Goal: Information Seeking & Learning: Compare options

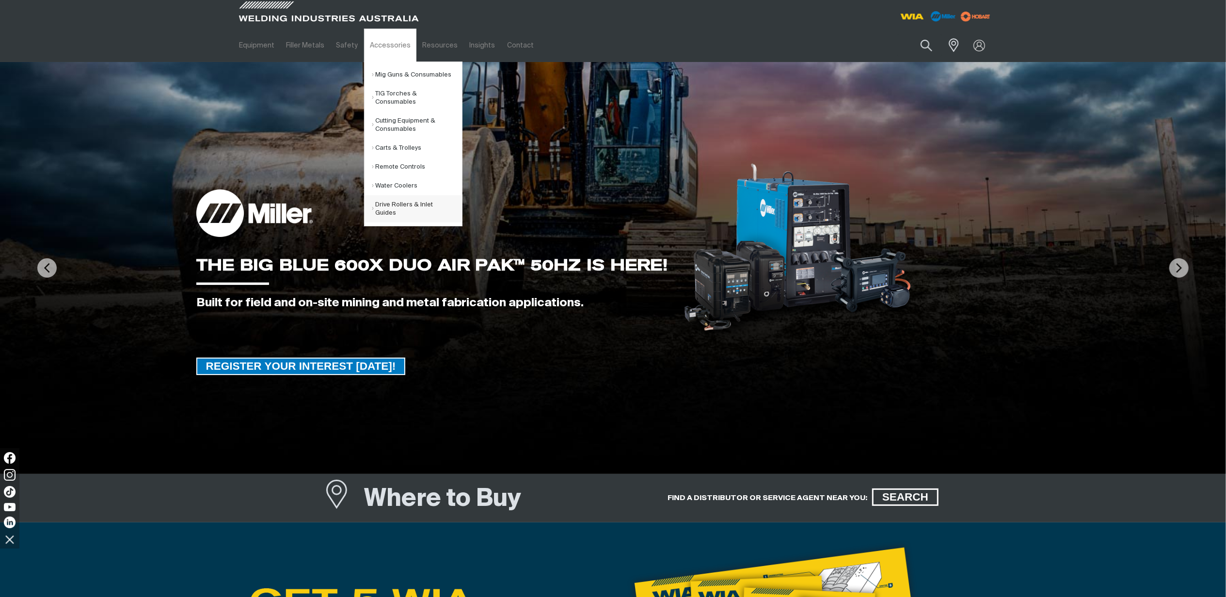
click at [394, 206] on link "Drive Rollers & Inlet Guides" at bounding box center [417, 208] width 90 height 27
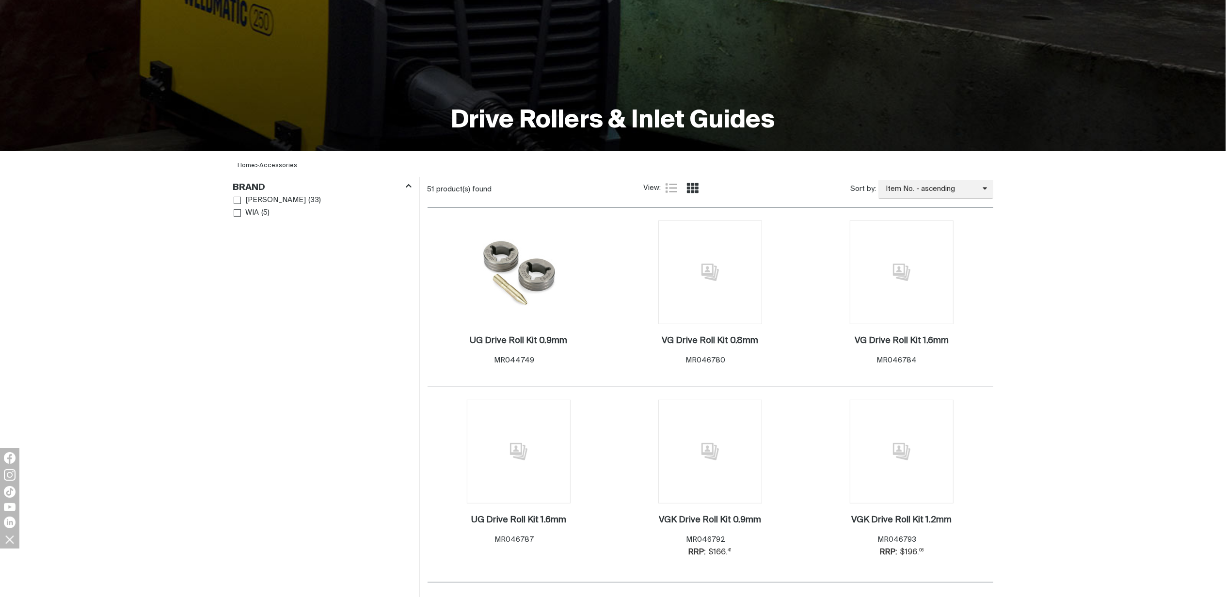
scroll to position [194, 0]
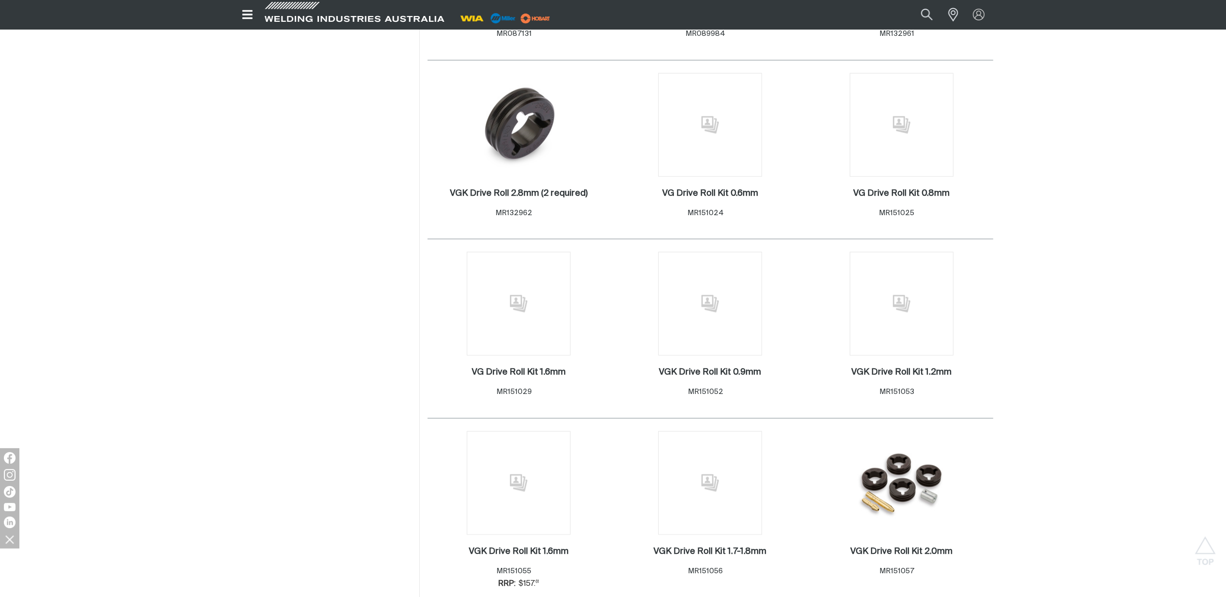
scroll to position [1292, 0]
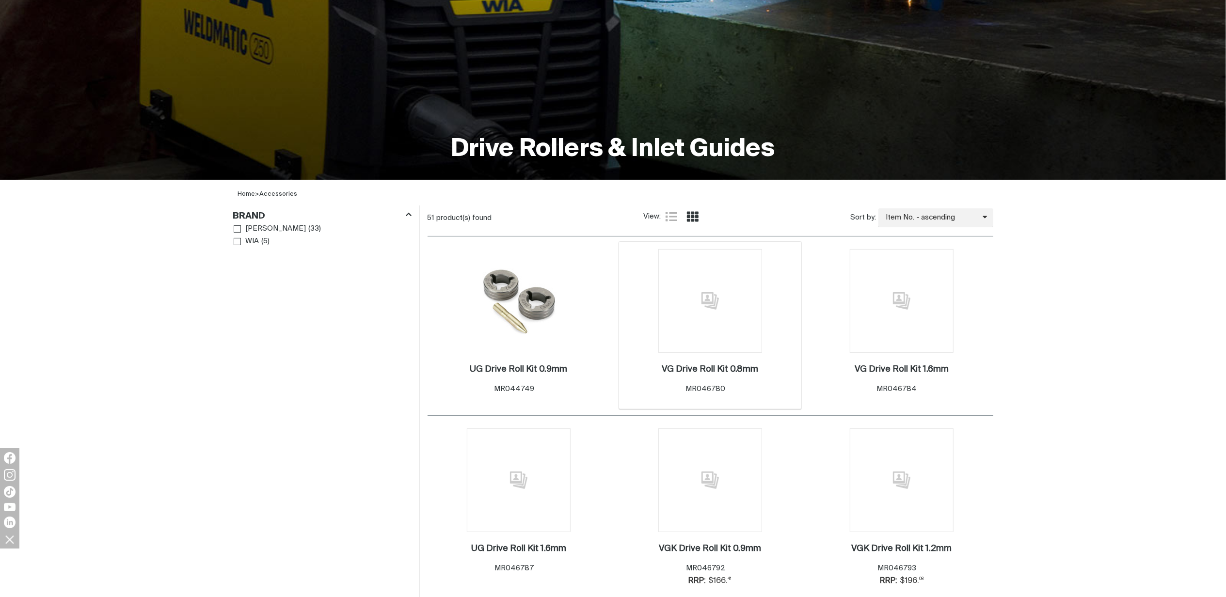
scroll to position [194, 0]
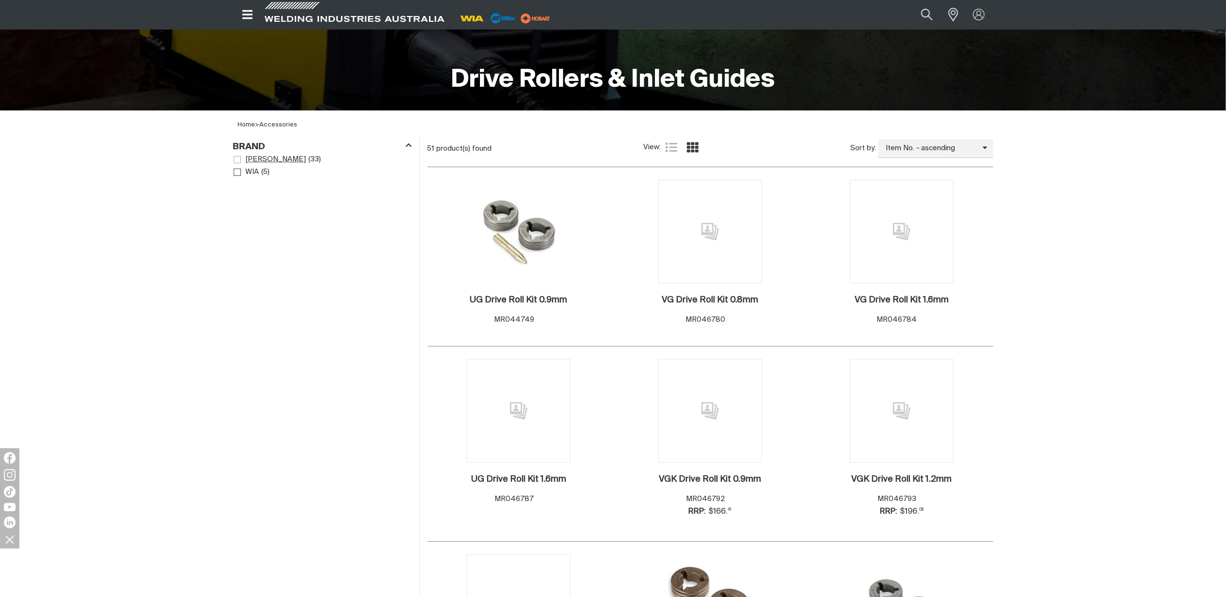
click at [237, 156] on span "Brand" at bounding box center [237, 159] width 7 height 7
click at [237, 236] on span "Brand" at bounding box center [237, 236] width 7 height 7
click at [237, 175] on icon "Remove WIA" at bounding box center [237, 178] width 5 height 7
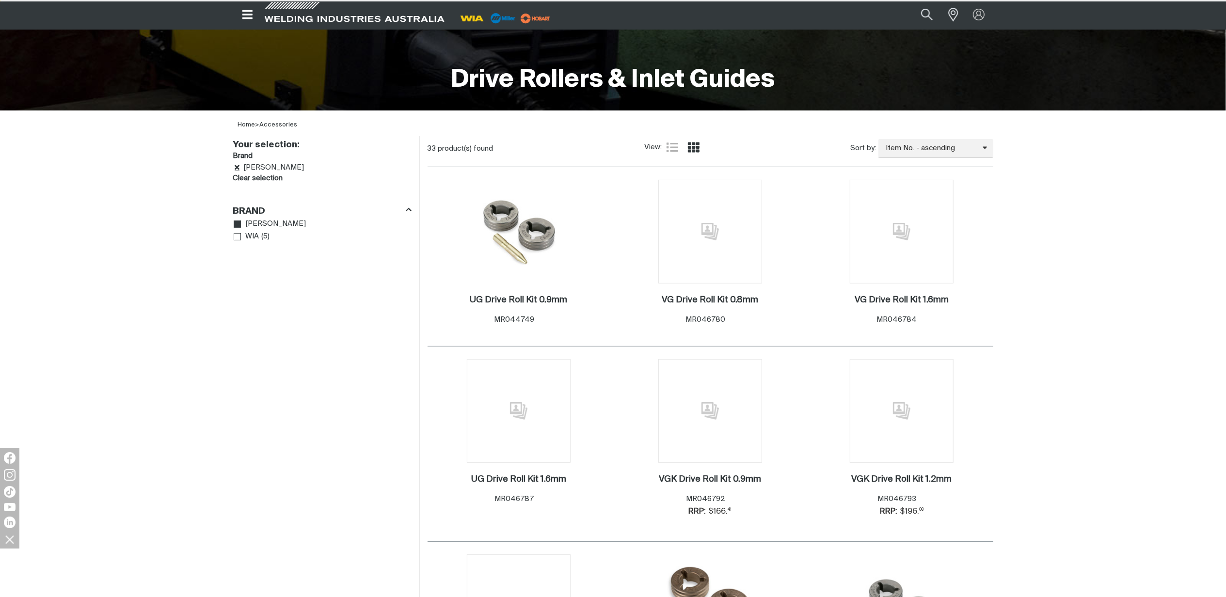
click at [237, 167] on icon "Remove Miller" at bounding box center [237, 167] width 5 height 5
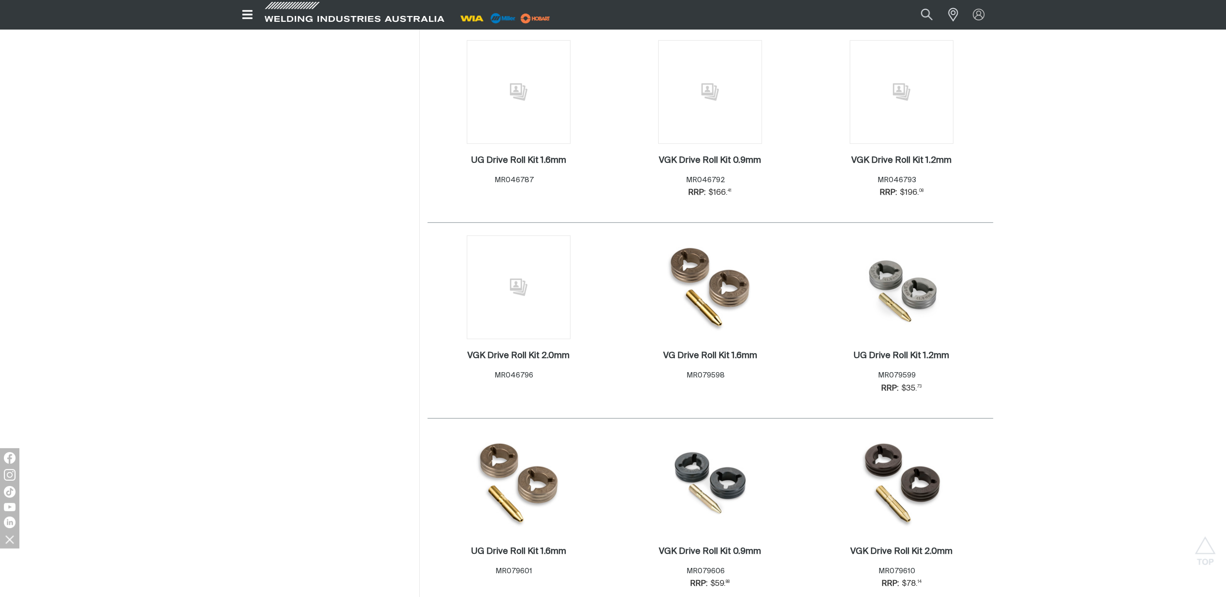
scroll to position [517, 0]
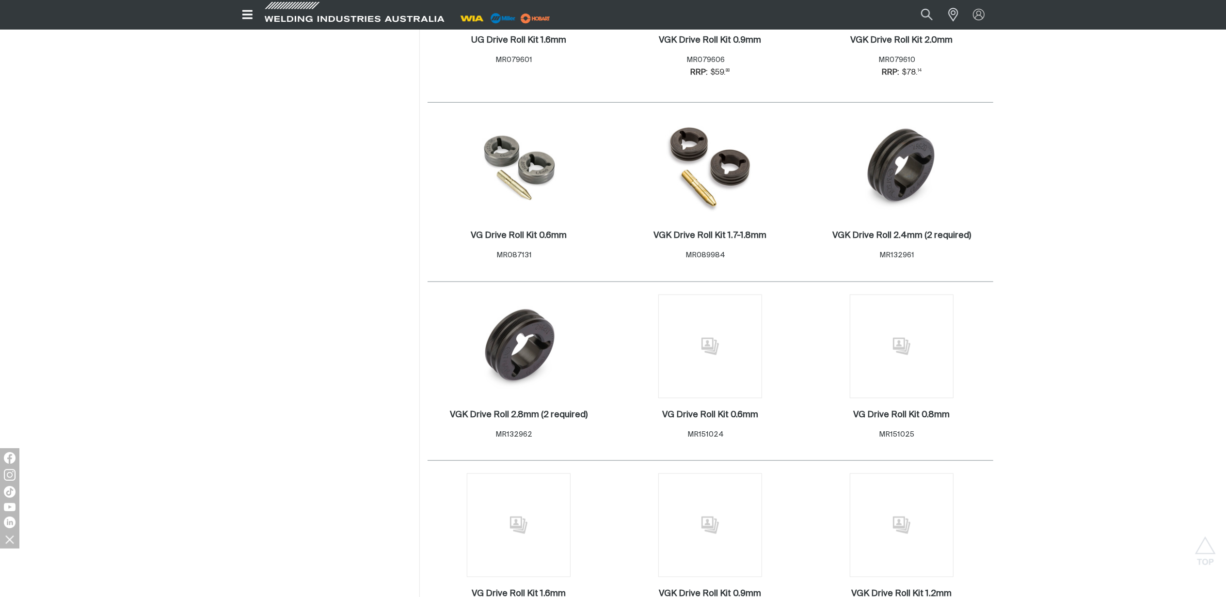
scroll to position [1034, 0]
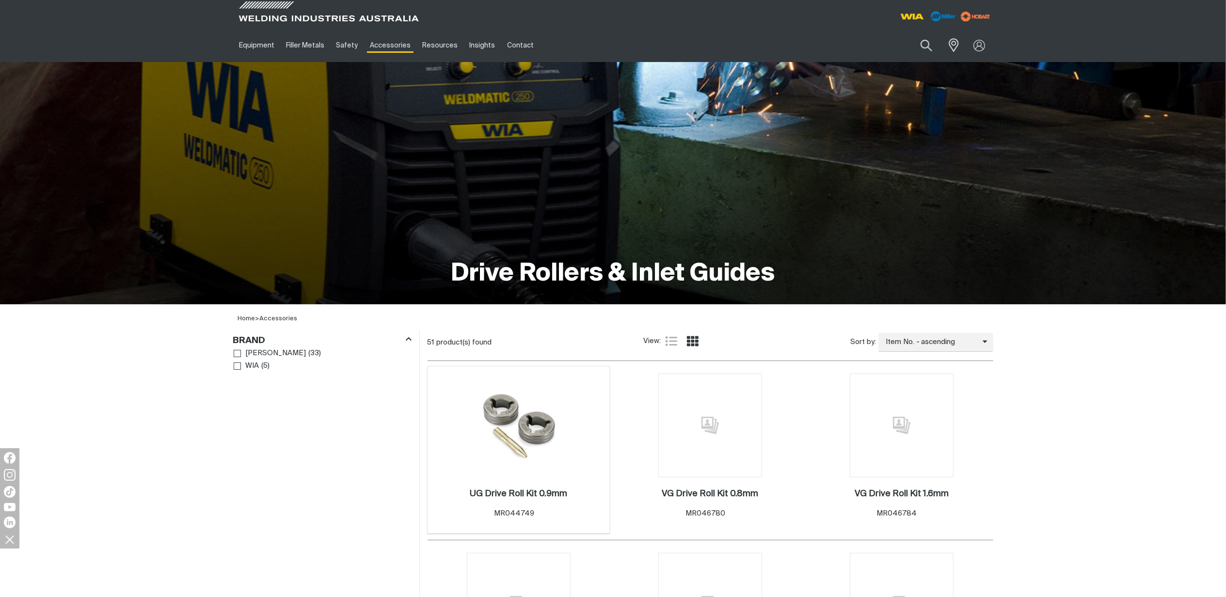
click at [507, 432] on img at bounding box center [518, 426] width 79 height 104
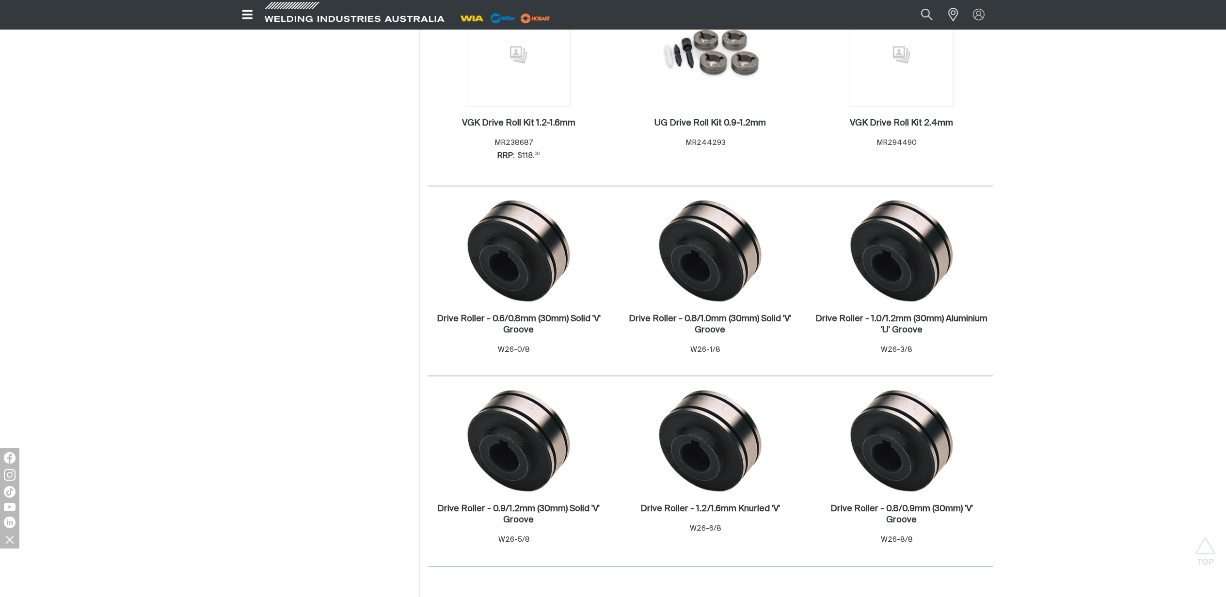
scroll to position [2262, 0]
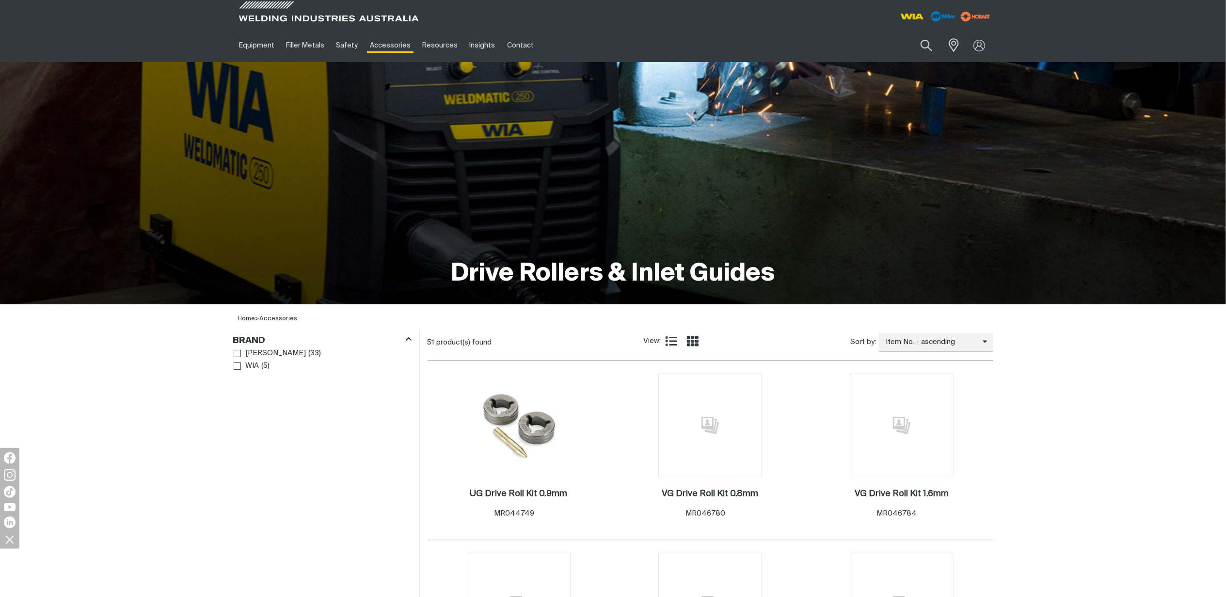
click at [674, 339] on icon "Product list controls" at bounding box center [671, 341] width 12 height 12
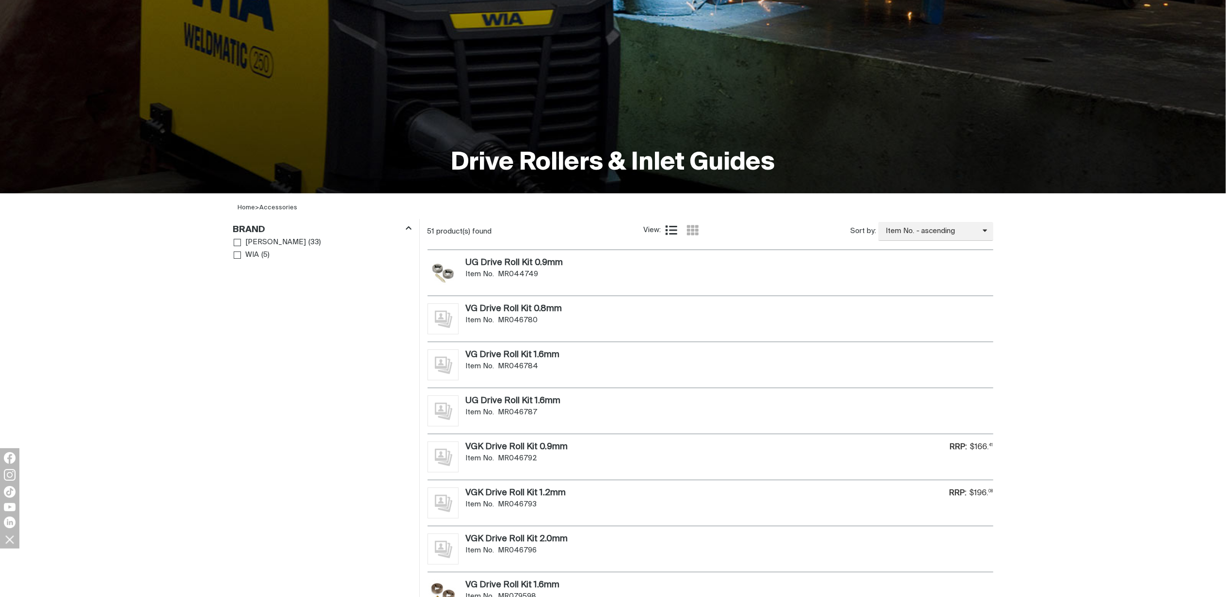
scroll to position [194, 0]
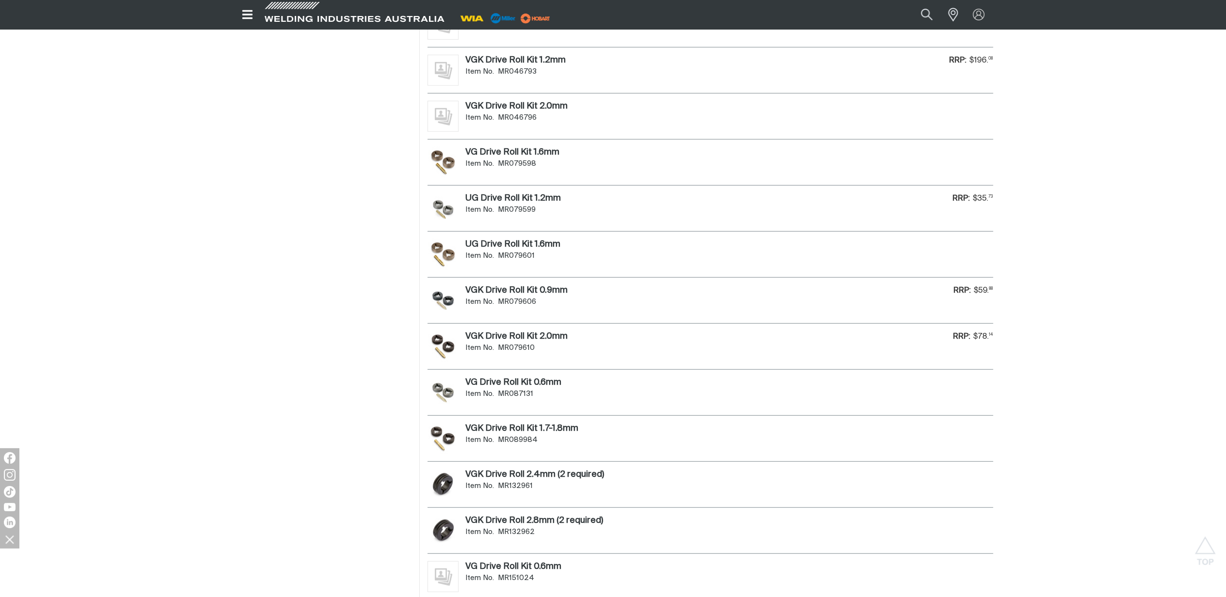
scroll to position [582, 0]
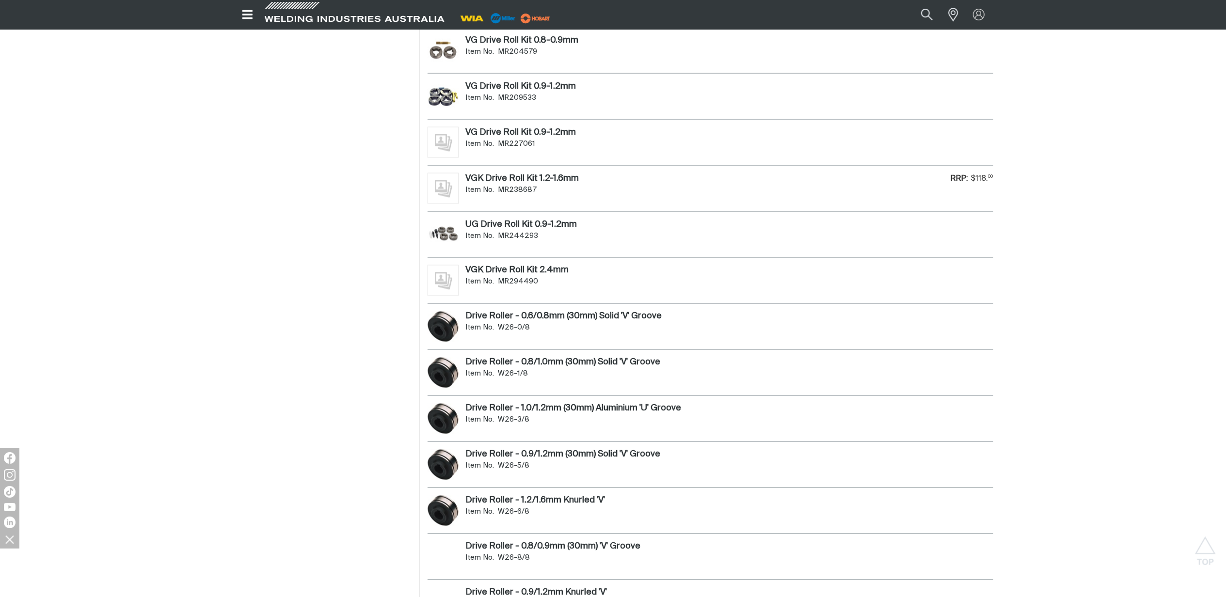
scroll to position [1615, 0]
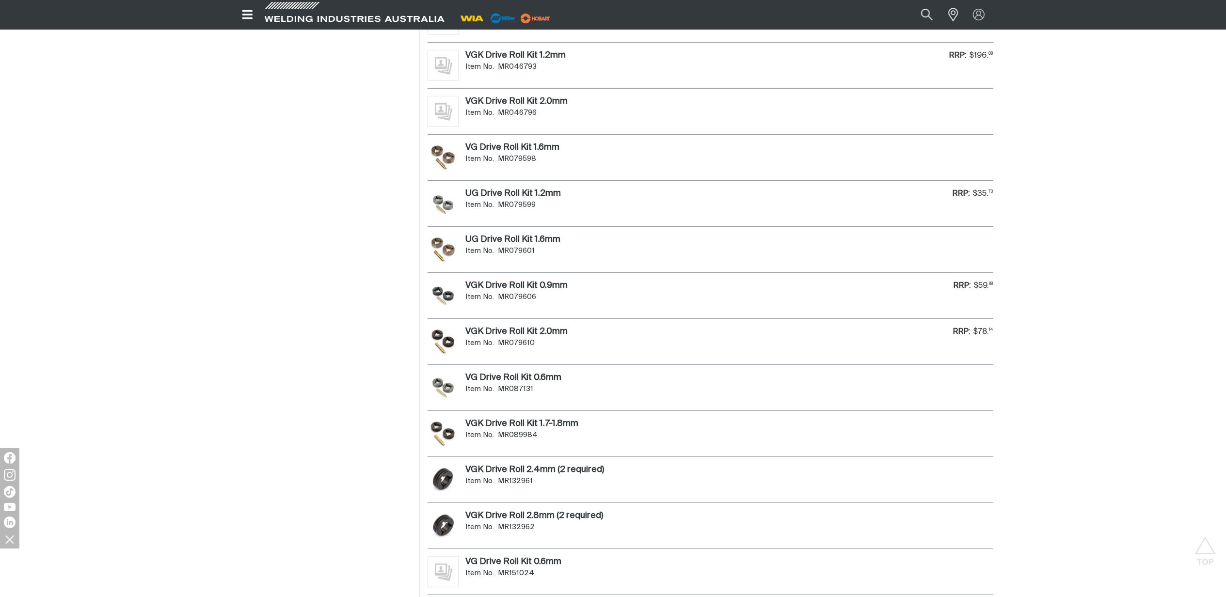
scroll to position [517, 0]
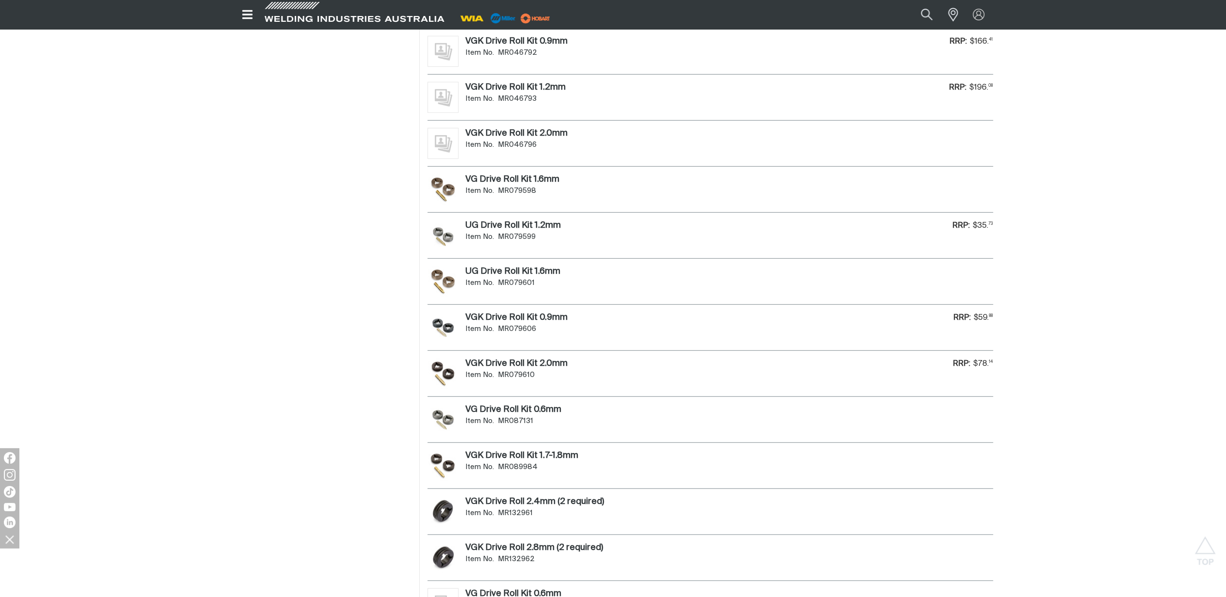
drag, startPoint x: 442, startPoint y: 280, endPoint x: 450, endPoint y: 280, distance: 8.2
click at [442, 280] on img at bounding box center [442, 281] width 29 height 31
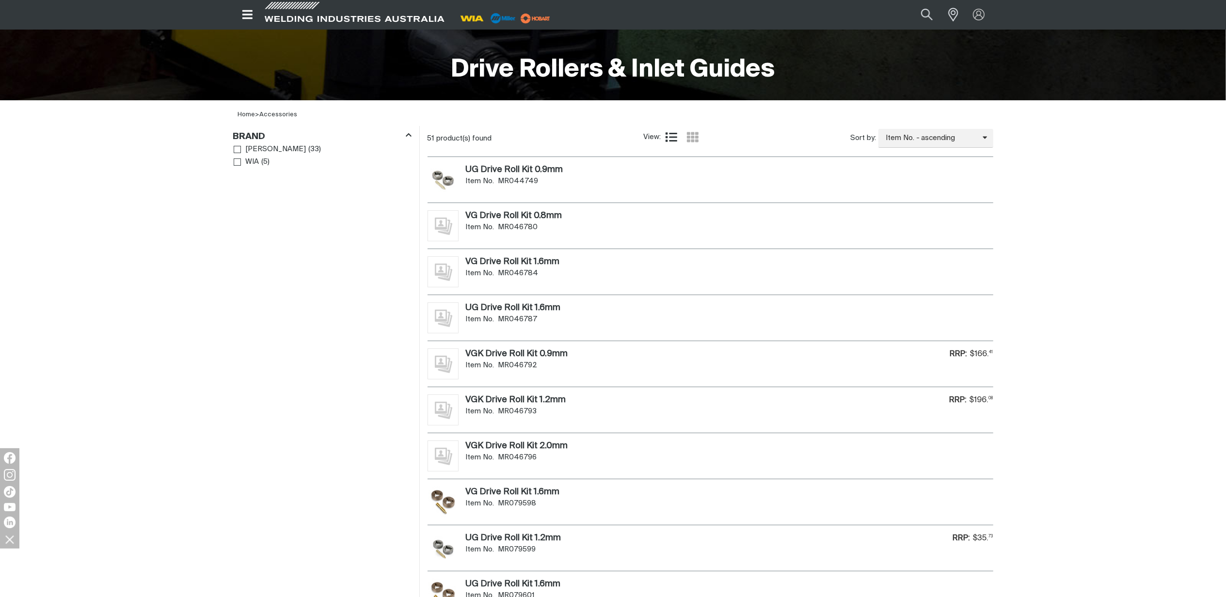
scroll to position [129, 0]
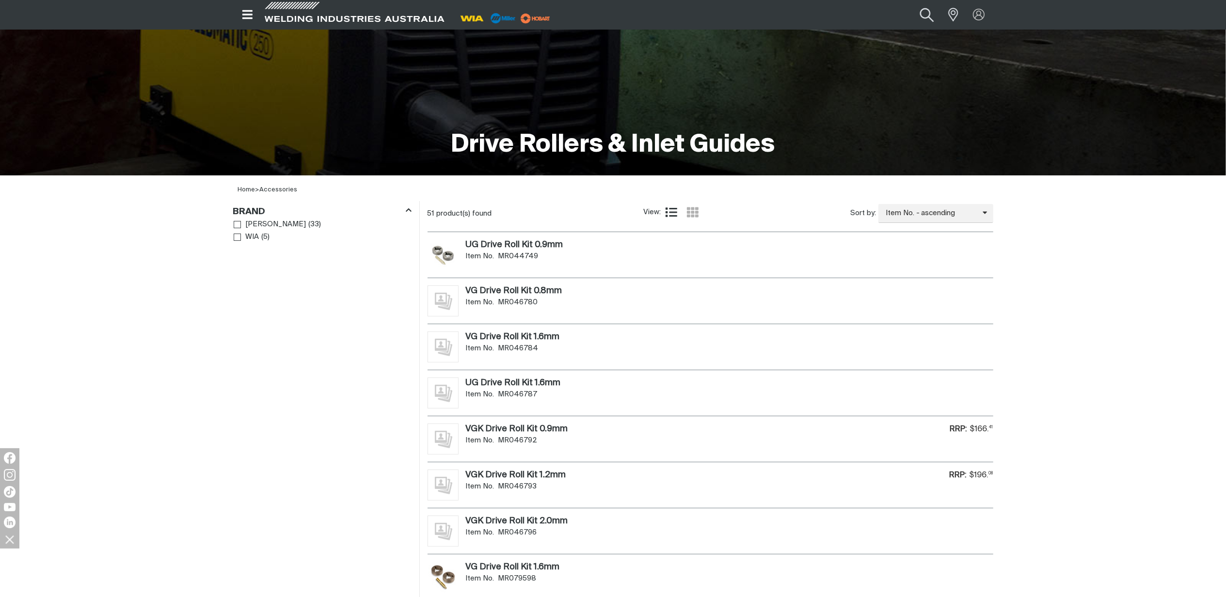
click at [933, 14] on button "Search products" at bounding box center [926, 14] width 39 height 26
click at [873, 11] on input "Search" at bounding box center [867, 14] width 149 height 21
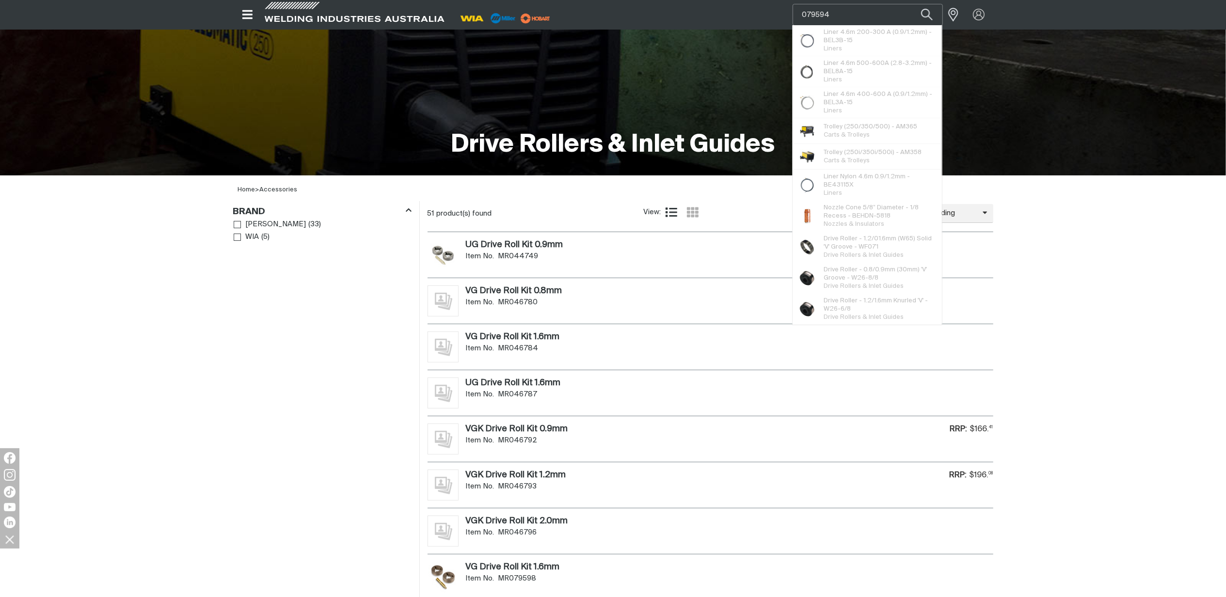
type input "079594"
click at [910, 4] on button "Search products" at bounding box center [926, 15] width 33 height 22
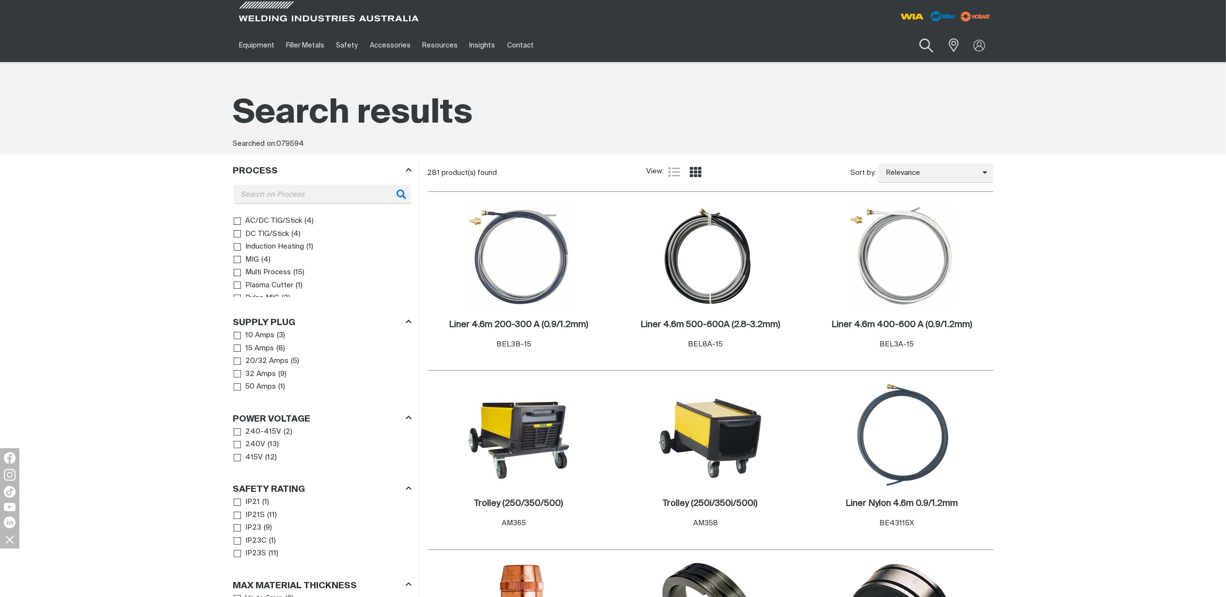
click at [927, 46] on button "Search products" at bounding box center [925, 46] width 39 height 28
click at [852, 51] on input "079594" at bounding box center [866, 45] width 149 height 22
click at [801, 45] on input "079594" at bounding box center [866, 45] width 149 height 22
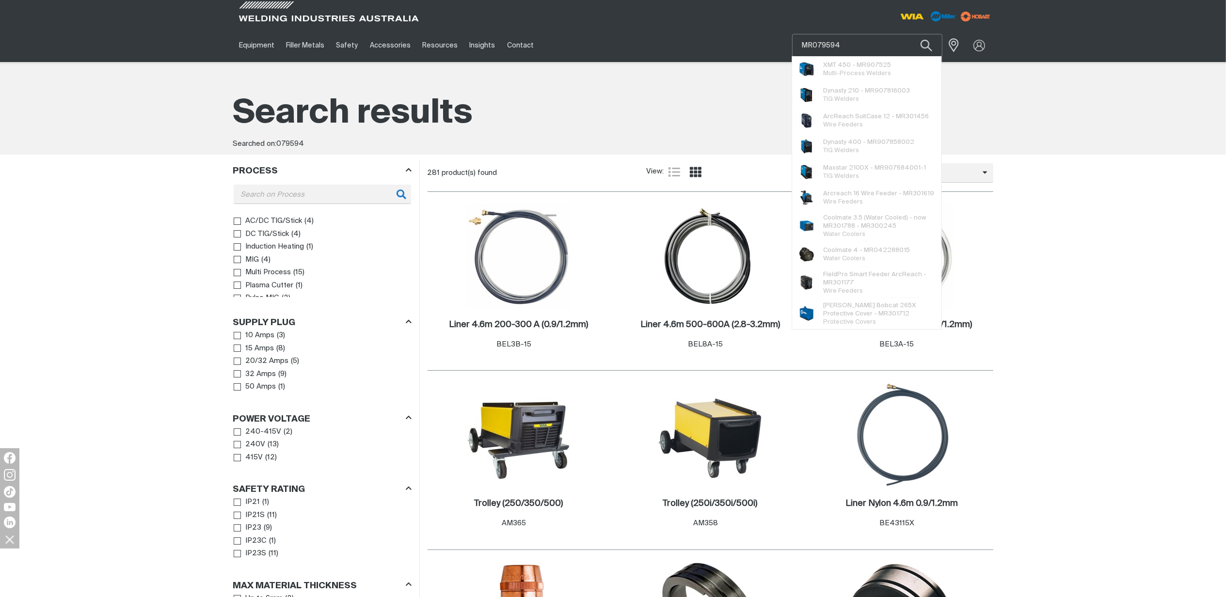
click at [910, 34] on button "Search products" at bounding box center [926, 45] width 33 height 23
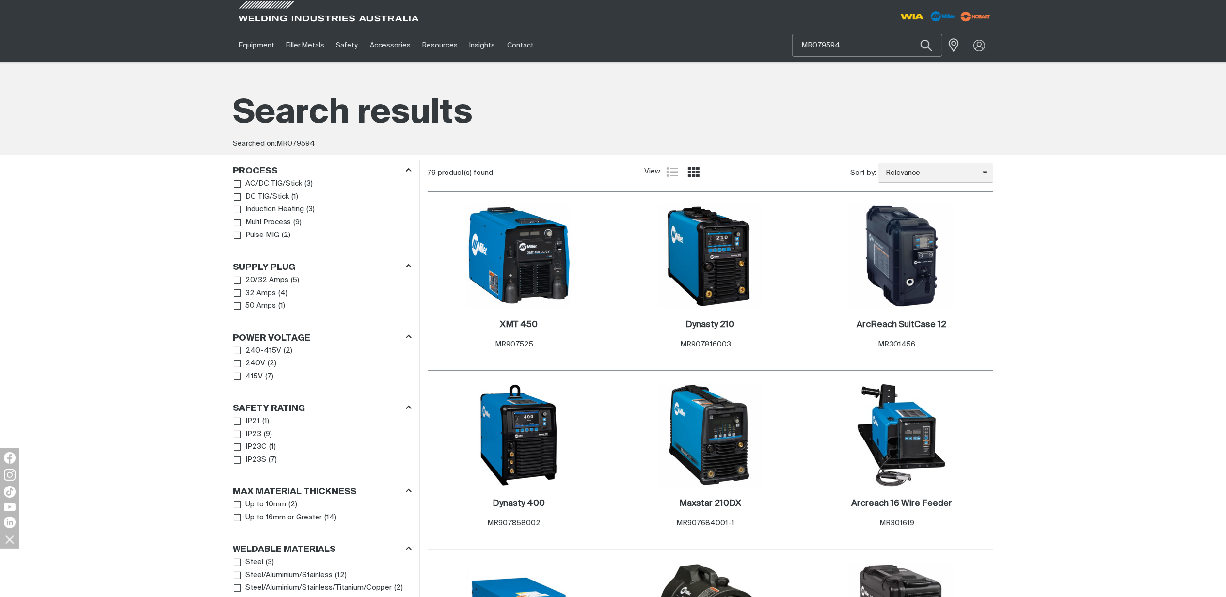
click at [842, 45] on input "MR079594" at bounding box center [866, 45] width 149 height 22
click at [910, 34] on button "Search products" at bounding box center [926, 45] width 33 height 23
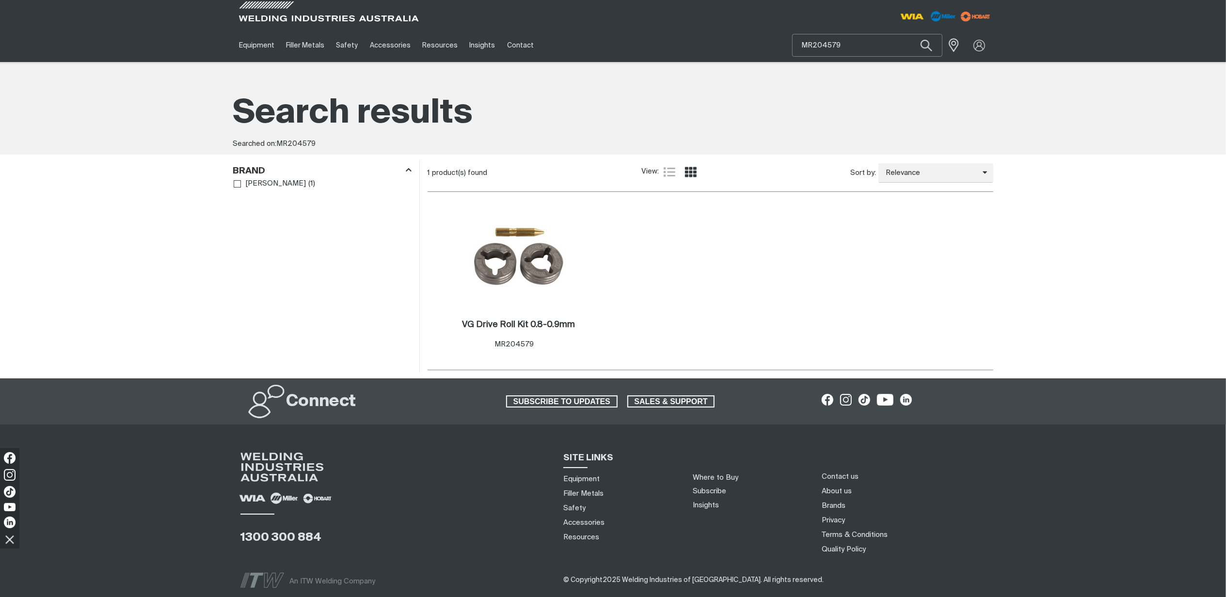
click at [845, 45] on input "MR204579" at bounding box center [866, 45] width 149 height 22
click at [910, 34] on button "Search products" at bounding box center [926, 45] width 33 height 23
click at [859, 49] on input "MR087131" at bounding box center [866, 45] width 149 height 22
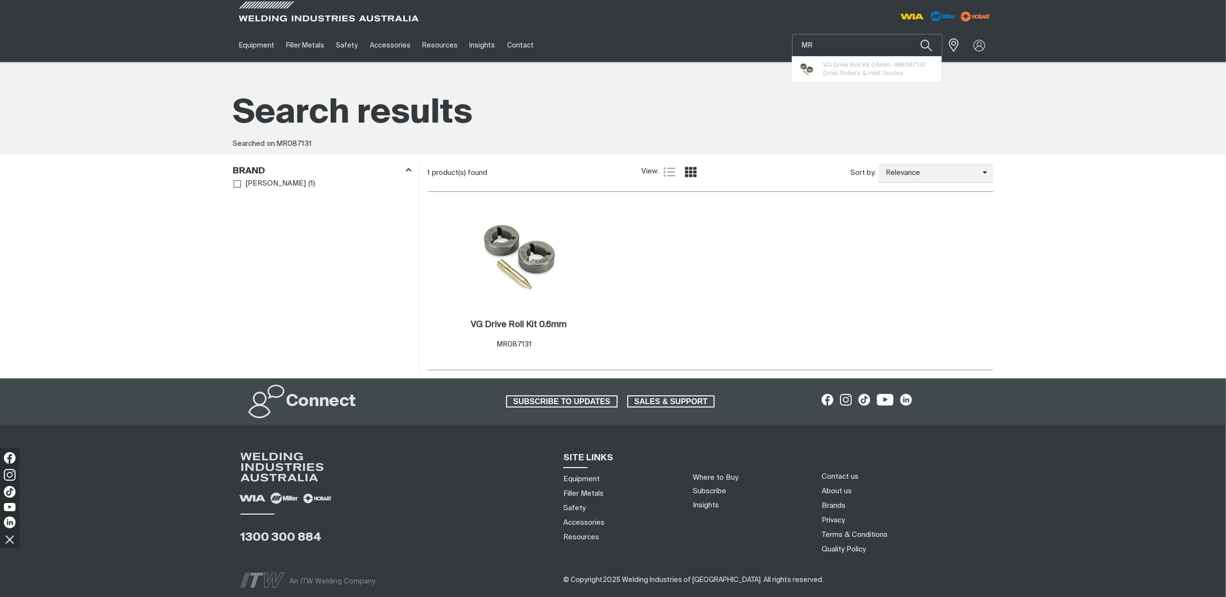
type input "M"
click at [910, 34] on button "Search products" at bounding box center [926, 45] width 33 height 23
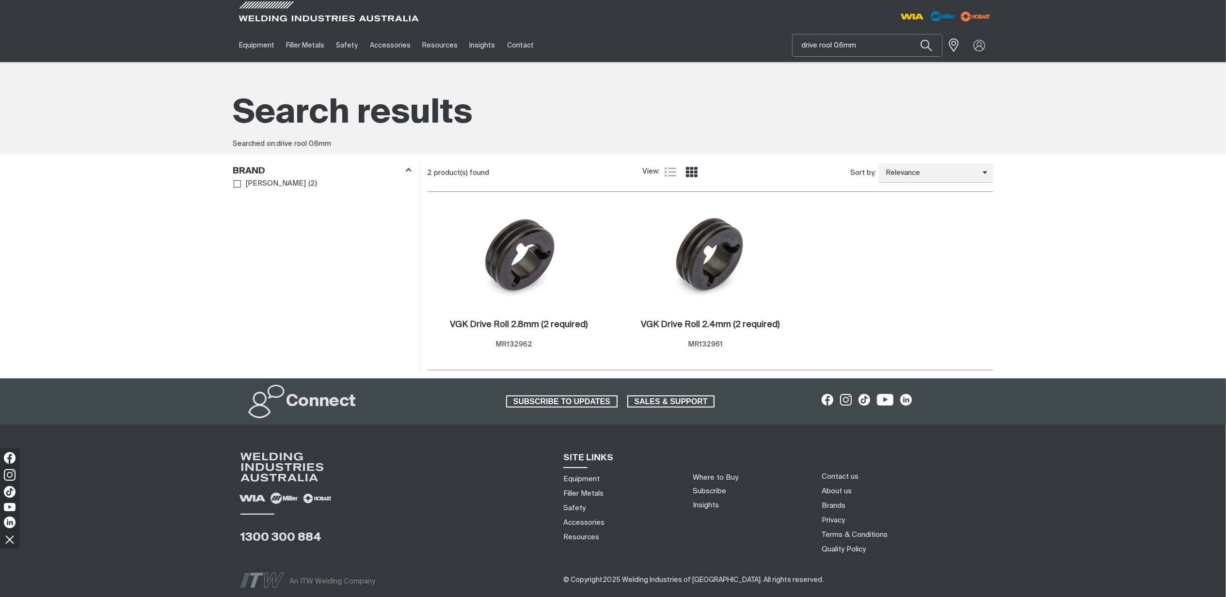
click at [830, 44] on input "drive rool 0.6mm" at bounding box center [866, 45] width 149 height 22
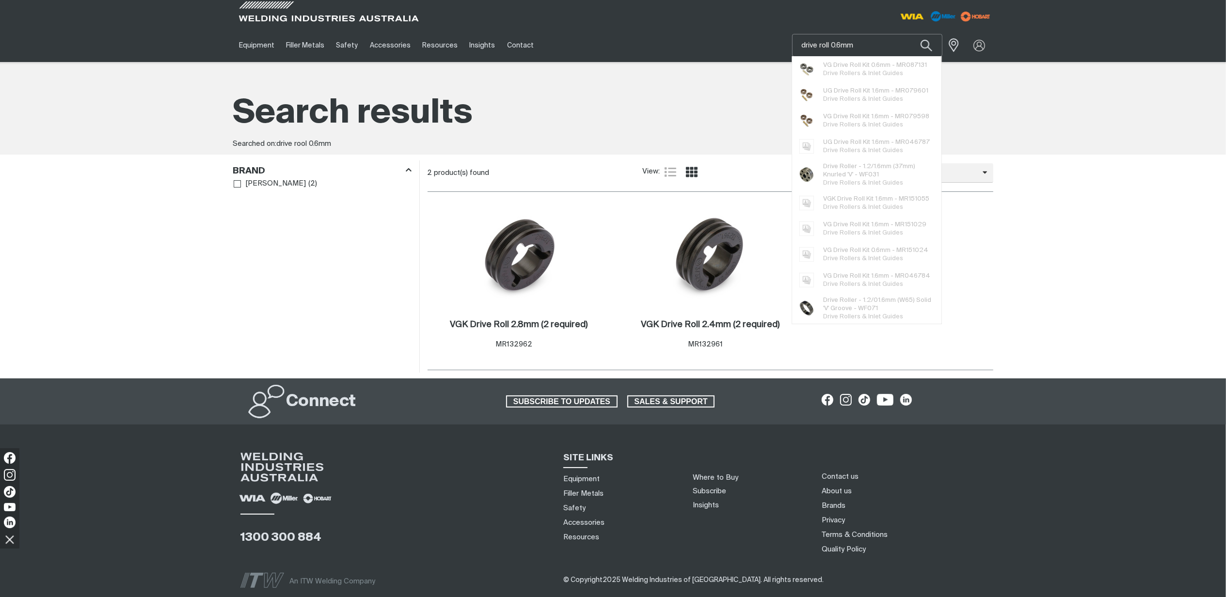
type input "drive roll 0.6mm"
click at [910, 34] on button "Search products" at bounding box center [926, 45] width 33 height 23
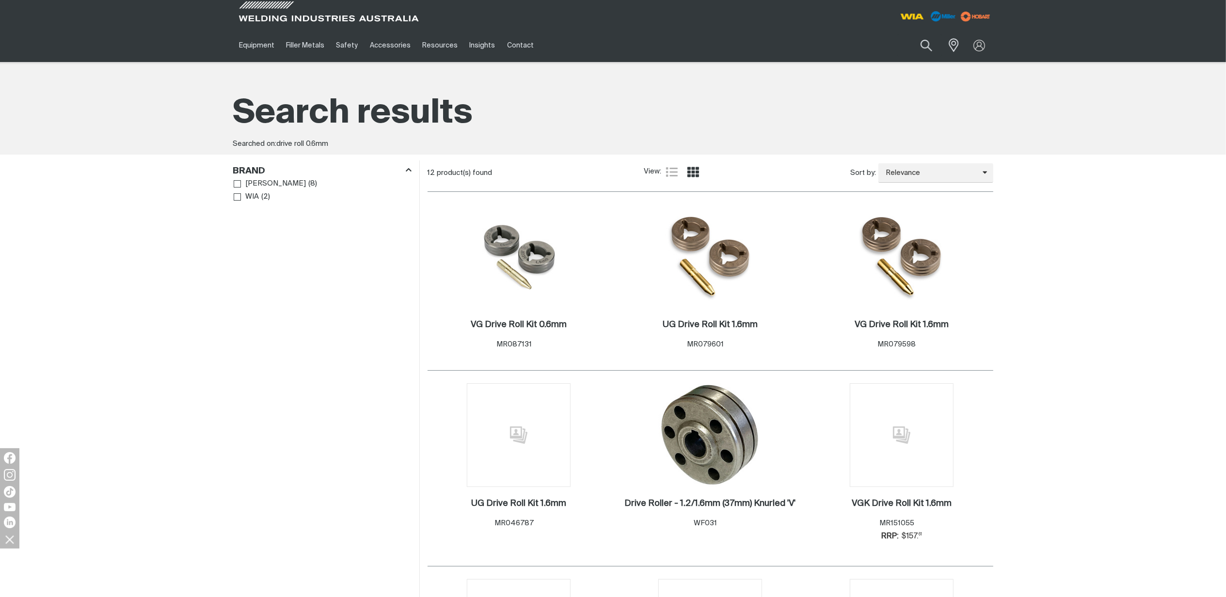
type input "drive rool 0.6mm"
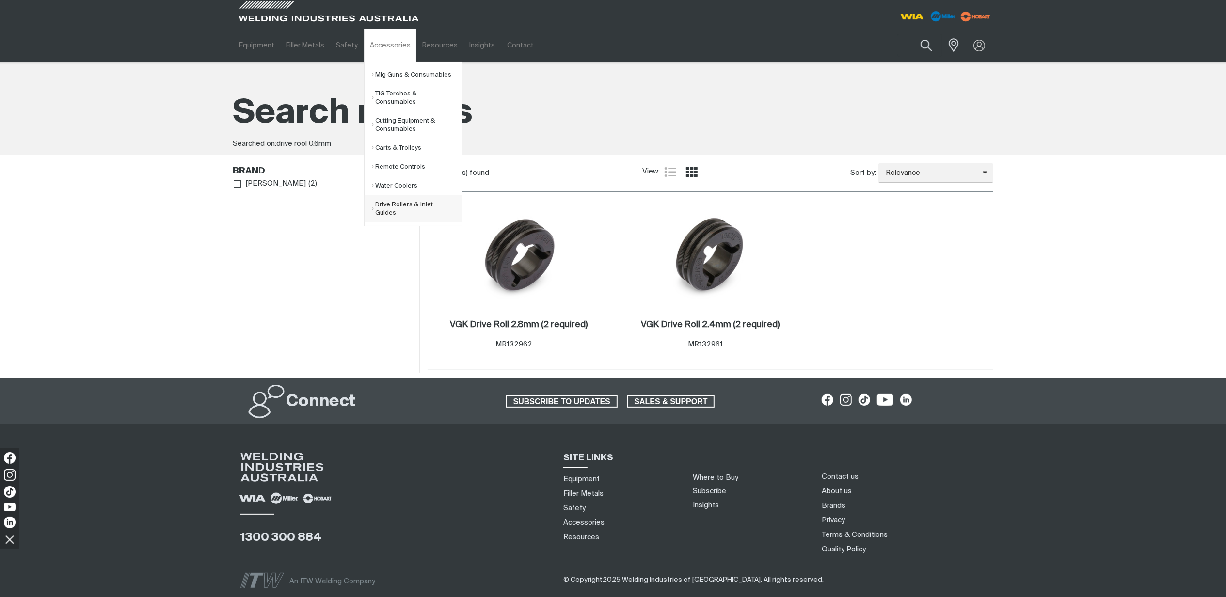
click at [392, 211] on link "Drive Rollers & Inlet Guides" at bounding box center [417, 208] width 90 height 27
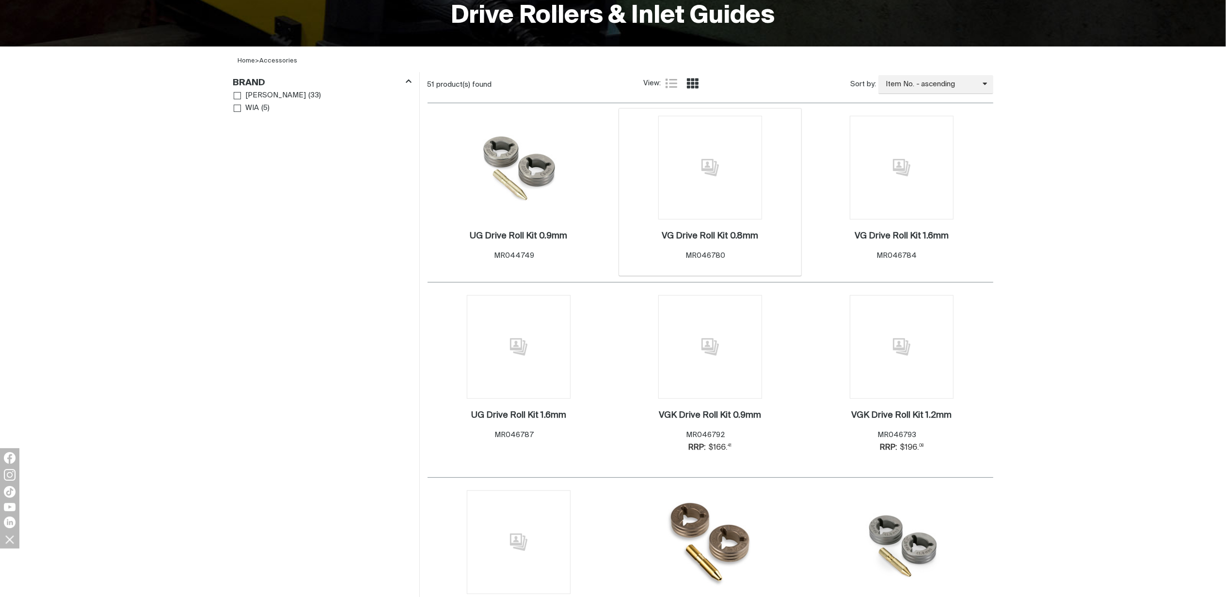
scroll to position [258, 0]
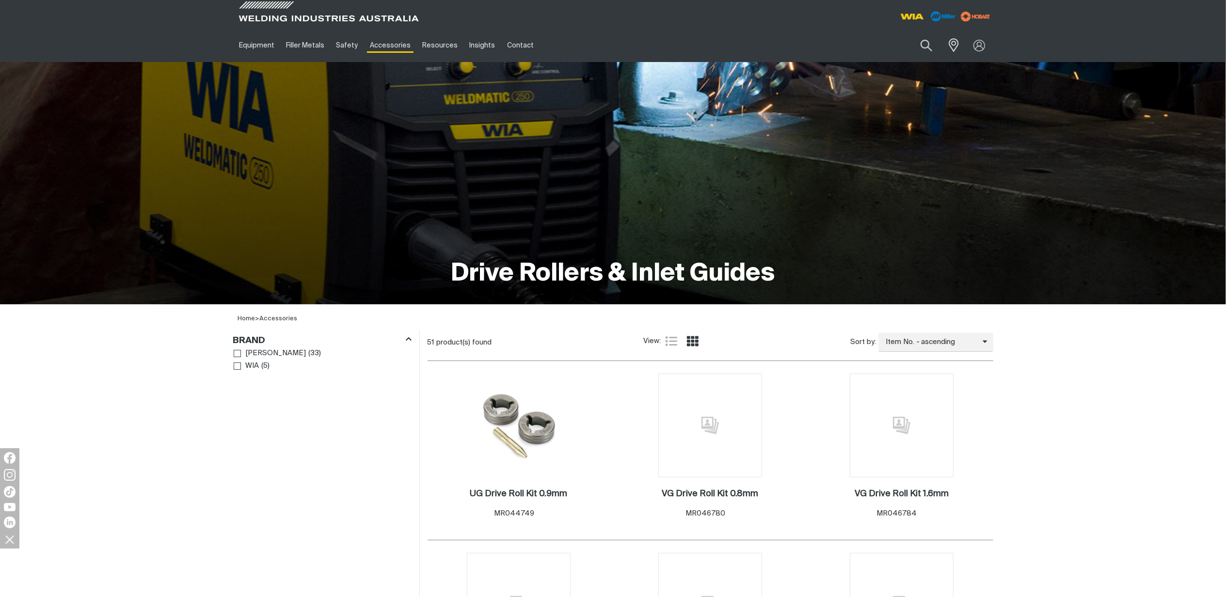
click at [668, 334] on div "View: List view Grid view" at bounding box center [673, 341] width 60 height 16
click at [669, 341] on icon "Product list controls" at bounding box center [671, 341] width 12 height 10
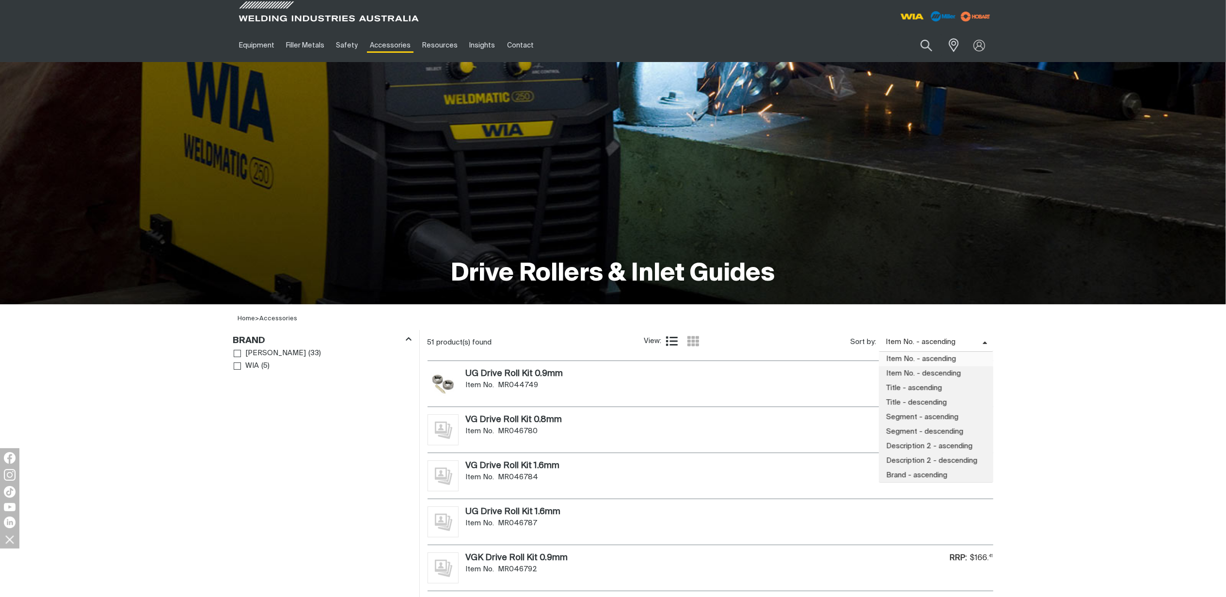
click at [955, 340] on span "Item No. - ascending" at bounding box center [931, 342] width 104 height 11
click at [927, 415] on span "Segment - ascending" at bounding box center [936, 417] width 114 height 15
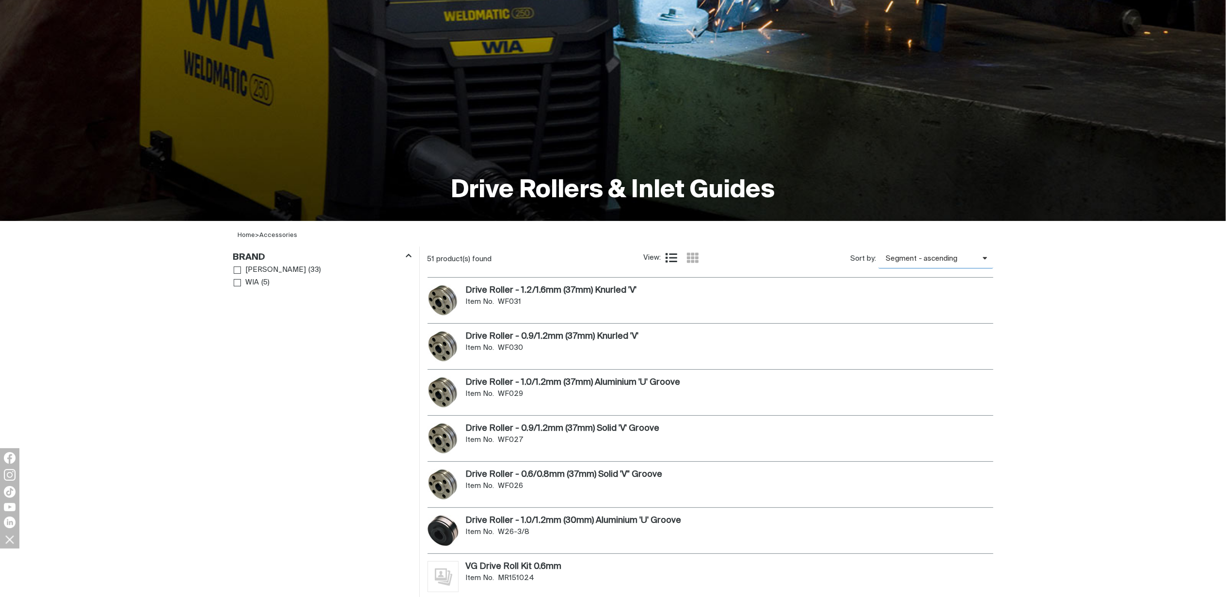
scroll to position [388, 0]
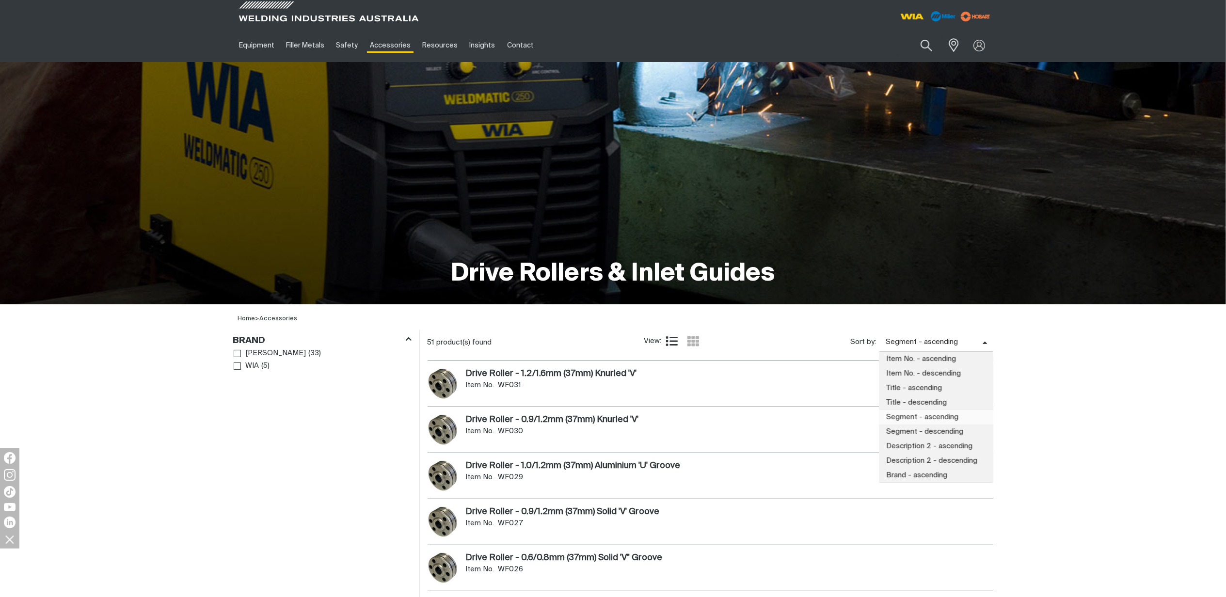
click at [949, 340] on span "Segment - ascending" at bounding box center [931, 342] width 104 height 11
click at [907, 441] on span "Description 2 - ascending" at bounding box center [936, 446] width 114 height 15
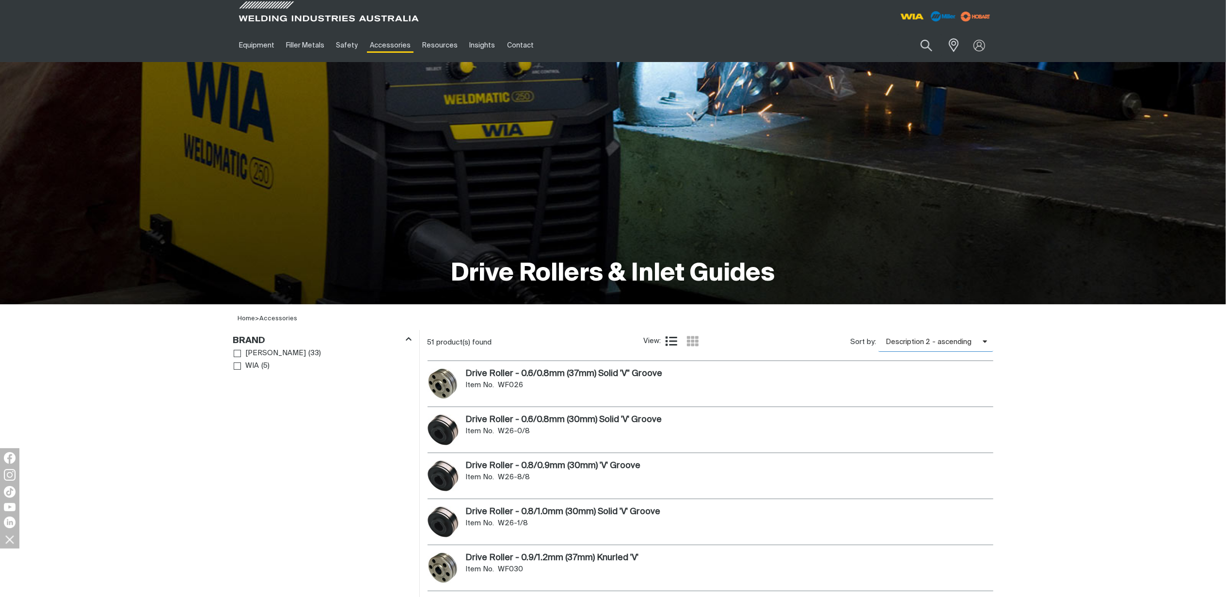
click at [962, 340] on span "Description 2 - ascending" at bounding box center [930, 342] width 104 height 11
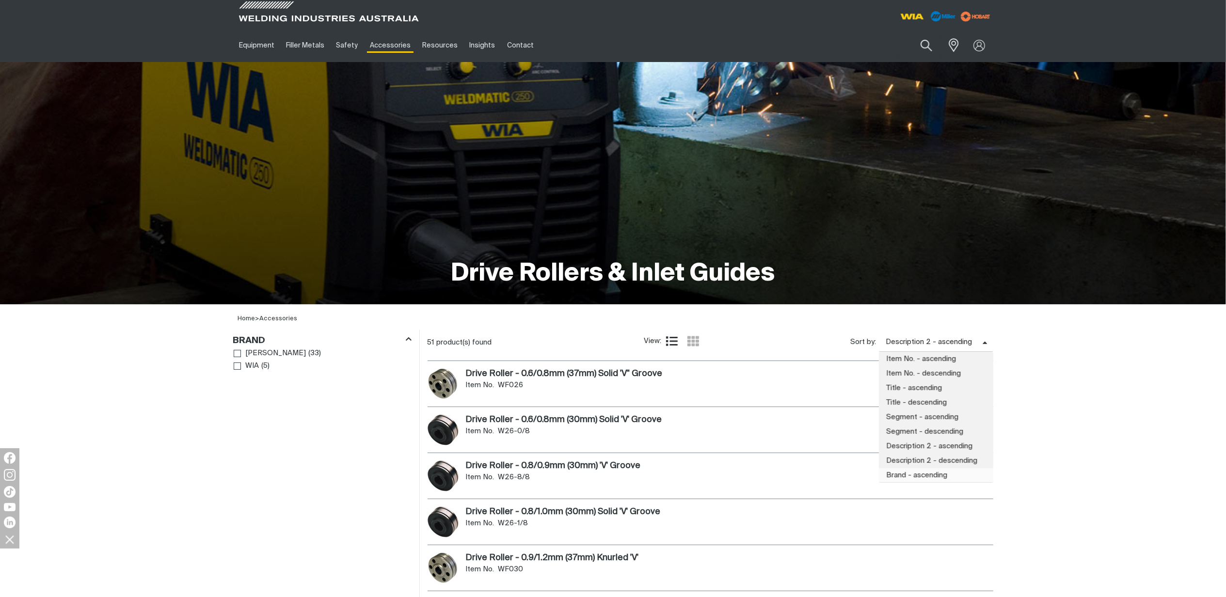
click at [919, 470] on span "Brand - ascending" at bounding box center [936, 475] width 114 height 15
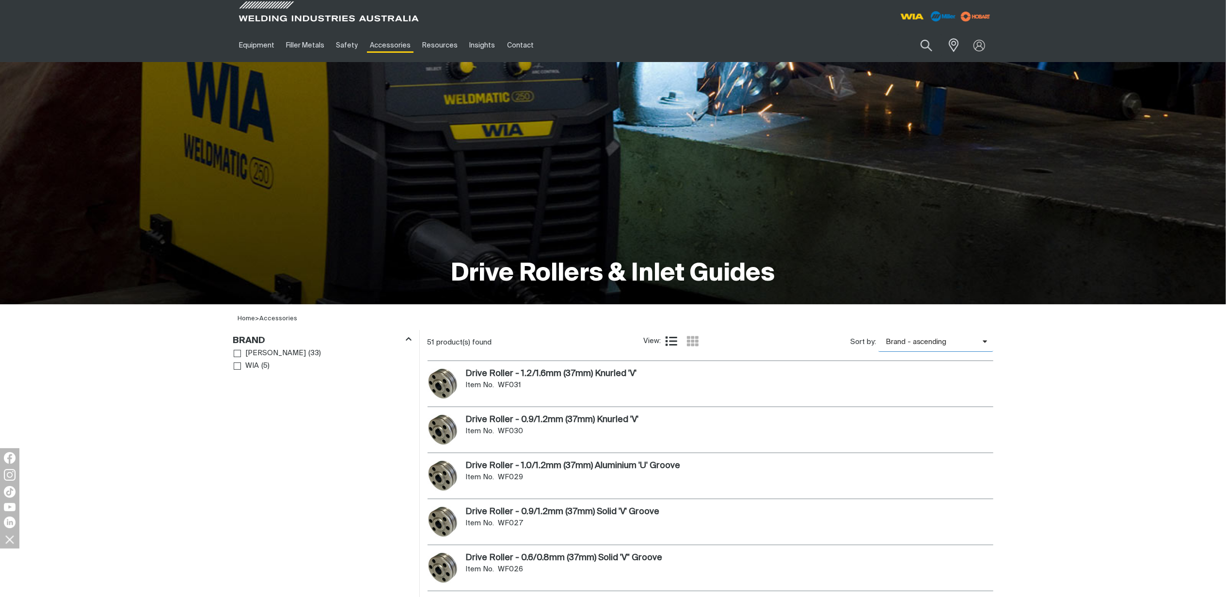
click at [963, 342] on span "Brand - ascending" at bounding box center [930, 342] width 104 height 11
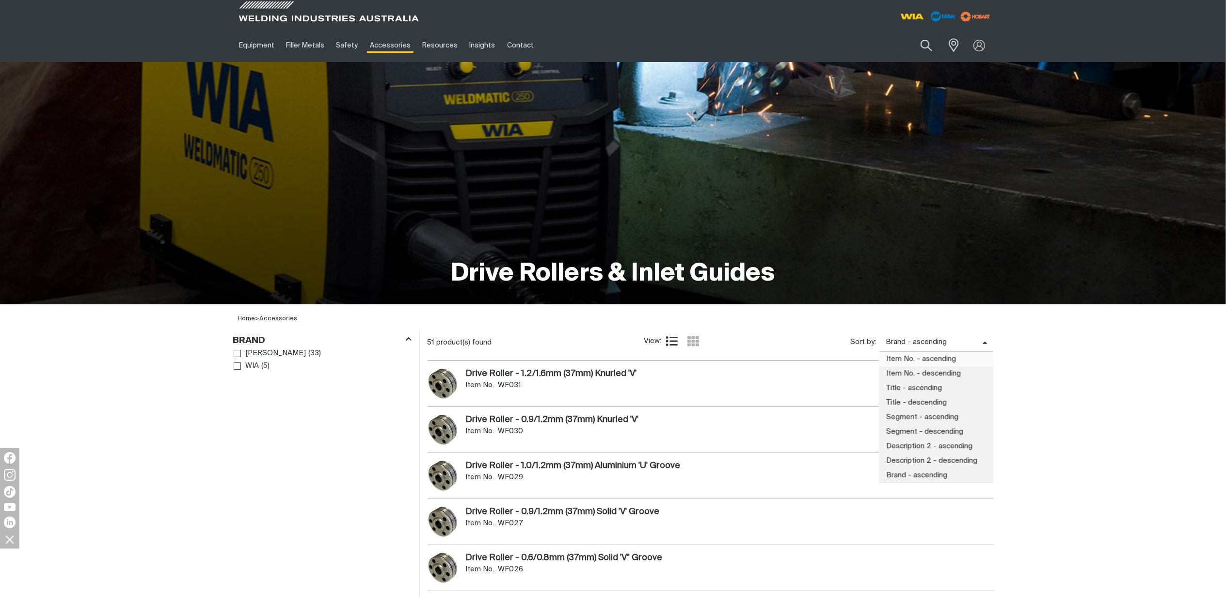
click at [954, 356] on span "Item No. - ascending" at bounding box center [936, 359] width 114 height 15
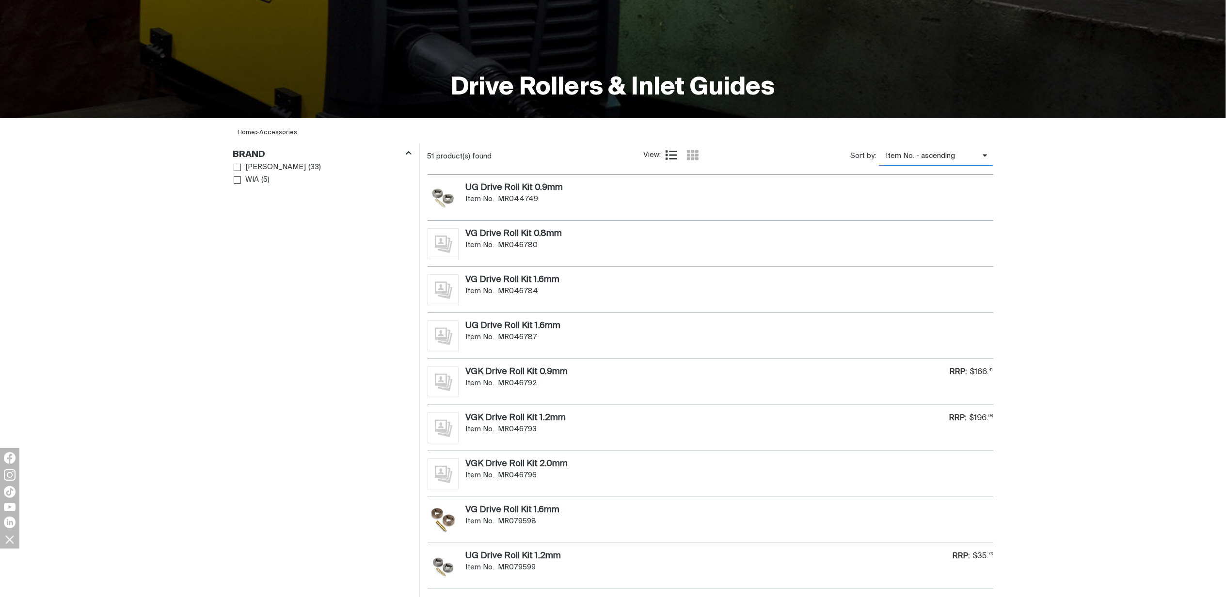
scroll to position [194, 0]
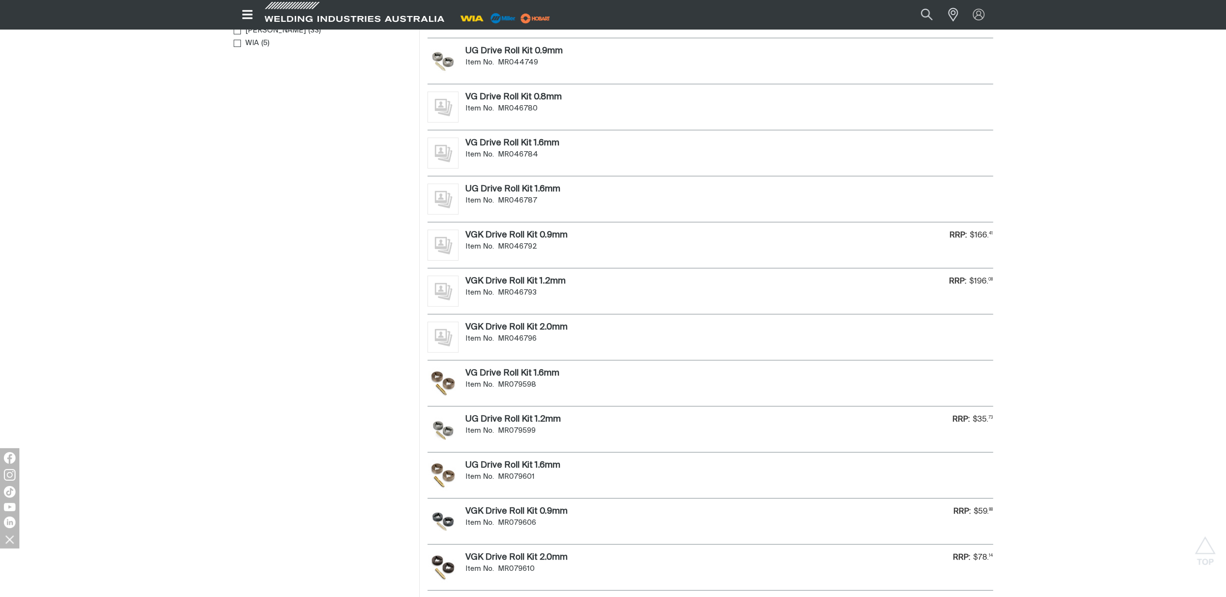
scroll to position [517, 0]
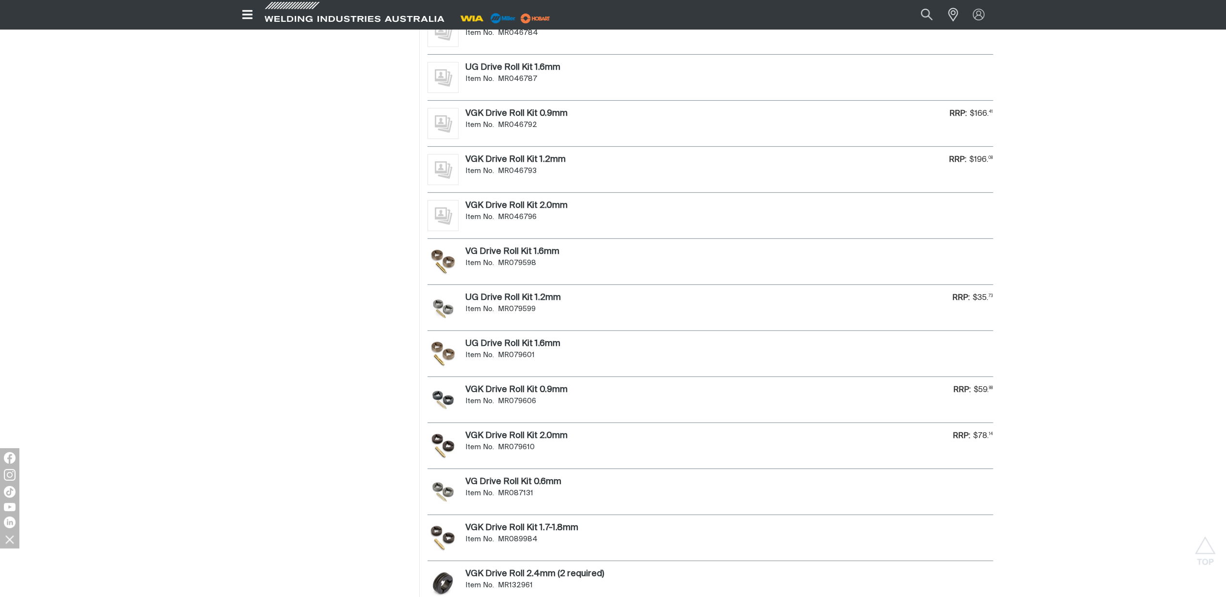
scroll to position [323, 0]
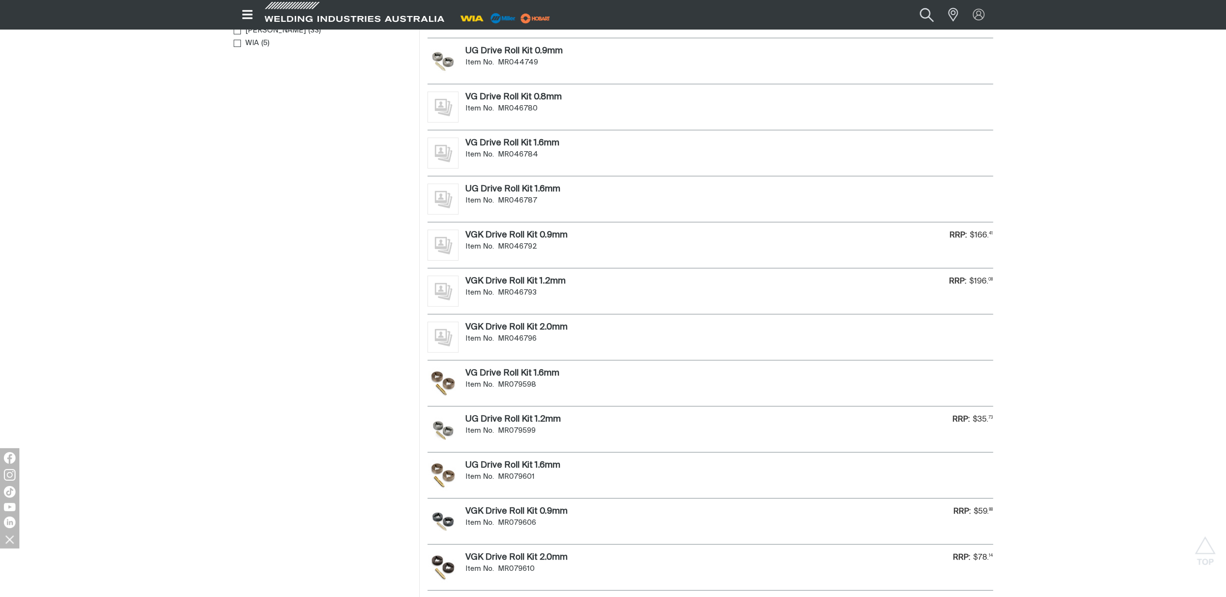
click at [924, 16] on button "Search products" at bounding box center [926, 14] width 39 height 26
click at [873, 18] on input "Search" at bounding box center [867, 14] width 149 height 21
type input "UG"
click at [910, 4] on button "Search products" at bounding box center [926, 15] width 33 height 22
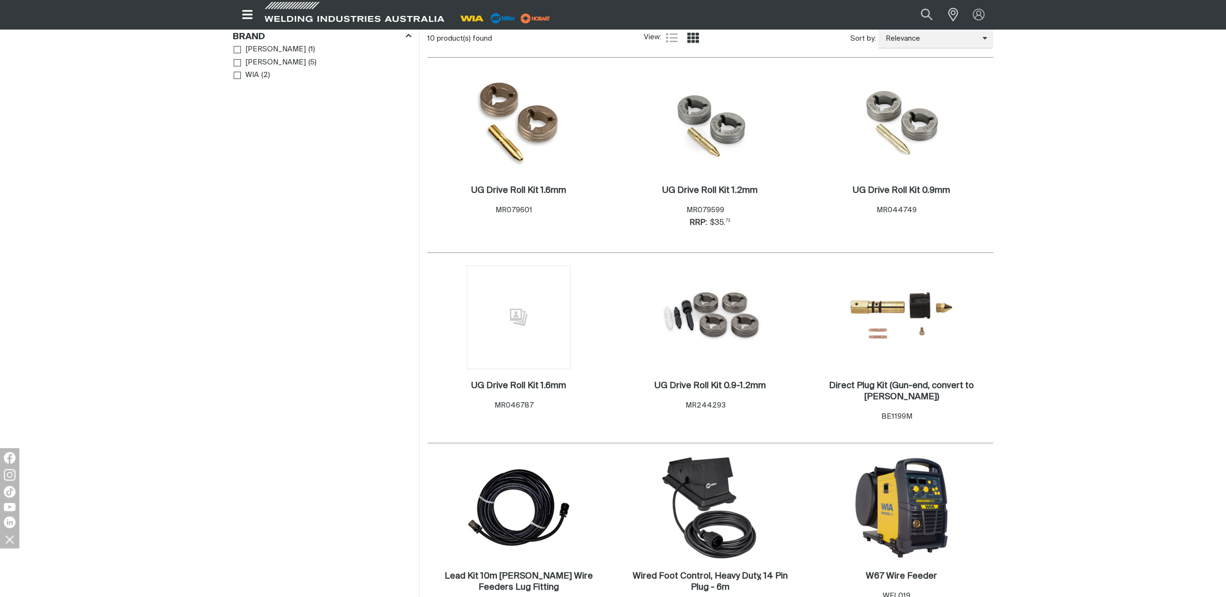
scroll to position [129, 0]
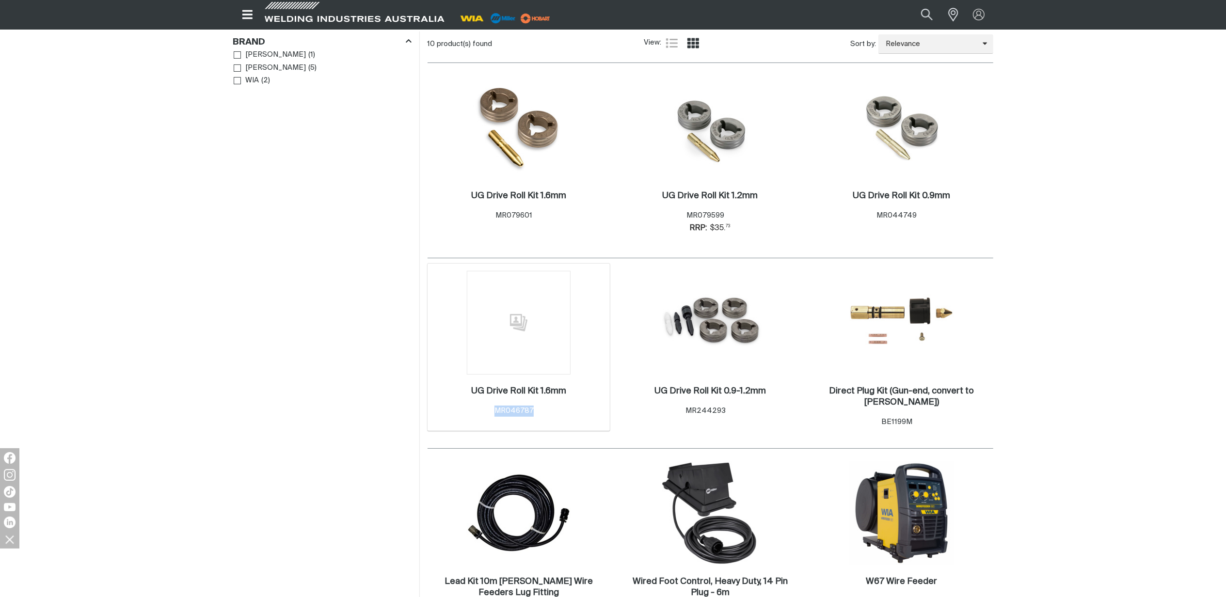
drag, startPoint x: 538, startPoint y: 412, endPoint x: 489, endPoint y: 412, distance: 49.4
click at [489, 412] on div "UG Drive Roll Kit 1.6mm . Item No. MR046787" at bounding box center [518, 401] width 95 height 31
copy span "MR046787"
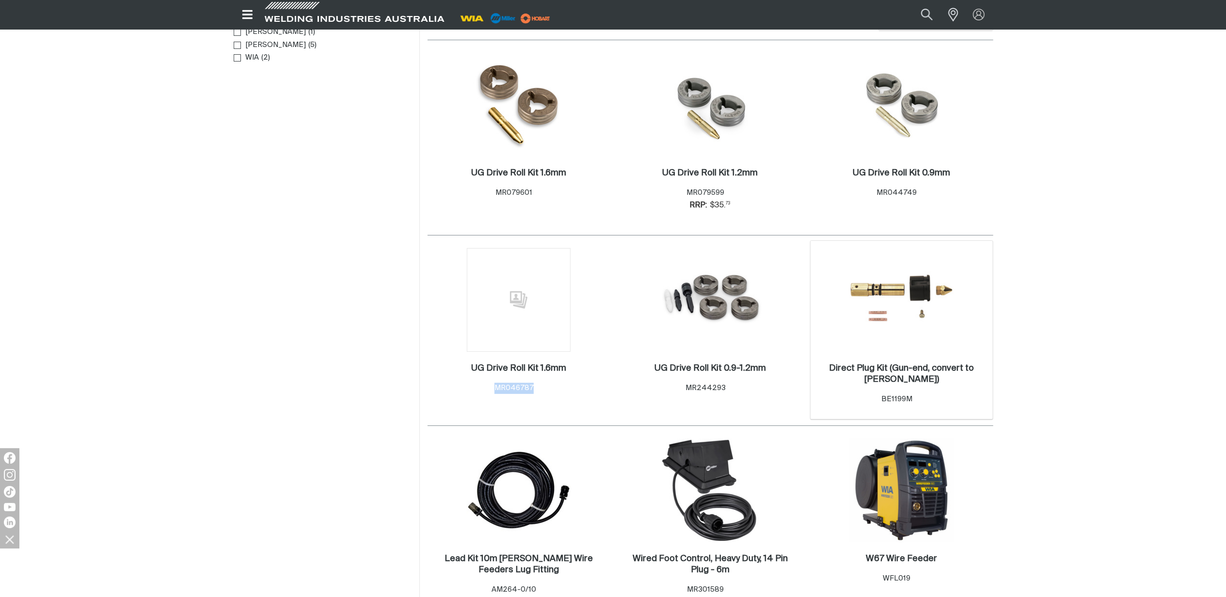
scroll to position [0, 0]
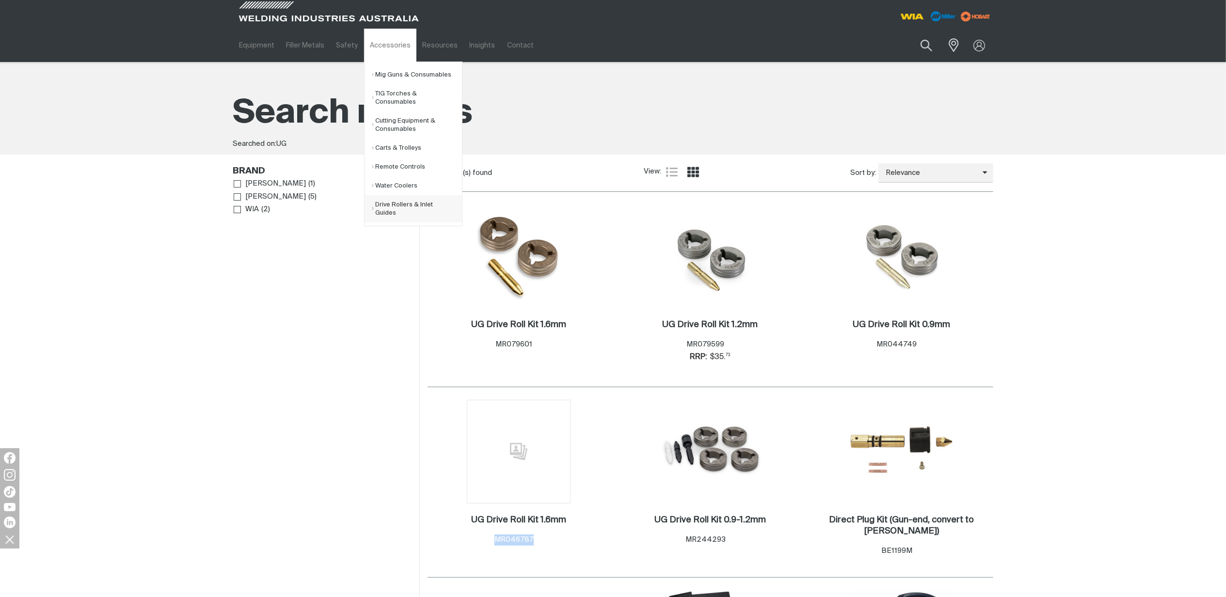
click at [409, 207] on link "Drive Rollers & Inlet Guides" at bounding box center [417, 208] width 90 height 27
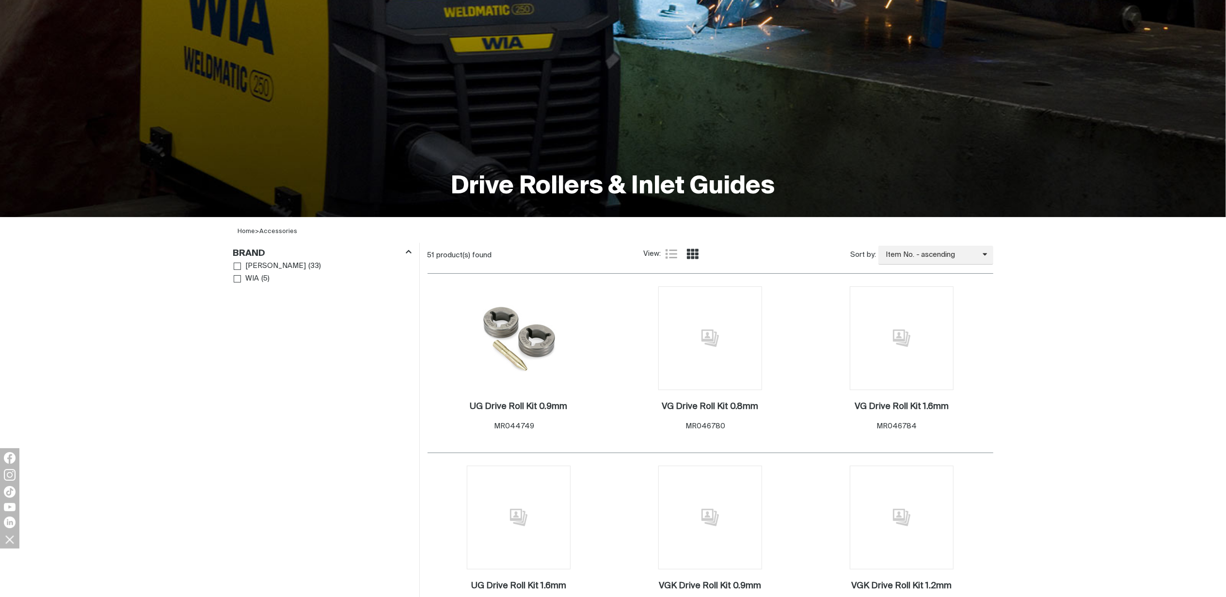
scroll to position [258, 0]
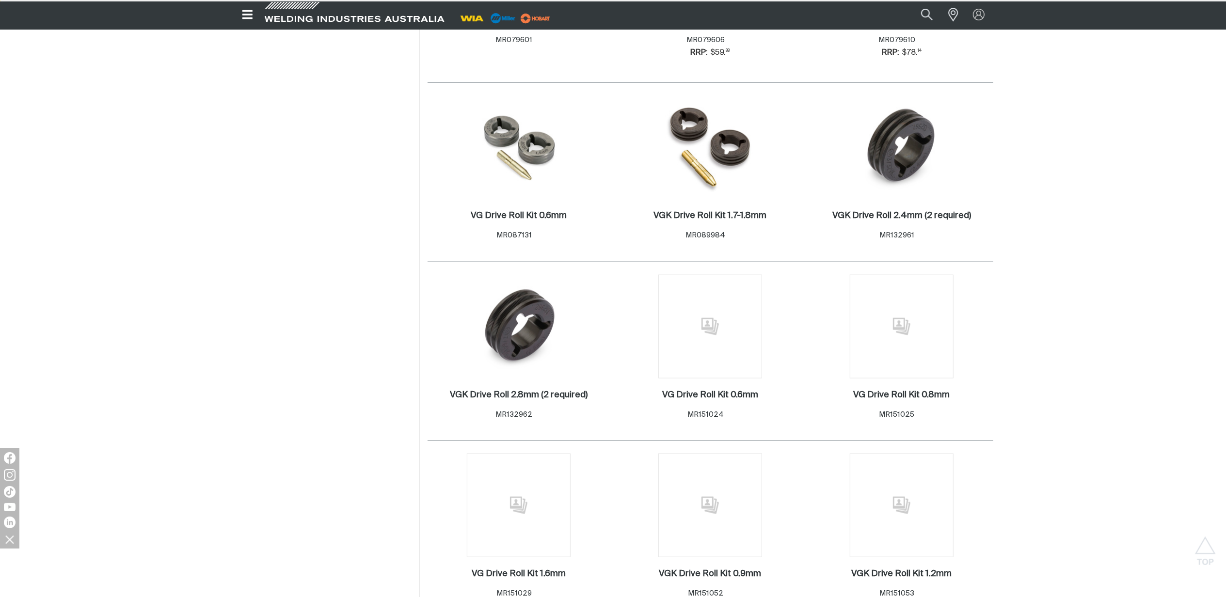
scroll to position [1098, 0]
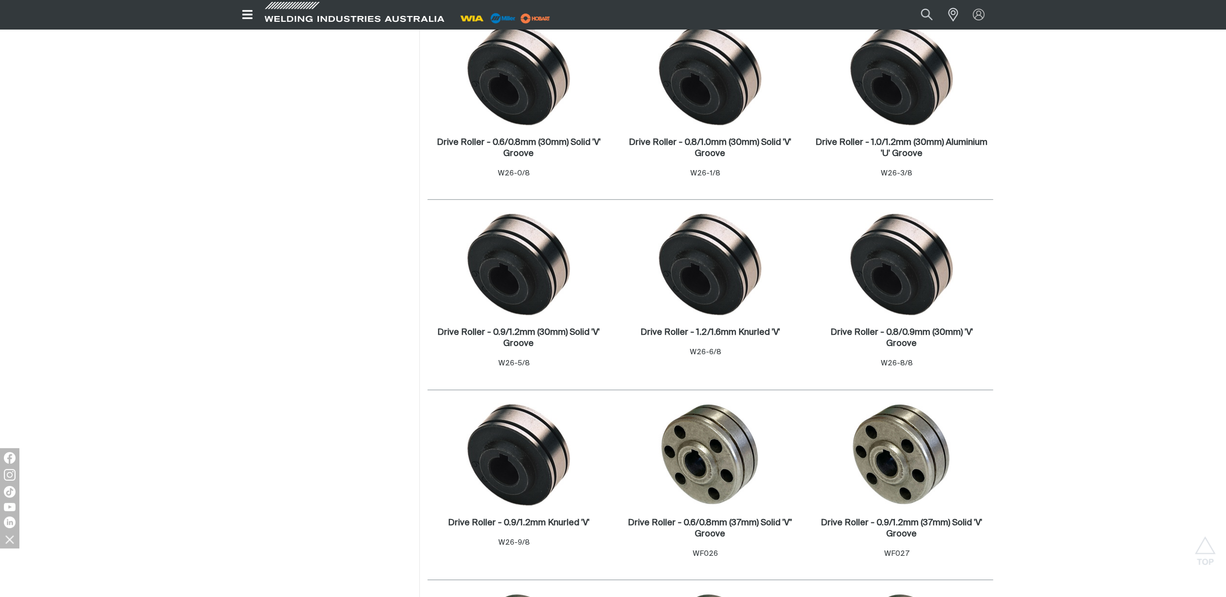
scroll to position [2455, 0]
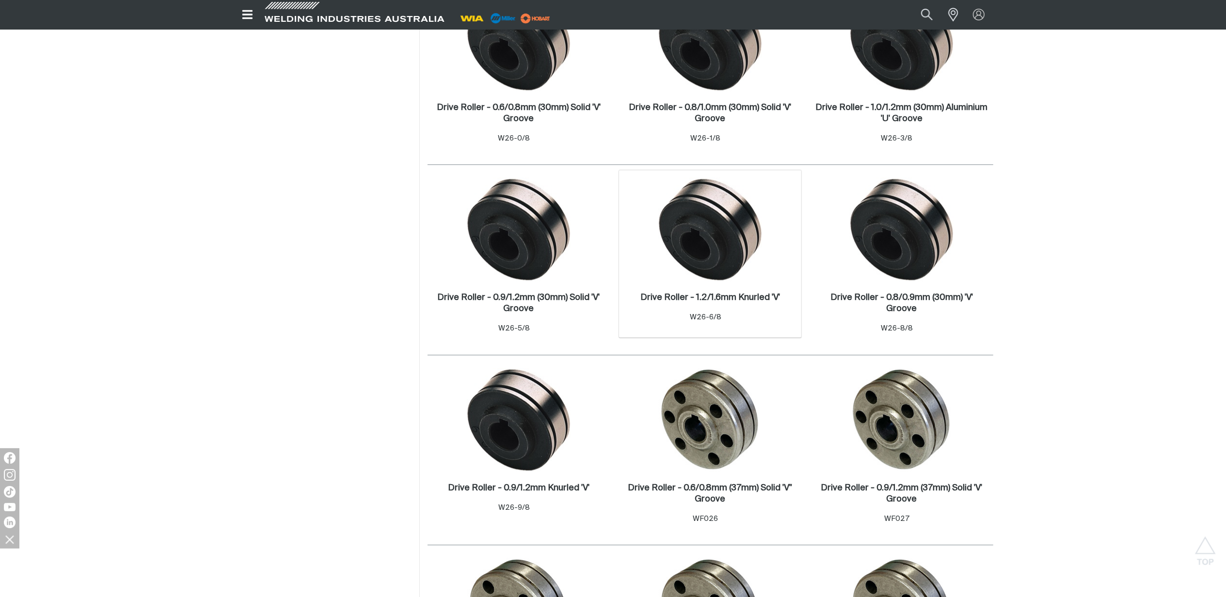
click at [707, 289] on div "Drive Roller - 1.2/1.6mm Knurled 'V' . Item No. W26-6/8" at bounding box center [710, 309] width 173 height 42
click at [710, 293] on h2 "Drive Roller - 1.2/1.6mm Knurled 'V' ." at bounding box center [710, 297] width 140 height 9
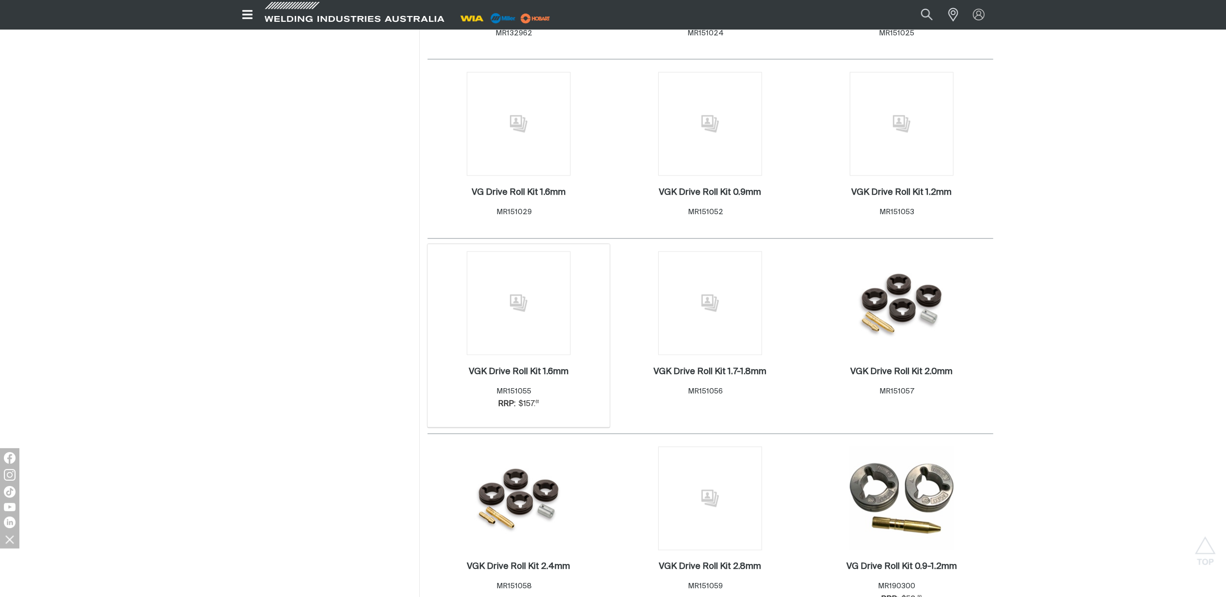
scroll to position [1680, 0]
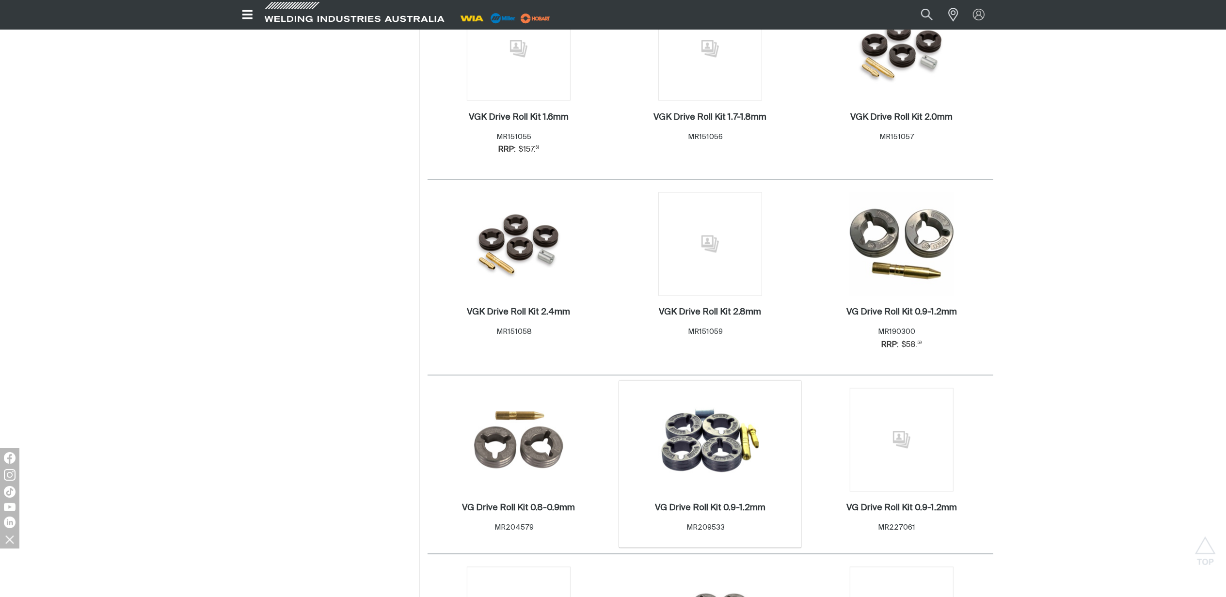
click at [735, 479] on img at bounding box center [710, 440] width 104 height 104
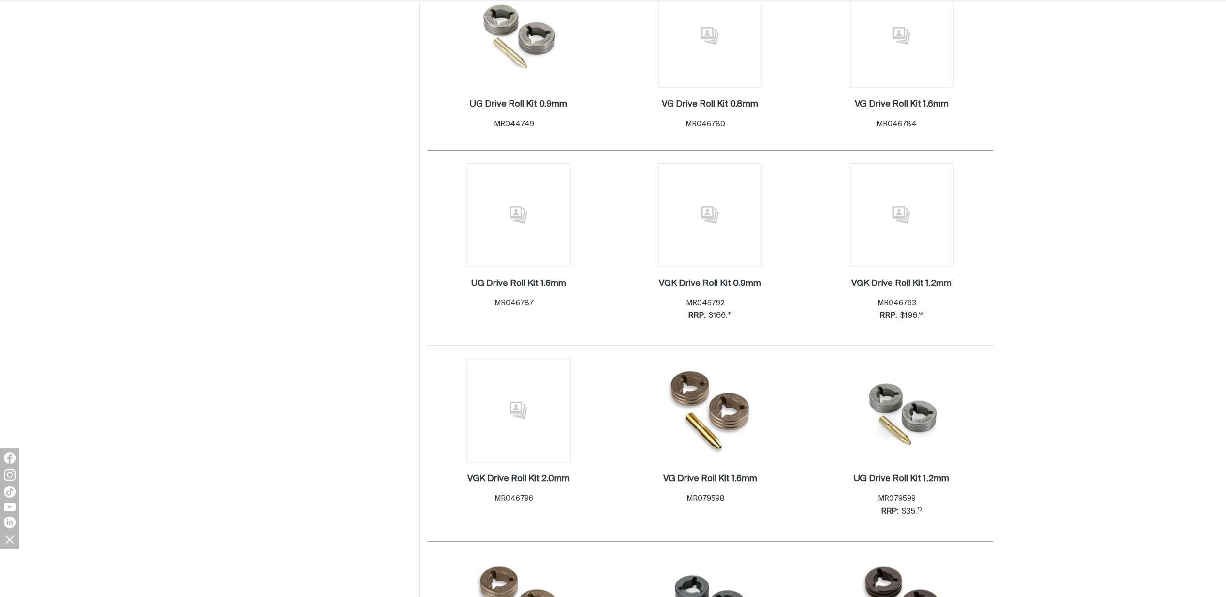
scroll to position [64, 0]
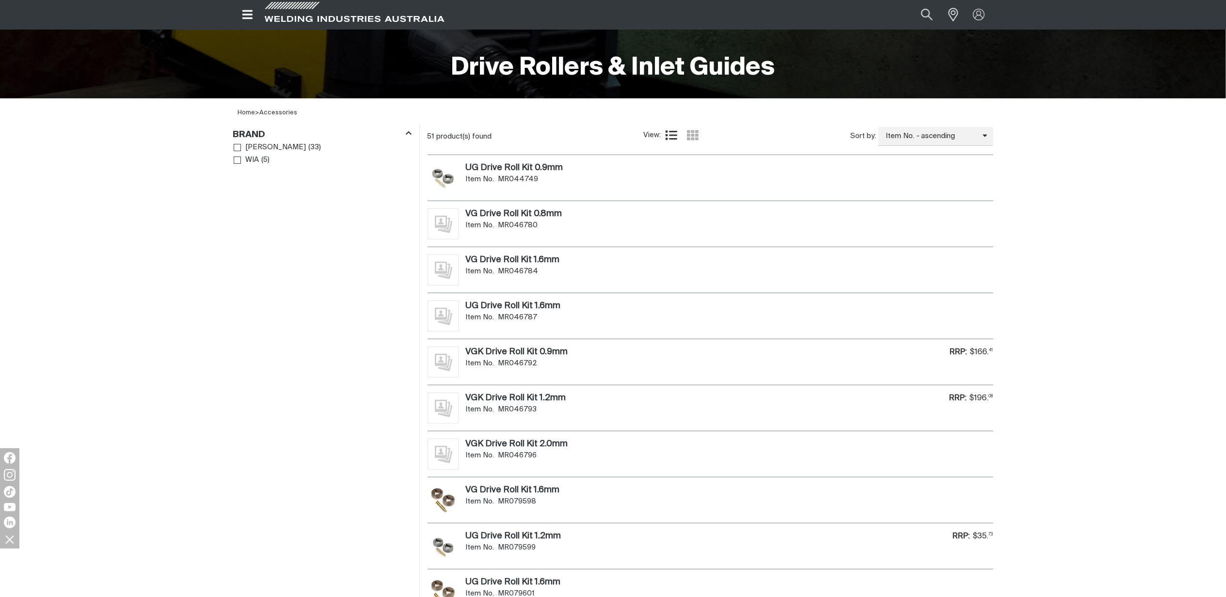
scroll to position [323, 0]
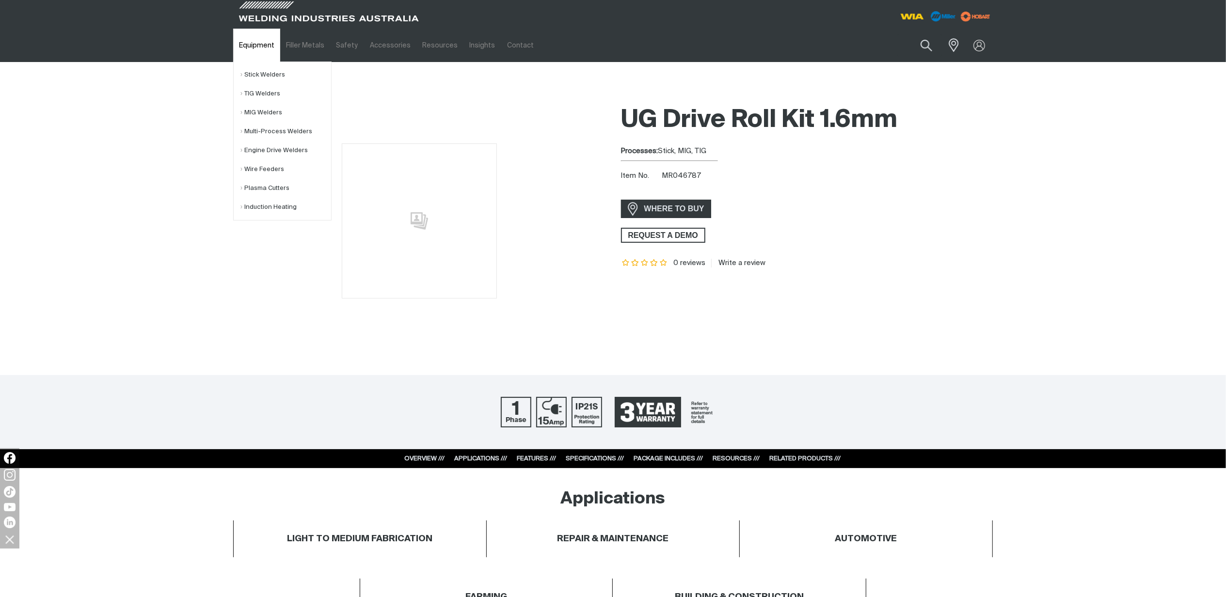
click at [269, 40] on link "Equipment" at bounding box center [256, 45] width 47 height 33
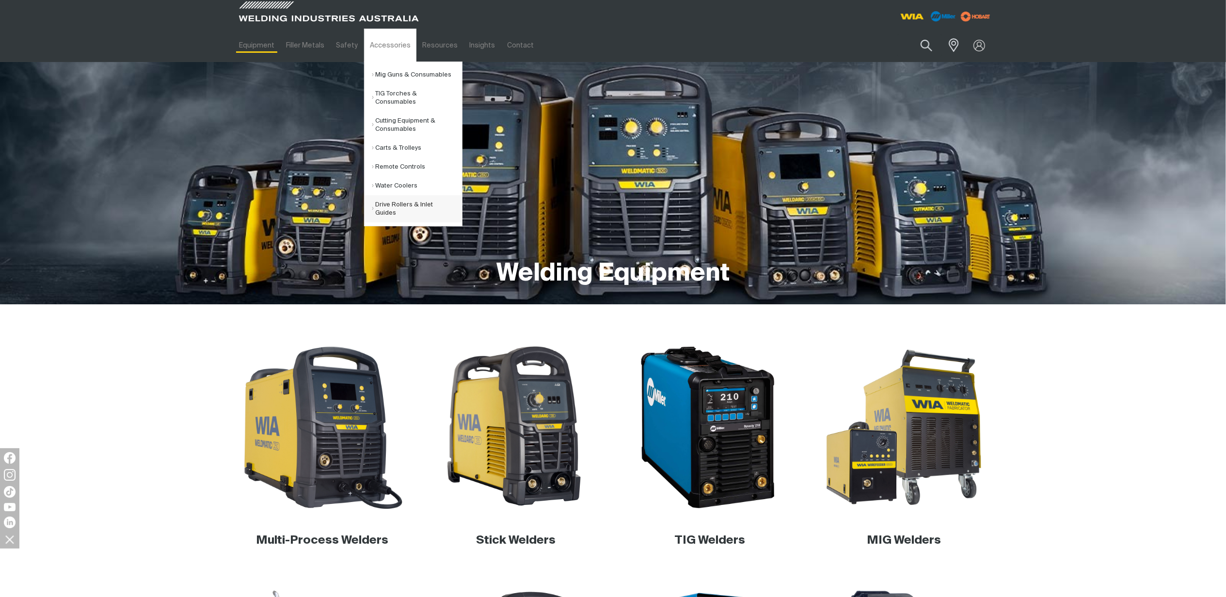
click at [388, 209] on link "Drive Rollers & Inlet Guides" at bounding box center [417, 208] width 90 height 27
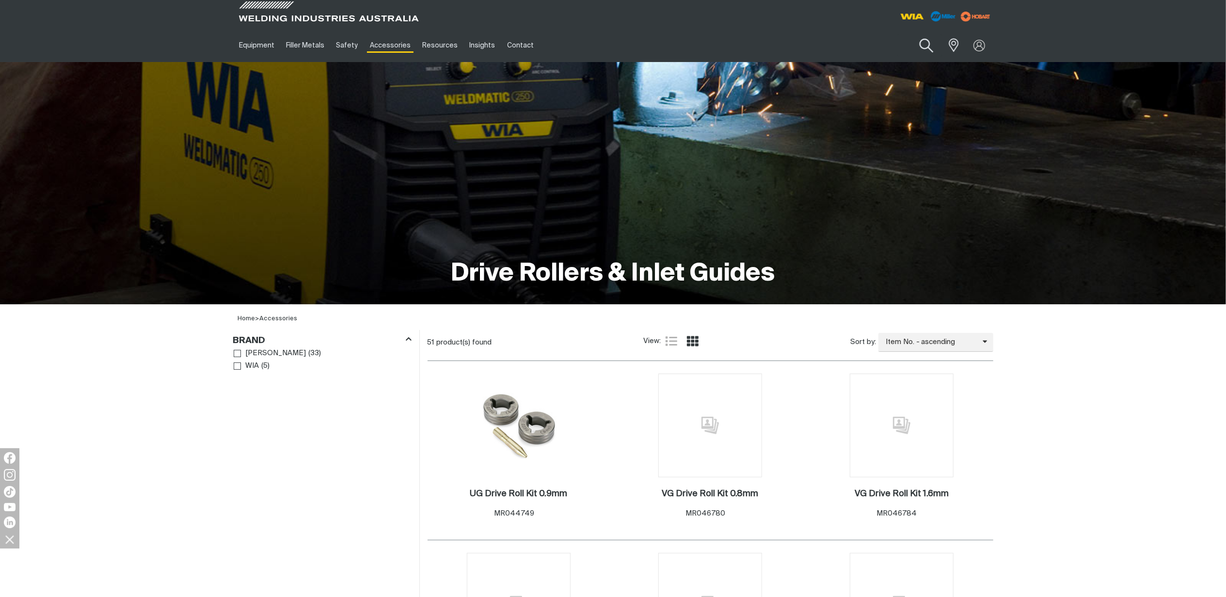
click at [919, 45] on button "Search products" at bounding box center [925, 46] width 39 height 28
click at [862, 45] on input "Search" at bounding box center [866, 45] width 149 height 22
paste input "MR089984"
type input "MR089984"
click at [850, 66] on span "VGK Drive Roll Kit 1.7-1.8mm - MR089984" at bounding box center [878, 68] width 111 height 16
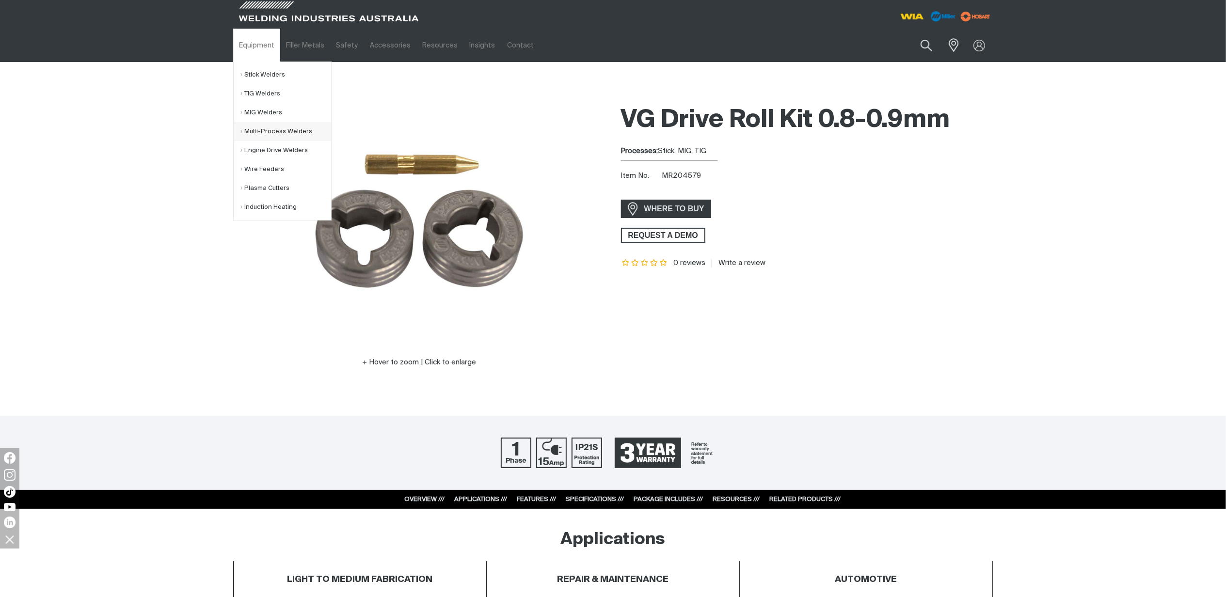
click at [274, 125] on link "Multi-Process Welders" at bounding box center [286, 131] width 90 height 19
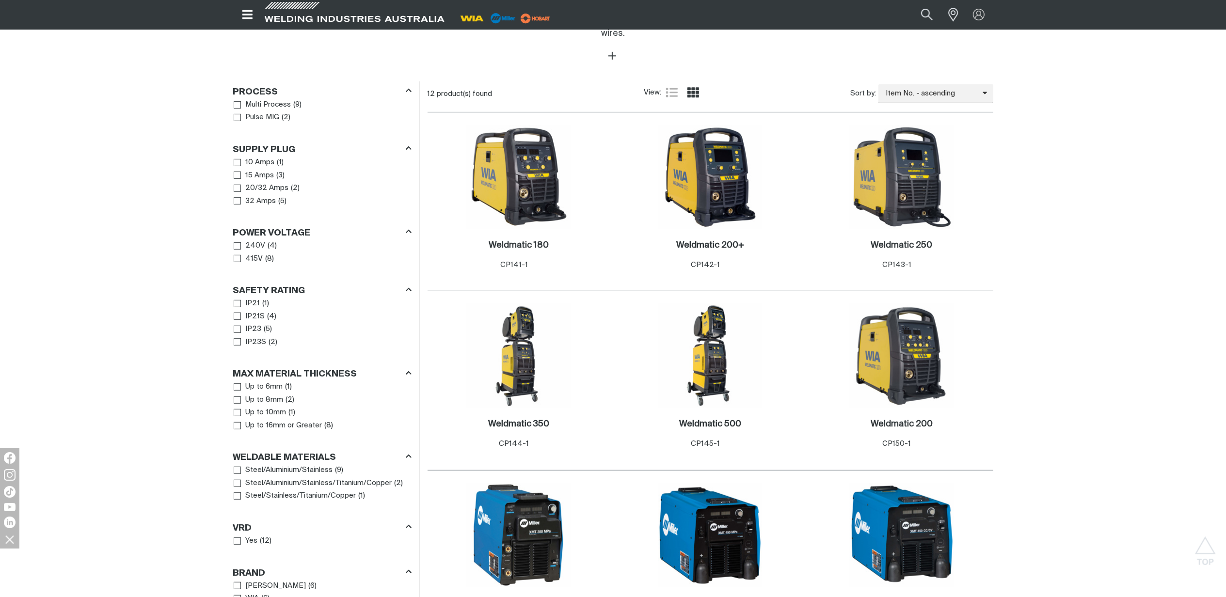
scroll to position [452, 0]
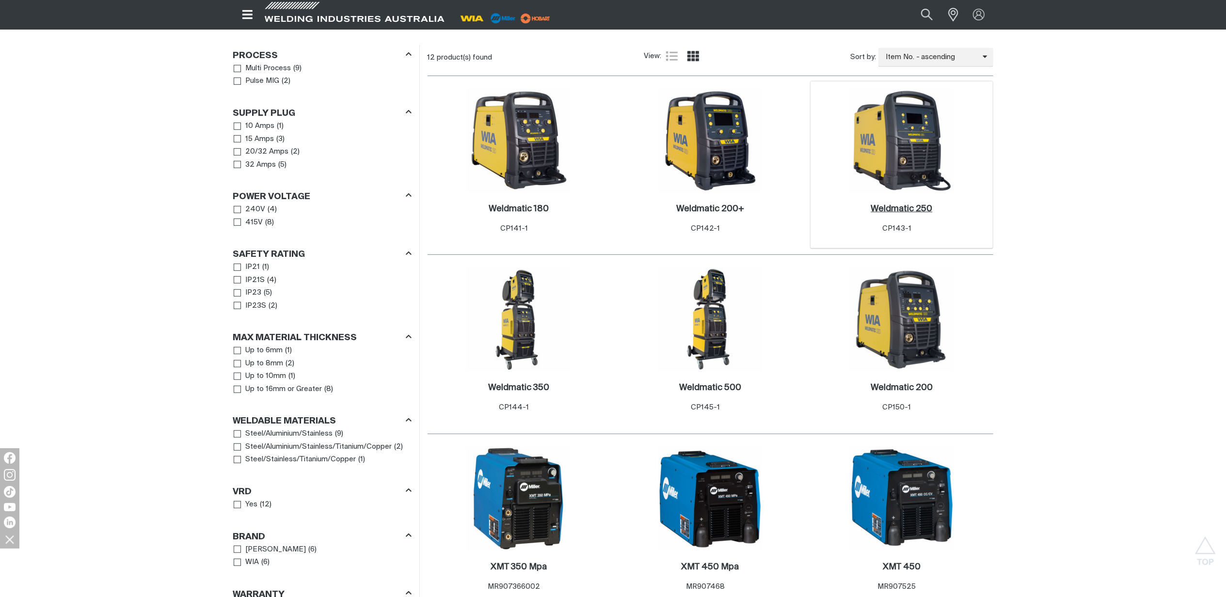
click at [910, 205] on h2 "Weldmatic 250 ." at bounding box center [901, 209] width 62 height 9
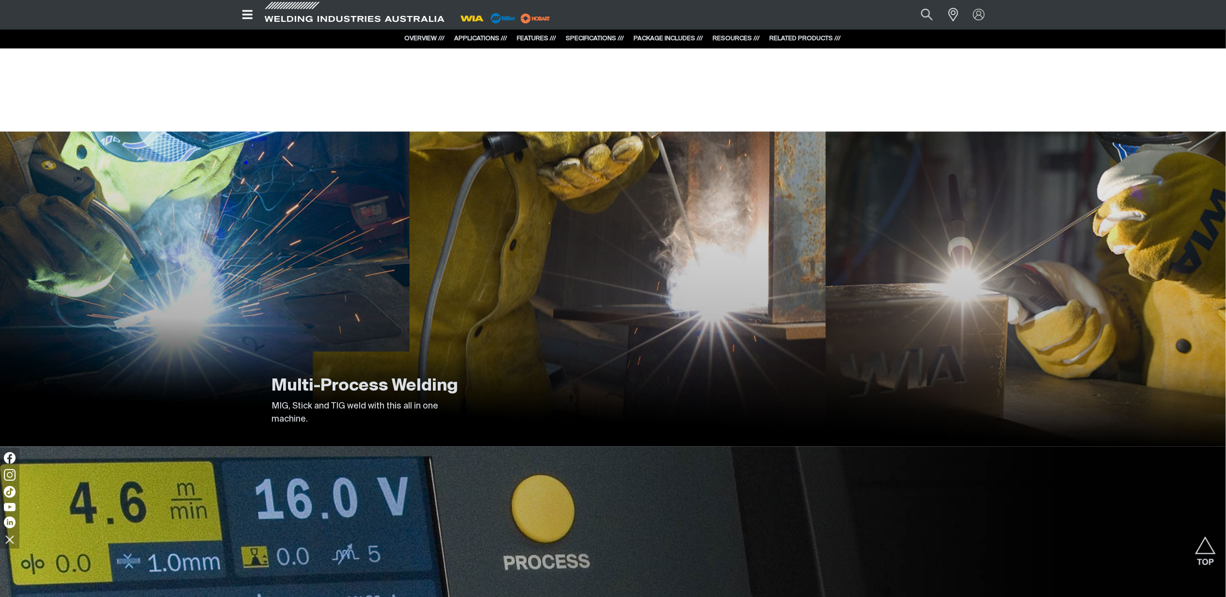
scroll to position [1874, 0]
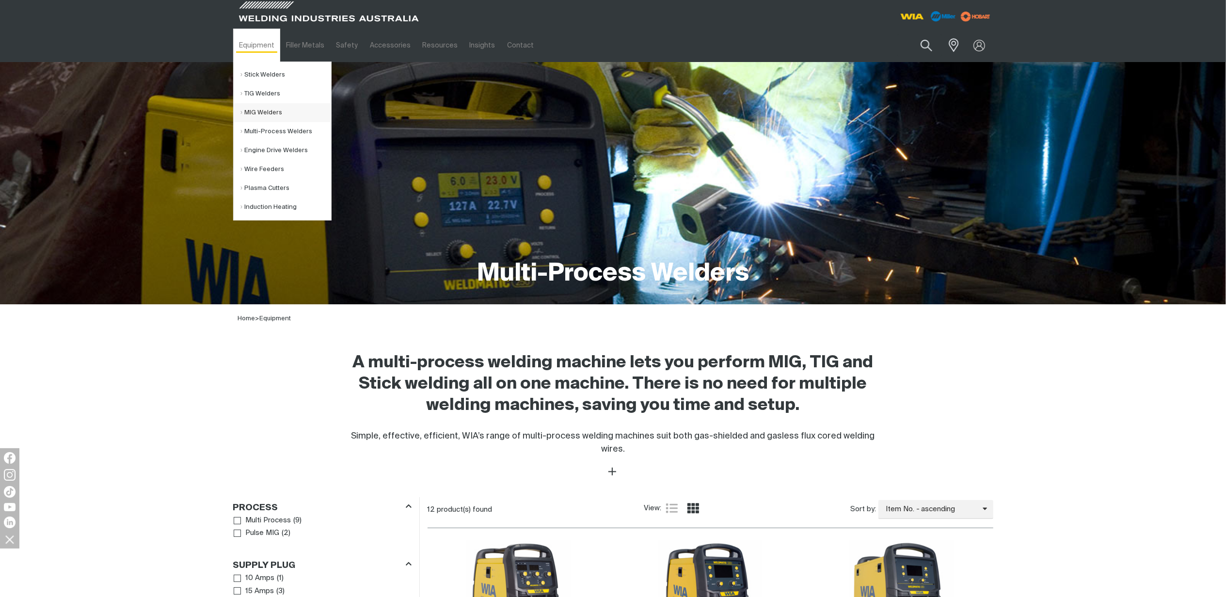
click at [267, 109] on link "MIG Welders" at bounding box center [286, 112] width 90 height 19
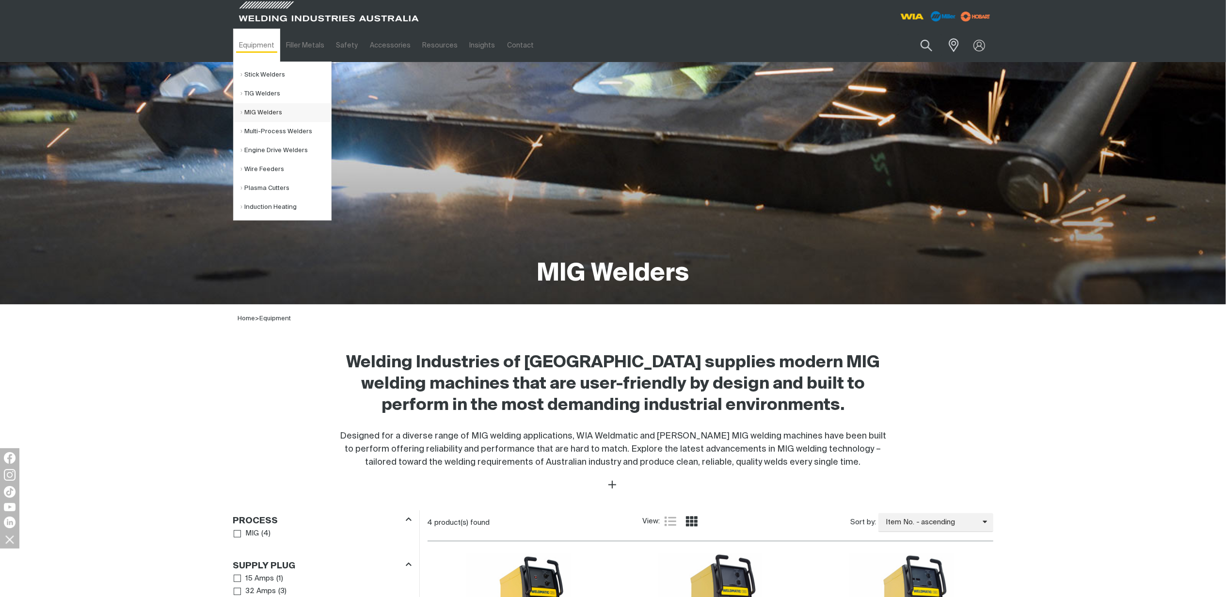
click at [251, 111] on link "MIG Welders" at bounding box center [286, 112] width 90 height 19
click at [266, 123] on link "Multi-Process Welders" at bounding box center [286, 131] width 90 height 19
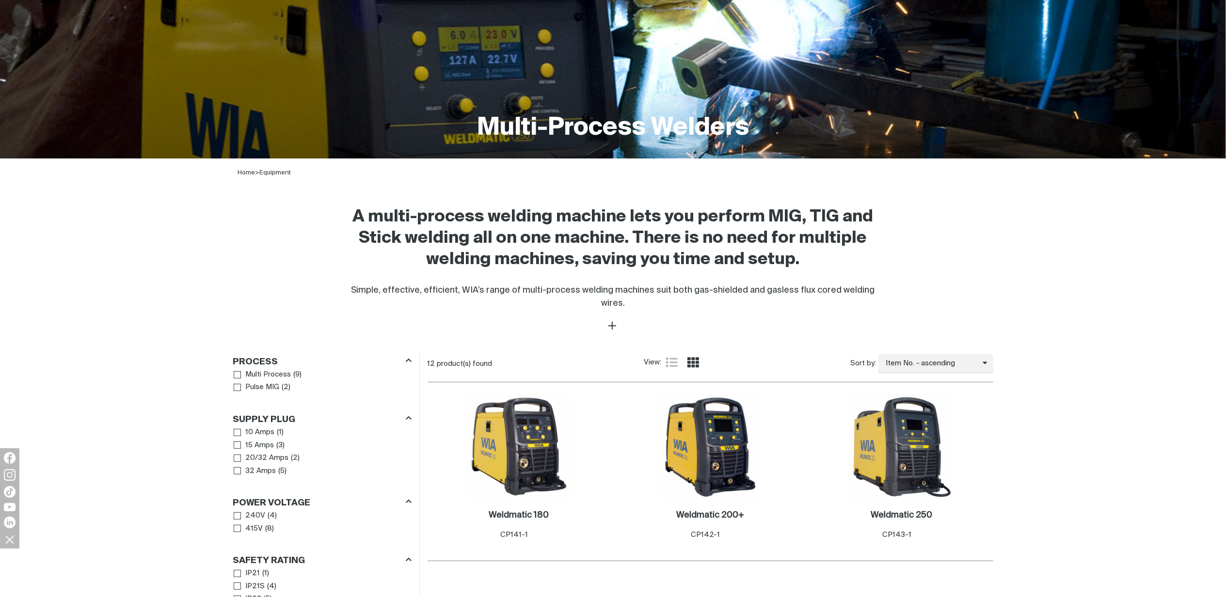
scroll to position [323, 0]
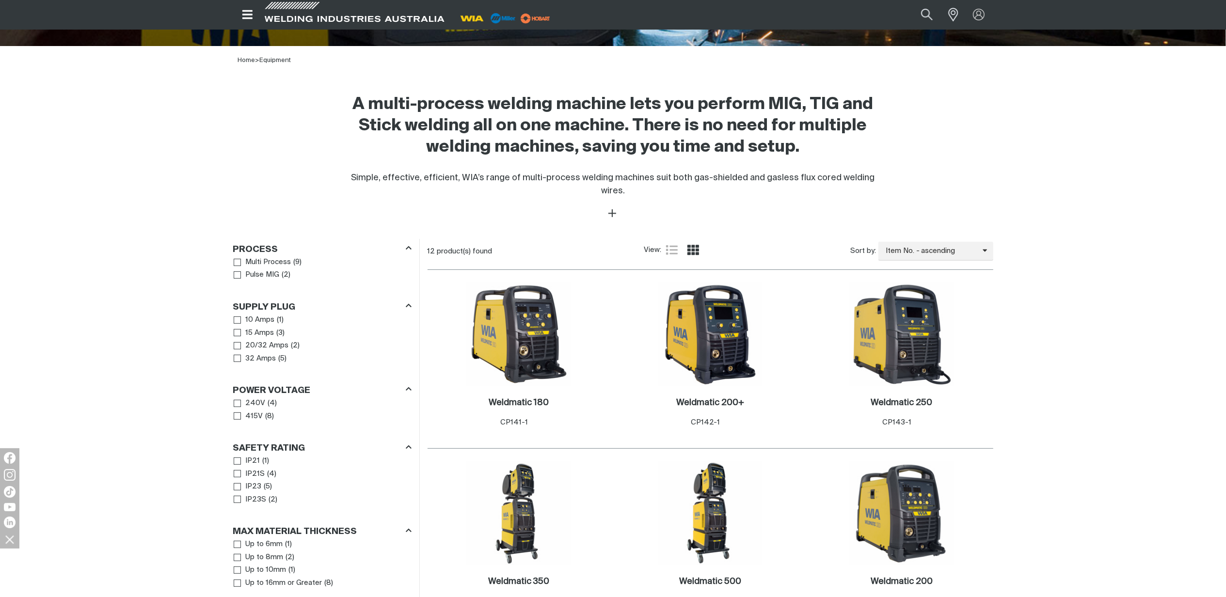
scroll to position [64, 0]
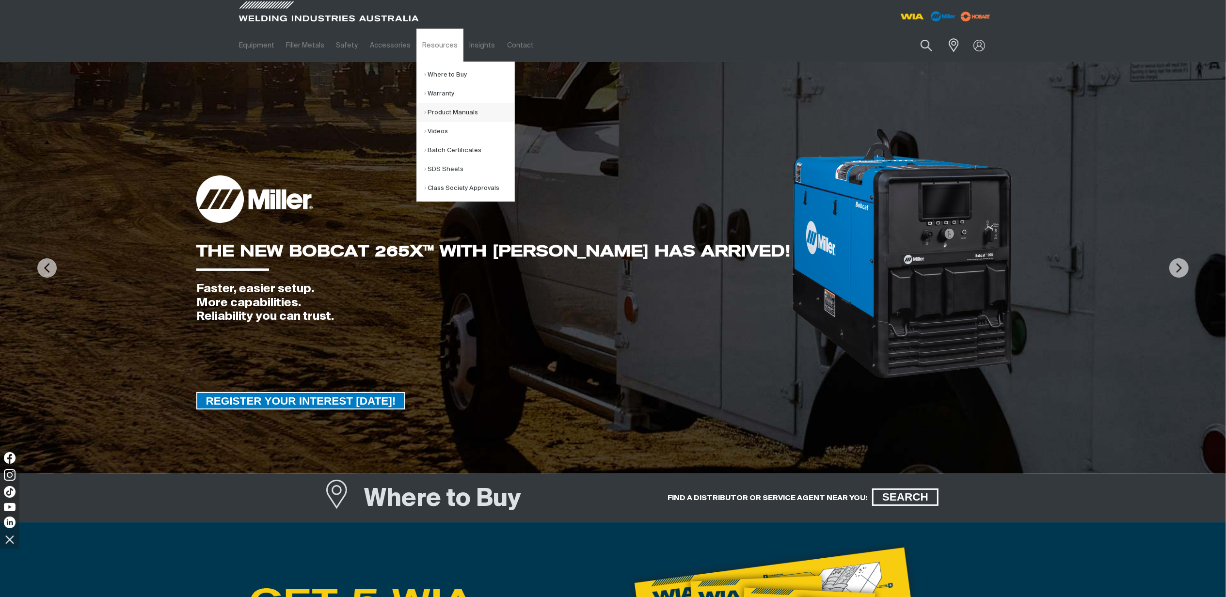
click at [429, 105] on link "Product Manuals" at bounding box center [469, 112] width 90 height 19
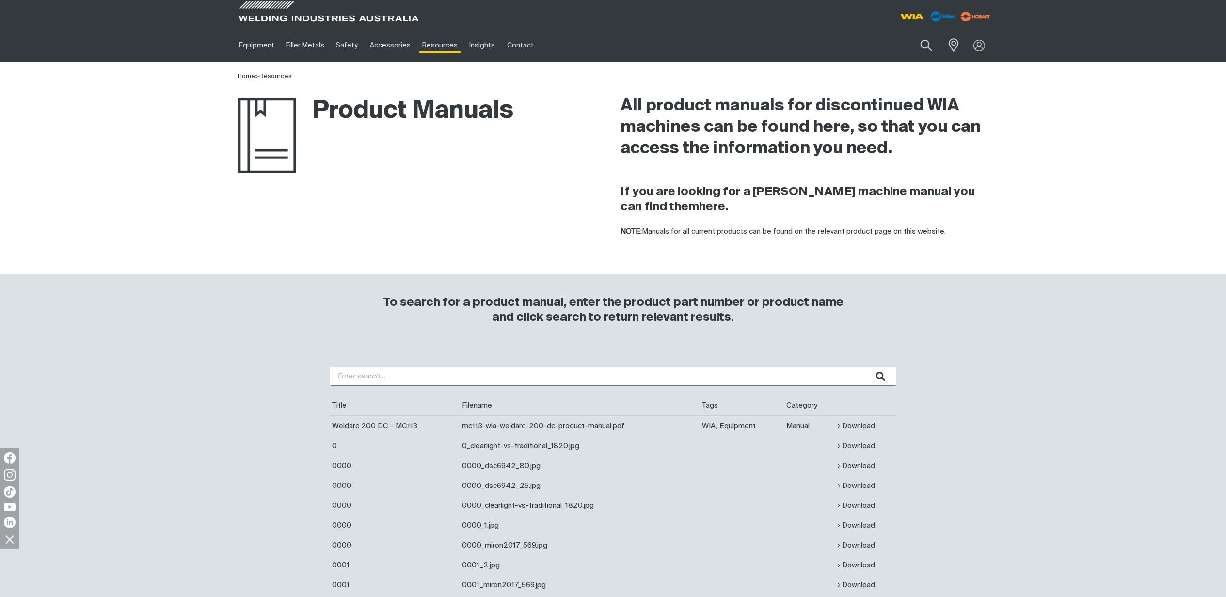
click at [497, 379] on input "search" at bounding box center [613, 376] width 566 height 19
click at [866, 367] on button "submit" at bounding box center [881, 376] width 31 height 19
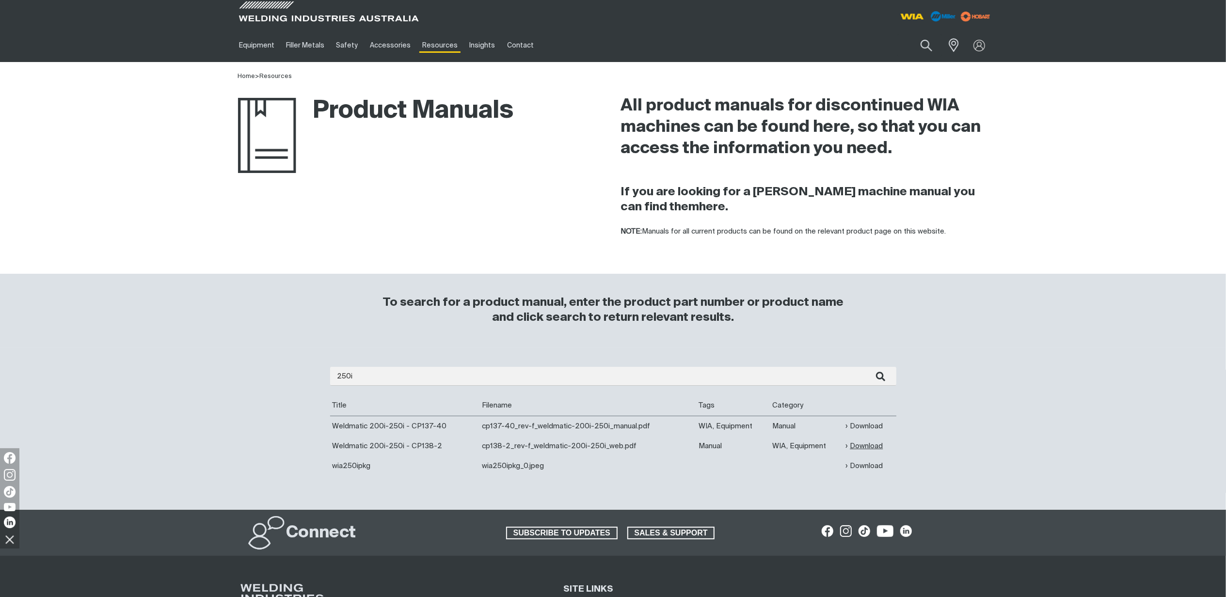
click at [875, 446] on link "Download" at bounding box center [863, 446] width 37 height 11
click at [378, 378] on input "250i" at bounding box center [613, 376] width 566 height 19
click at [885, 381] on icon "submit" at bounding box center [880, 377] width 9 height 10
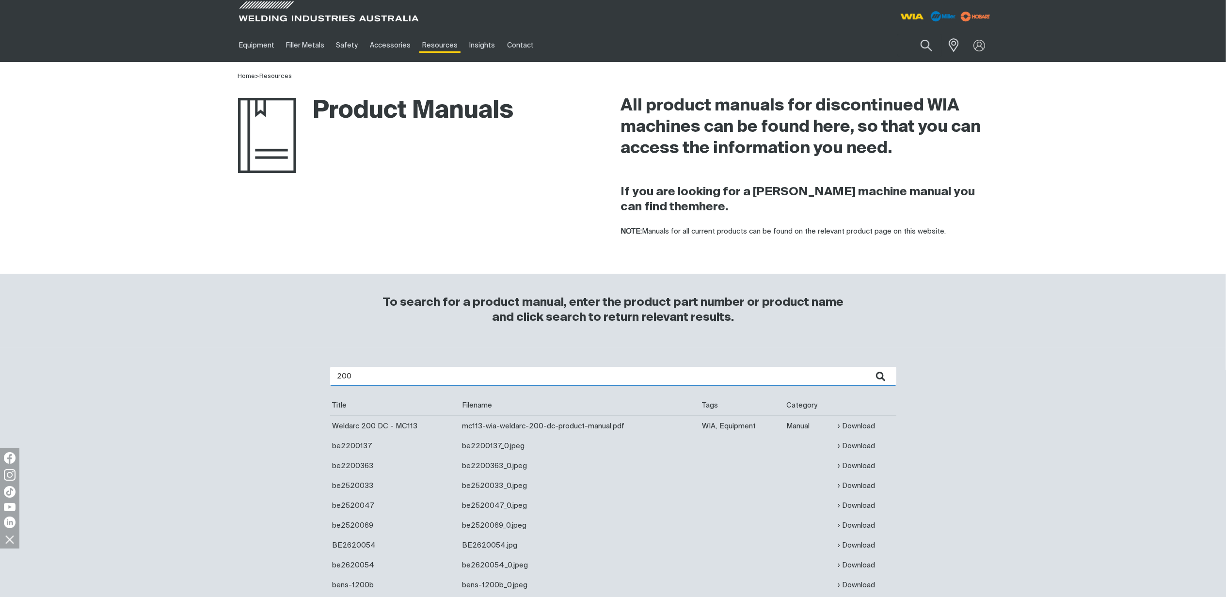
click at [361, 376] on input "200" at bounding box center [613, 376] width 566 height 19
click at [336, 378] on input "200" at bounding box center [613, 376] width 566 height 19
click at [885, 375] on icon "submit" at bounding box center [881, 376] width 10 height 13
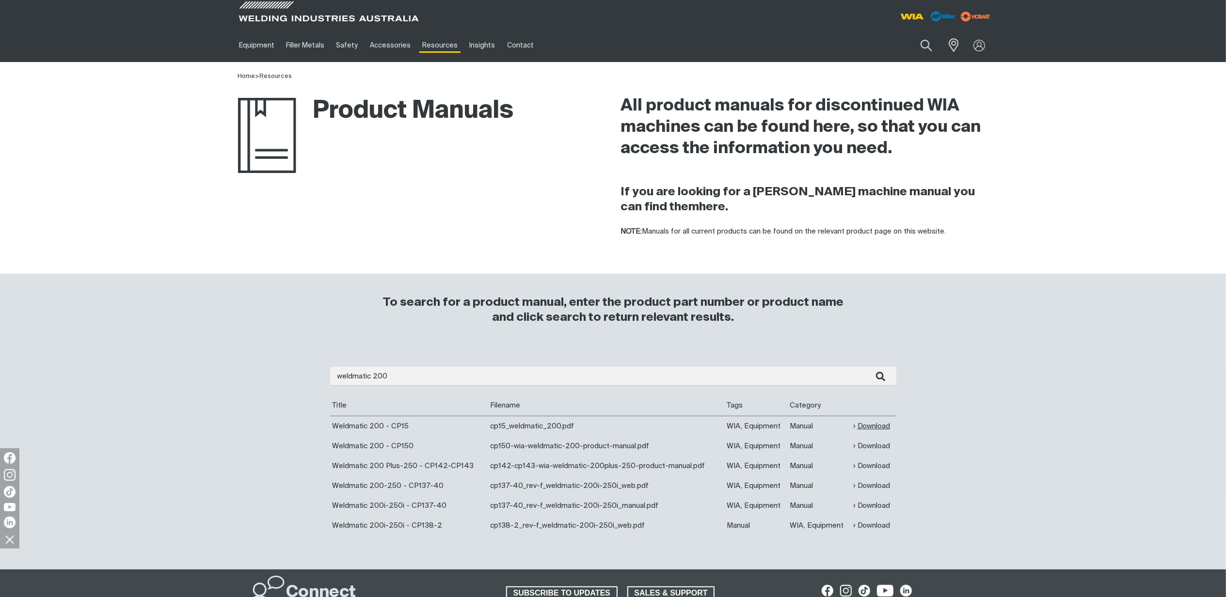
click at [872, 431] on link "Download" at bounding box center [871, 426] width 37 height 11
click at [417, 373] on input "weldmatic 200" at bounding box center [613, 376] width 566 height 19
click at [866, 367] on button "submit" at bounding box center [881, 376] width 31 height 19
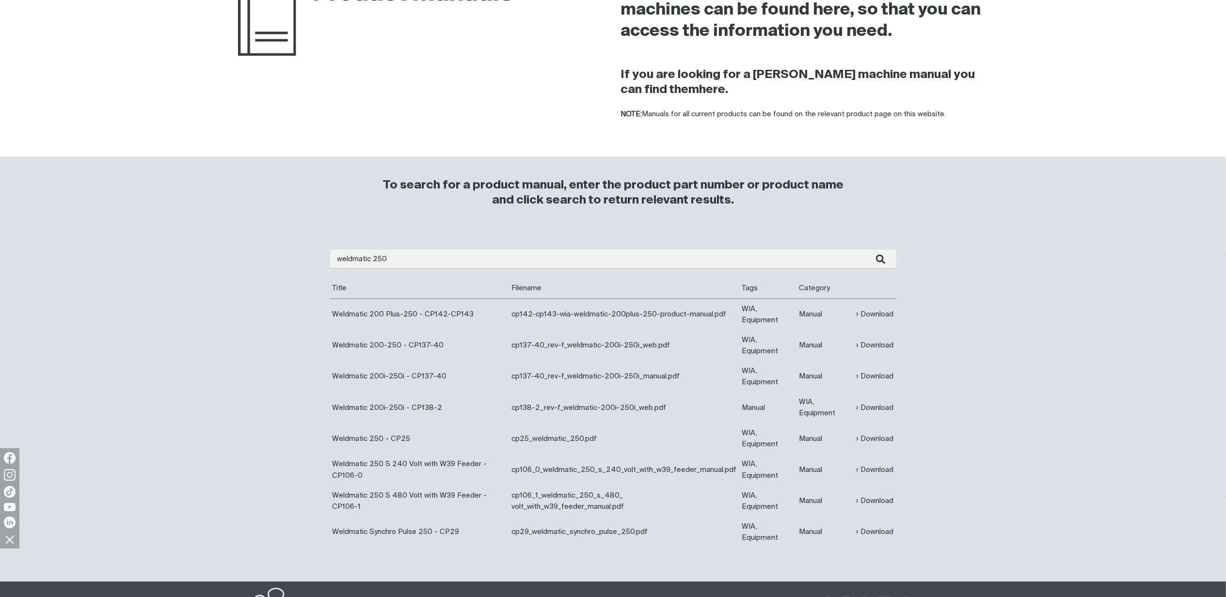
scroll to position [129, 0]
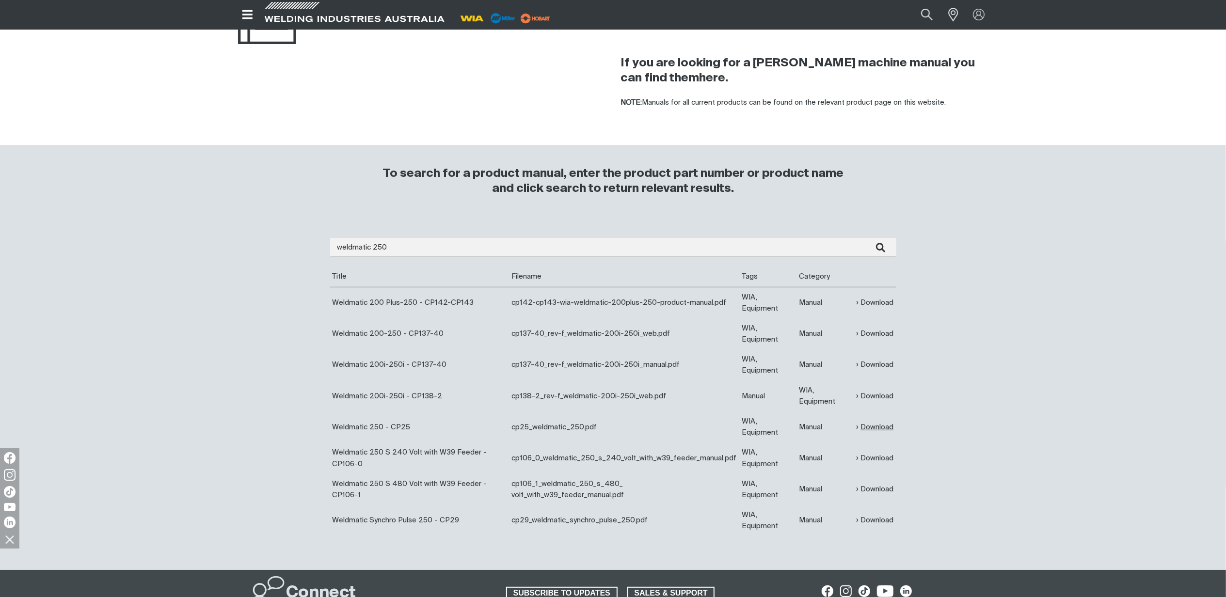
click at [888, 427] on link "Download" at bounding box center [874, 427] width 37 height 11
click at [869, 459] on link "Download" at bounding box center [874, 458] width 37 height 11
click at [874, 522] on link "Download" at bounding box center [874, 520] width 37 height 11
click at [885, 426] on link "Download" at bounding box center [874, 427] width 37 height 11
drag, startPoint x: 408, startPoint y: 251, endPoint x: 298, endPoint y: 229, distance: 112.5
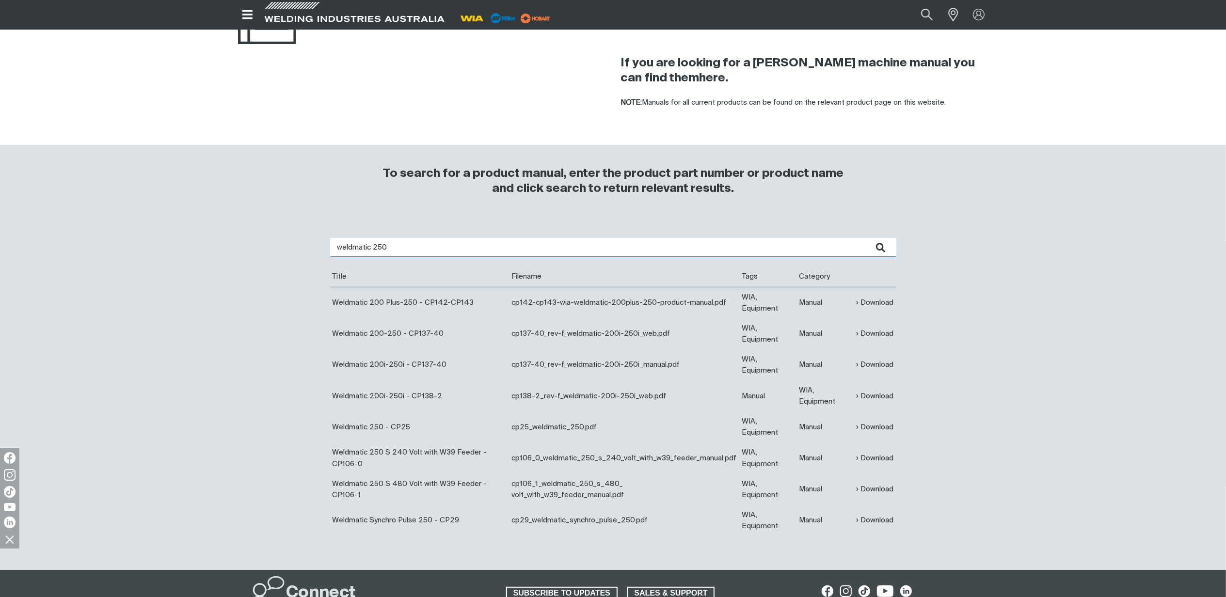
click at [298, 229] on div "weldmatic 250 Are you looking for a product manual for a discontinued product? …" at bounding box center [613, 394] width 776 height 351
click at [866, 238] on button "submit" at bounding box center [881, 247] width 31 height 19
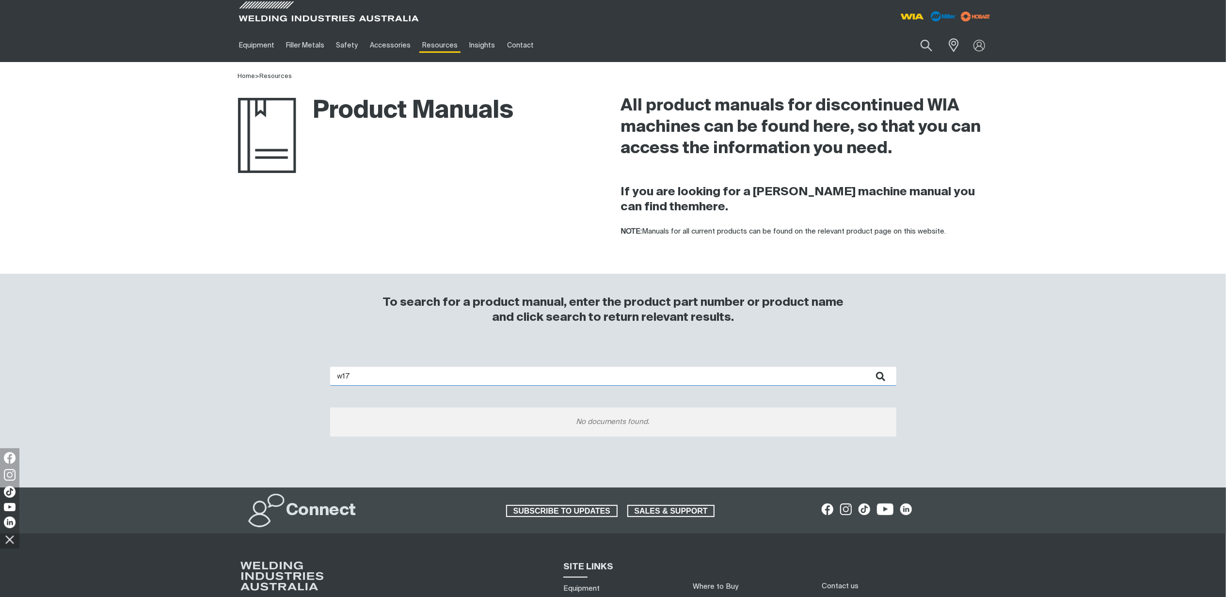
click at [351, 373] on input "w17" at bounding box center [613, 376] width 566 height 19
type input "w19"
click at [866, 367] on button "submit" at bounding box center [881, 376] width 31 height 19
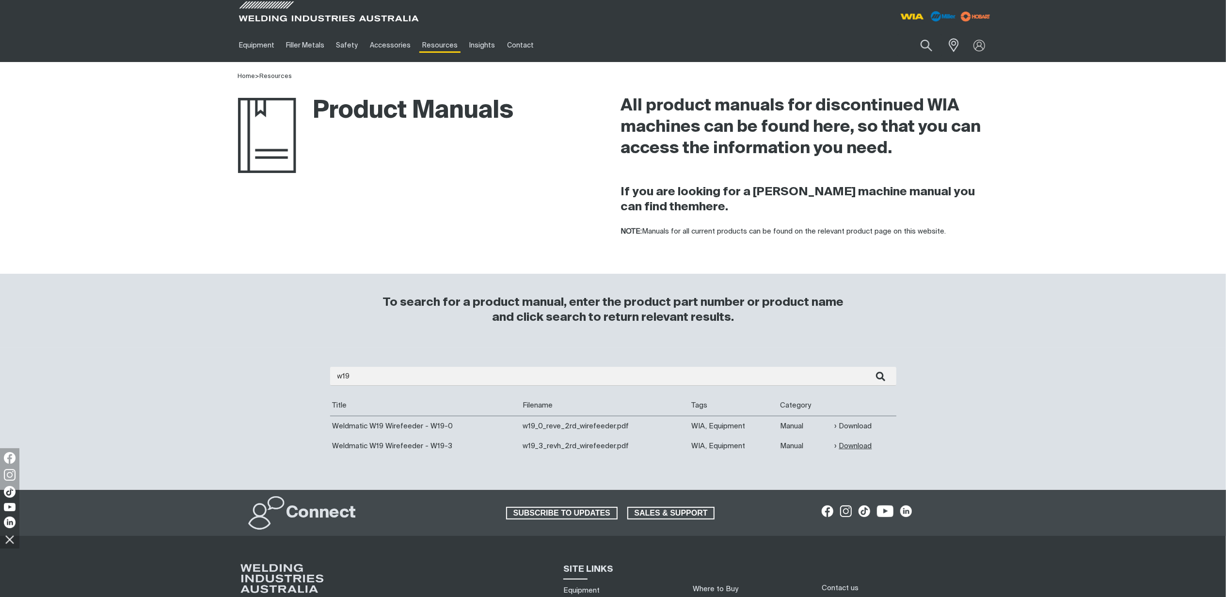
click at [851, 446] on link "Download" at bounding box center [852, 446] width 37 height 11
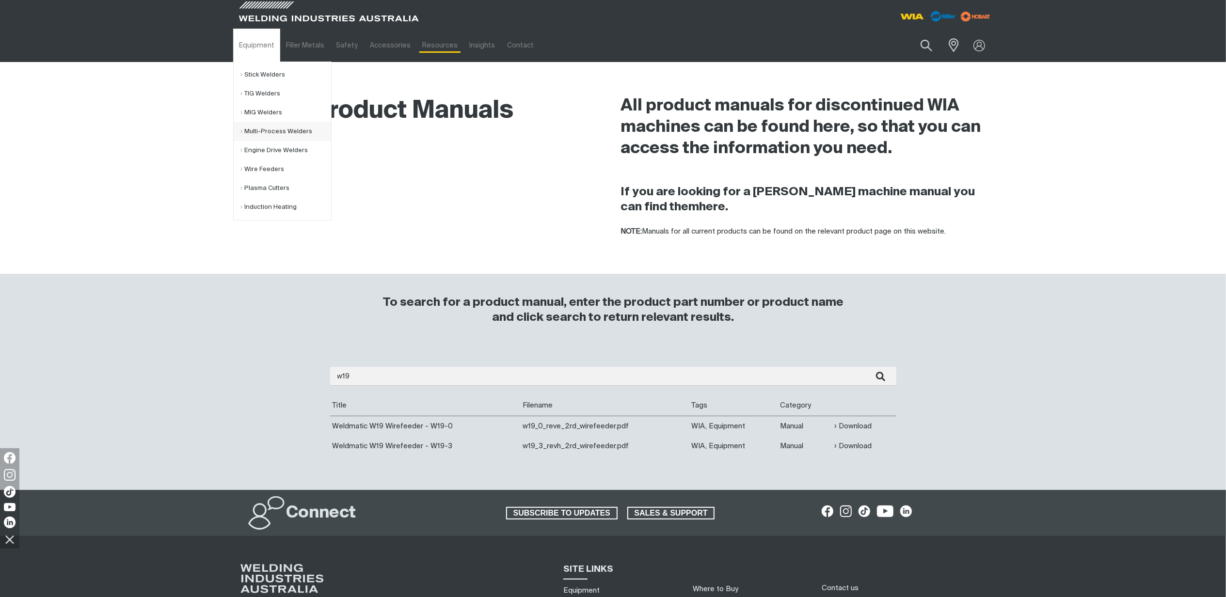
click at [265, 133] on link "Multi-Process Welders" at bounding box center [286, 131] width 90 height 19
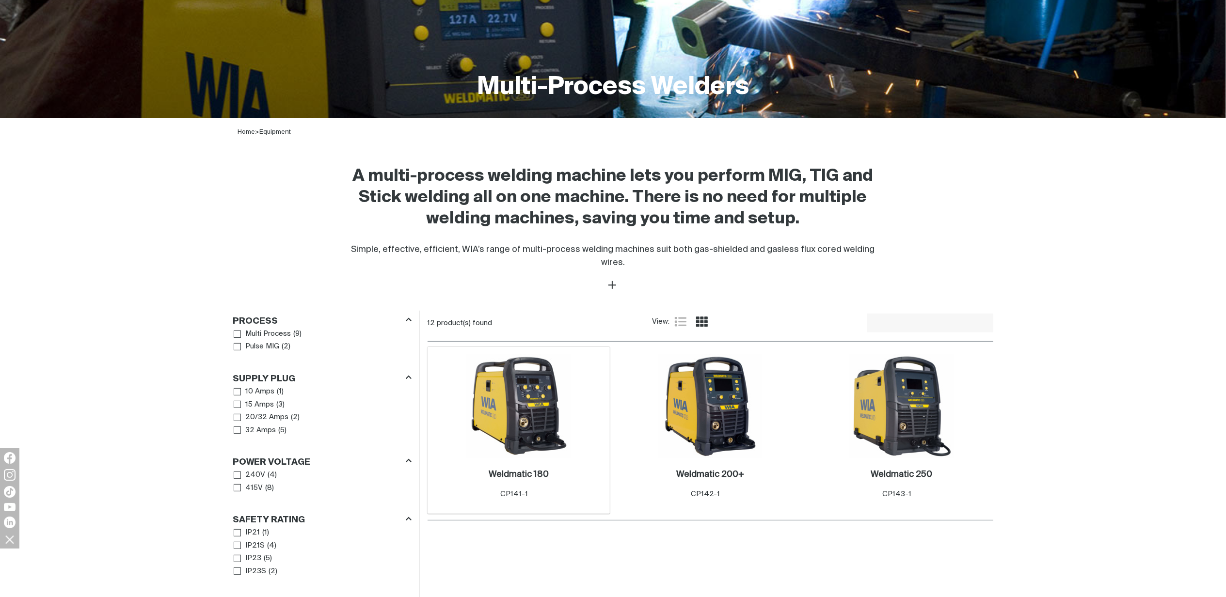
scroll to position [388, 0]
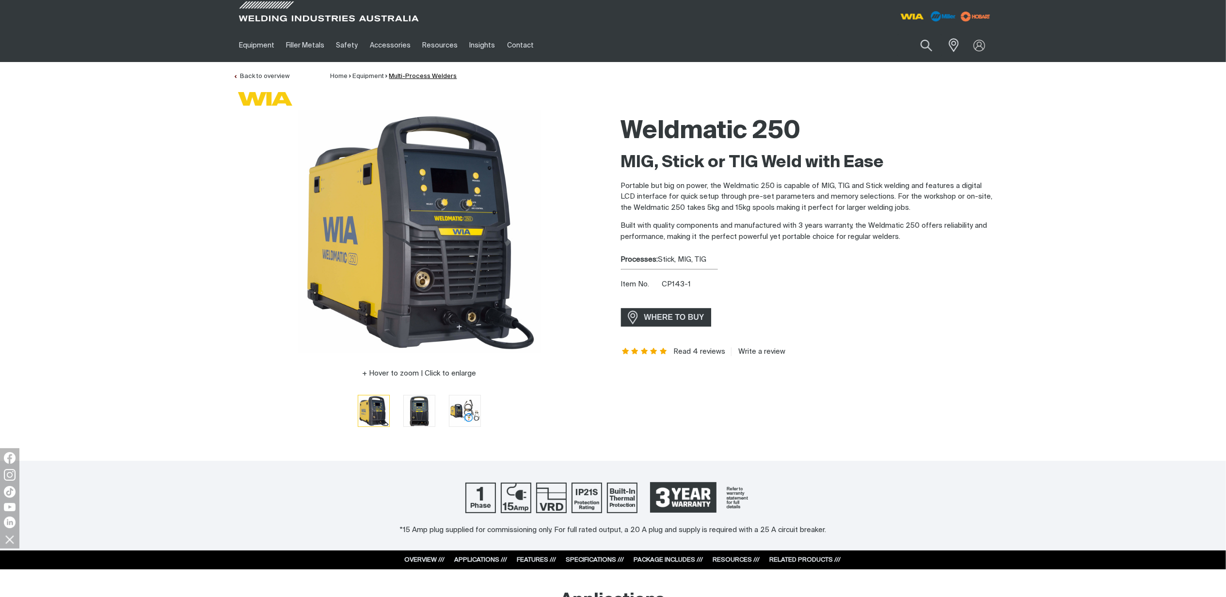
click at [415, 76] on link "Multi-Process Welders" at bounding box center [423, 76] width 68 height 6
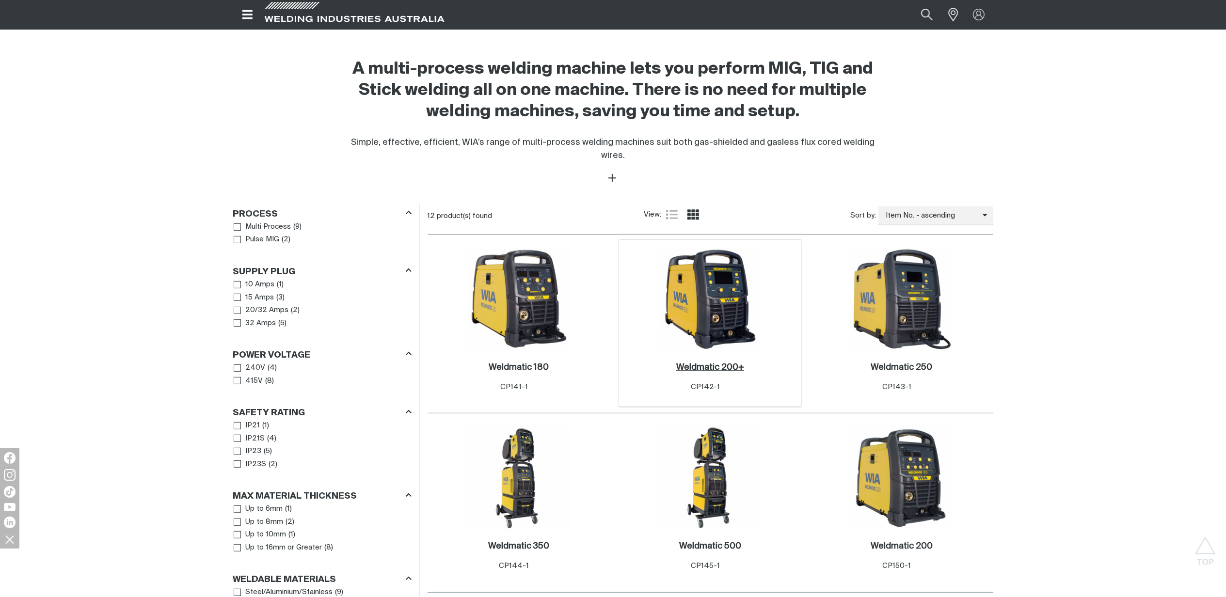
scroll to position [323, 0]
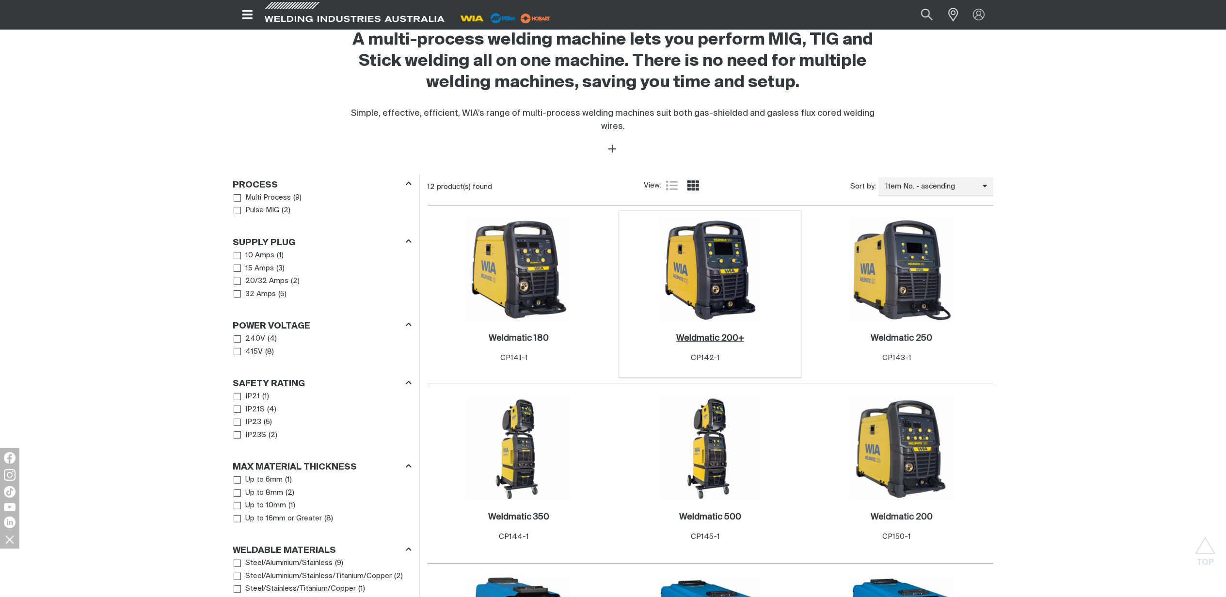
click at [721, 334] on h2 "Weldmatic 200+ ." at bounding box center [710, 338] width 68 height 9
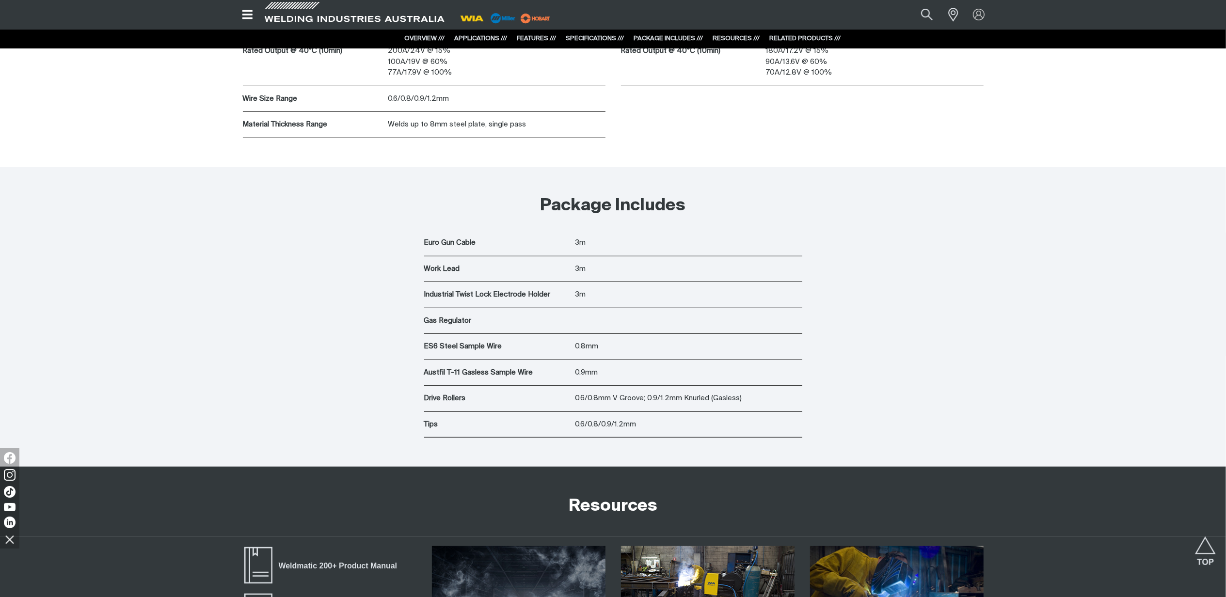
scroll to position [4524, 0]
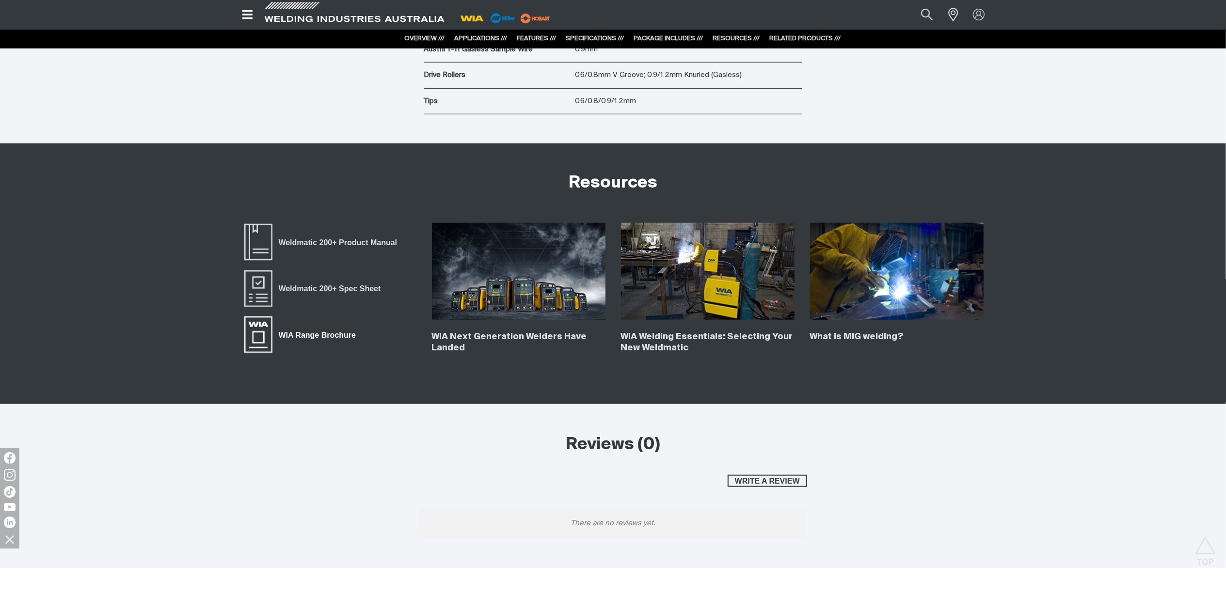
click at [324, 337] on span "WIA Range Brochure" at bounding box center [317, 335] width 90 height 13
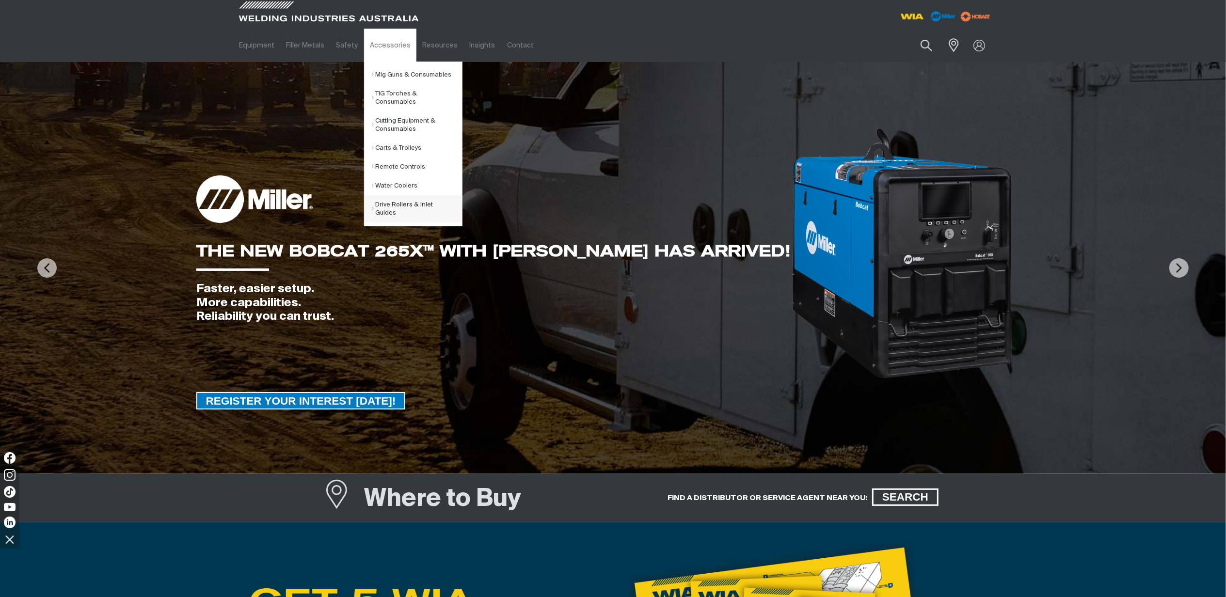
click at [414, 206] on link "Drive Rollers & Inlet Guides" at bounding box center [417, 208] width 90 height 27
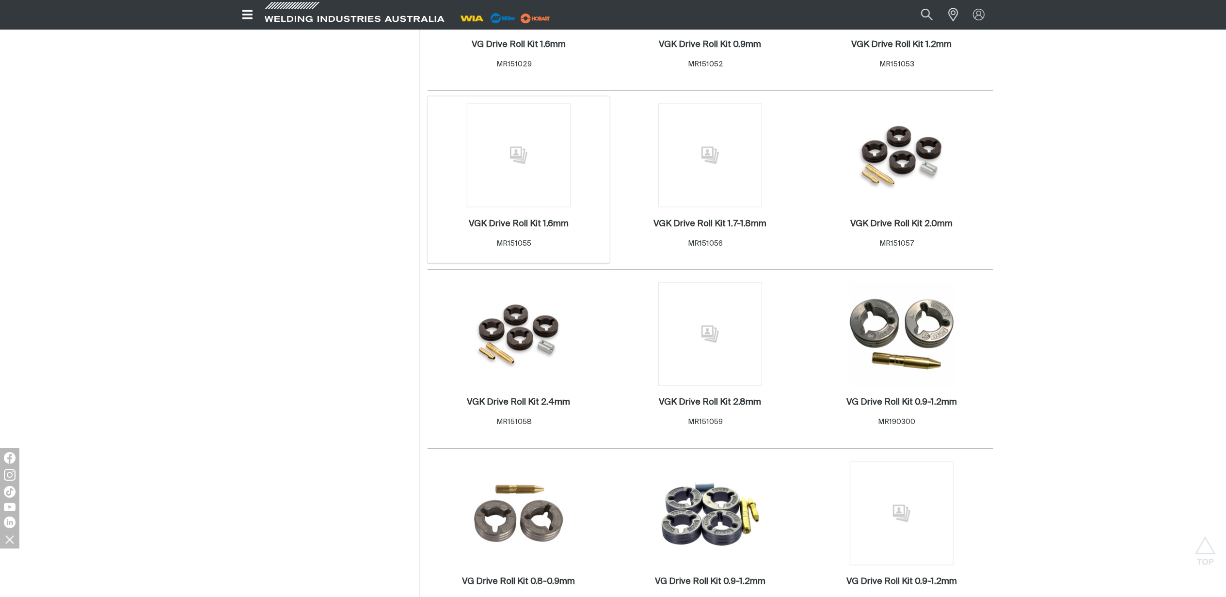
scroll to position [1615, 0]
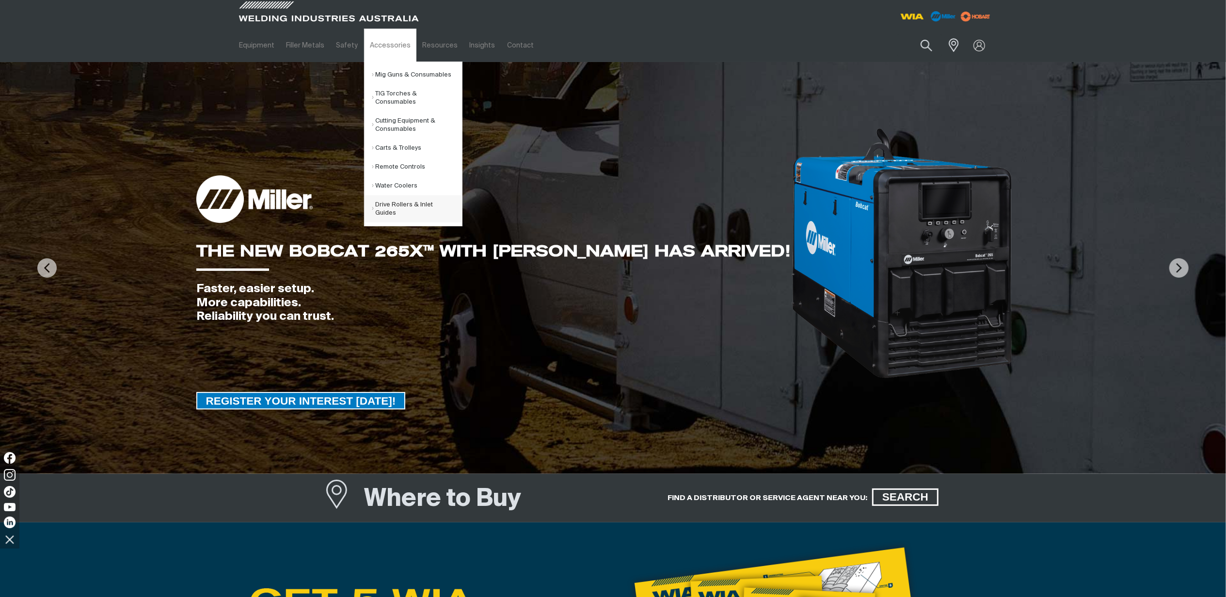
click at [382, 202] on link "Drive Rollers & Inlet Guides" at bounding box center [417, 208] width 90 height 27
click at [384, 211] on link "Drive Rollers & Inlet Guides" at bounding box center [417, 208] width 90 height 27
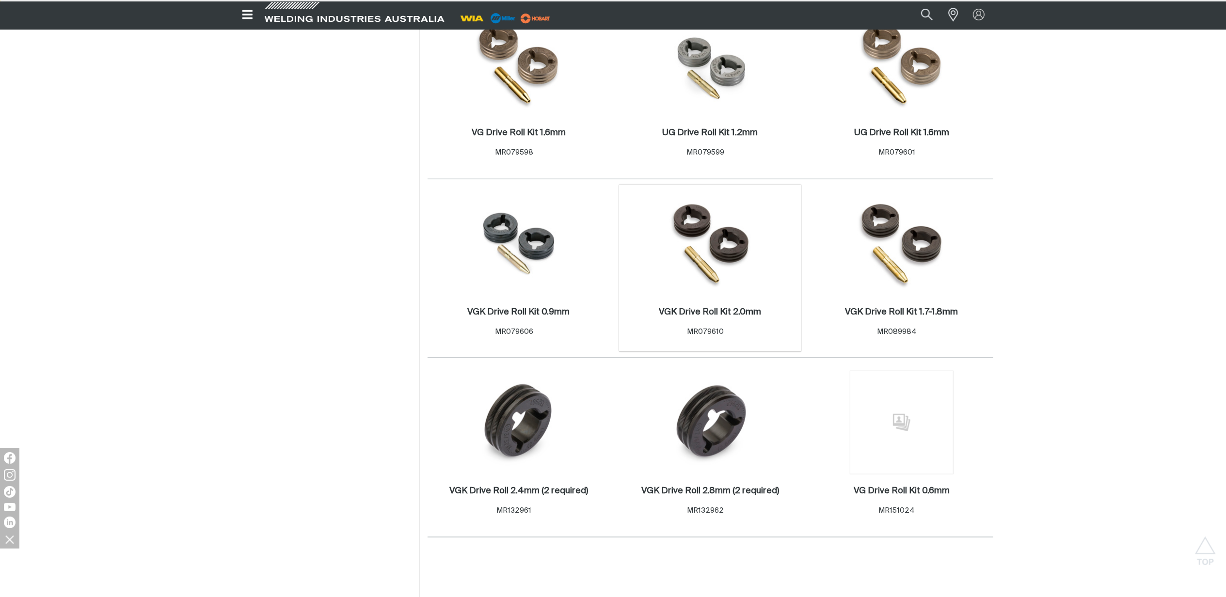
scroll to position [904, 0]
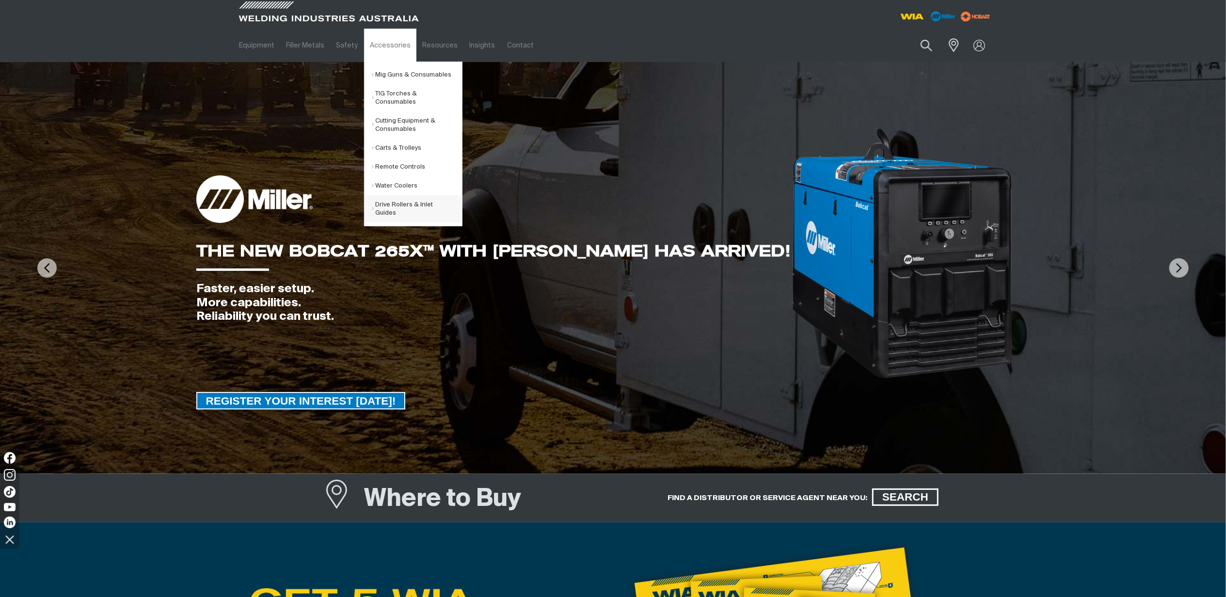
drag, startPoint x: 386, startPoint y: 206, endPoint x: 392, endPoint y: 207, distance: 6.6
click at [386, 206] on link "Drive Rollers & Inlet Guides" at bounding box center [417, 208] width 90 height 27
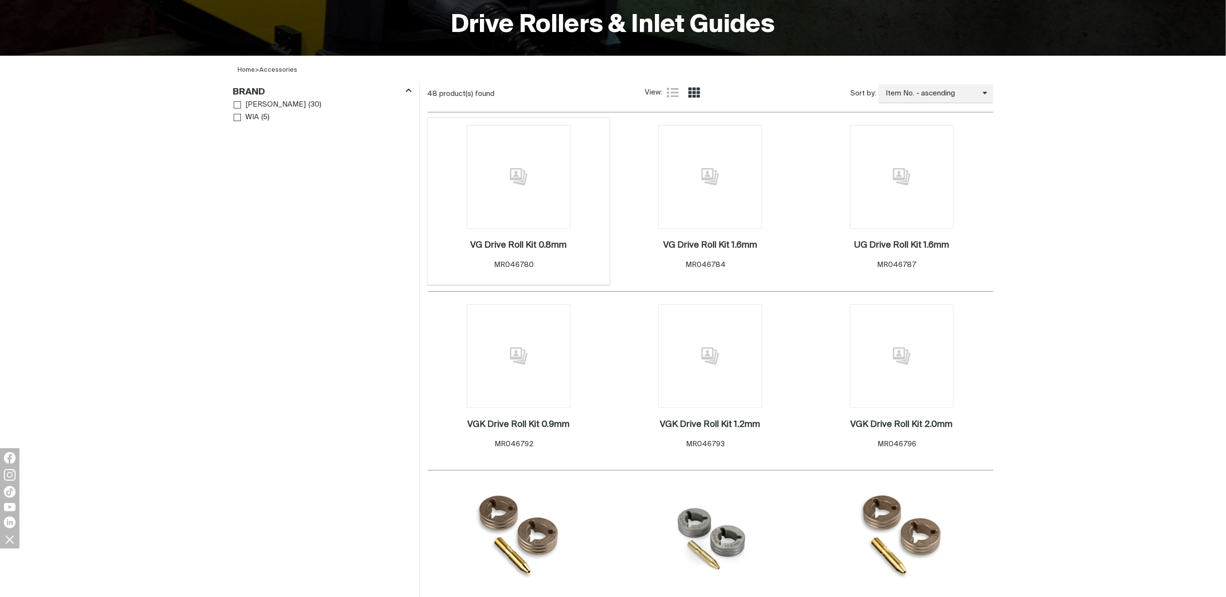
scroll to position [258, 0]
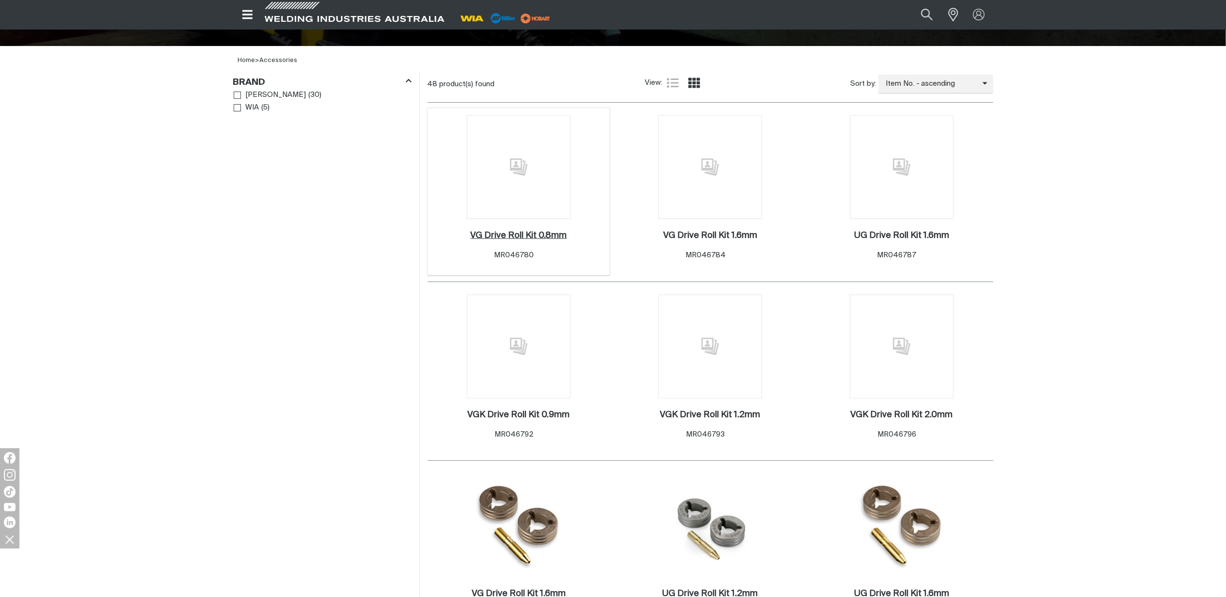
click at [538, 237] on h2 "VG Drive Roll Kit 0.8mm ." at bounding box center [518, 235] width 96 height 9
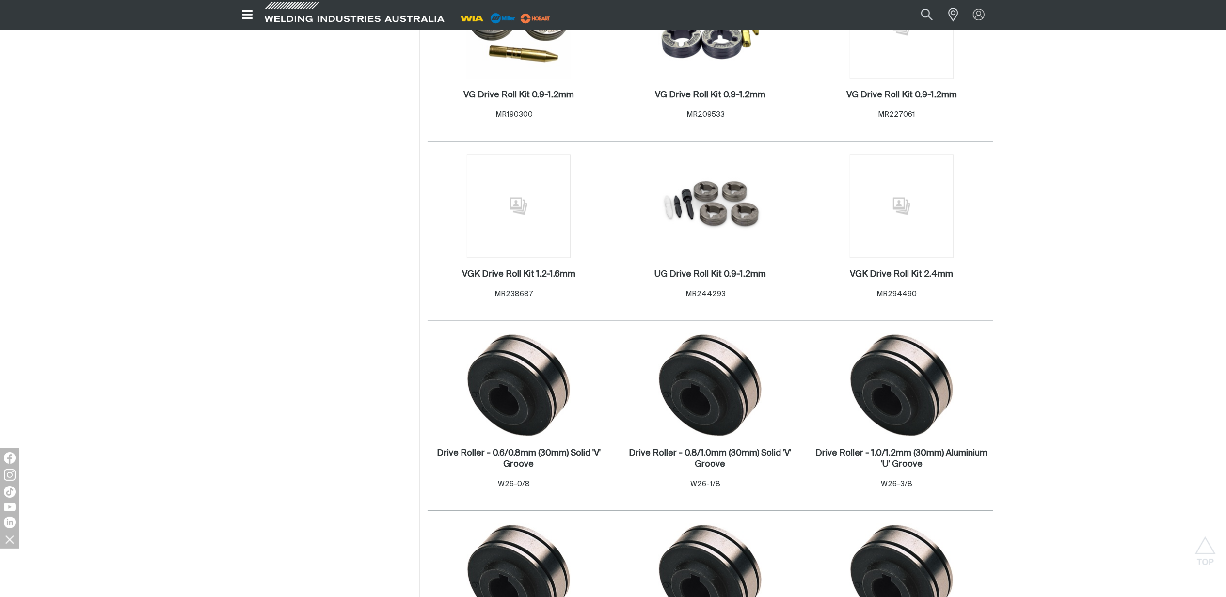
scroll to position [1737, 0]
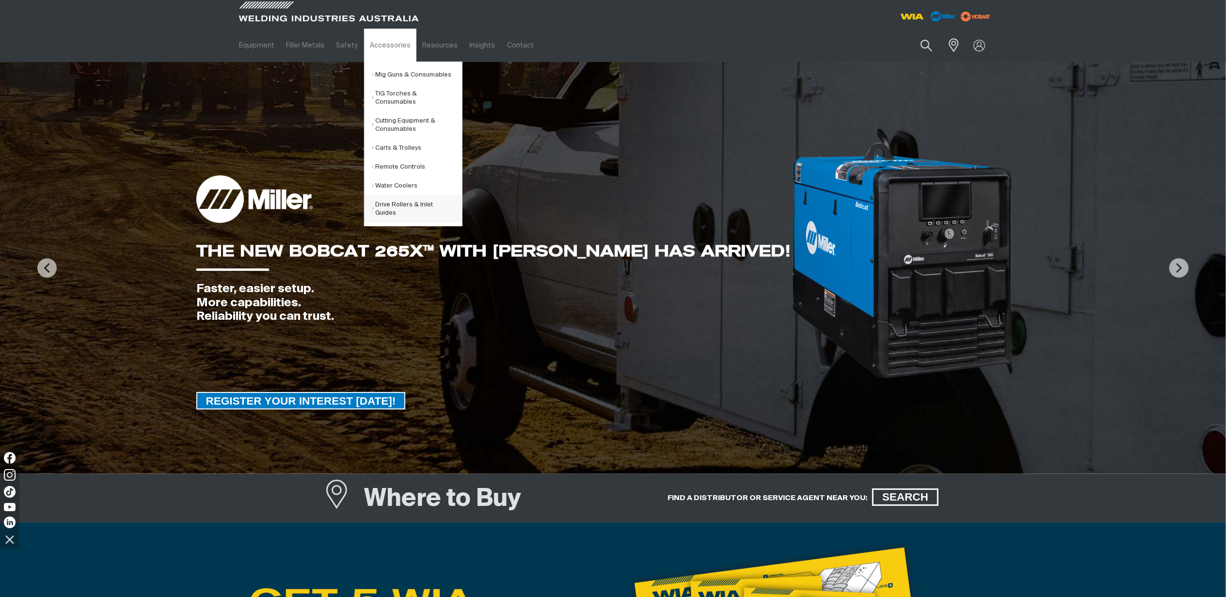
click at [404, 206] on link "Drive Rollers & Inlet Guides" at bounding box center [417, 208] width 90 height 27
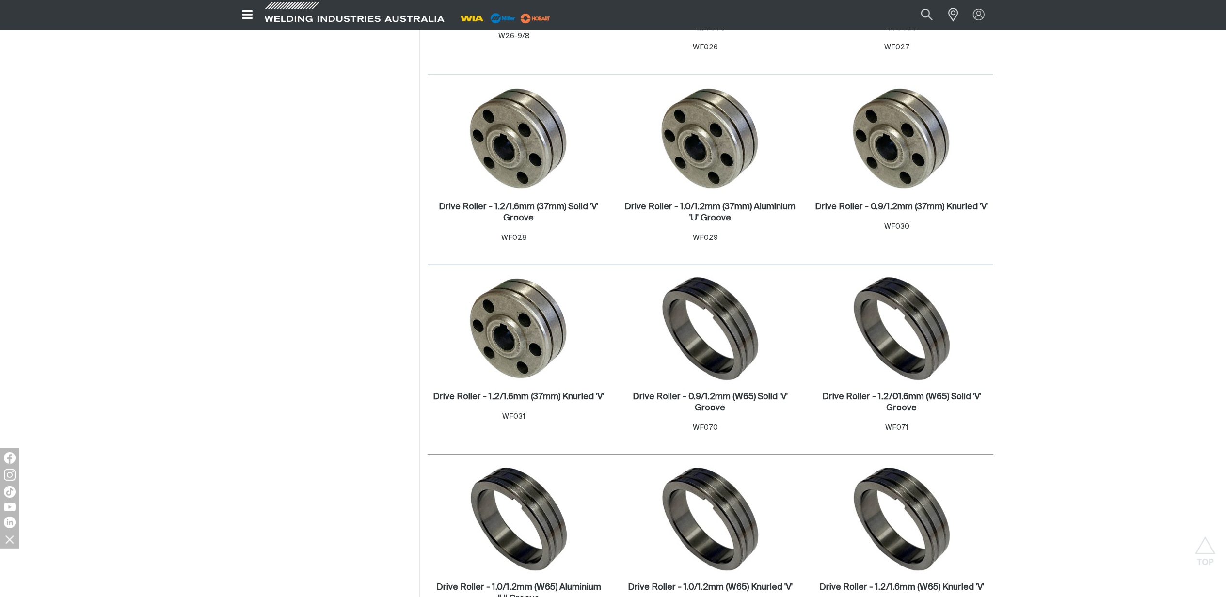
scroll to position [2391, 0]
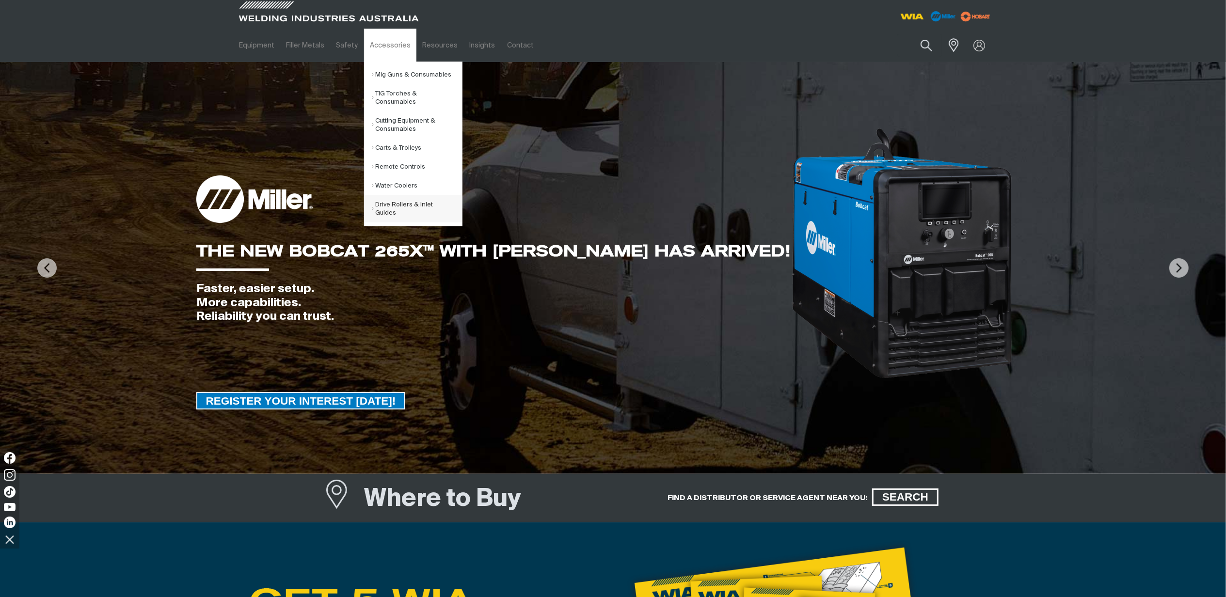
click at [384, 210] on link "Drive Rollers & Inlet Guides" at bounding box center [417, 208] width 90 height 27
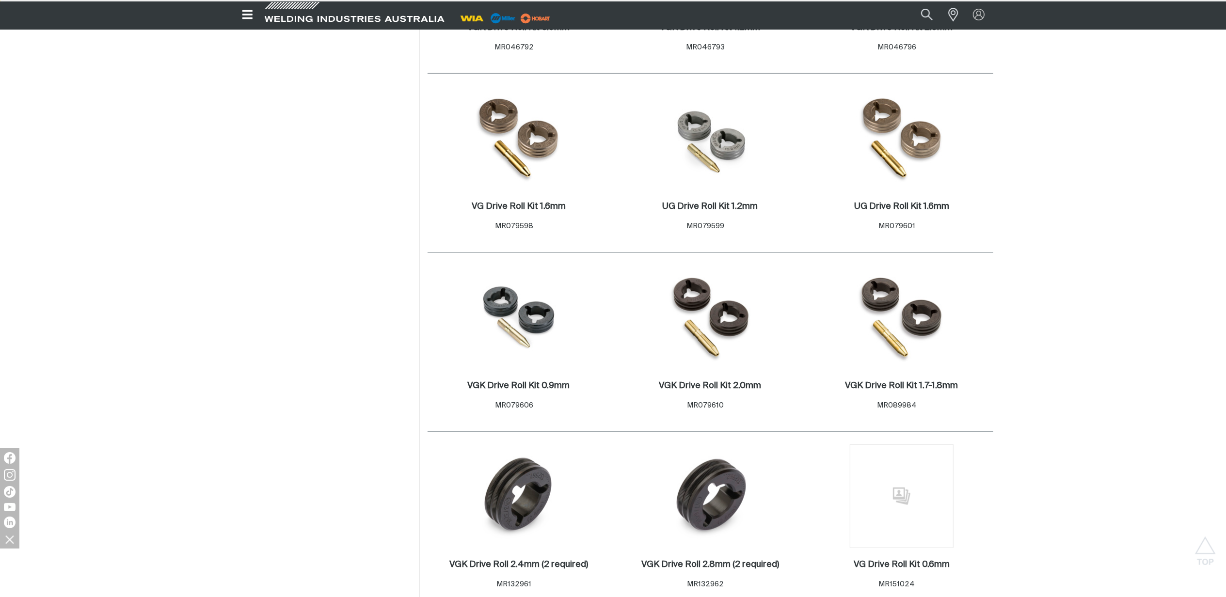
scroll to position [646, 0]
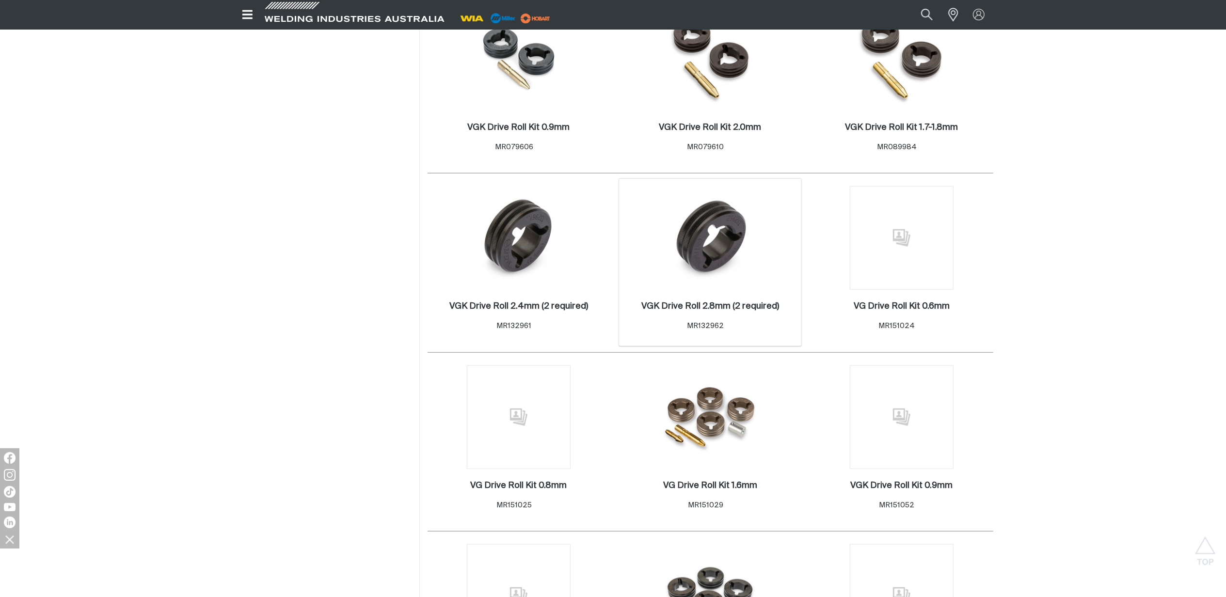
scroll to position [904, 0]
click at [736, 109] on img at bounding box center [710, 59] width 96 height 104
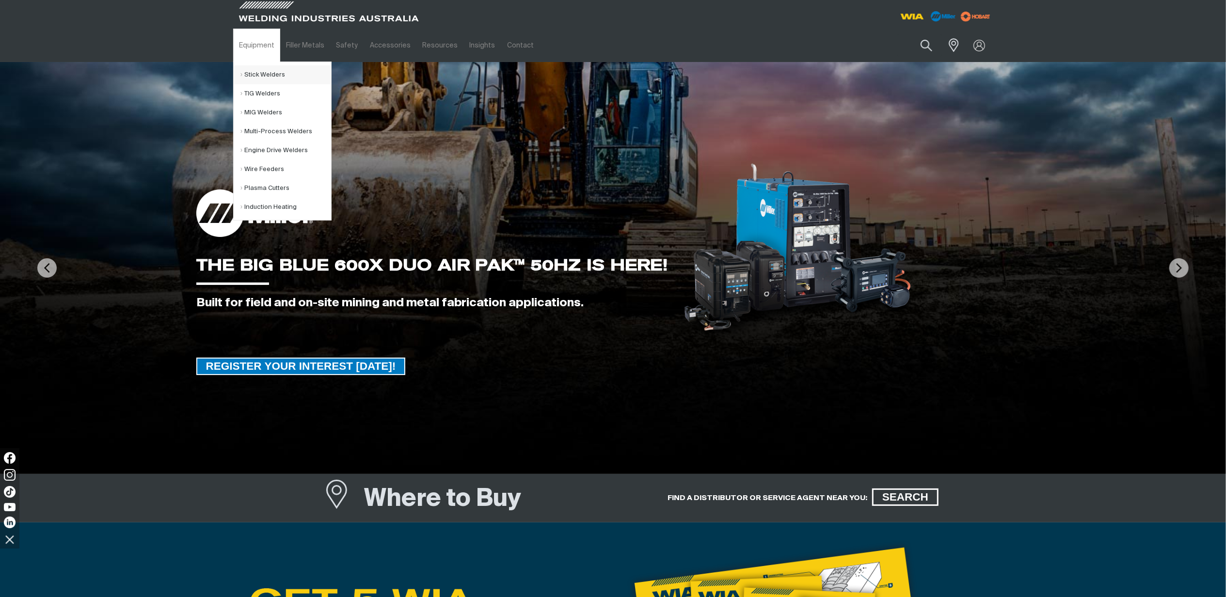
click at [264, 73] on link "Stick Welders" at bounding box center [286, 74] width 90 height 19
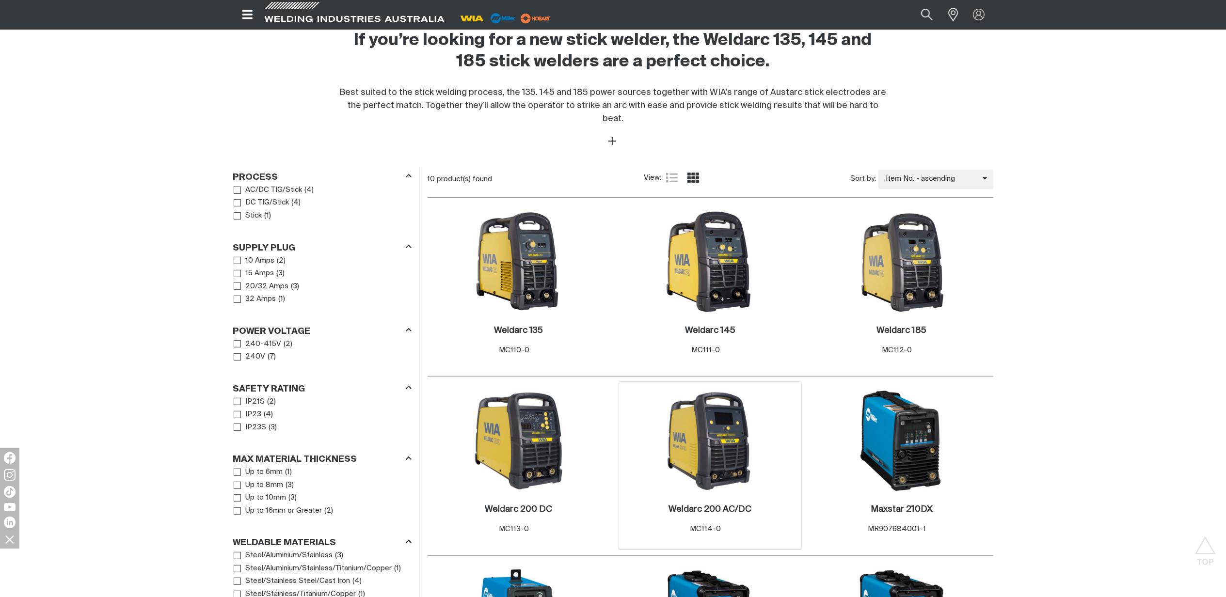
scroll to position [323, 0]
click at [516, 274] on img at bounding box center [519, 262] width 104 height 104
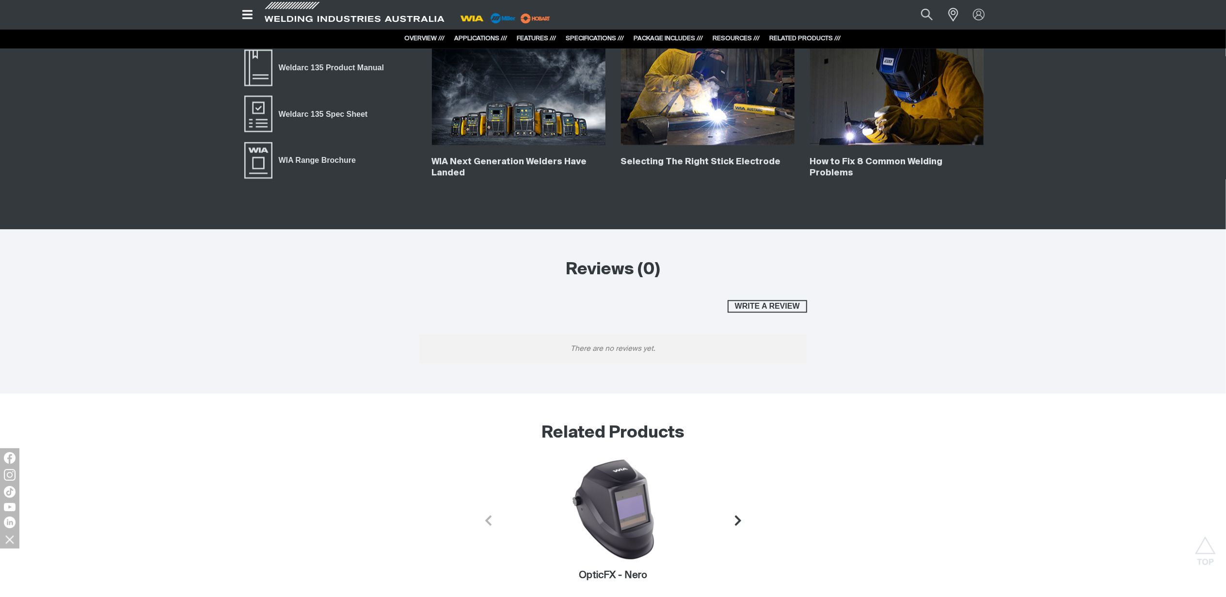
scroll to position [2585, 0]
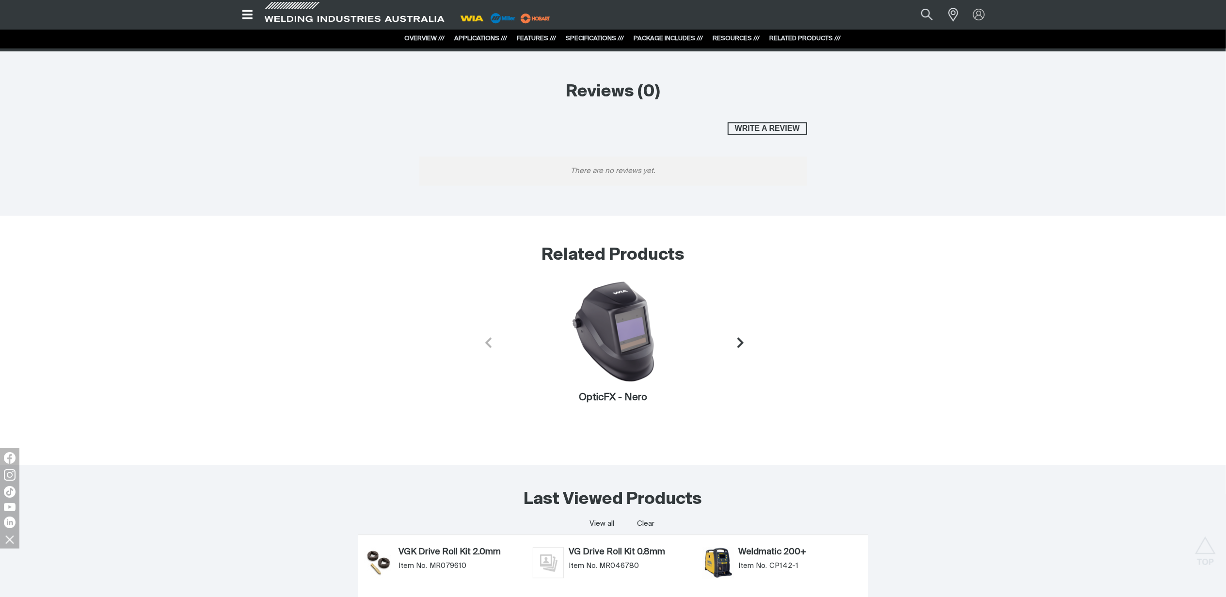
click at [745, 345] on icon "Next slide" at bounding box center [740, 342] width 12 height 12
click at [745, 345] on button "Next slide" at bounding box center [738, 343] width 28 height 28
click at [481, 348] on icon "Previous slide" at bounding box center [486, 342] width 12 height 12
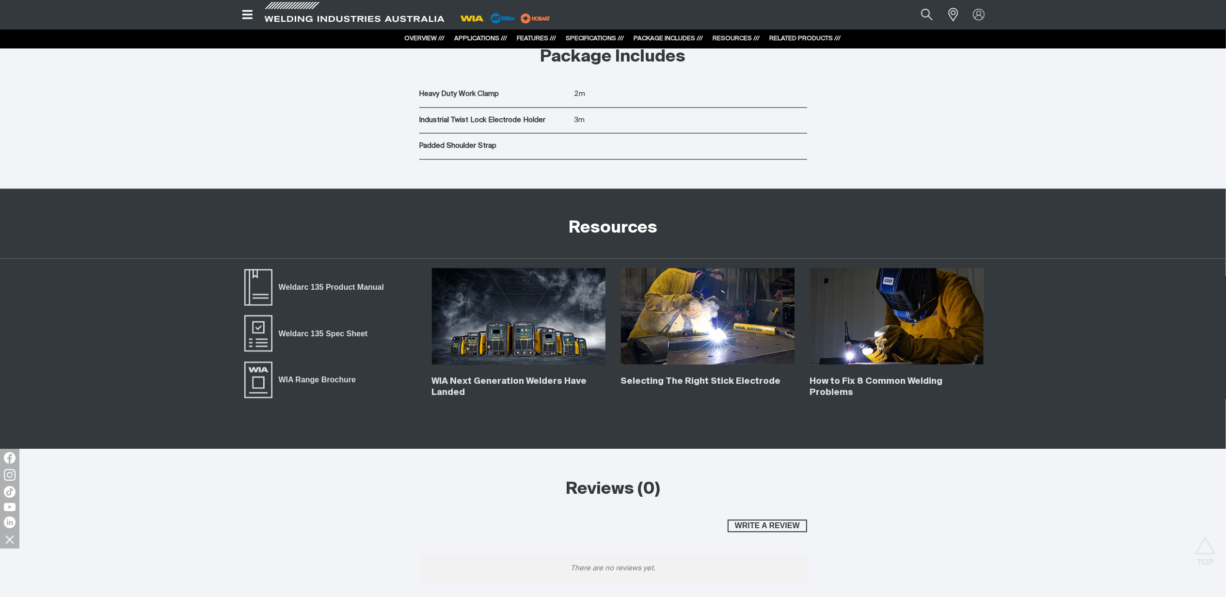
scroll to position [2068, 0]
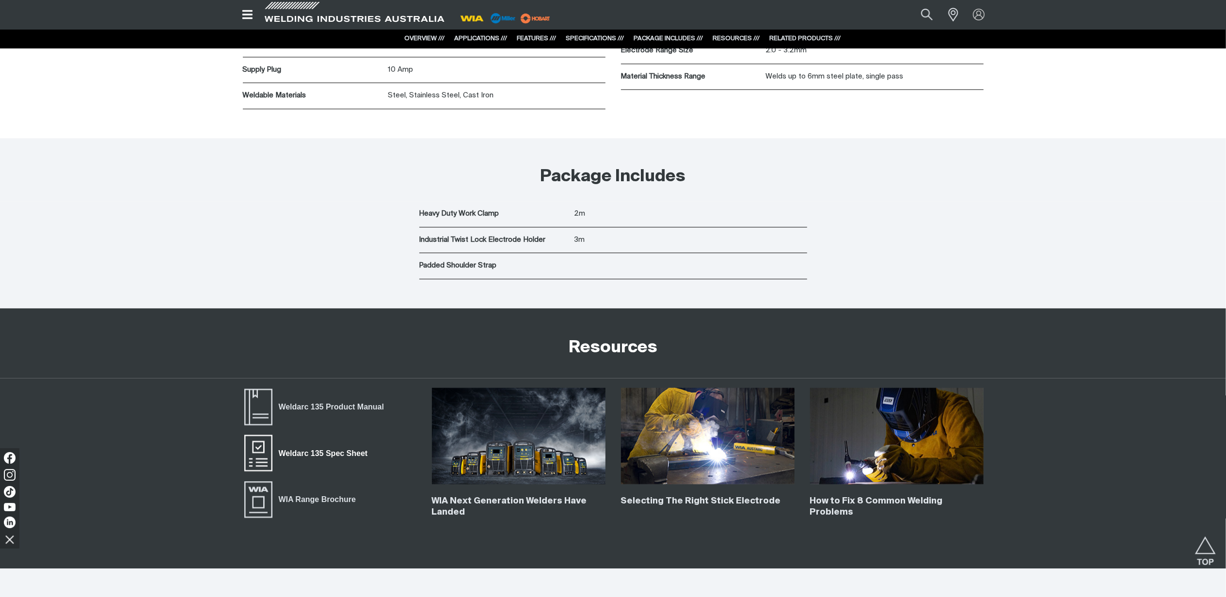
click at [320, 451] on span "Weldarc 135 Spec Sheet" at bounding box center [322, 453] width 101 height 13
click at [339, 406] on span "Weldarc 135 Product Manual" at bounding box center [331, 407] width 118 height 13
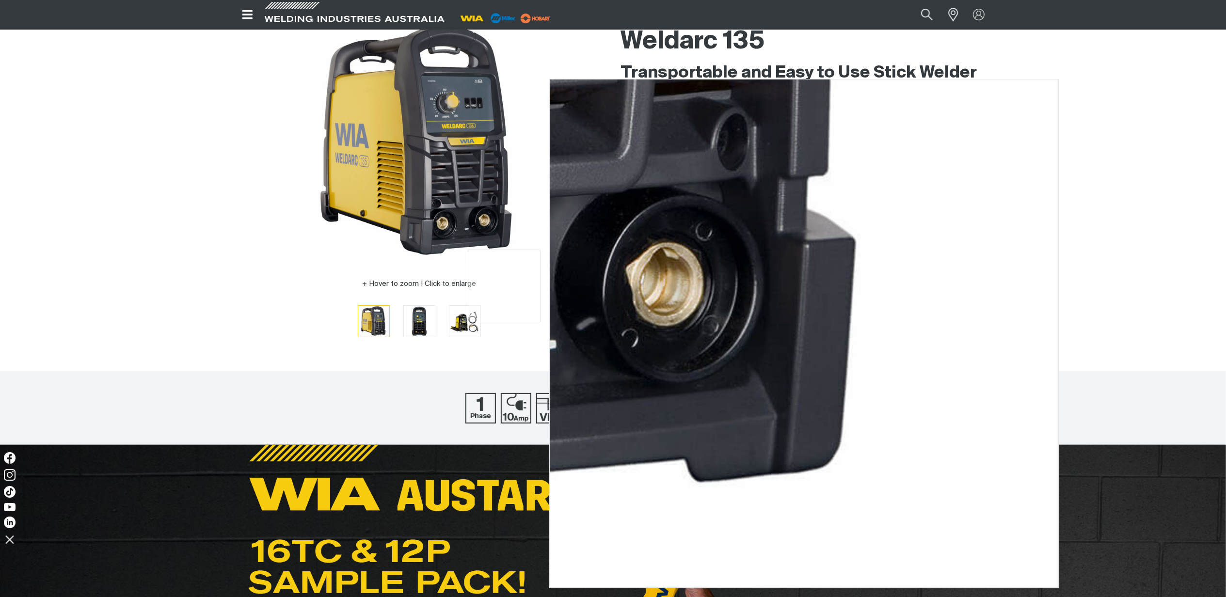
scroll to position [0, 0]
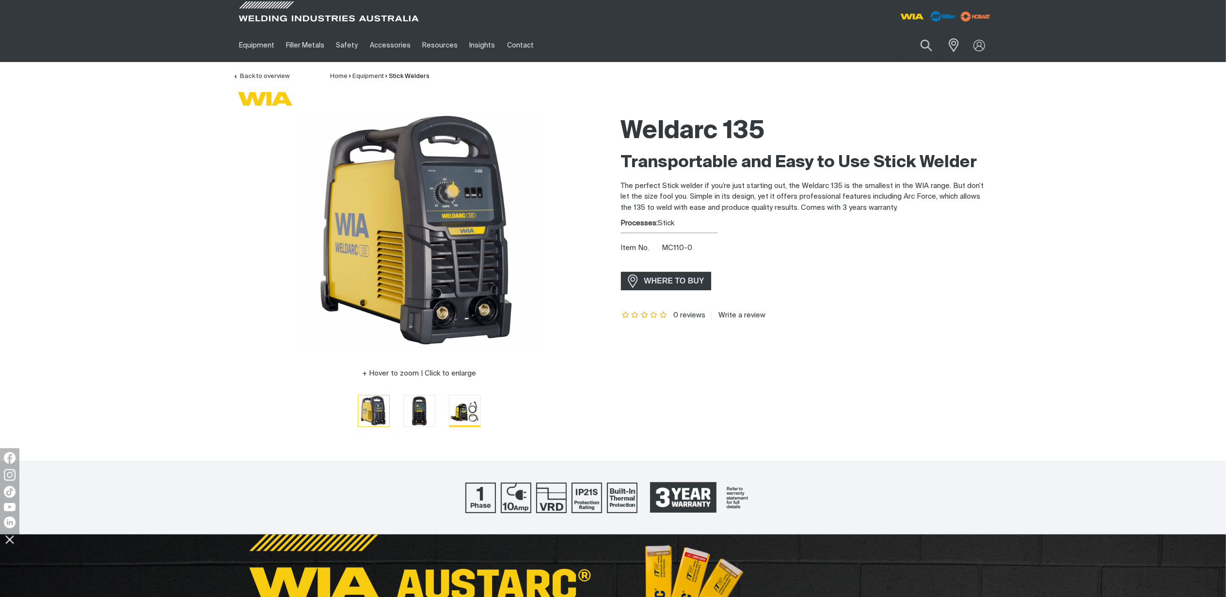
click at [454, 419] on img "Go to slide 3" at bounding box center [464, 411] width 31 height 31
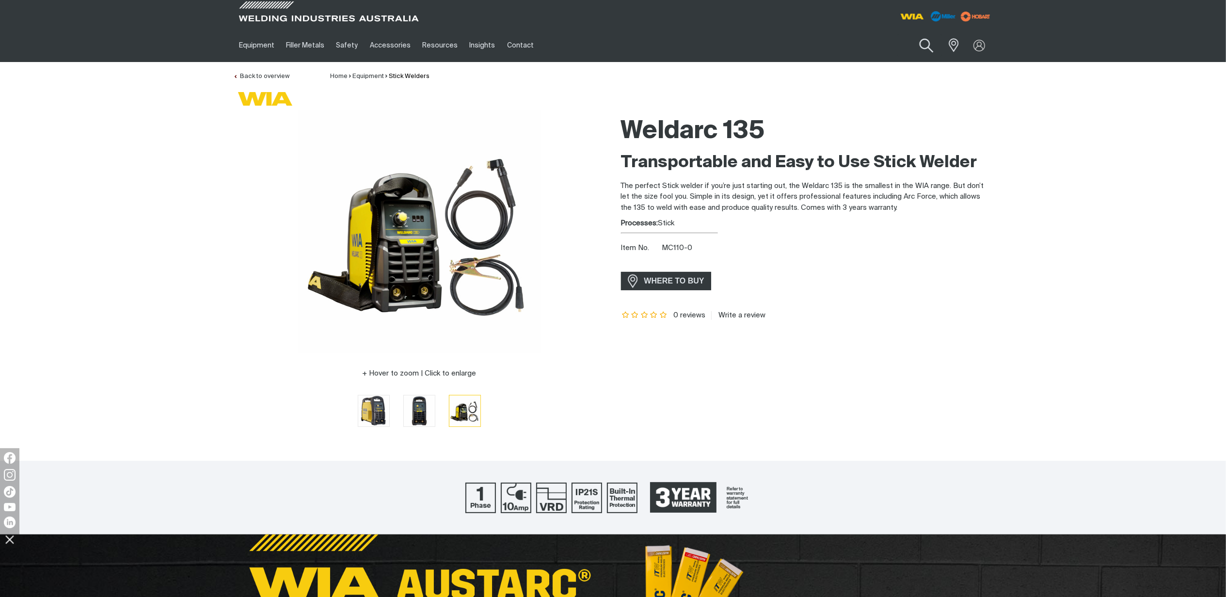
click at [925, 51] on button "Search products" at bounding box center [925, 46] width 39 height 28
click at [857, 48] on input "Search" at bounding box center [866, 45] width 149 height 22
paste input "TIG001"
type input "TIG001"
click at [834, 64] on span "TIG Torch 17V 150A 4m with Valve - TIG001" at bounding box center [878, 68] width 111 height 16
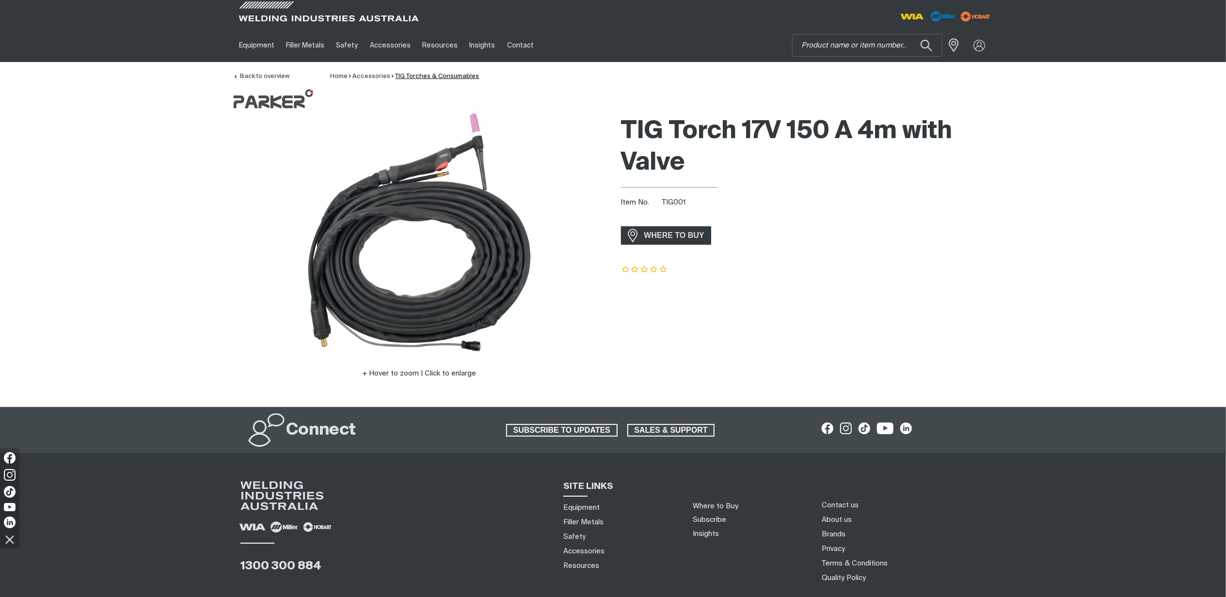
click at [431, 76] on link "TIG Torches & Consumables" at bounding box center [438, 76] width 84 height 6
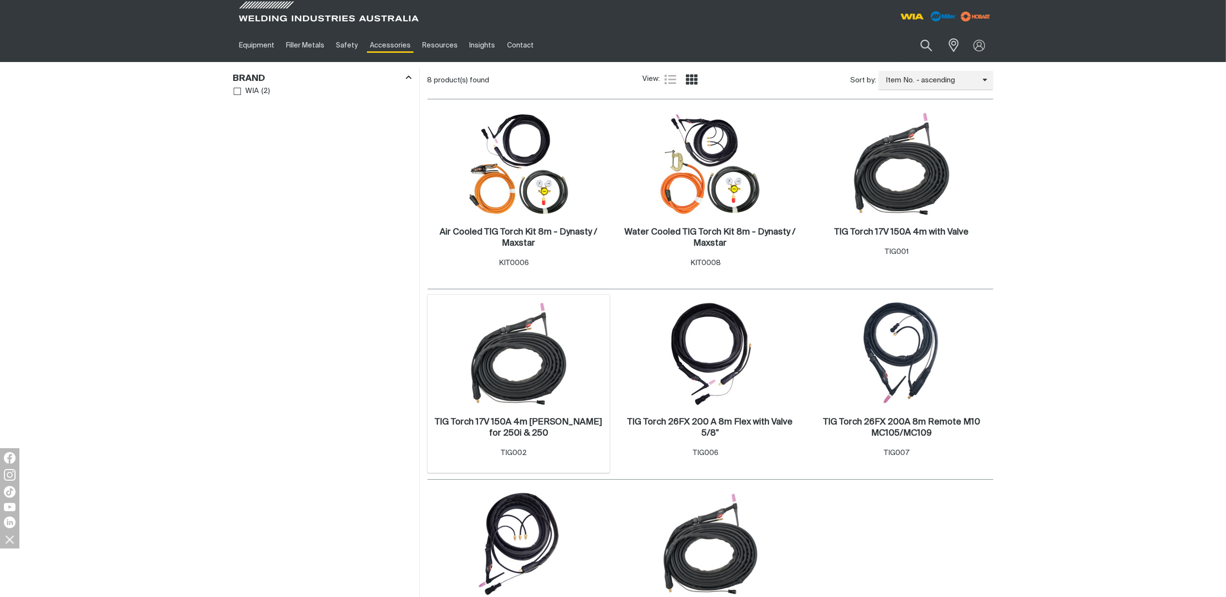
click at [527, 322] on img at bounding box center [519, 354] width 104 height 104
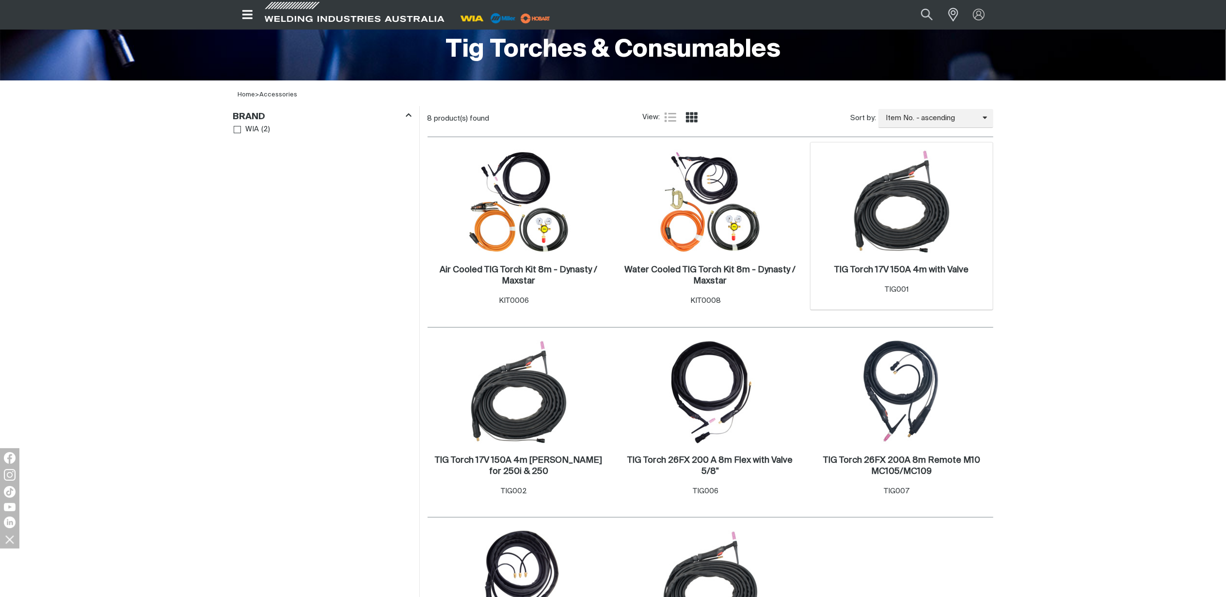
scroll to position [258, 0]
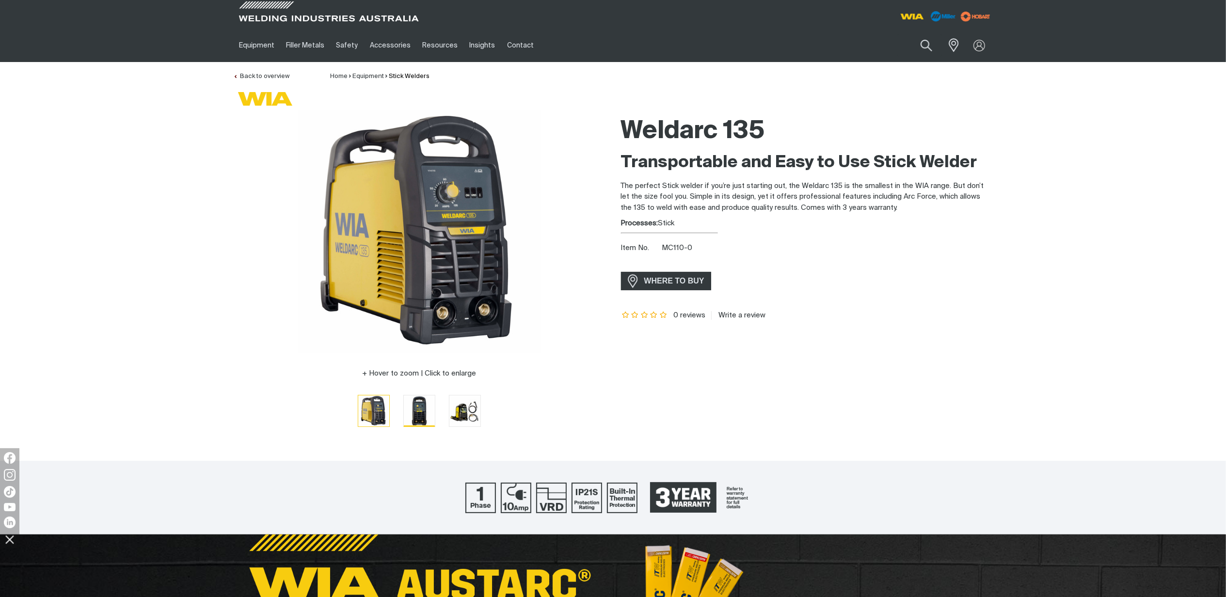
click at [416, 415] on img "Go to slide 2" at bounding box center [419, 411] width 31 height 31
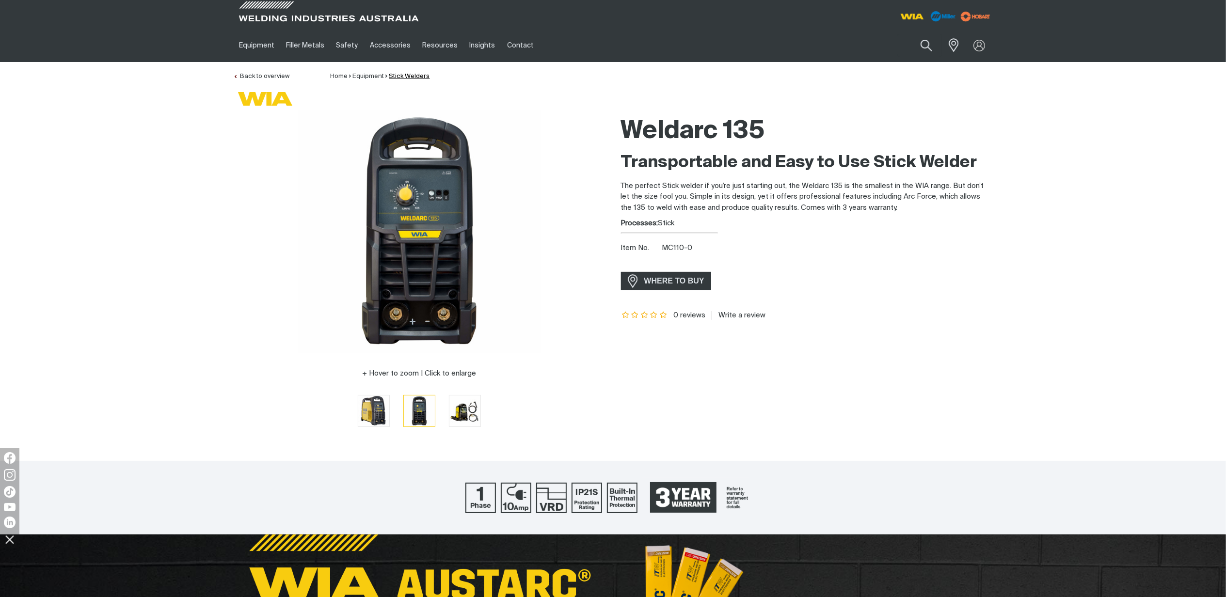
click at [402, 77] on link "Stick Welders" at bounding box center [409, 76] width 41 height 6
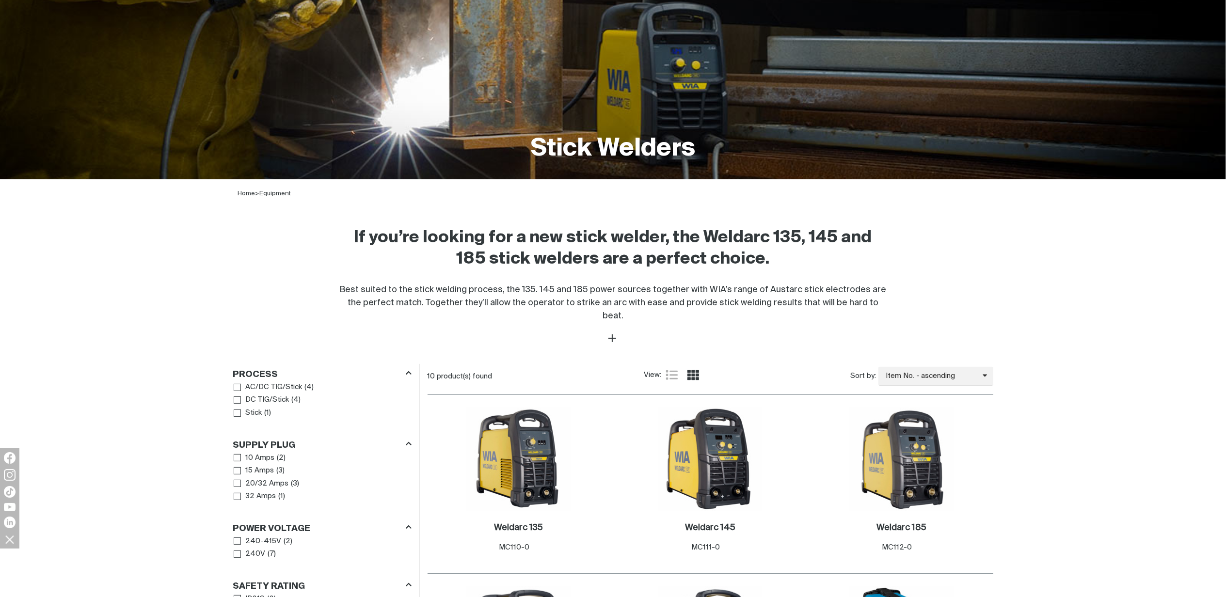
scroll to position [129, 0]
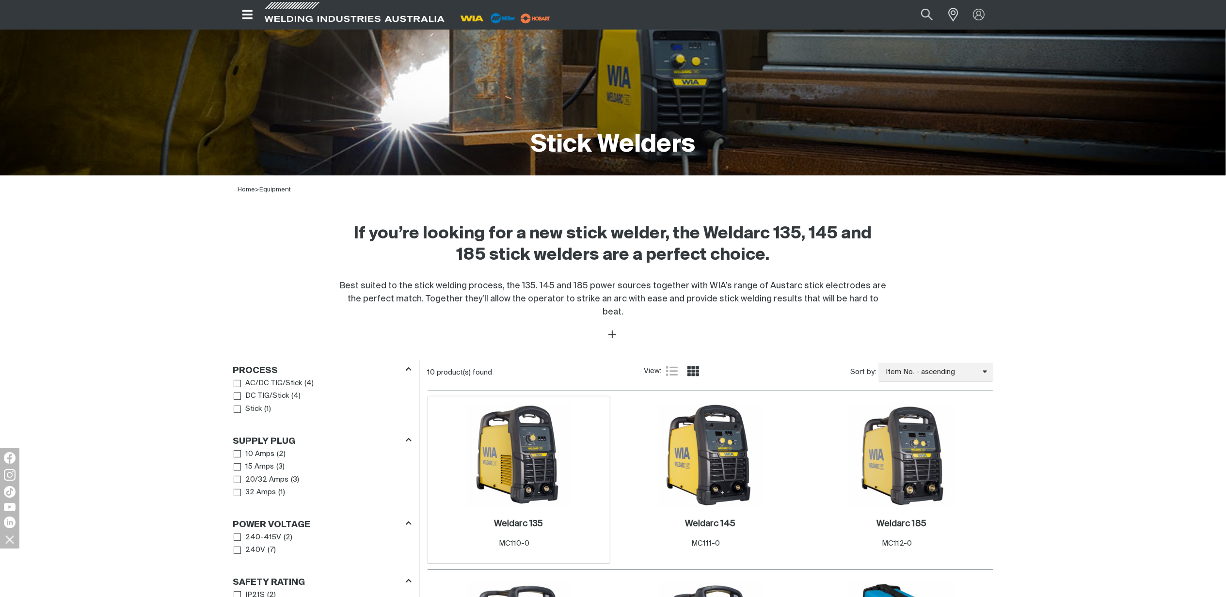
click at [526, 460] on img at bounding box center [519, 456] width 104 height 104
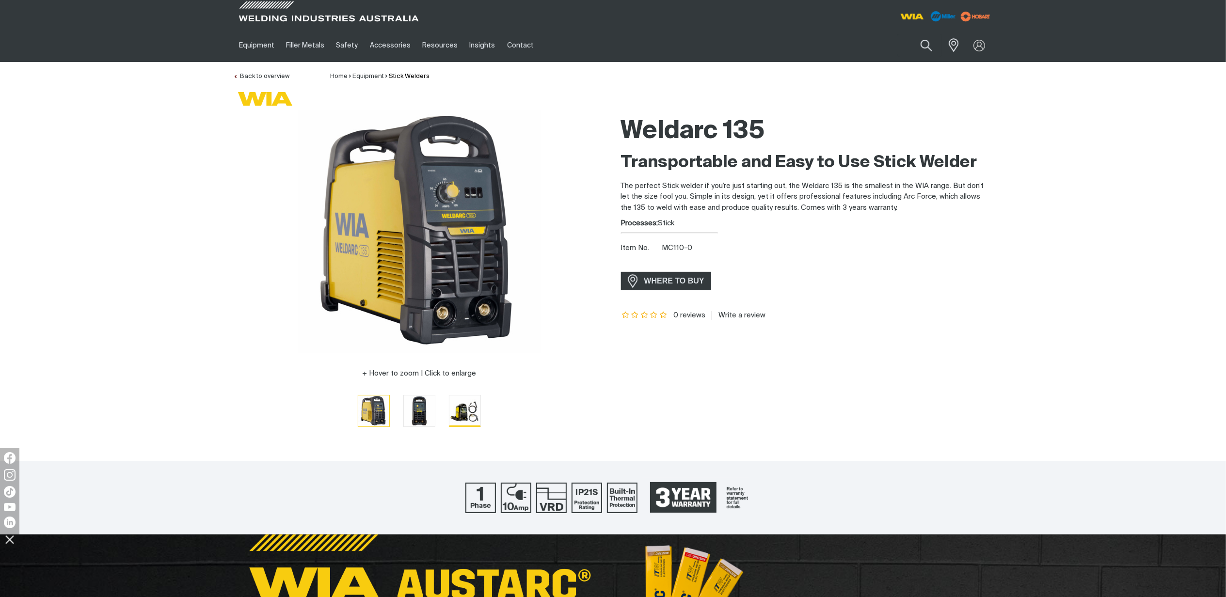
click at [471, 404] on img "Go to slide 3" at bounding box center [464, 411] width 31 height 31
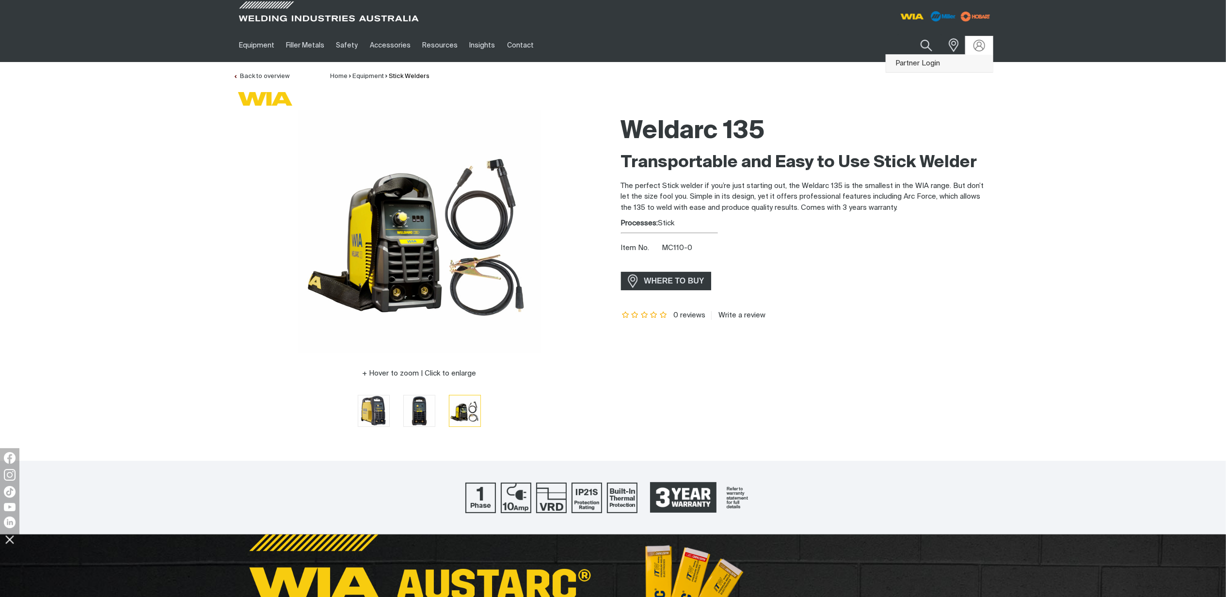
click at [942, 59] on link "Partner Login" at bounding box center [939, 64] width 107 height 18
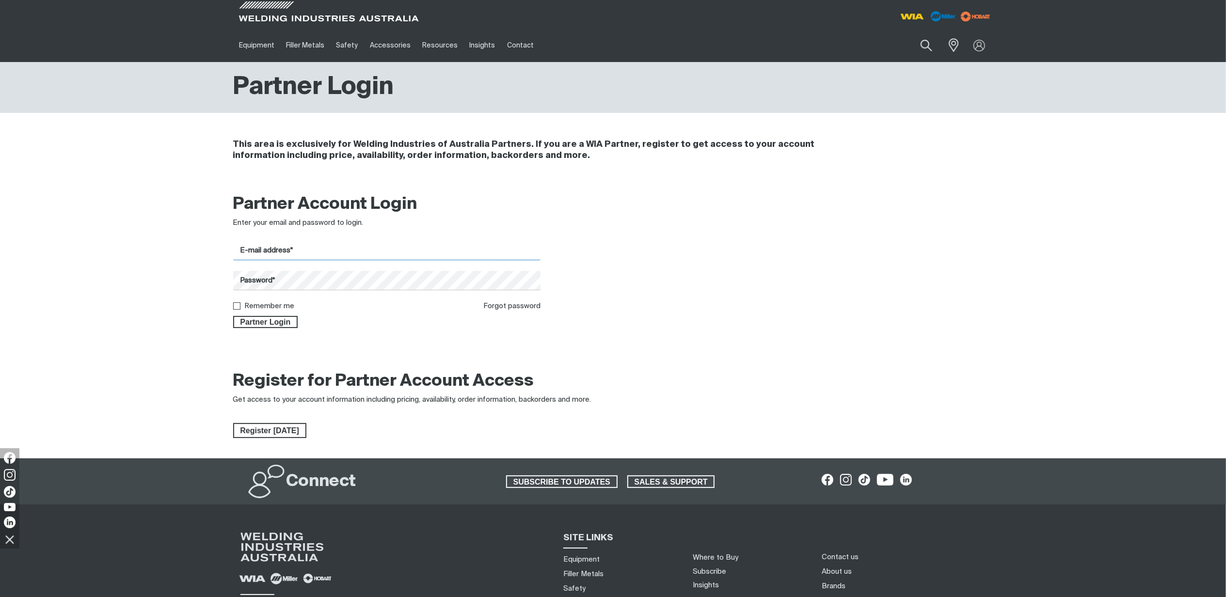
type input "[PERSON_NAME][EMAIL_ADDRESS][PERSON_NAME][DOMAIN_NAME]"
click at [282, 324] on span "Partner Login" at bounding box center [265, 322] width 63 height 13
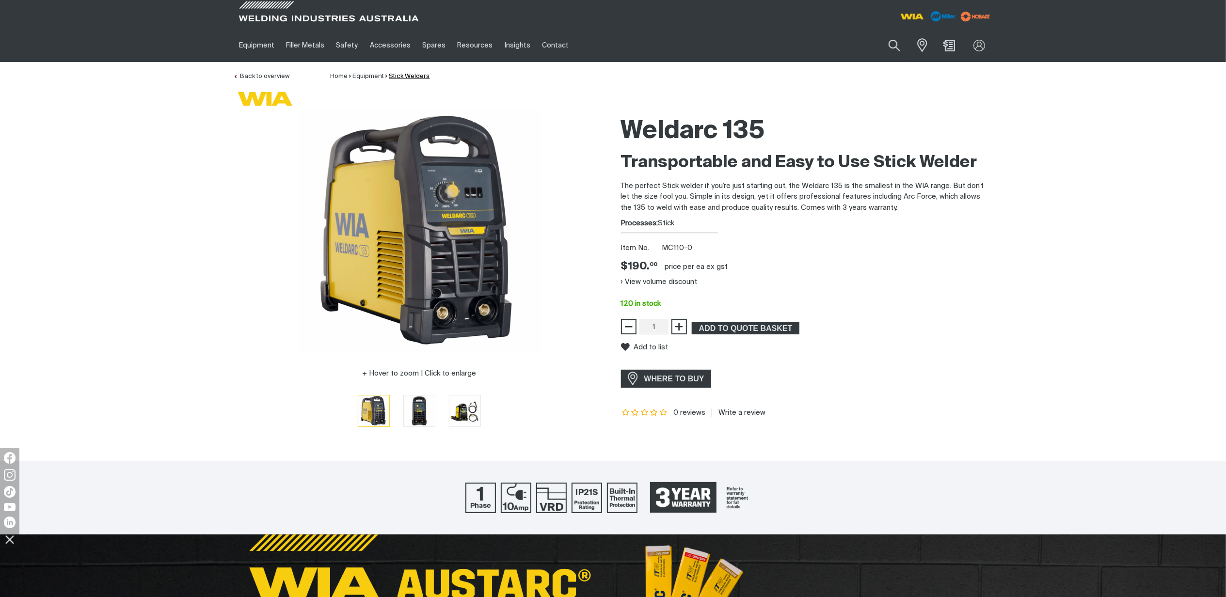
click at [417, 76] on link "Stick Welders" at bounding box center [409, 76] width 41 height 6
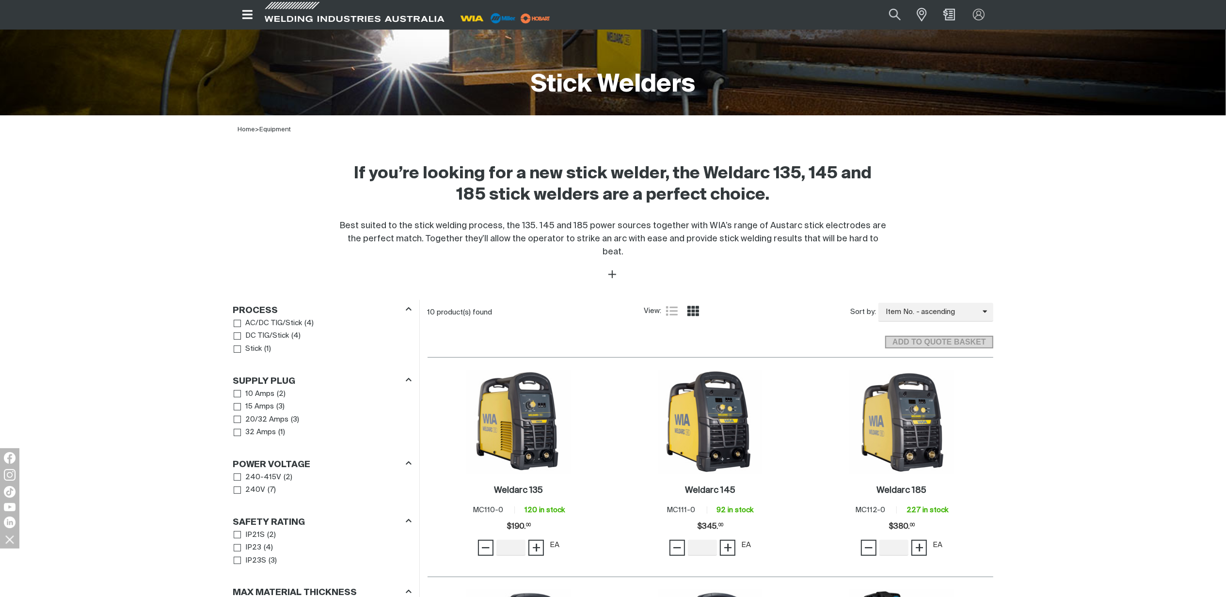
scroll to position [194, 0]
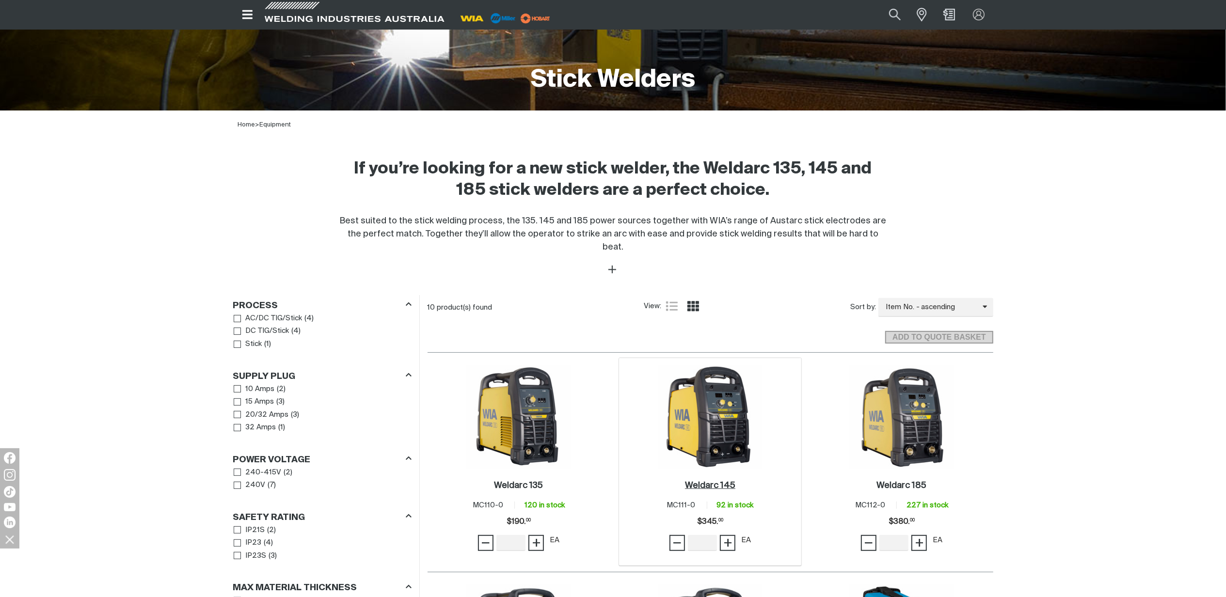
click at [734, 481] on h2 "Weldarc 145 ." at bounding box center [710, 485] width 50 height 9
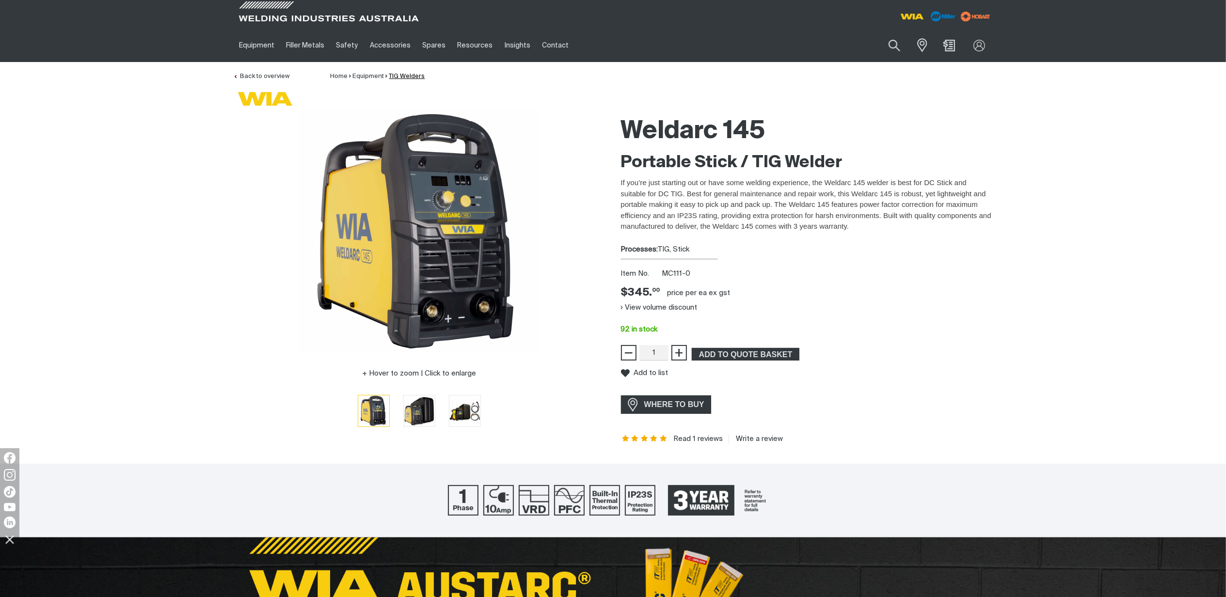
click at [405, 76] on link "TIG Welders" at bounding box center [407, 76] width 36 height 6
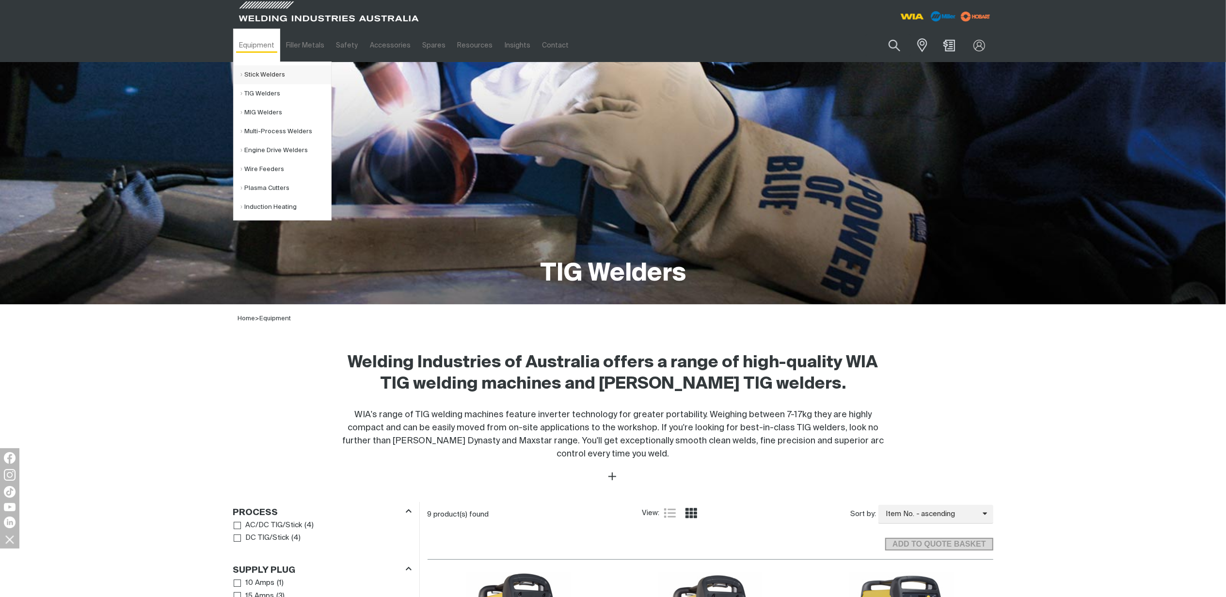
click at [256, 74] on link "Stick Welders" at bounding box center [286, 74] width 90 height 19
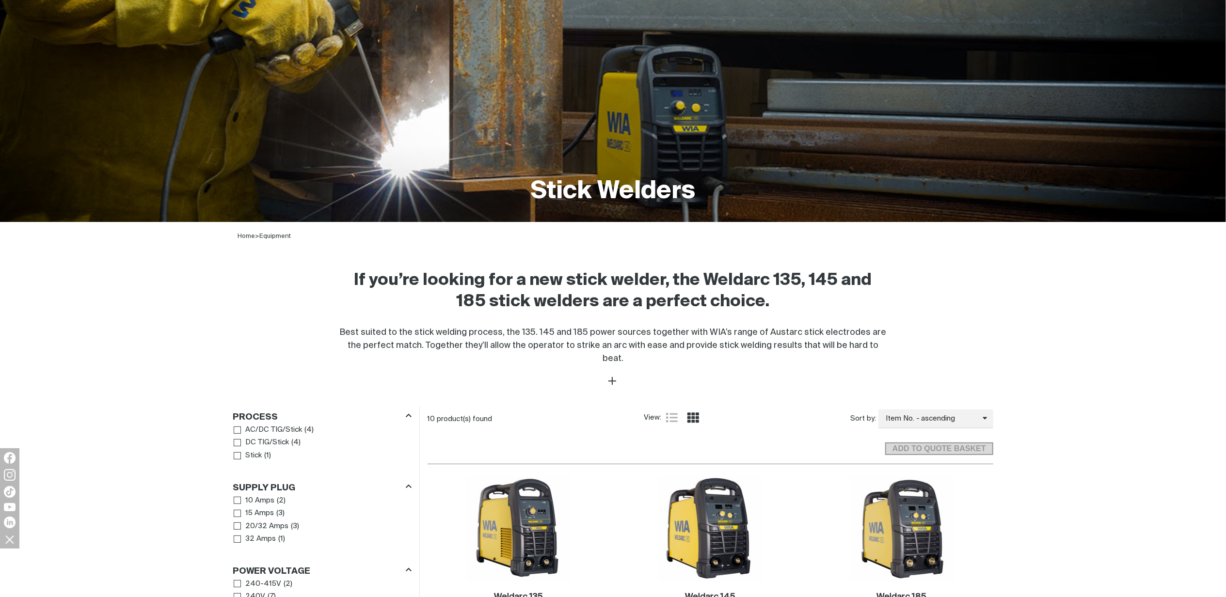
scroll to position [258, 0]
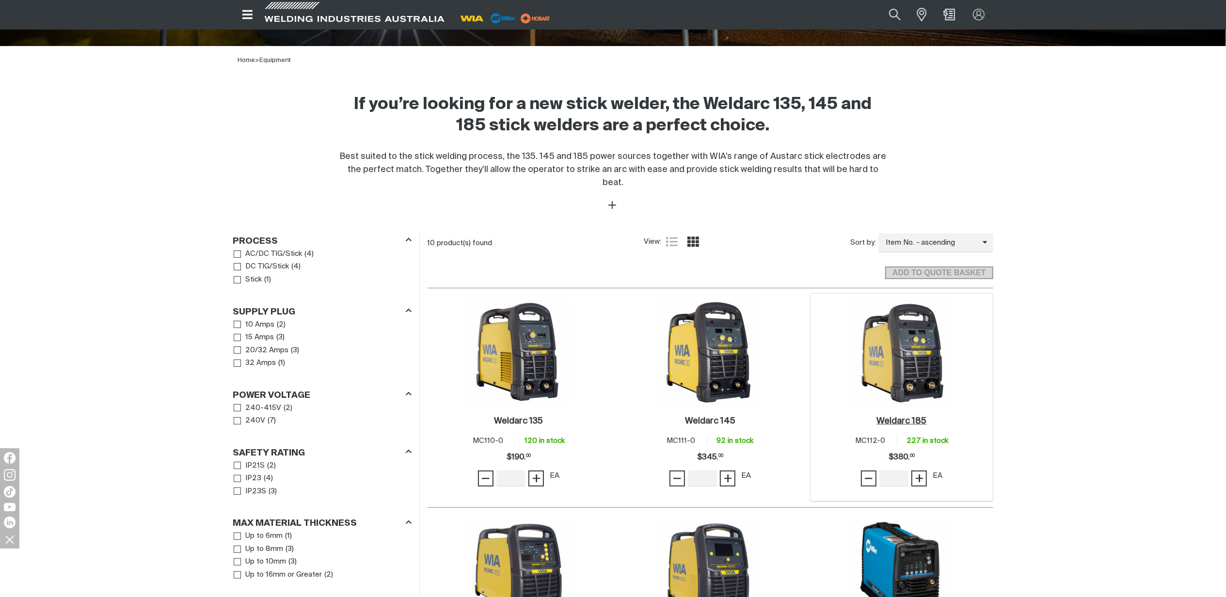
click at [917, 417] on h2 "Weldarc 185 ." at bounding box center [901, 421] width 50 height 9
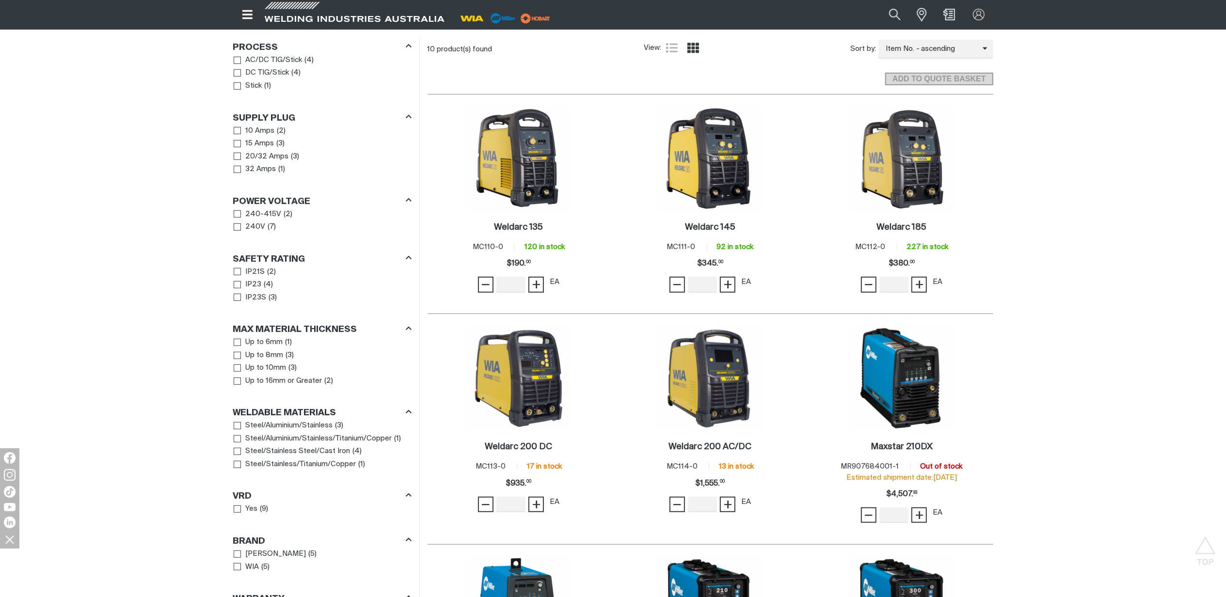
scroll to position [517, 0]
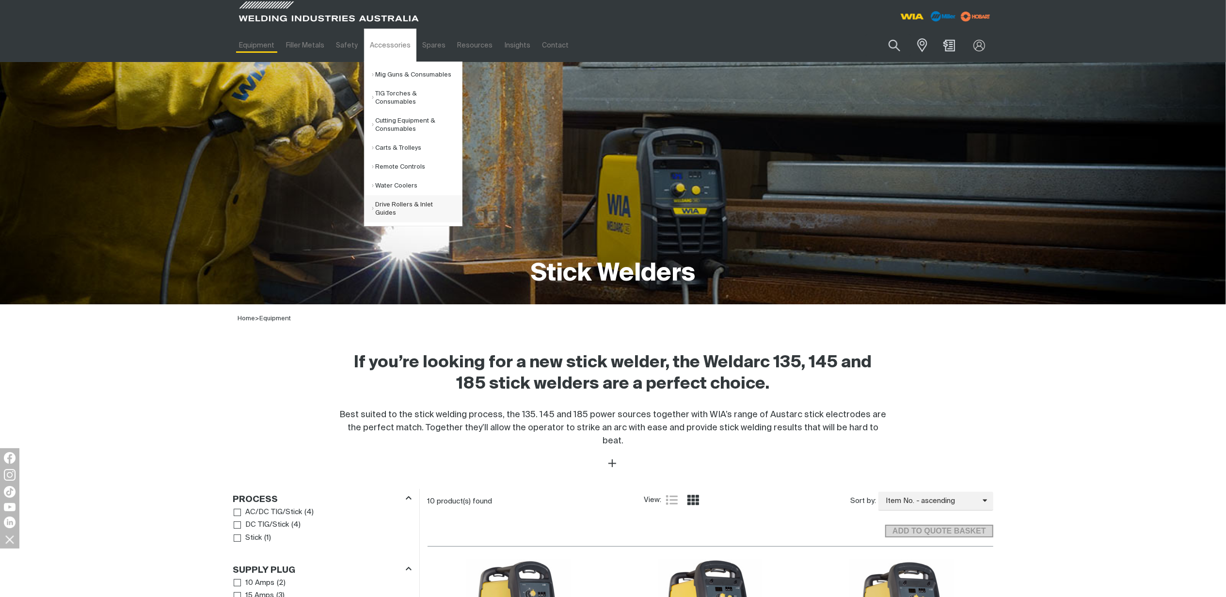
click at [388, 212] on link "Drive Rollers & Inlet Guides" at bounding box center [417, 208] width 90 height 27
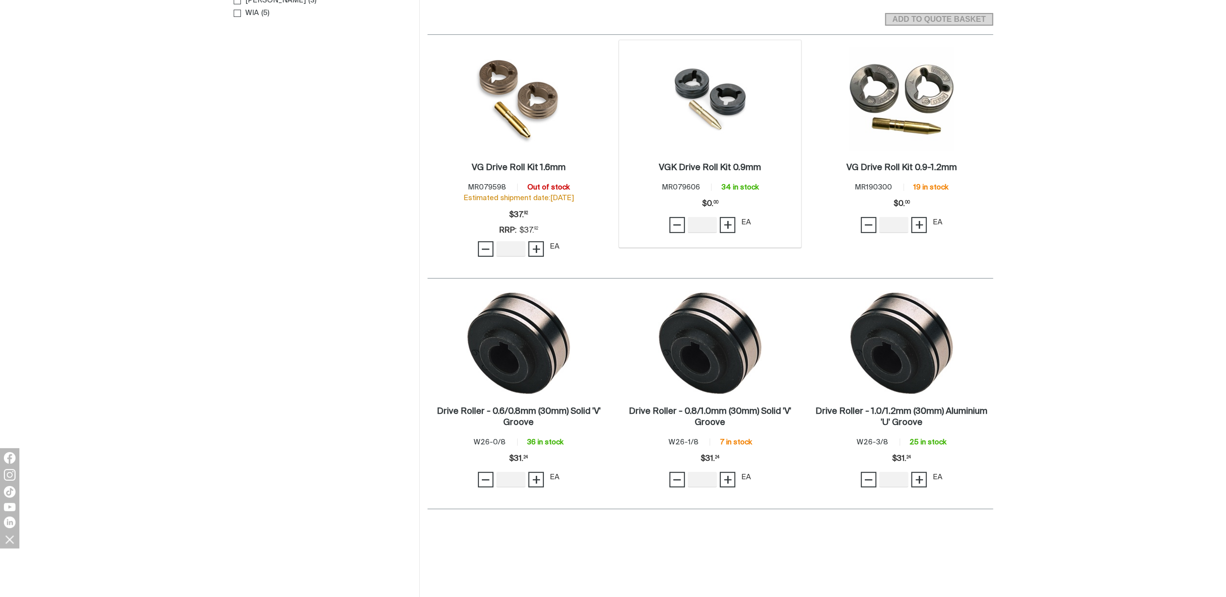
scroll to position [388, 0]
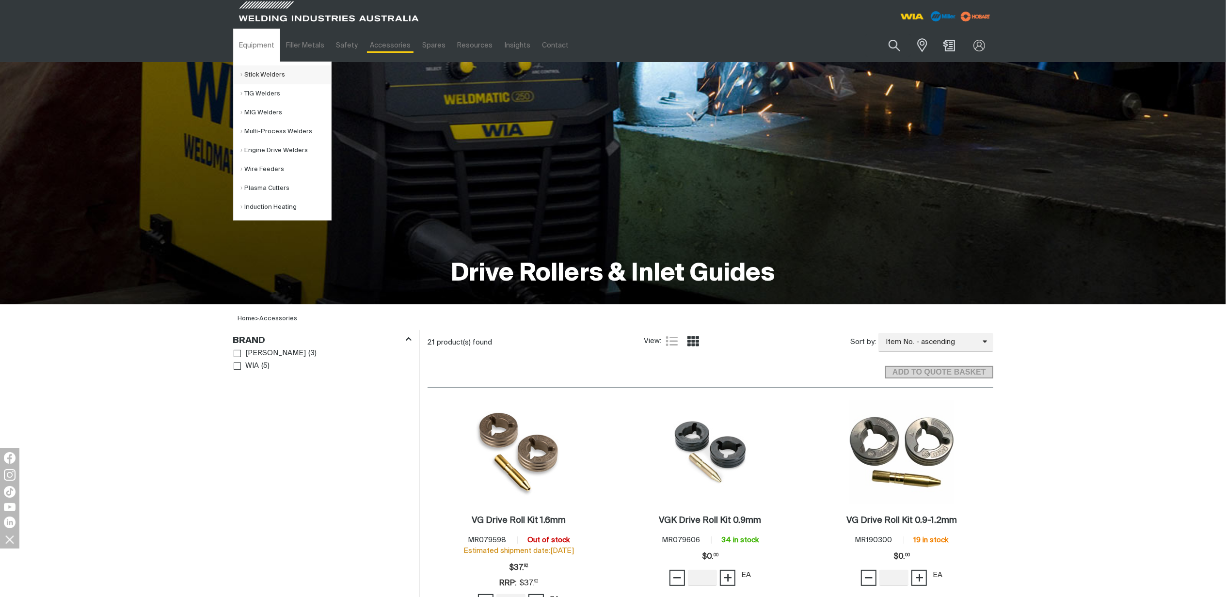
click at [263, 74] on link "Stick Welders" at bounding box center [286, 74] width 90 height 19
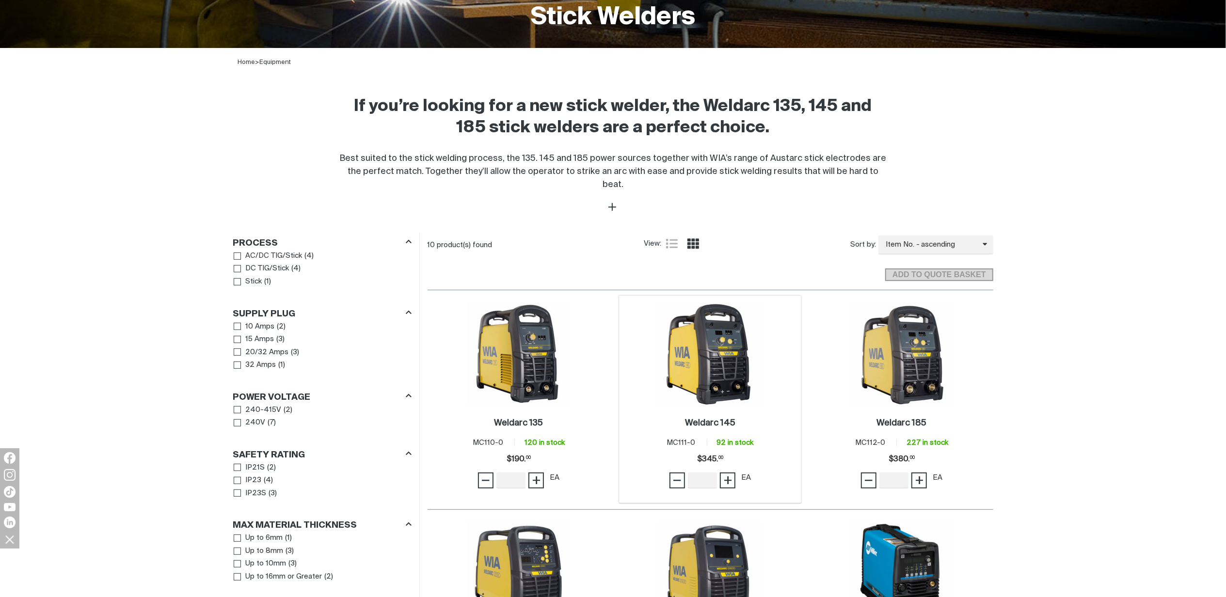
scroll to position [258, 0]
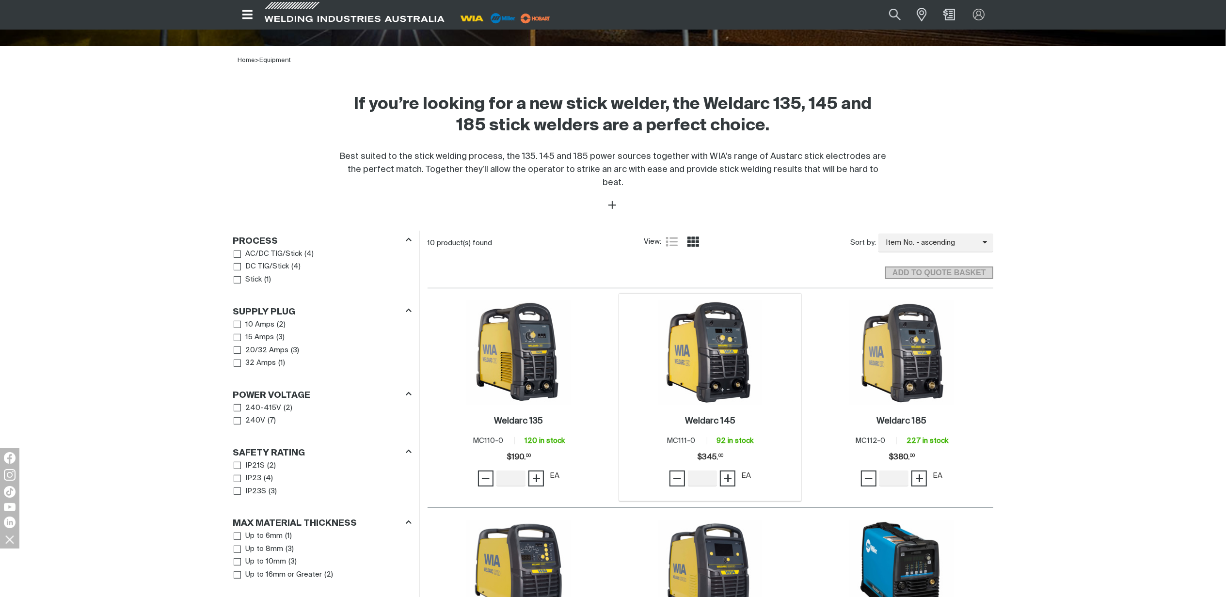
click at [726, 383] on img at bounding box center [710, 353] width 104 height 104
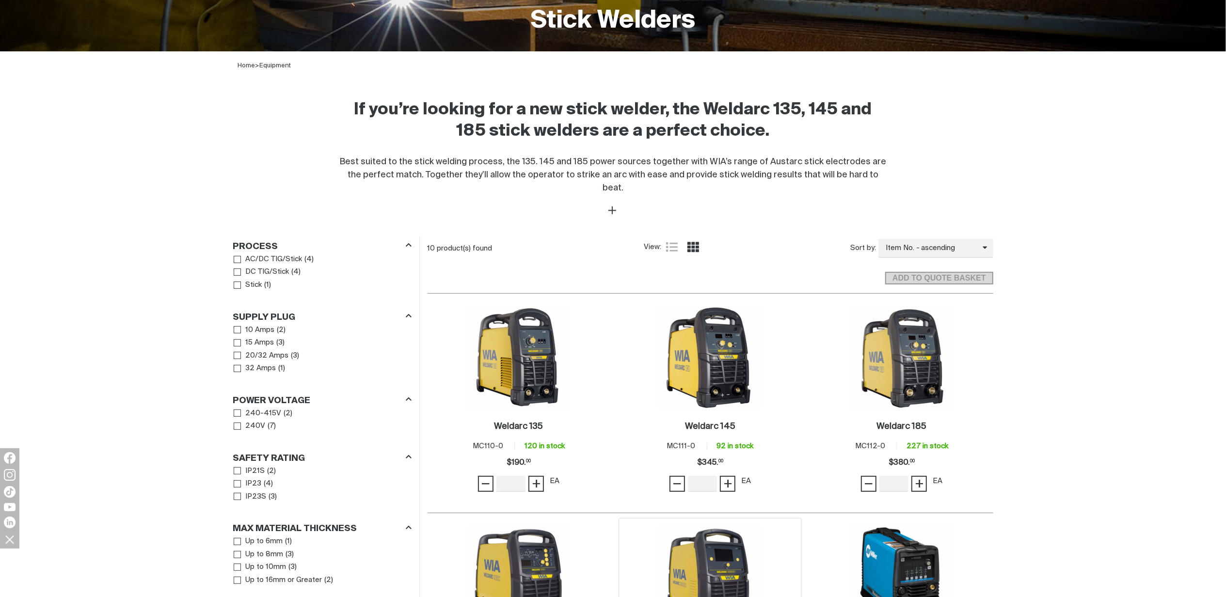
scroll to position [430, 0]
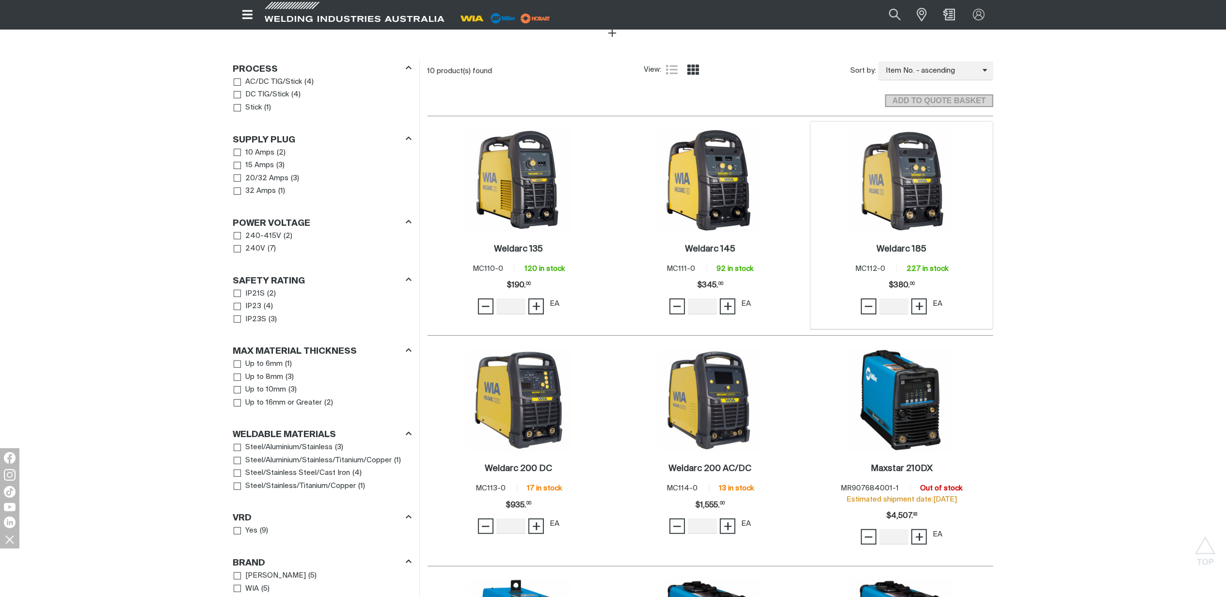
click at [892, 198] on img at bounding box center [902, 181] width 104 height 104
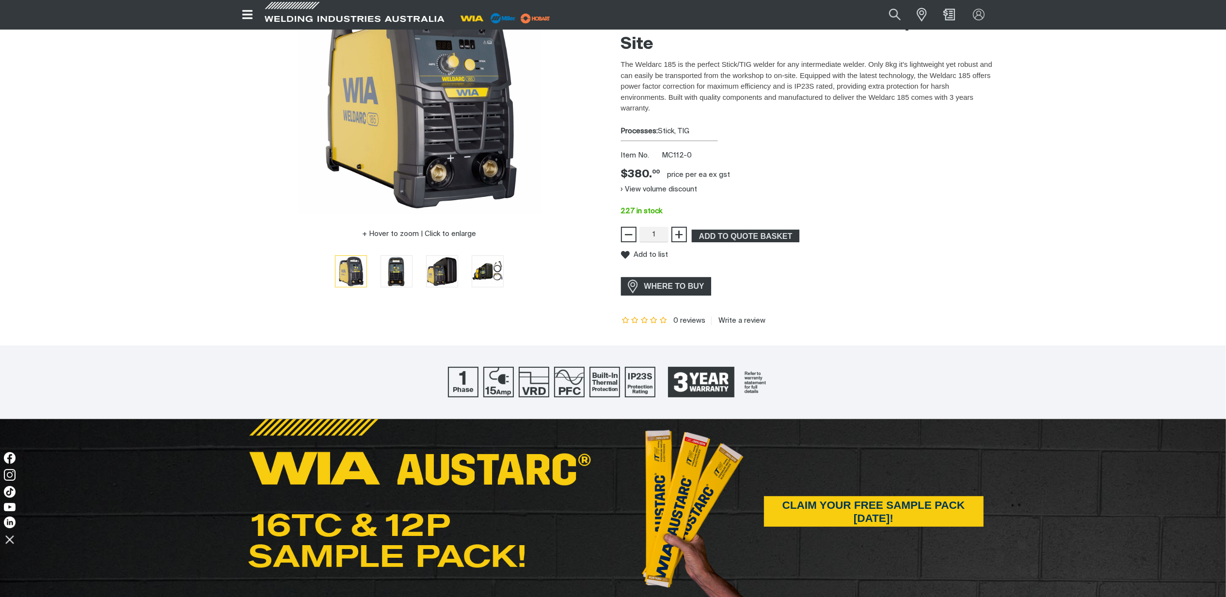
scroll to position [64, 0]
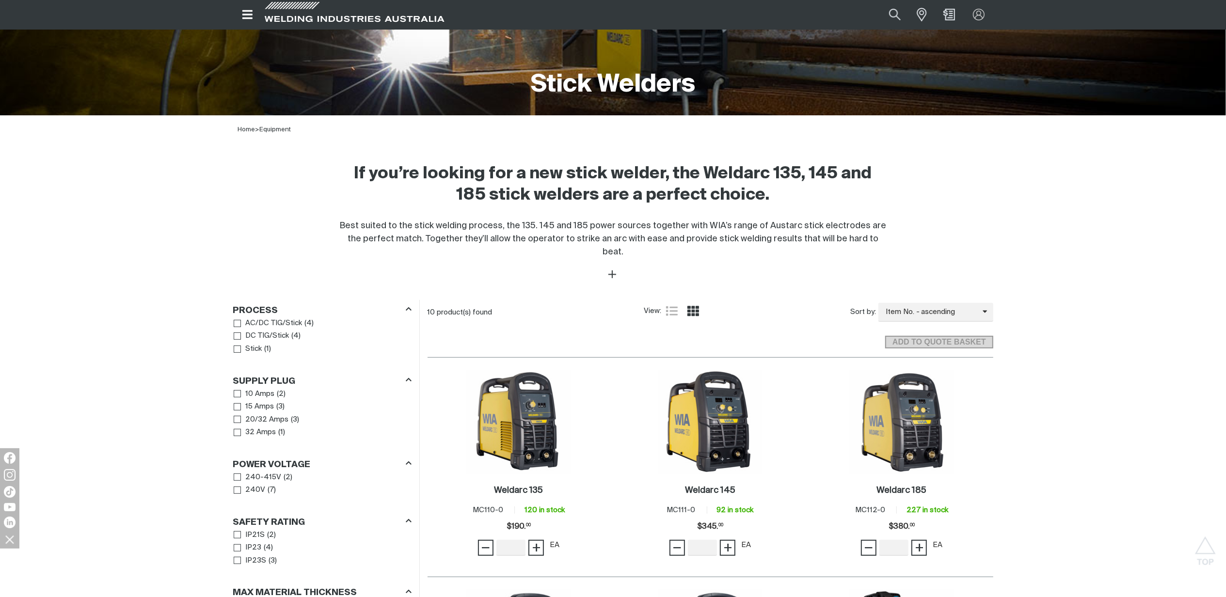
scroll to position [430, 0]
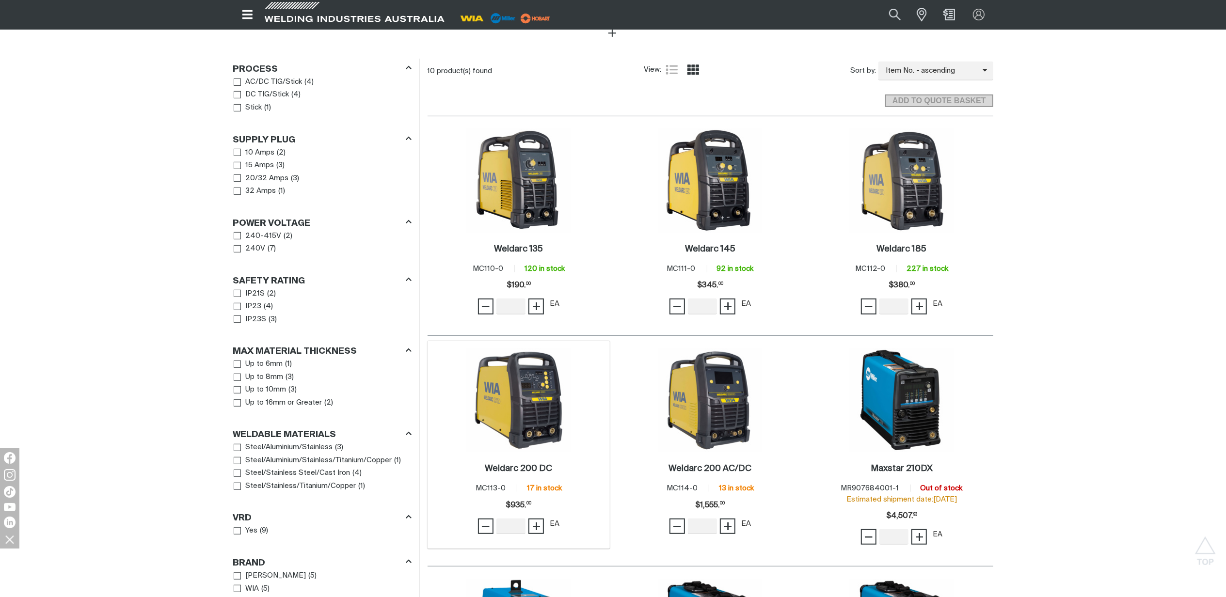
click at [549, 409] on img at bounding box center [519, 400] width 104 height 104
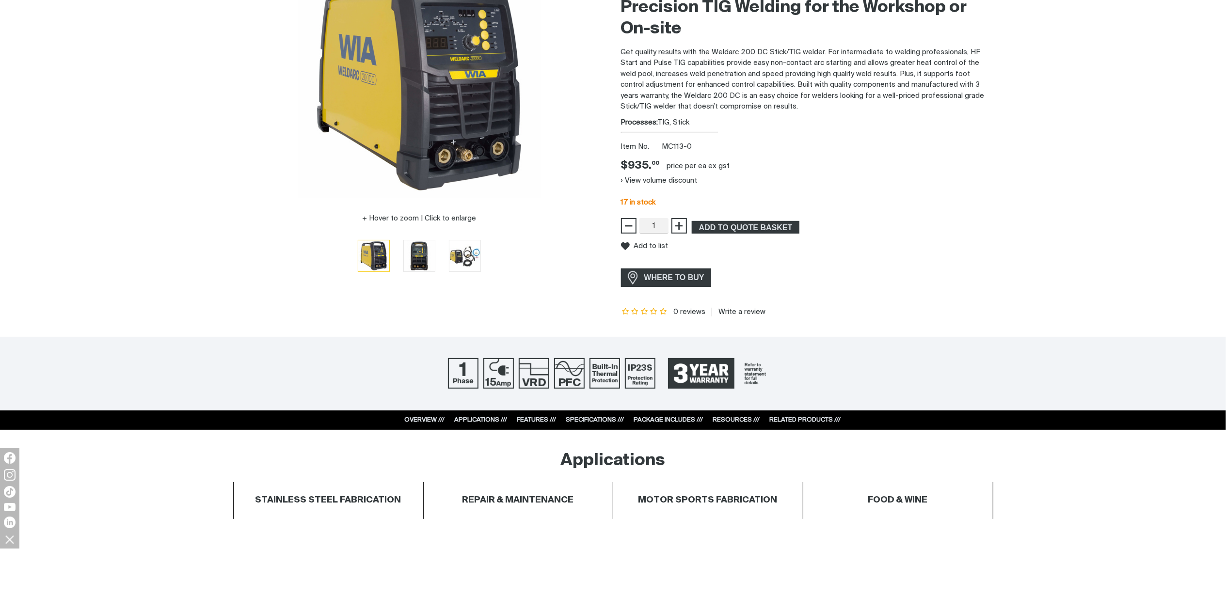
scroll to position [194, 0]
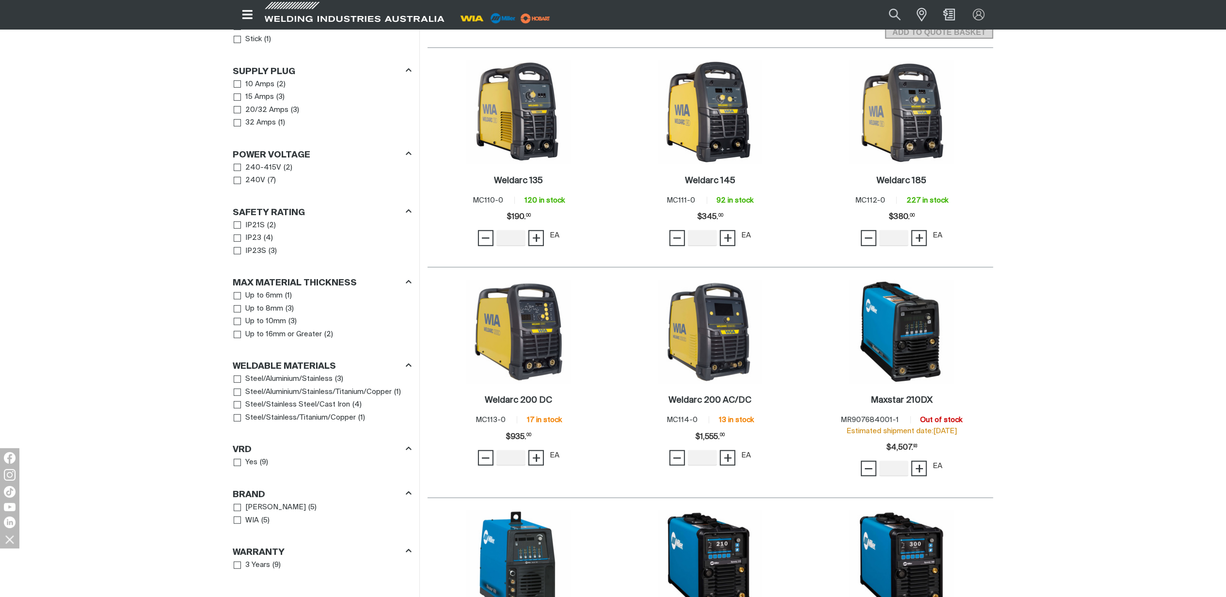
scroll to position [618, 0]
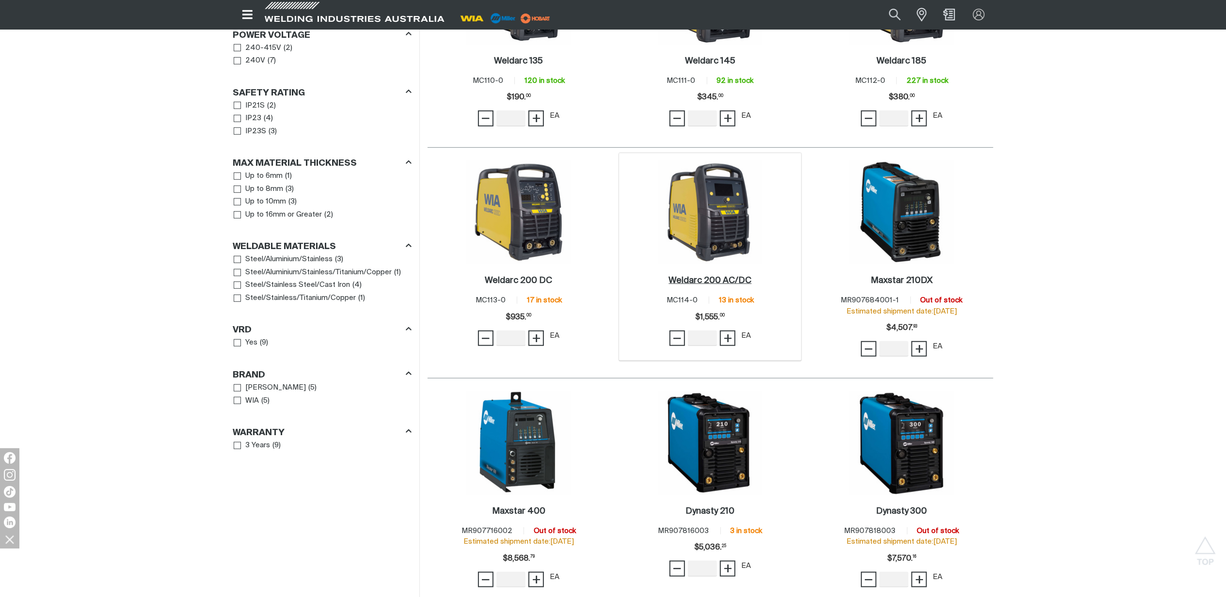
click at [706, 276] on h2 "Weldarc 200 AC/DC ." at bounding box center [709, 280] width 83 height 9
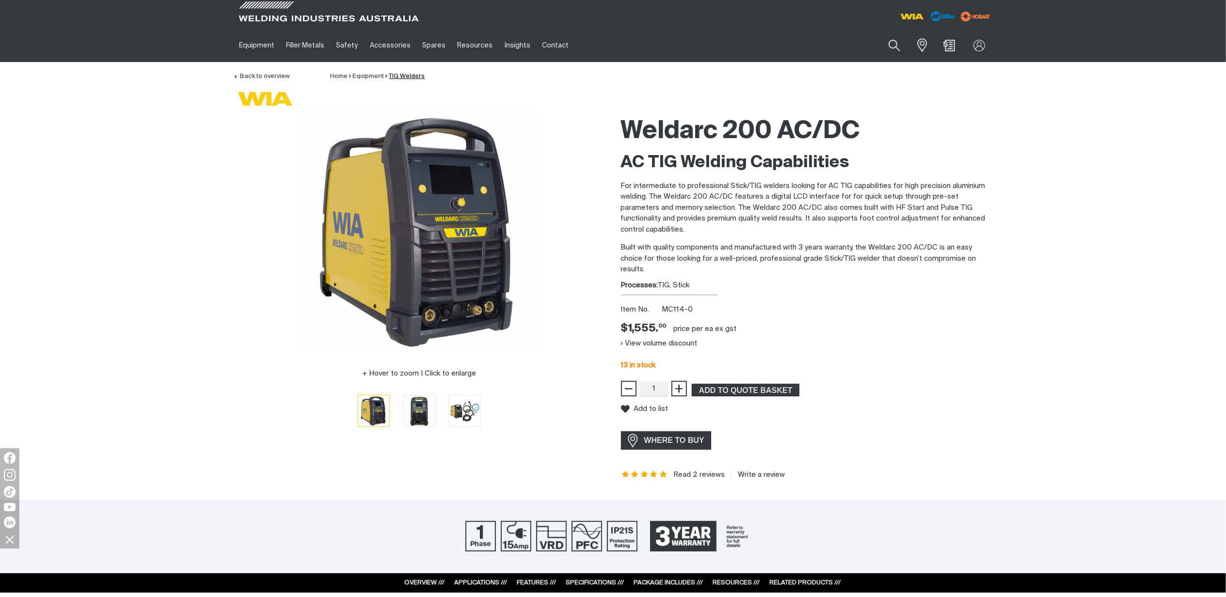
click at [398, 73] on link "TIG Welders" at bounding box center [407, 76] width 36 height 6
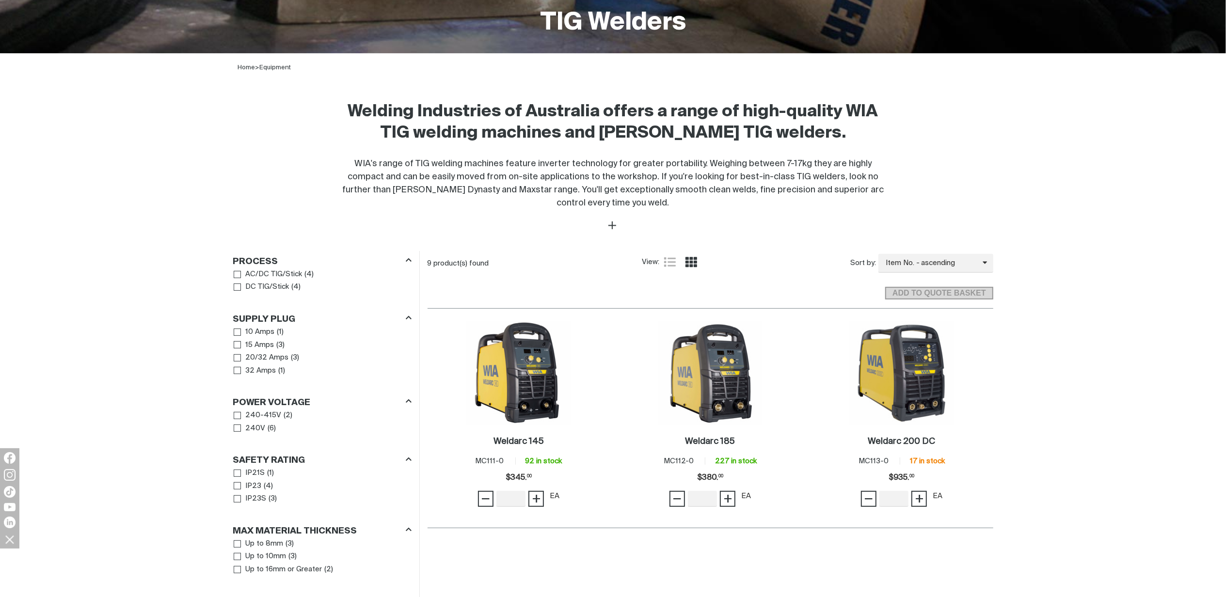
scroll to position [258, 0]
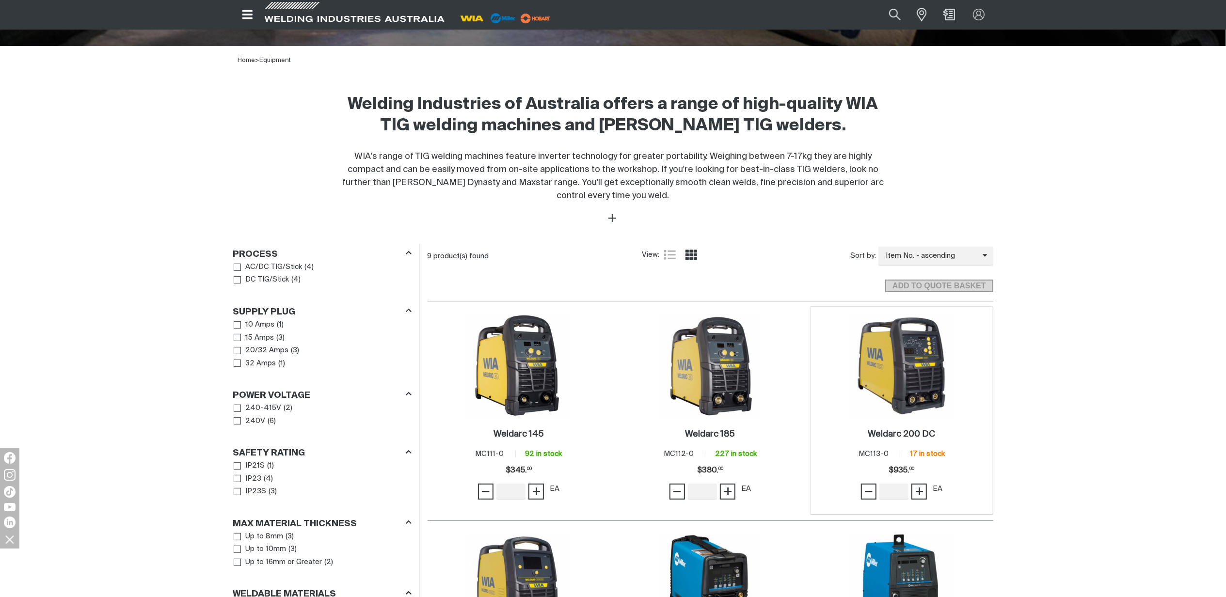
click at [922, 427] on div "Weldarc 200 DC . Item No. MC113-0 17 in stock Price $935 $935. 00 − Quantity + …" at bounding box center [901, 466] width 173 height 82
click at [920, 435] on h2 "Weldarc 200 DC ." at bounding box center [901, 434] width 67 height 9
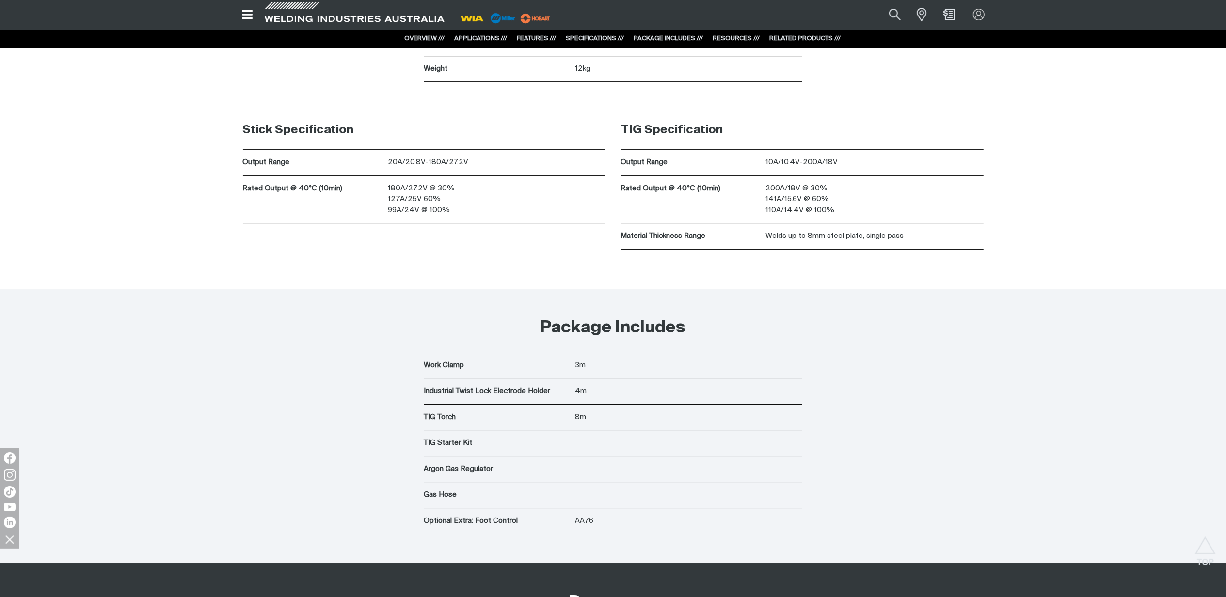
scroll to position [3231, 0]
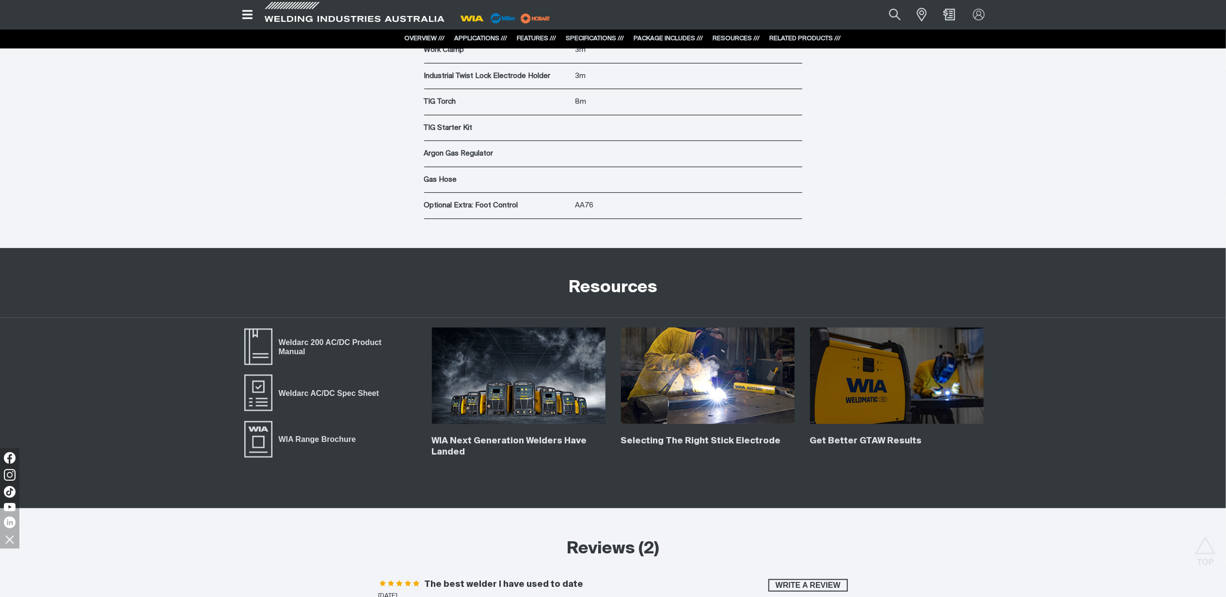
scroll to position [4222, 0]
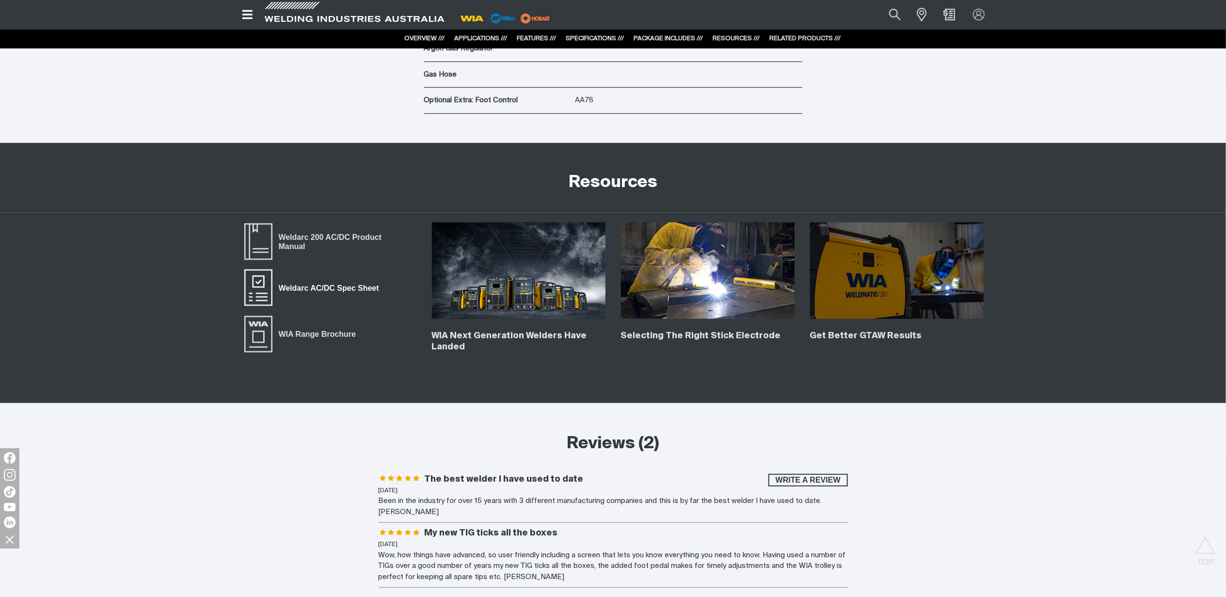
click at [329, 293] on span "Weldarc AC/DC Spec Sheet" at bounding box center [328, 288] width 113 height 13
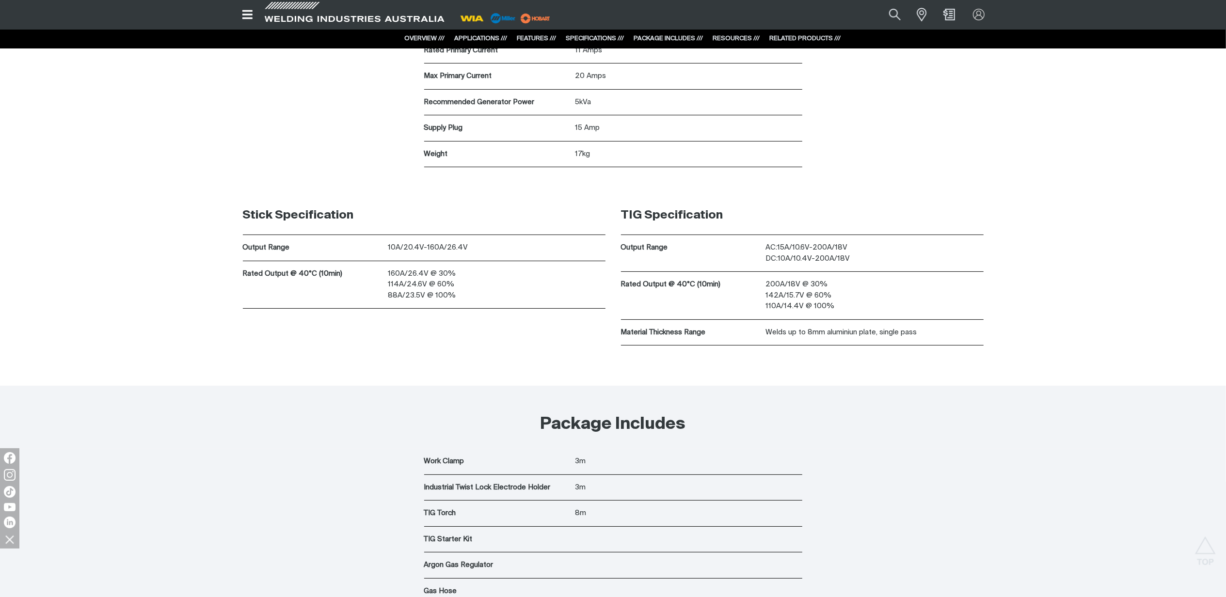
scroll to position [3382, 0]
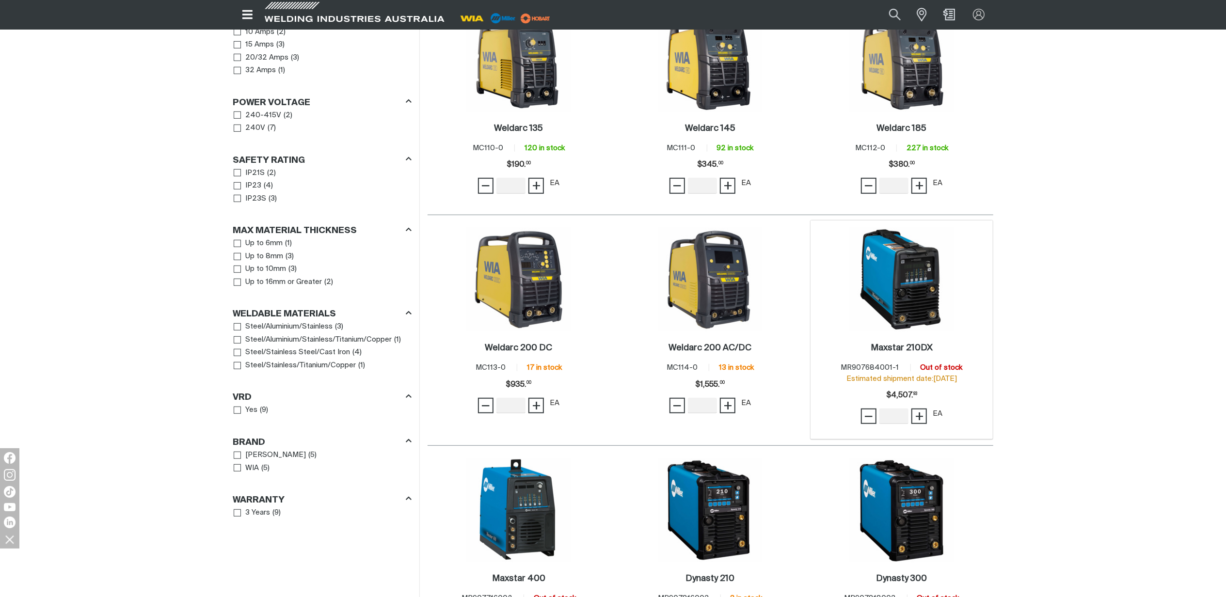
scroll to position [618, 0]
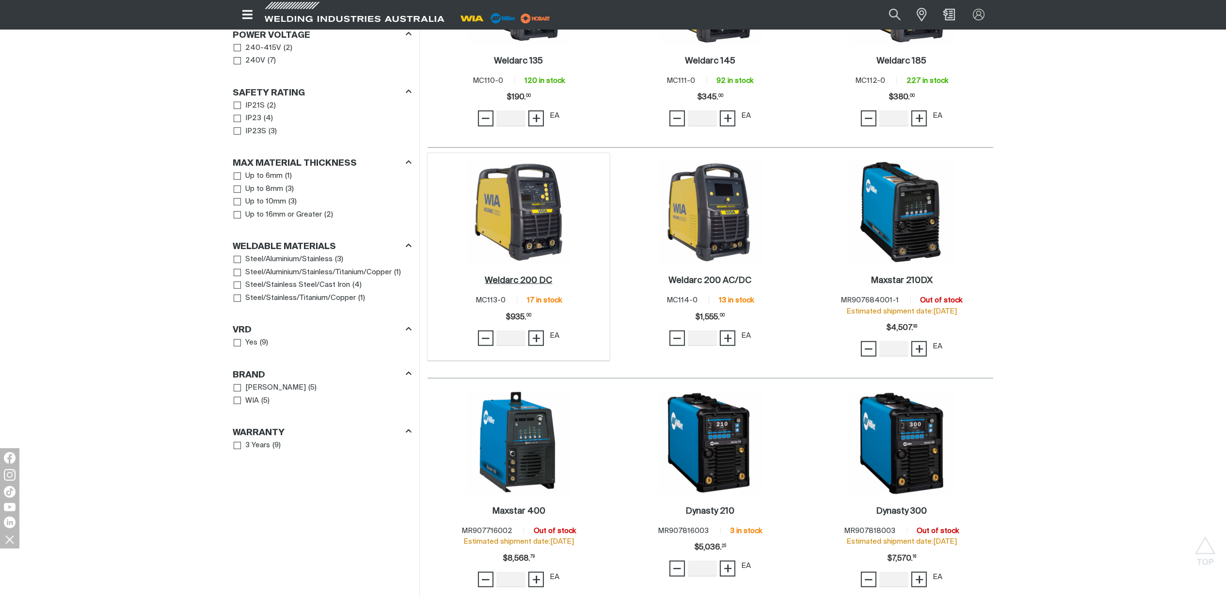
click at [534, 276] on h2 "Weldarc 200 DC ." at bounding box center [518, 280] width 67 height 9
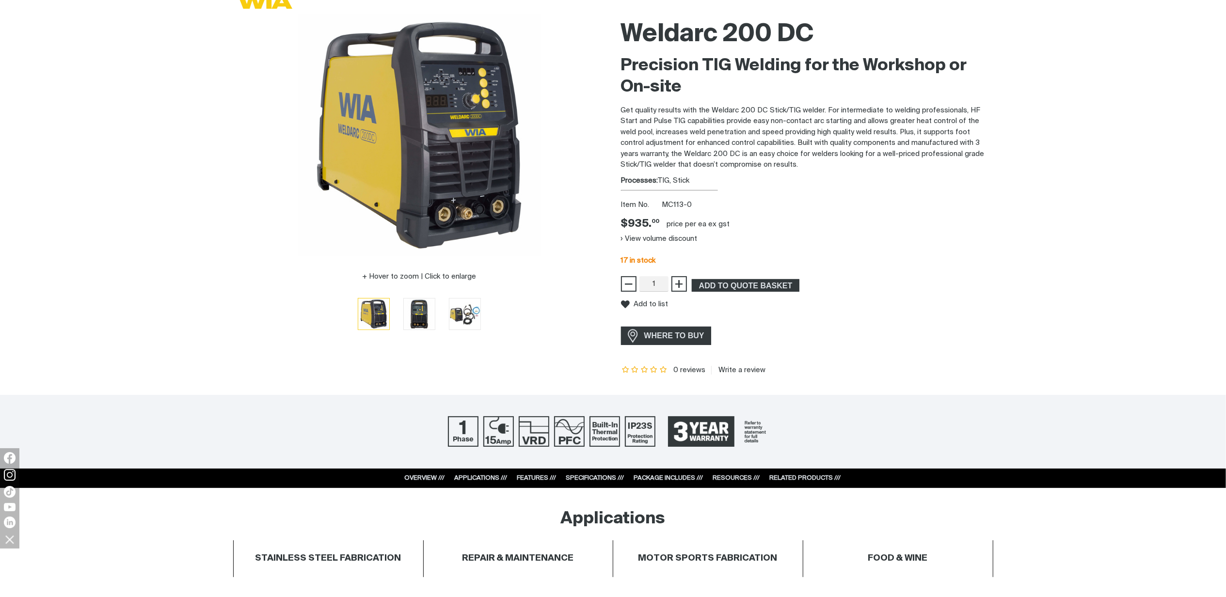
scroll to position [323, 0]
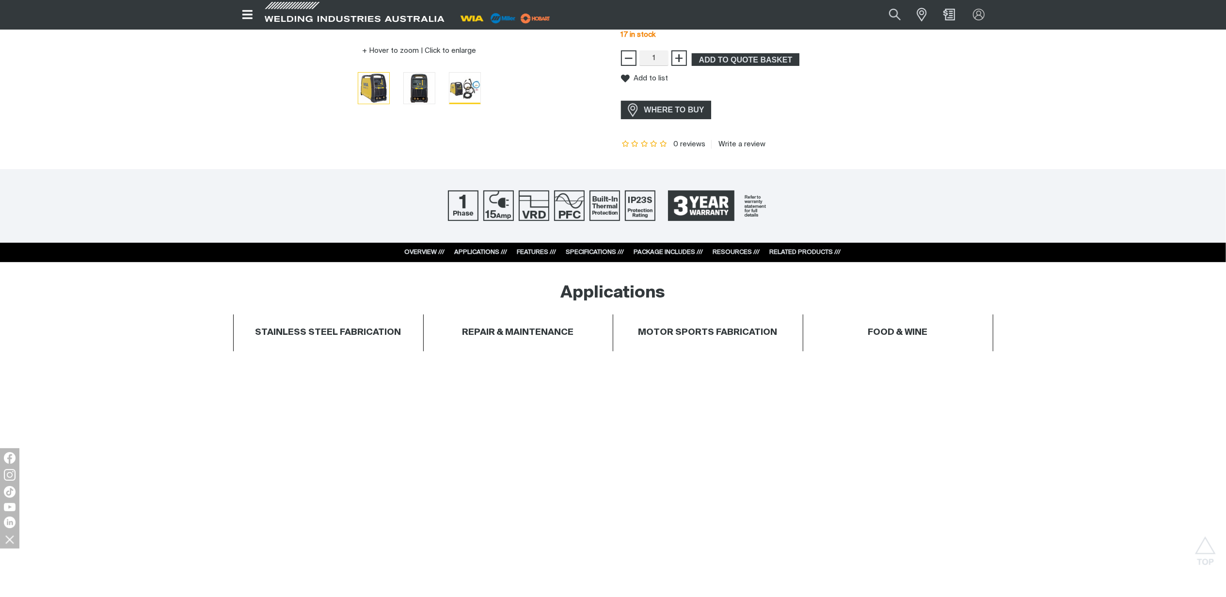
click at [470, 90] on img "Go to slide 3" at bounding box center [464, 88] width 31 height 31
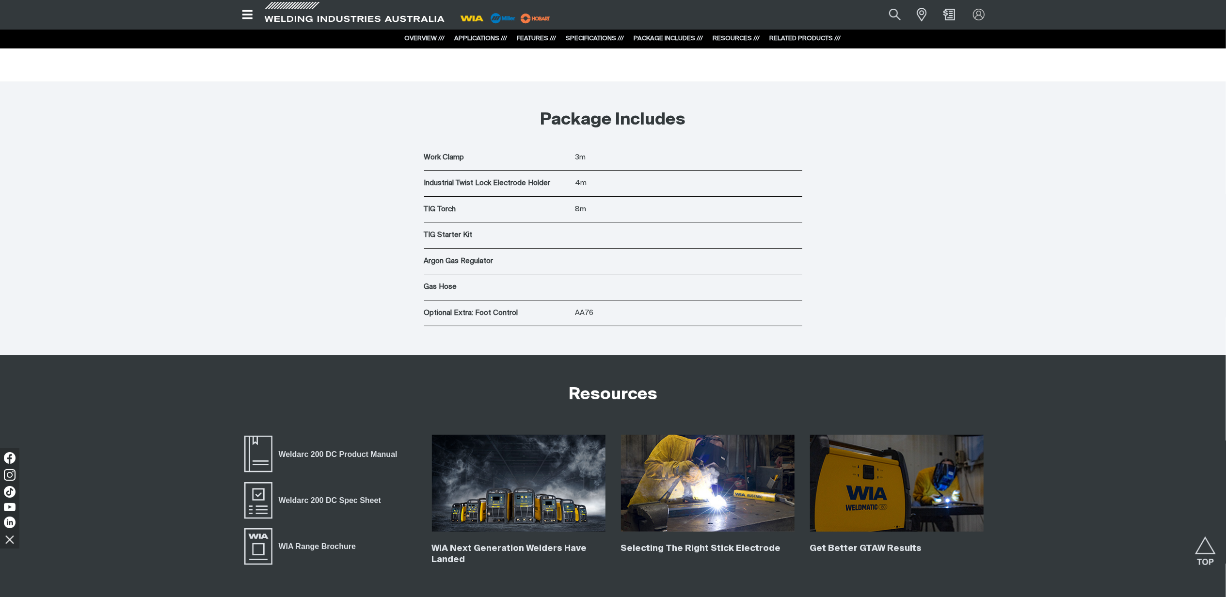
scroll to position [3296, 0]
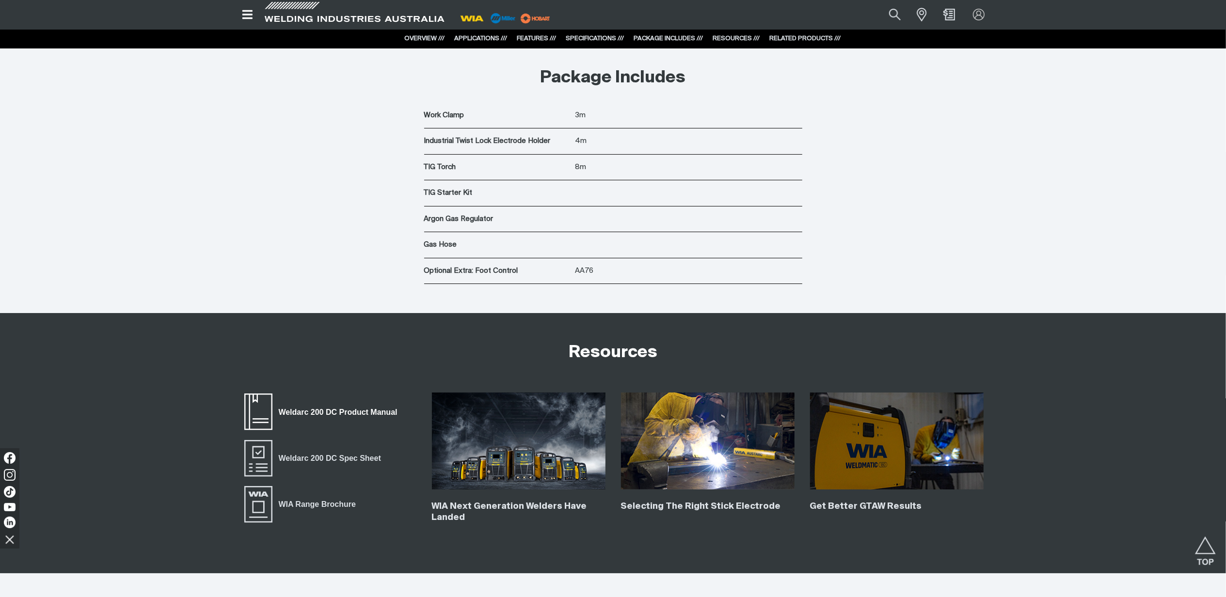
click at [313, 416] on span "Weldarc 200 DC Product Manual" at bounding box center [337, 412] width 131 height 13
click at [323, 465] on span "Weldarc 200 DC Spec Sheet" at bounding box center [329, 458] width 115 height 13
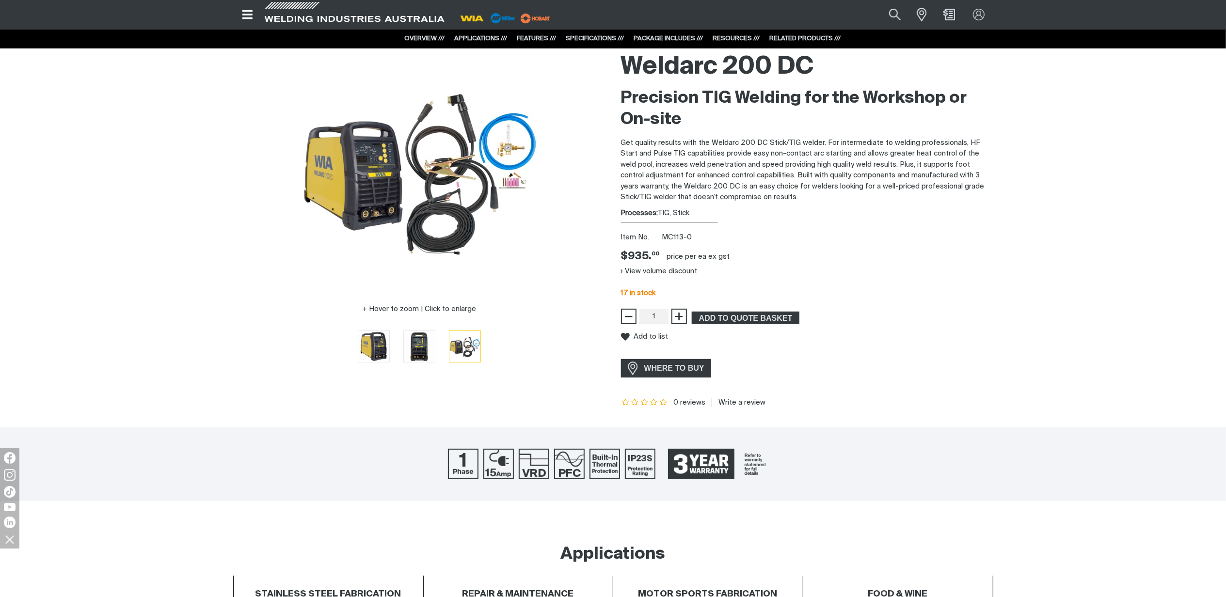
scroll to position [0, 0]
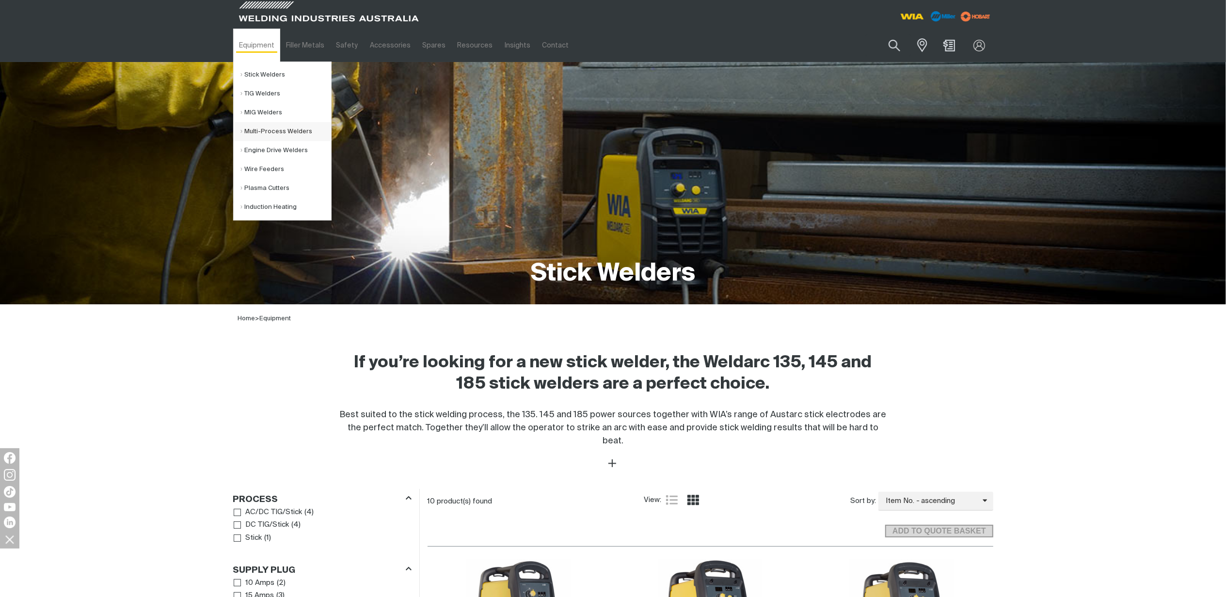
click at [264, 133] on link "Multi-Process Welders" at bounding box center [286, 131] width 90 height 19
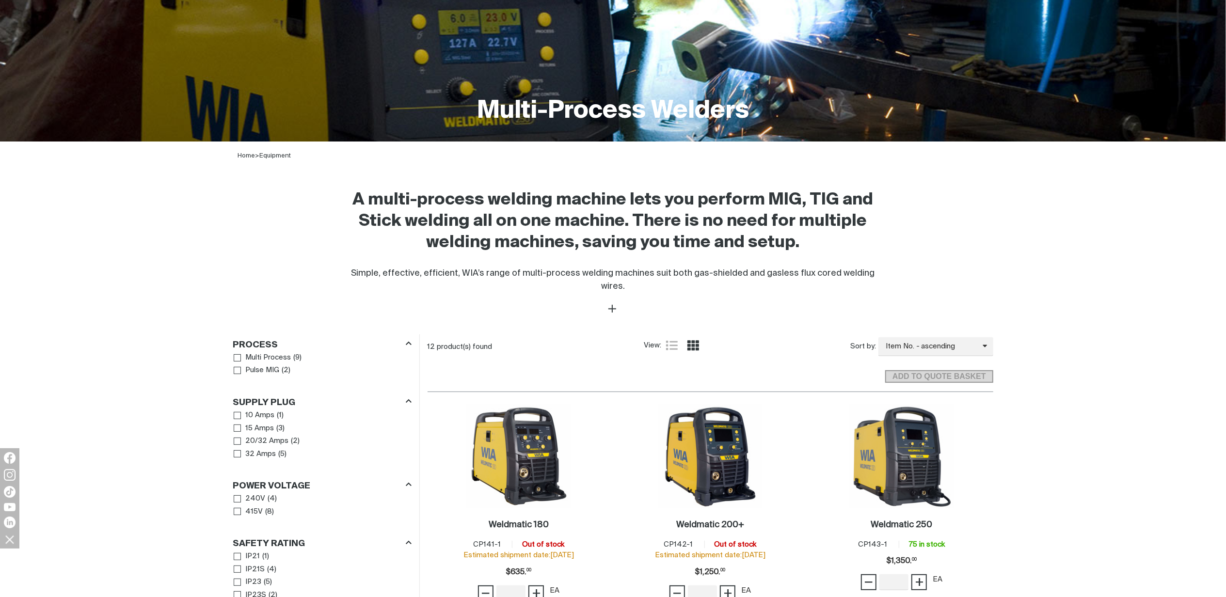
scroll to position [258, 0]
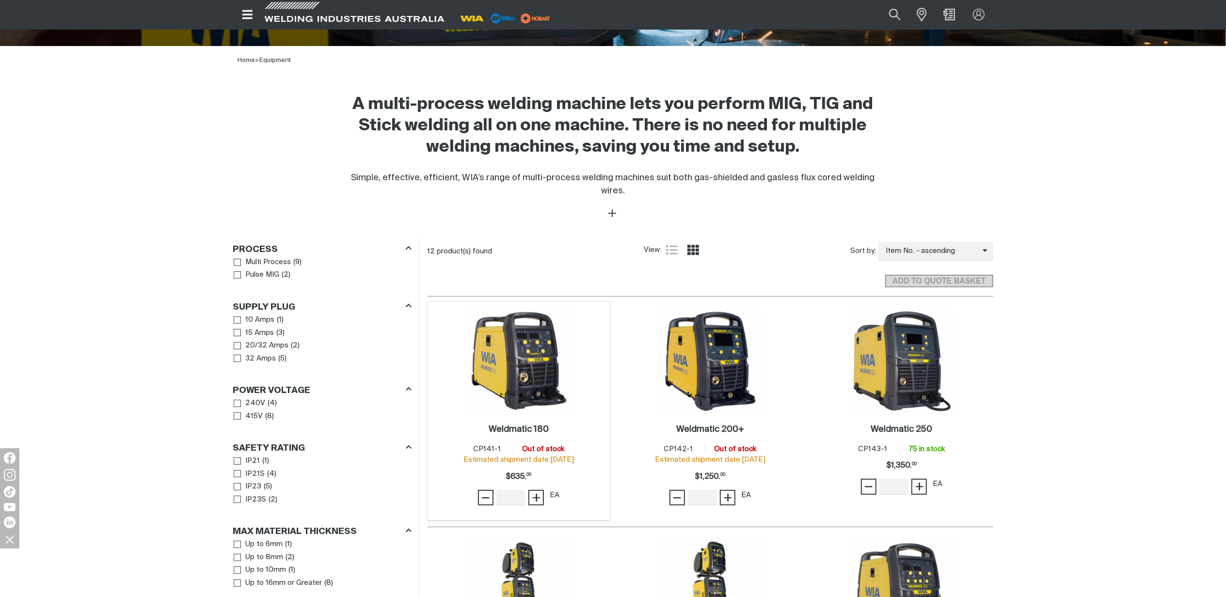
click at [513, 400] on img at bounding box center [519, 361] width 104 height 104
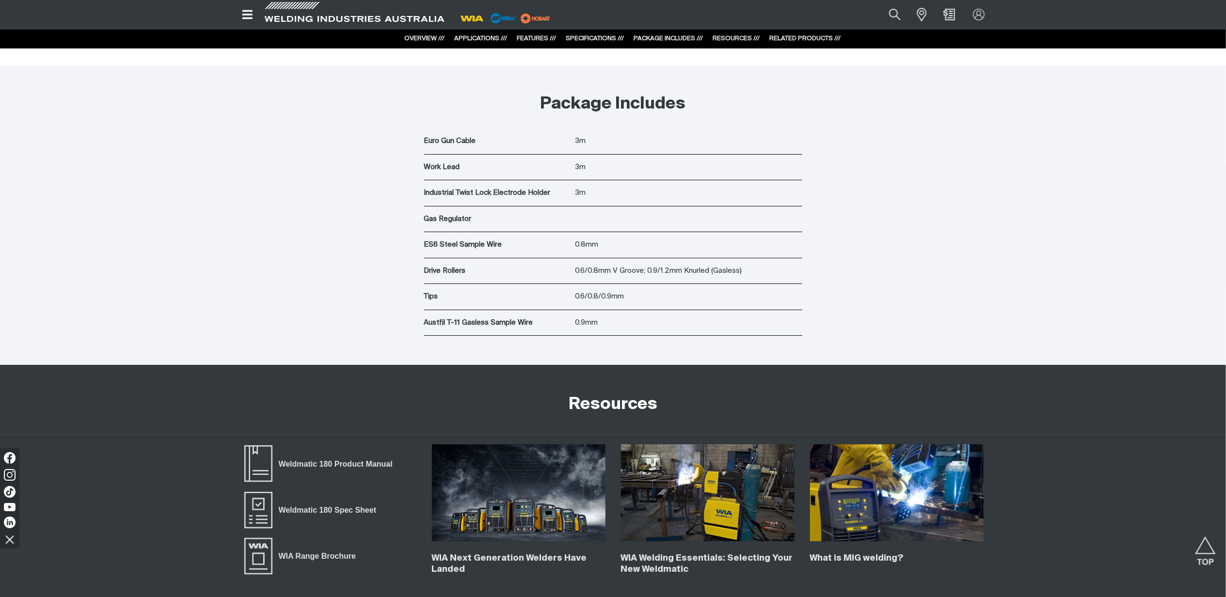
scroll to position [3813, 0]
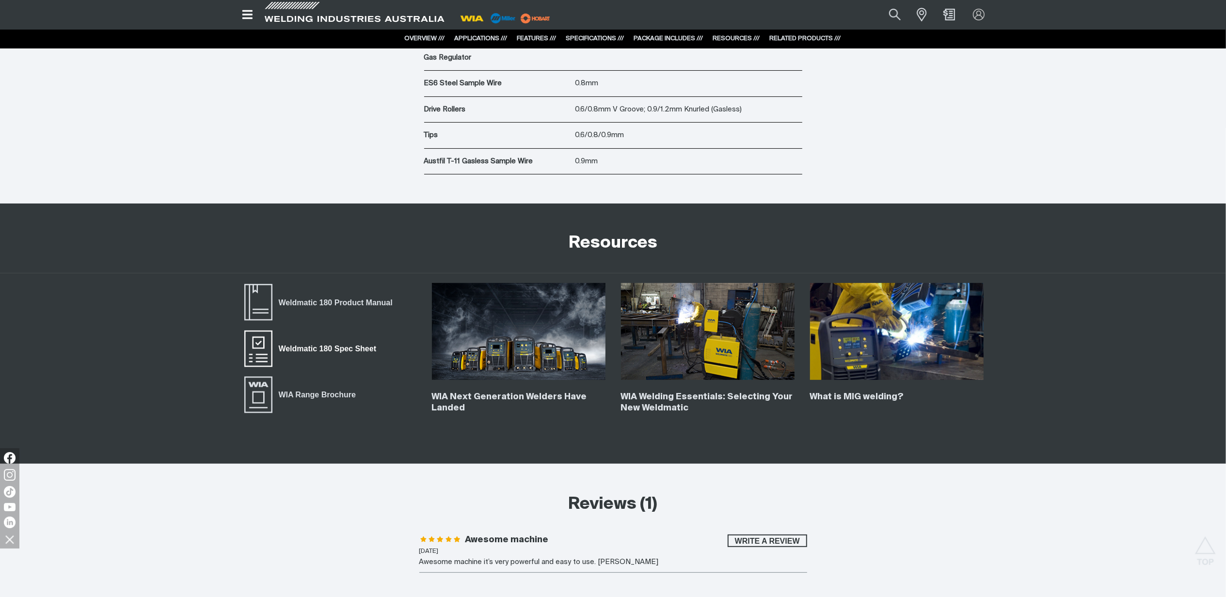
click at [346, 350] on span "Weldmatic 180 Spec Sheet" at bounding box center [327, 349] width 110 height 13
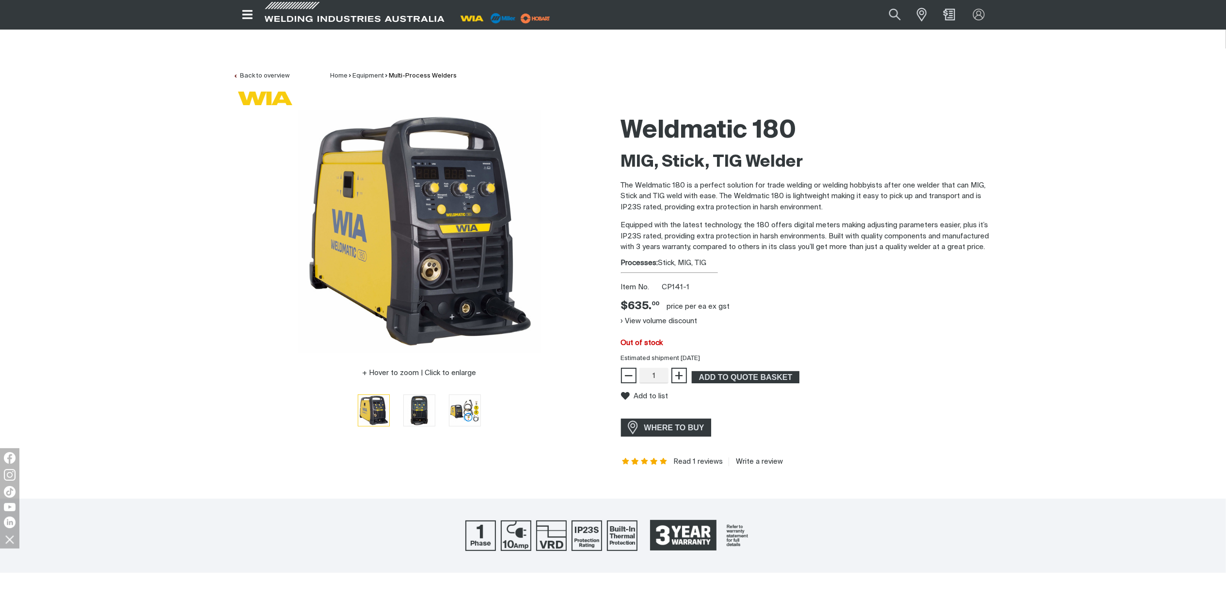
scroll to position [0, 0]
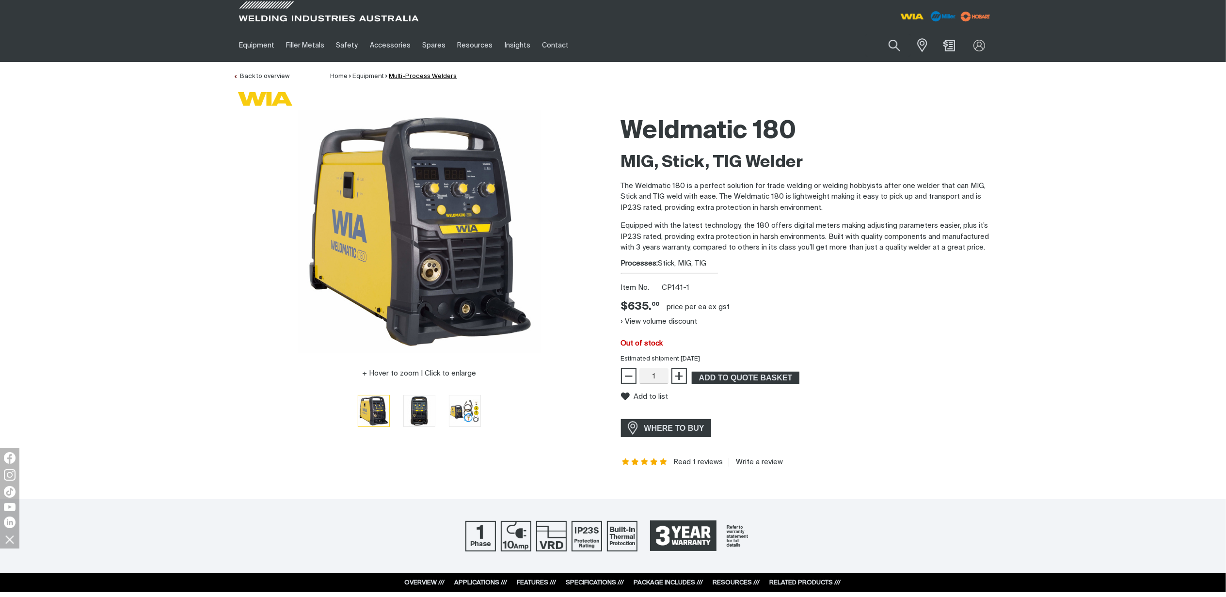
click at [431, 74] on link "Multi-Process Welders" at bounding box center [423, 76] width 68 height 6
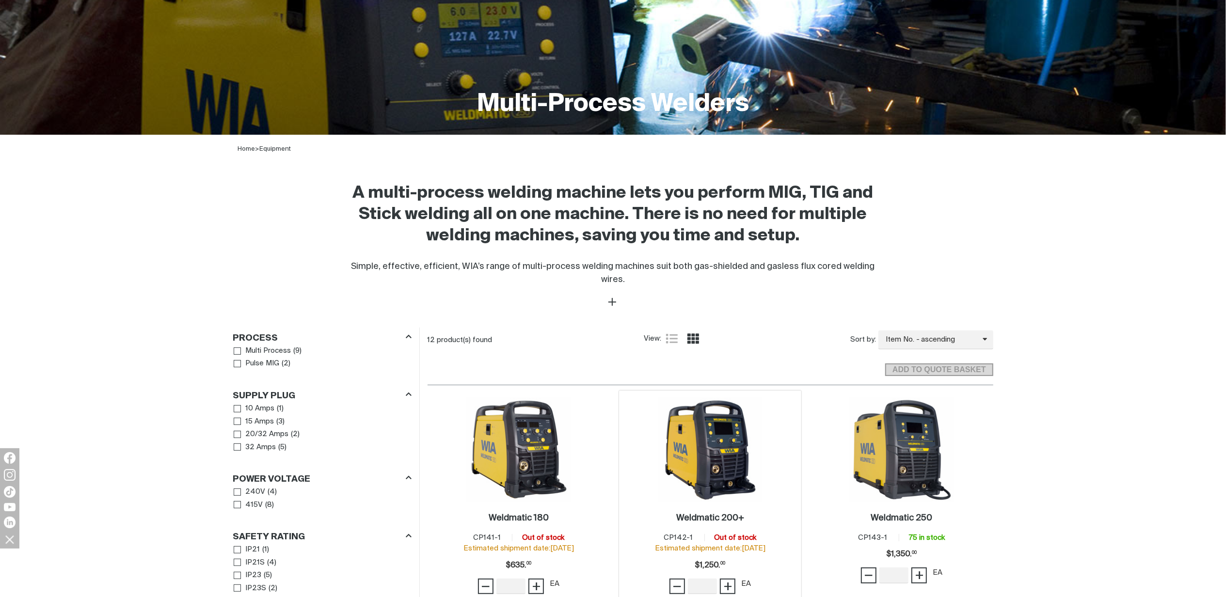
scroll to position [388, 0]
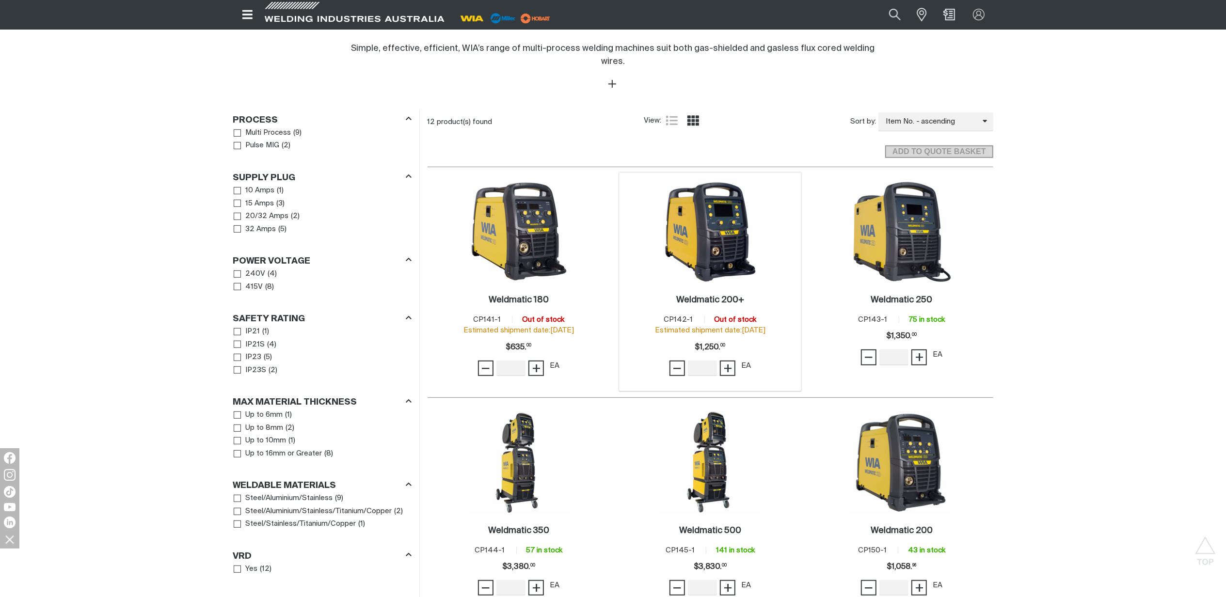
click at [707, 291] on div "Weldmatic 200+ . Item No. CP142-1 Out of stock Estimated shipment date: [DATE] …" at bounding box center [710, 338] width 173 height 94
click at [708, 296] on h2 "Weldmatic 200+ ." at bounding box center [710, 300] width 68 height 9
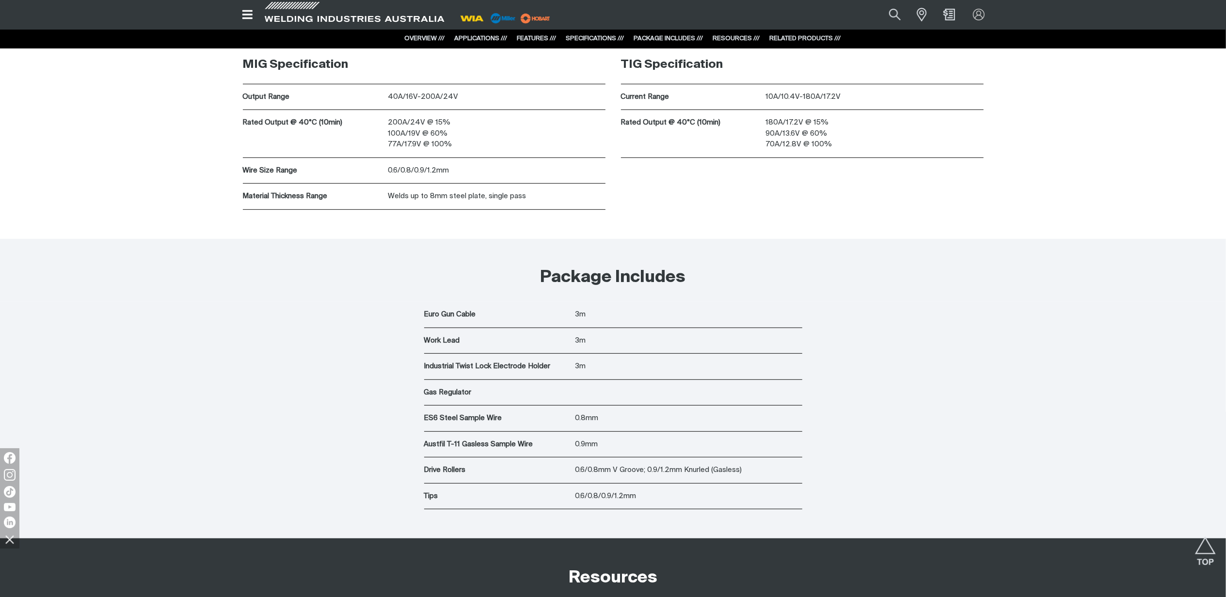
scroll to position [4200, 0]
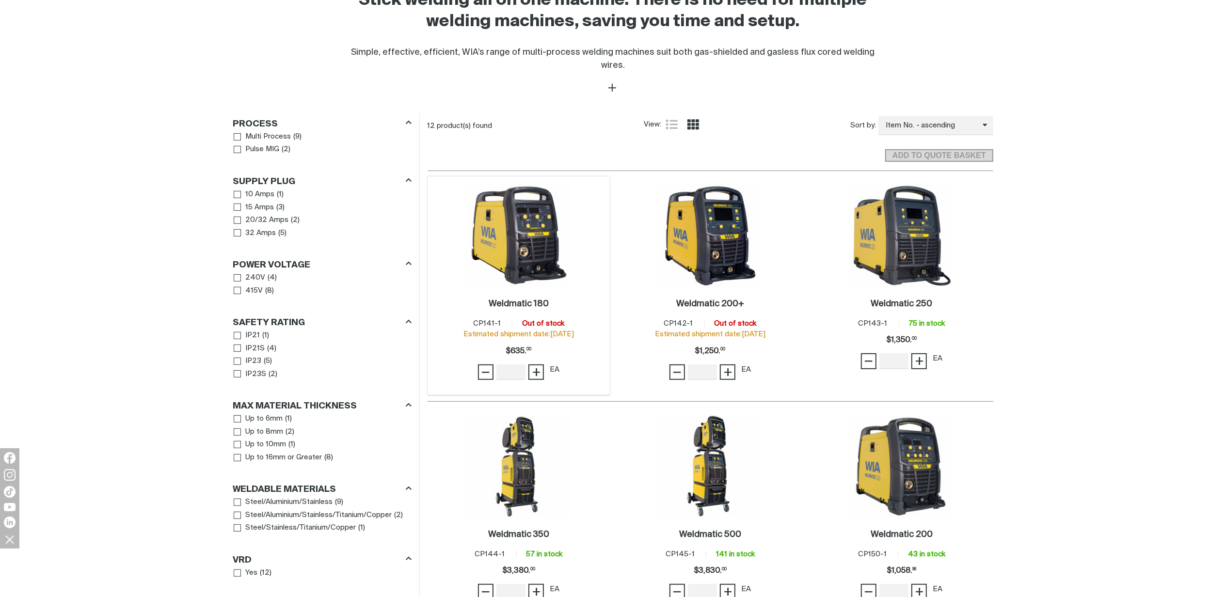
scroll to position [388, 0]
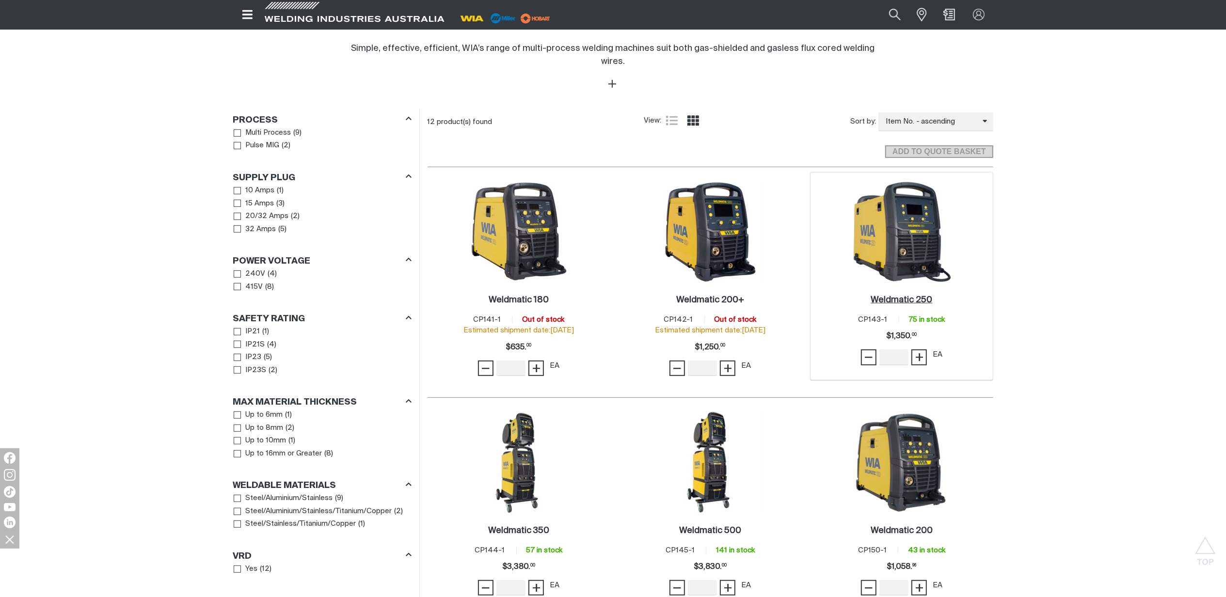
click at [907, 295] on link "Weldmatic 250 ." at bounding box center [901, 300] width 62 height 11
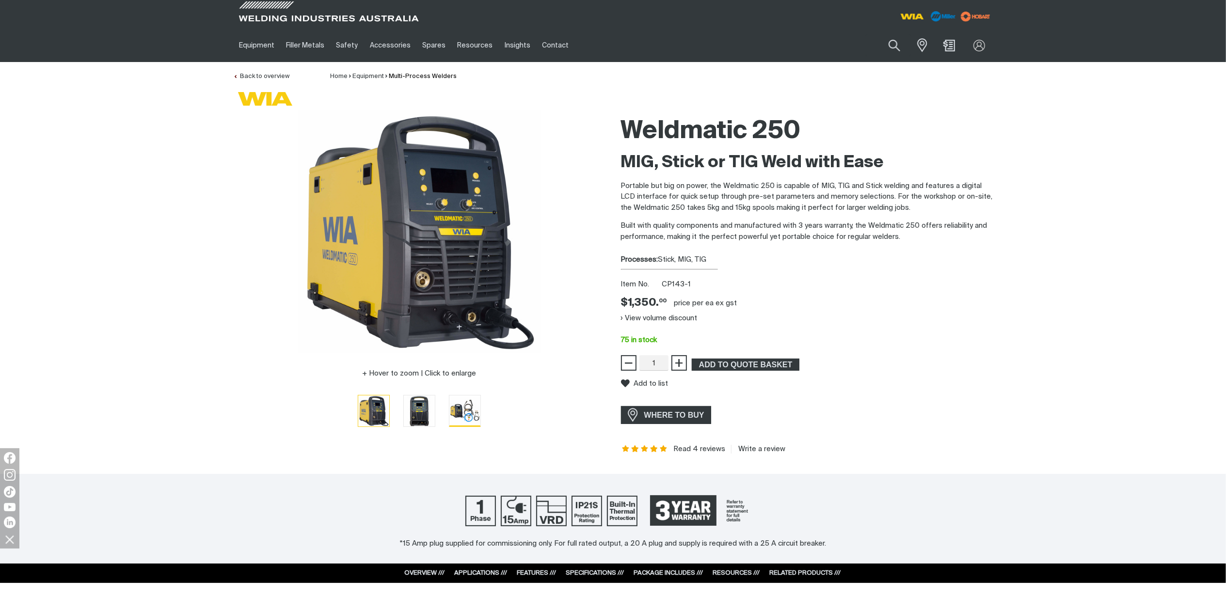
click at [467, 413] on img "Go to slide 3" at bounding box center [464, 411] width 31 height 31
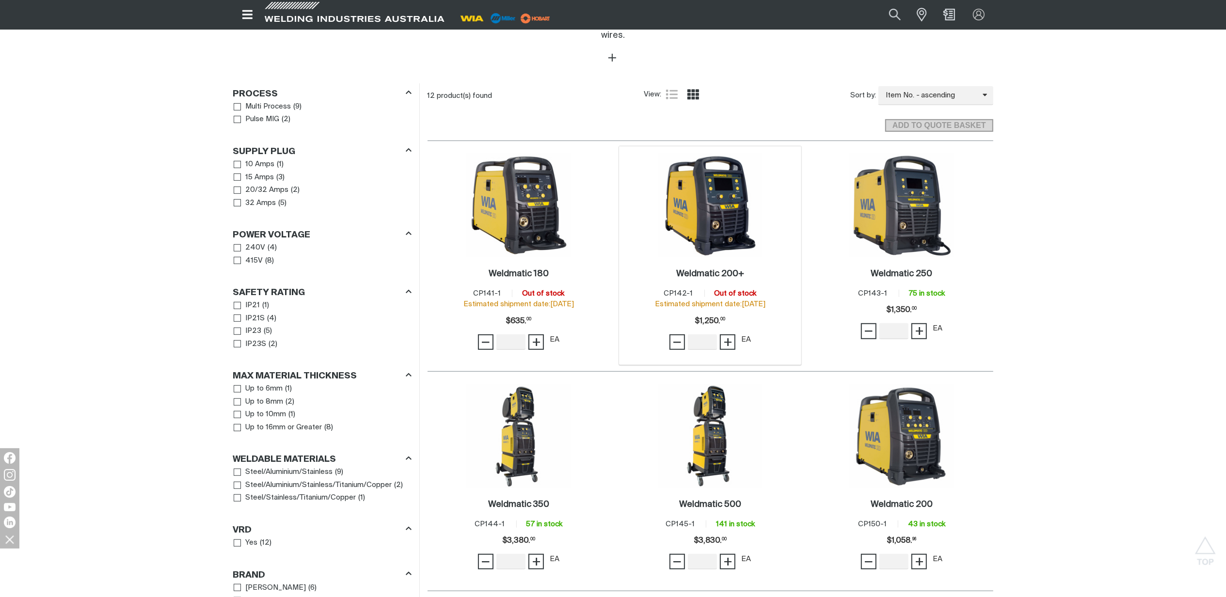
scroll to position [437, 0]
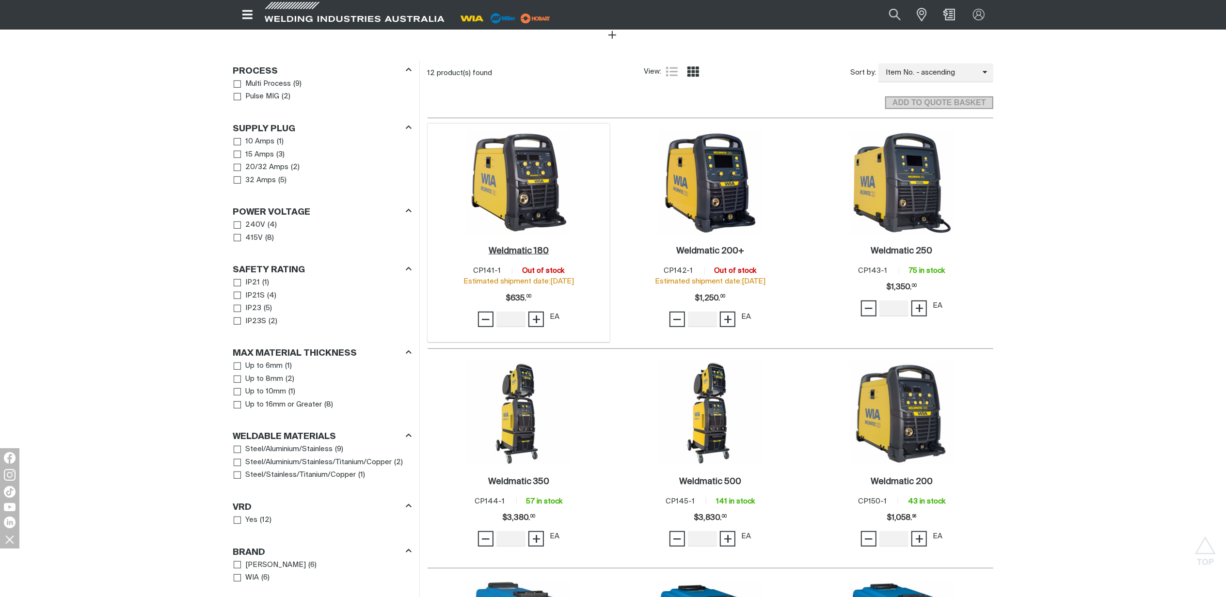
click at [536, 247] on h2 "Weldmatic 180 ." at bounding box center [519, 251] width 60 height 9
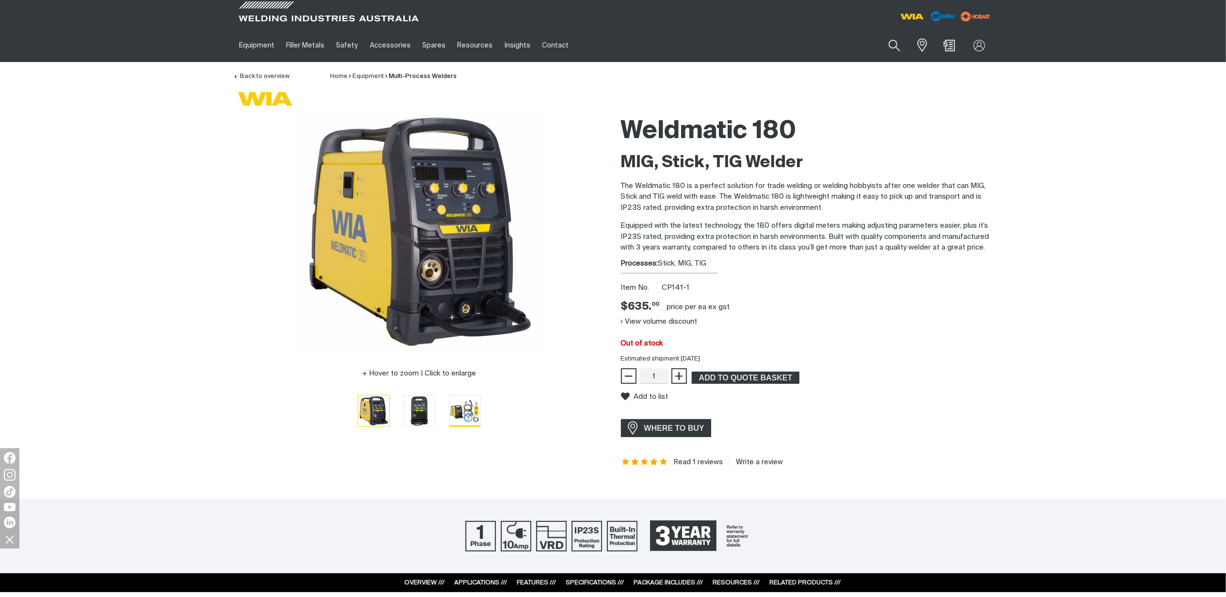
drag, startPoint x: 472, startPoint y: 427, endPoint x: 477, endPoint y: 422, distance: 7.2
click at [472, 425] on button "Go to slide 3" at bounding box center [465, 411] width 32 height 32
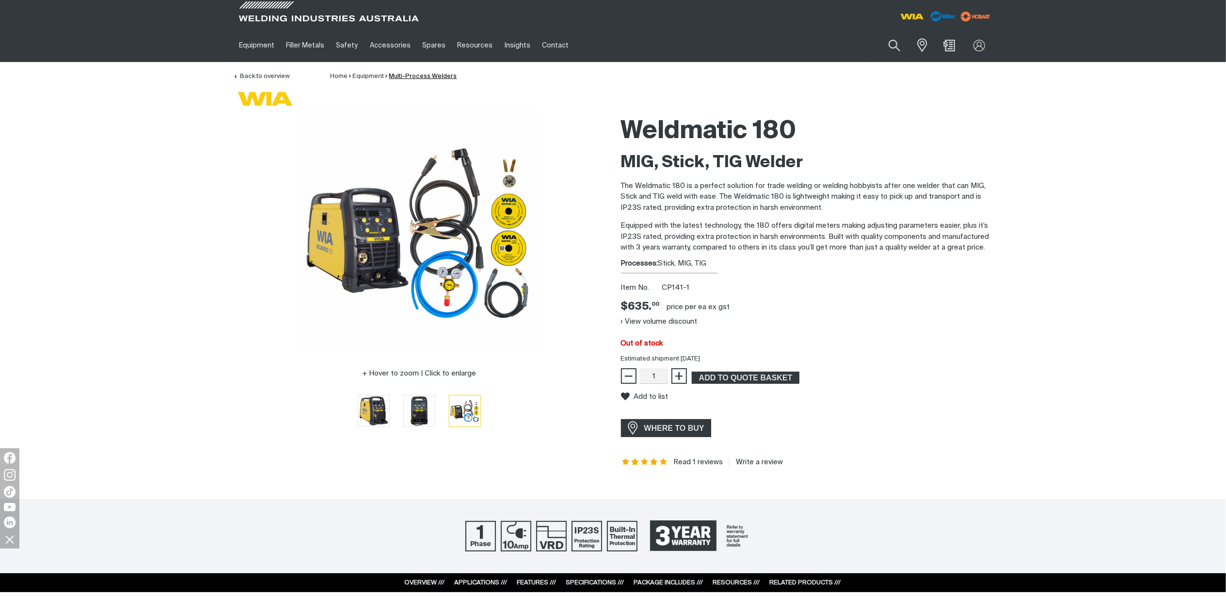
click at [425, 74] on link "Multi-Process Welders" at bounding box center [423, 76] width 68 height 6
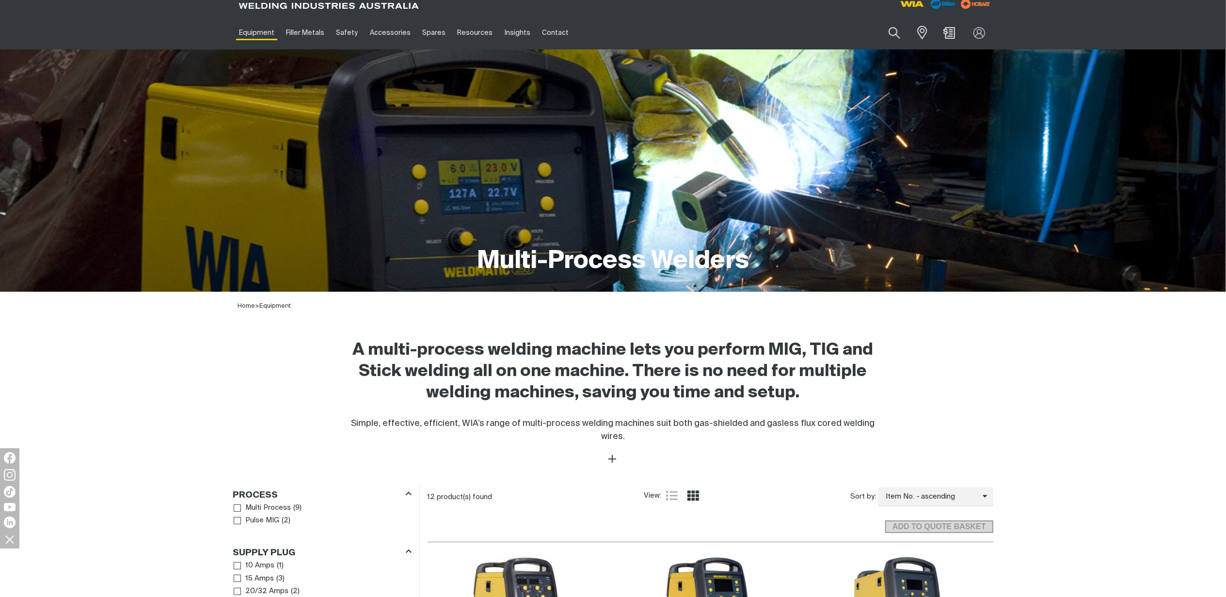
scroll to position [323, 0]
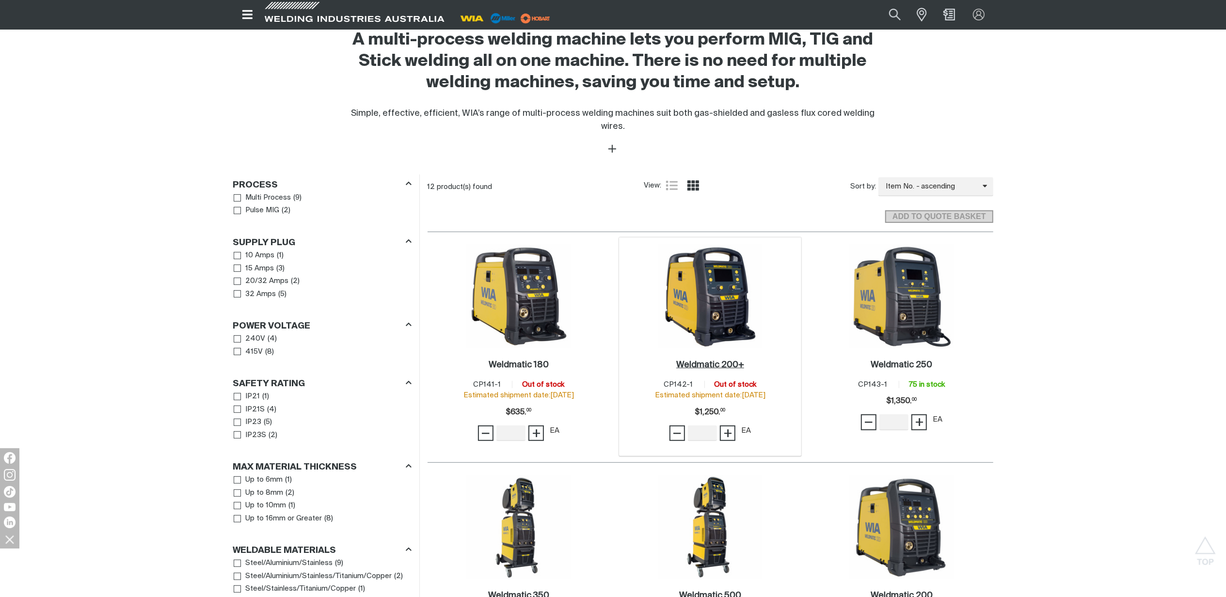
click at [722, 361] on h2 "Weldmatic 200+ ." at bounding box center [710, 365] width 68 height 9
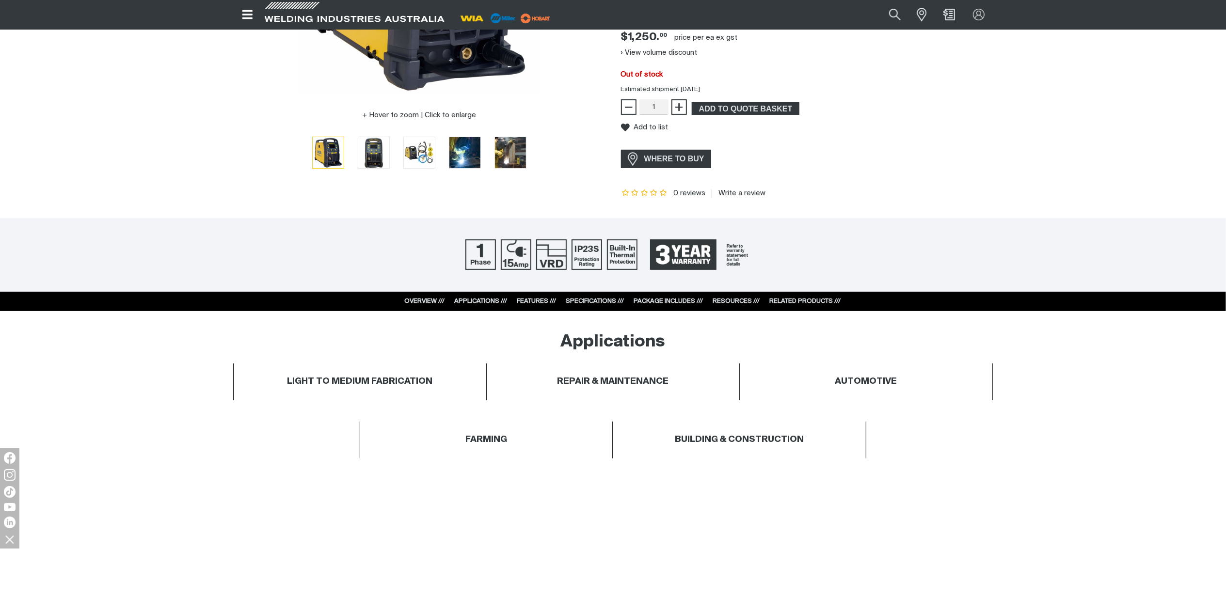
scroll to position [129, 0]
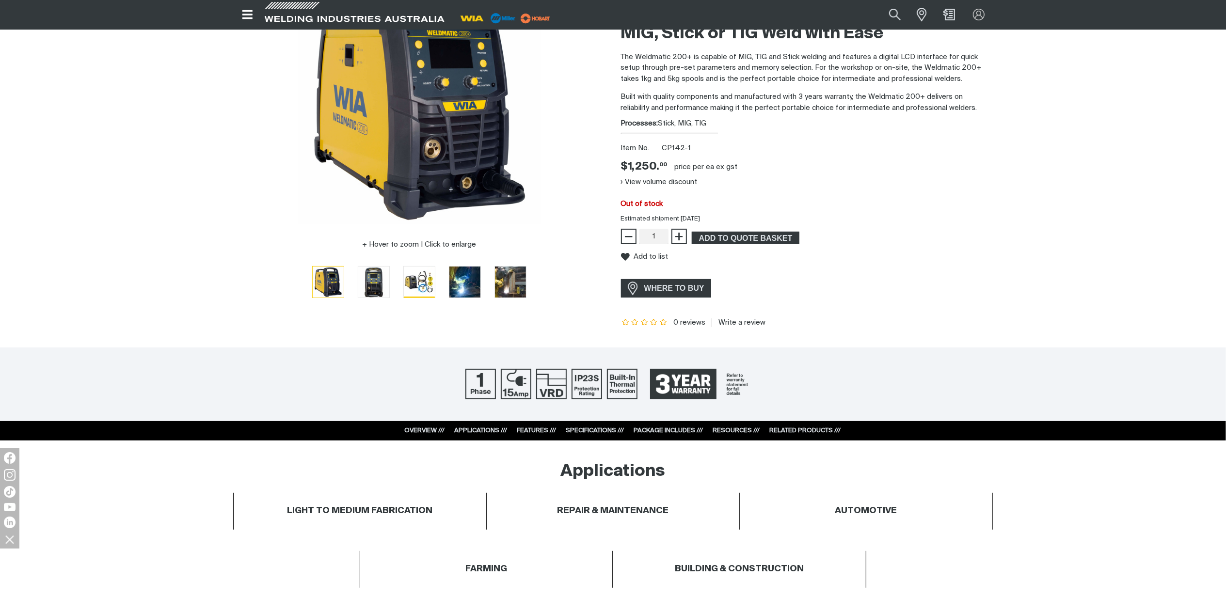
click at [421, 293] on img "Go to slide 3" at bounding box center [419, 282] width 31 height 31
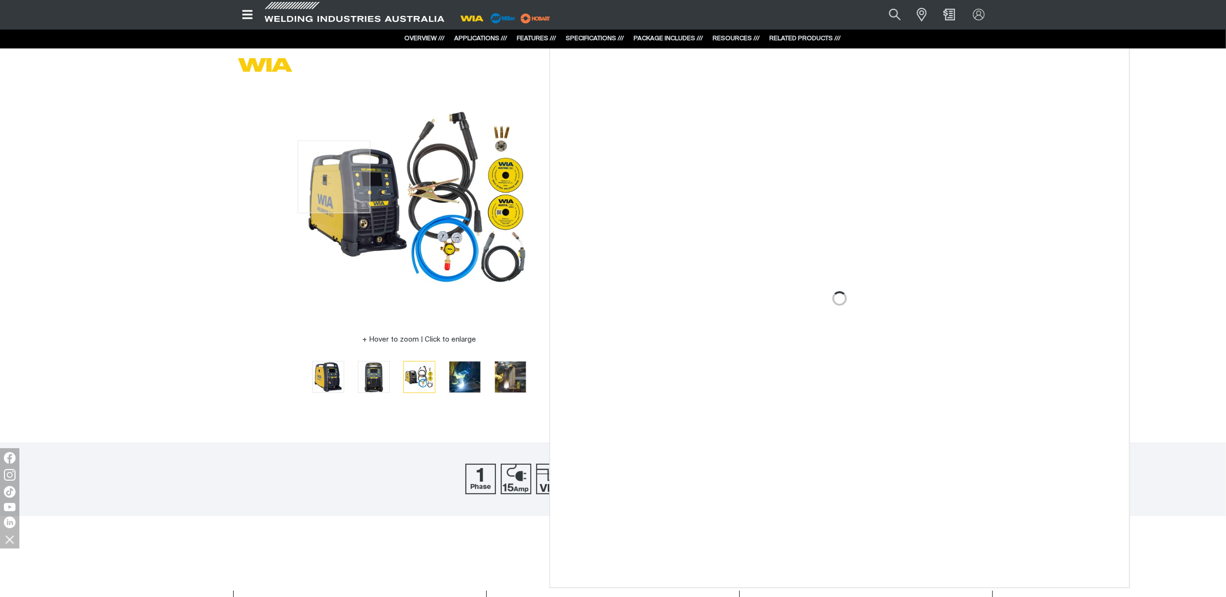
scroll to position [16, 0]
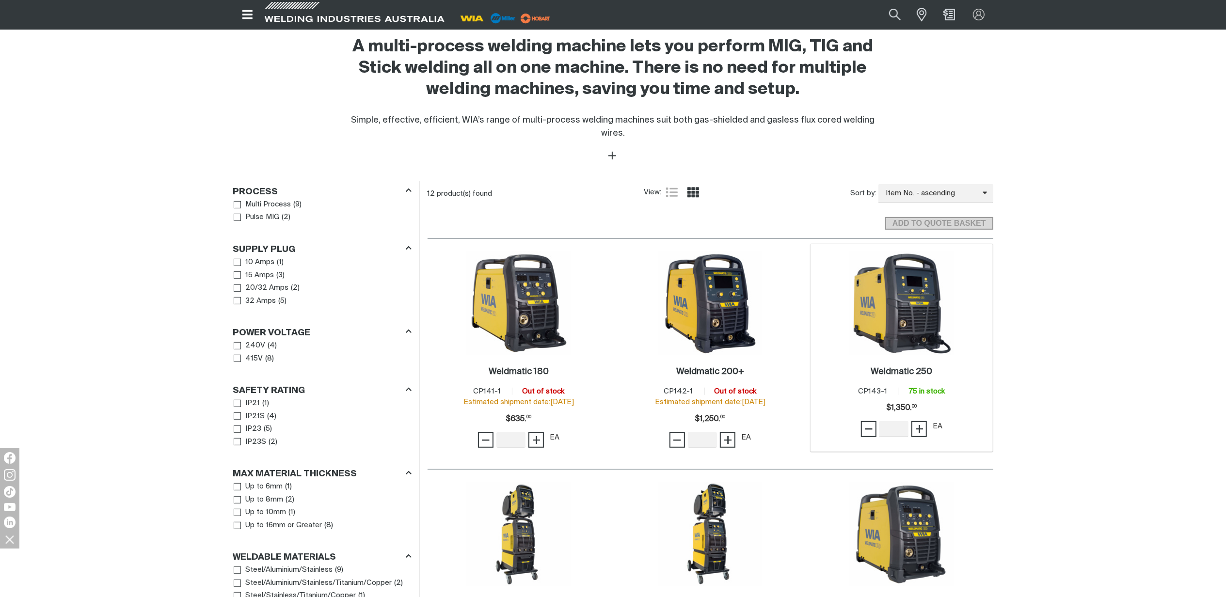
scroll to position [323, 0]
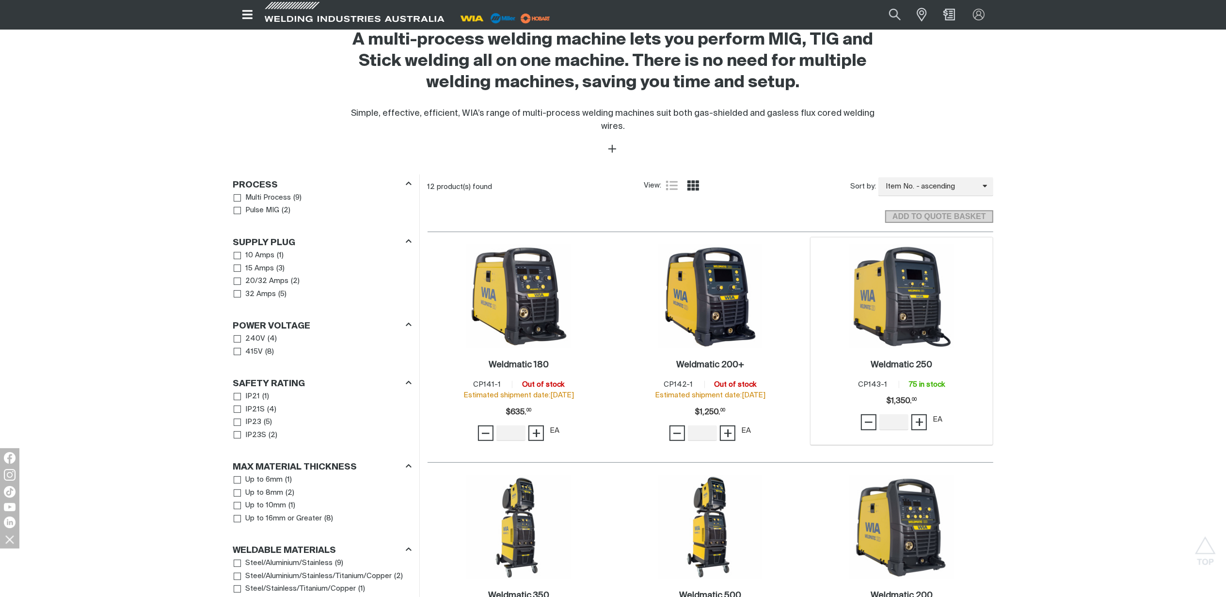
click at [921, 313] on img at bounding box center [902, 297] width 104 height 104
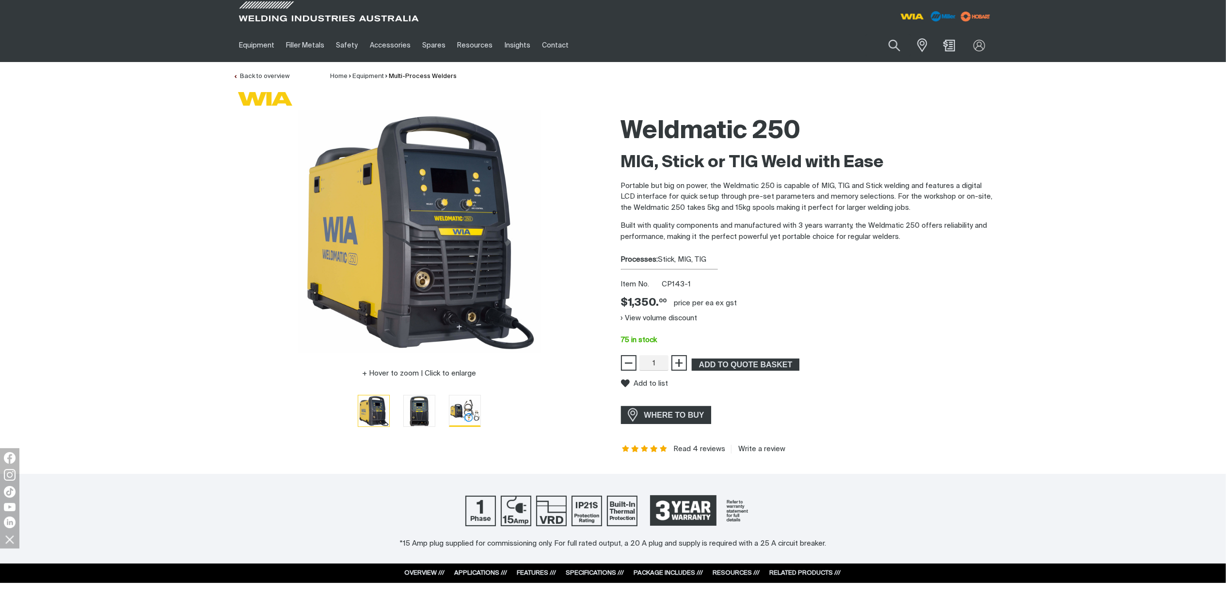
click at [464, 409] on img "Go to slide 3" at bounding box center [464, 411] width 31 height 31
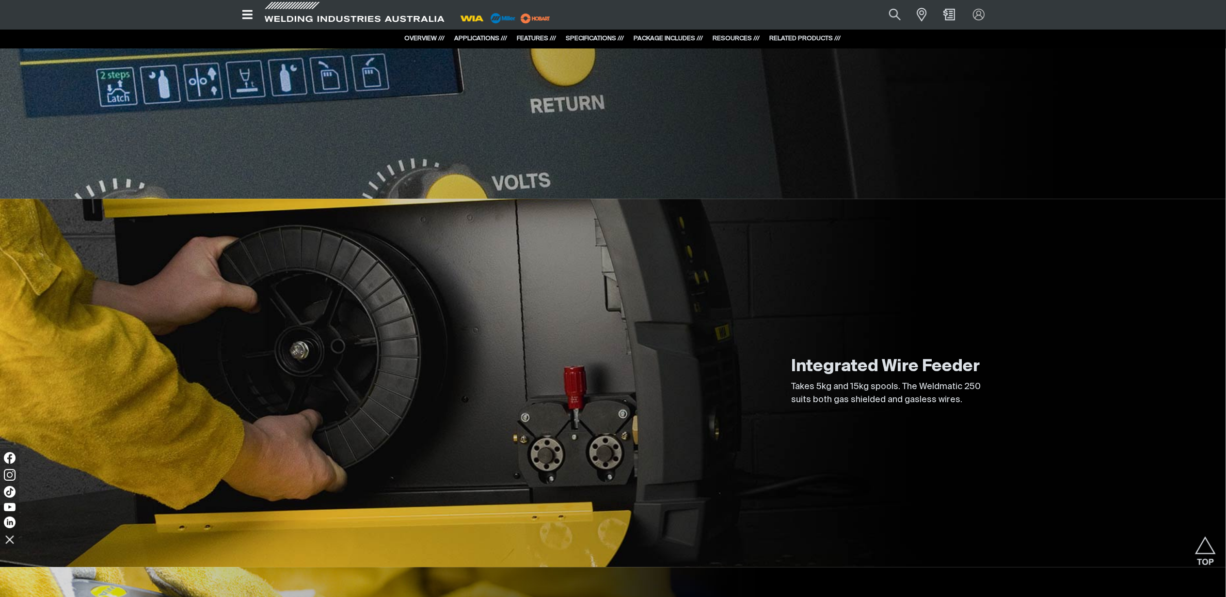
scroll to position [2460, 0]
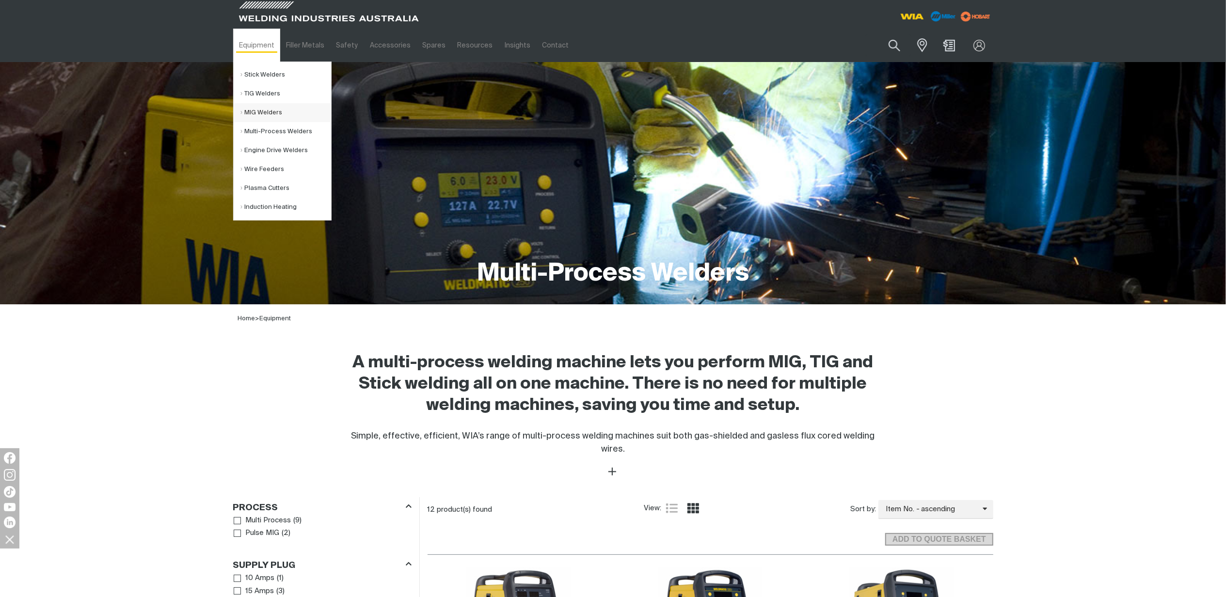
click at [255, 109] on link "MIG Welders" at bounding box center [286, 112] width 90 height 19
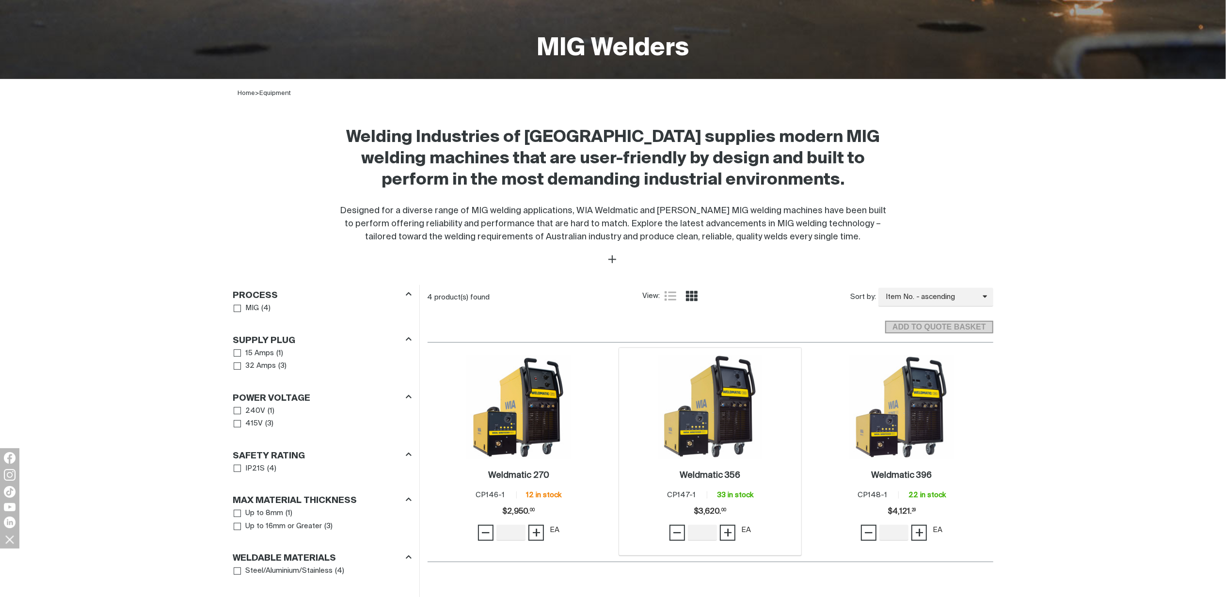
scroll to position [258, 0]
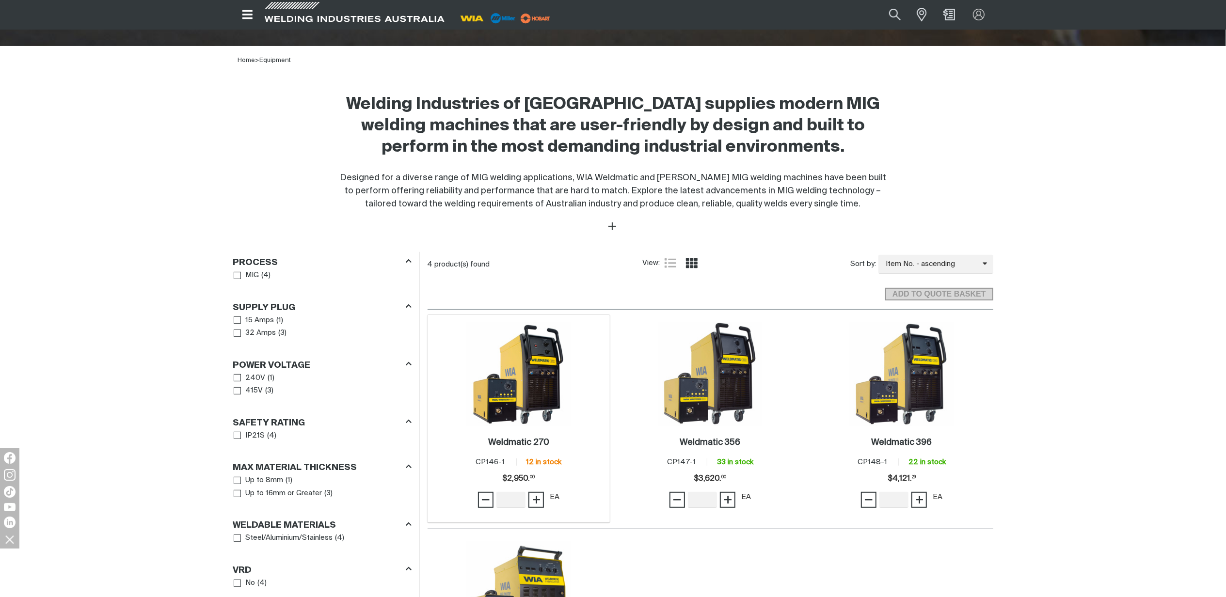
click at [536, 437] on div "Weldmatic 270 . Item No. CP146-1 12 in stock Price $2950 $2,950. 00 − Quantity …" at bounding box center [518, 474] width 173 height 82
click at [542, 441] on h2 "Weldmatic 270 ." at bounding box center [518, 442] width 61 height 9
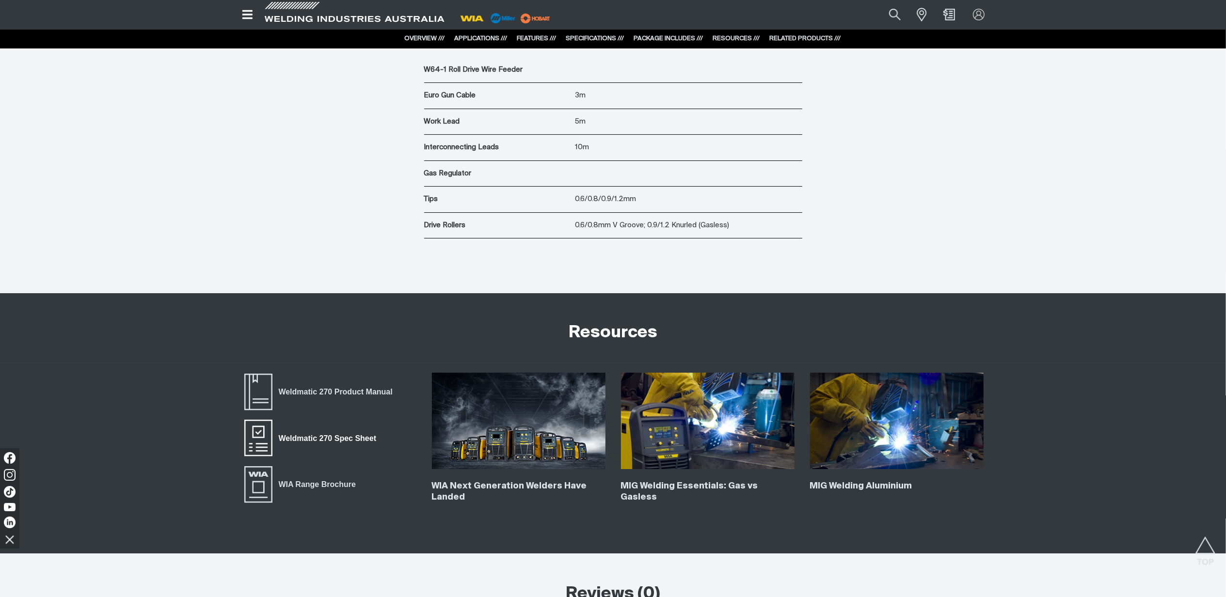
scroll to position [3179, 0]
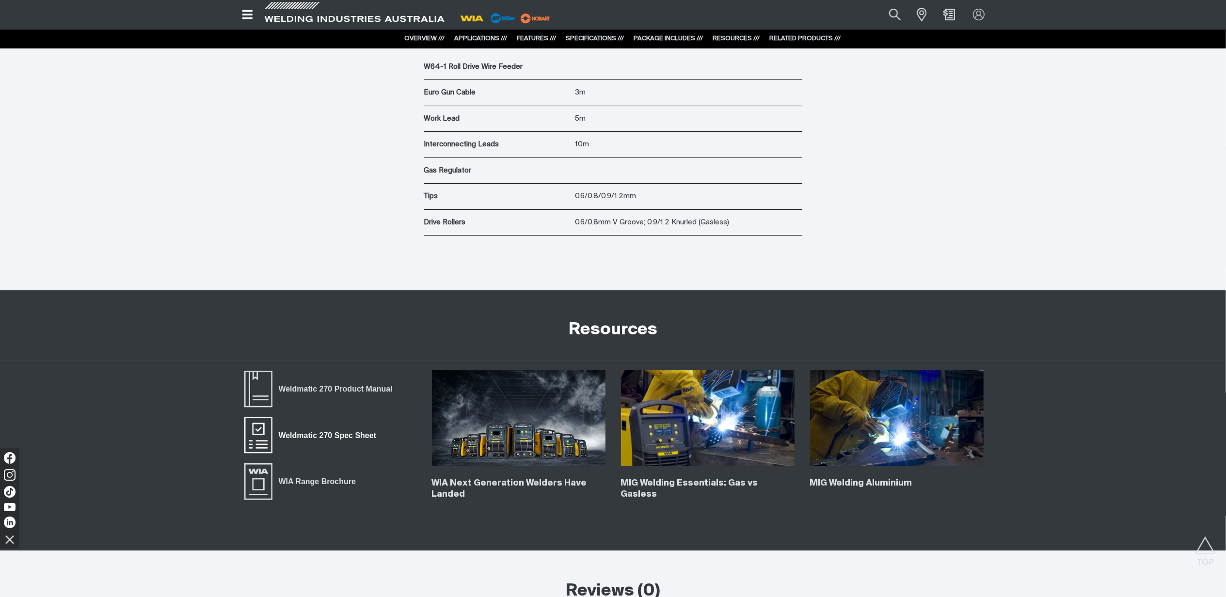
click at [349, 437] on span "Weldmatic 270 Spec Sheet" at bounding box center [327, 435] width 110 height 13
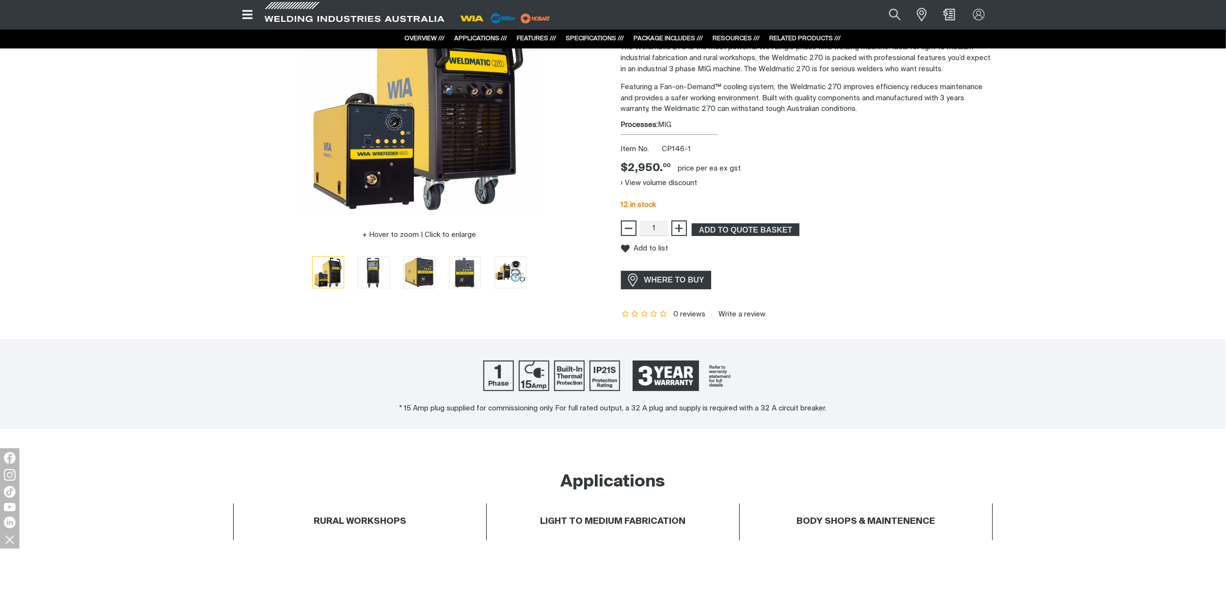
scroll to position [0, 0]
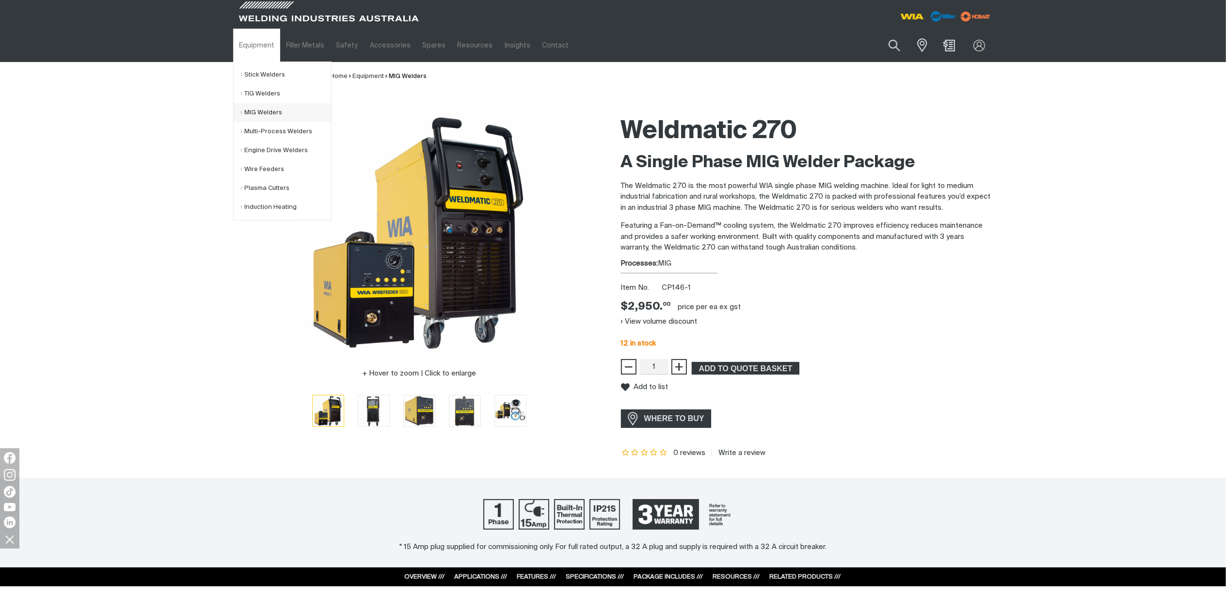
click at [273, 111] on link "MIG Welders" at bounding box center [286, 112] width 90 height 19
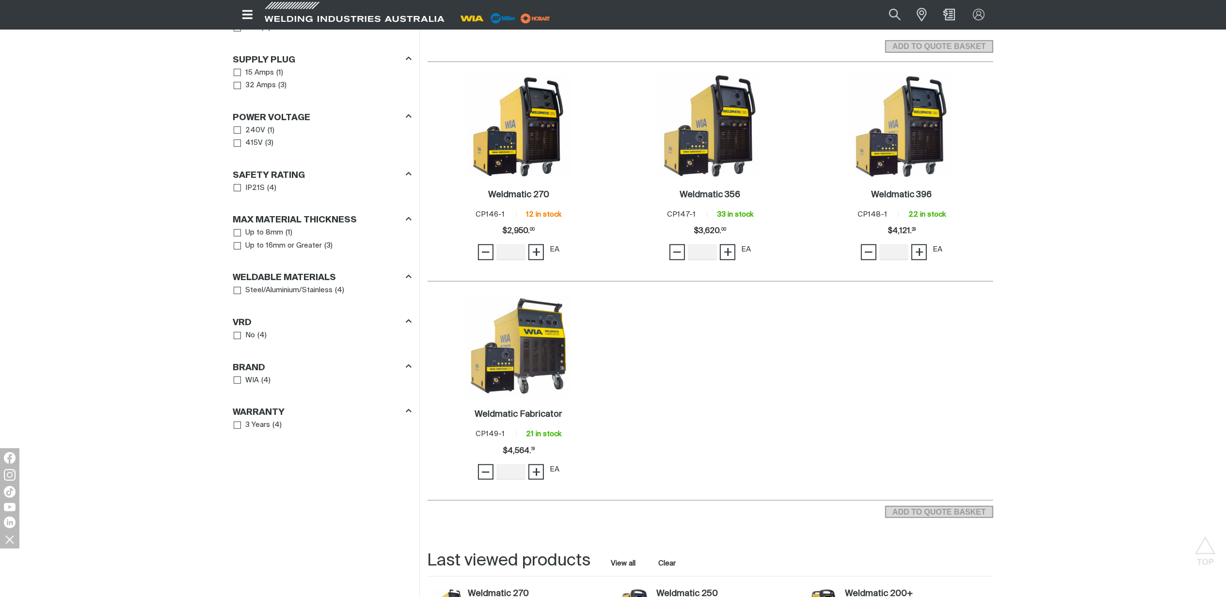
scroll to position [517, 0]
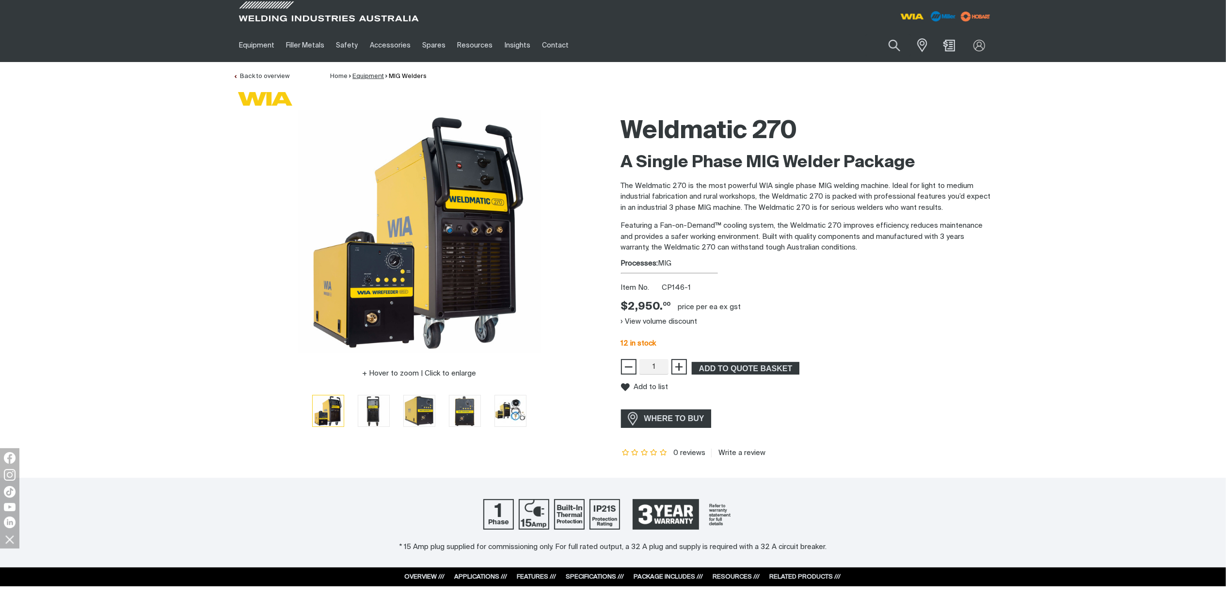
click at [379, 76] on link "Equipment" at bounding box center [368, 76] width 32 height 6
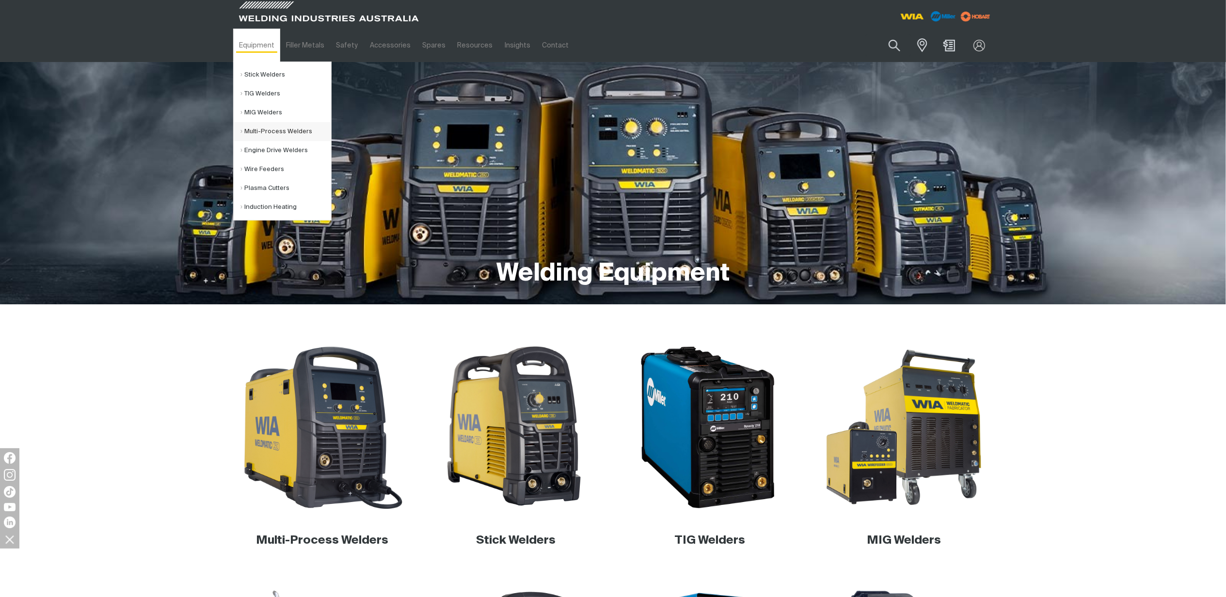
click at [274, 129] on link "Multi-Process Welders" at bounding box center [286, 131] width 90 height 19
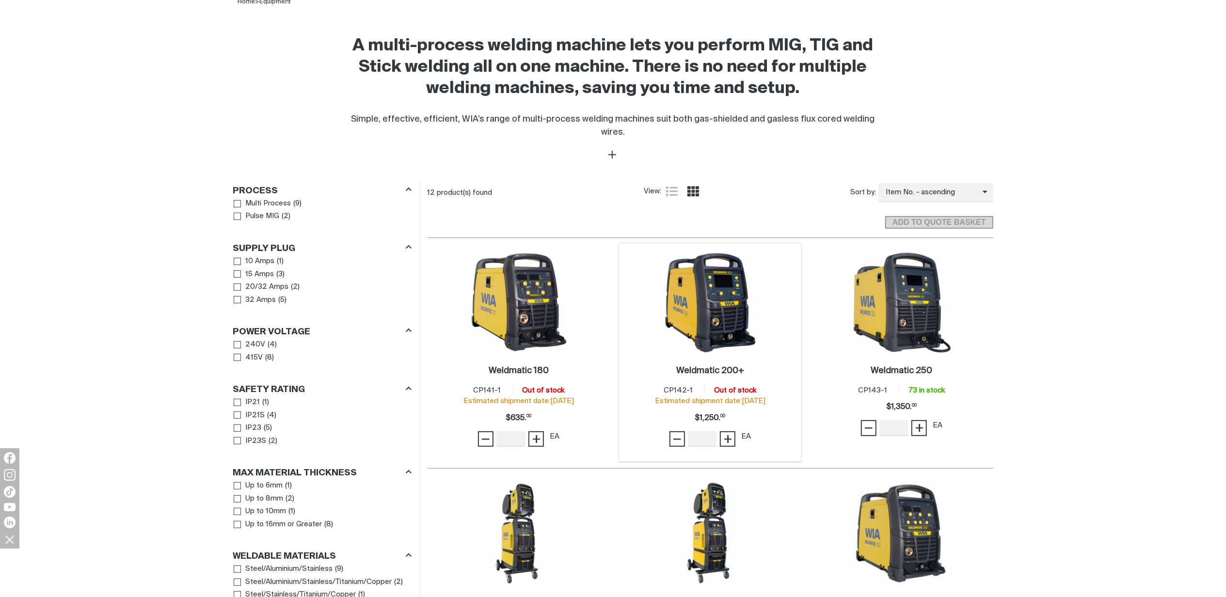
scroll to position [452, 0]
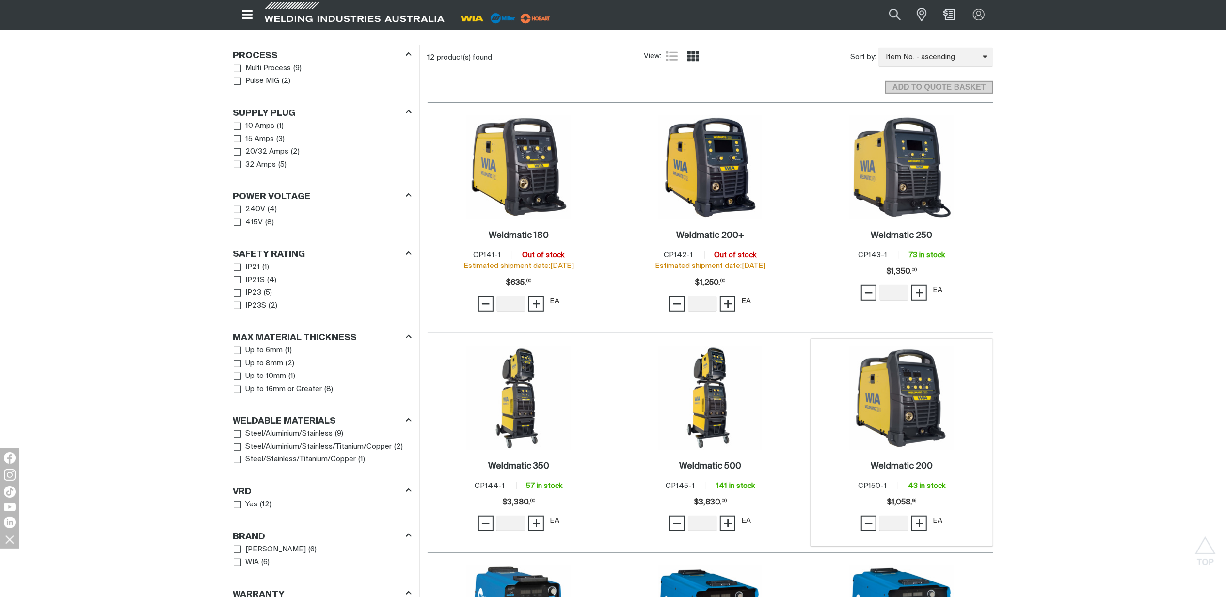
click at [908, 421] on img at bounding box center [902, 398] width 104 height 104
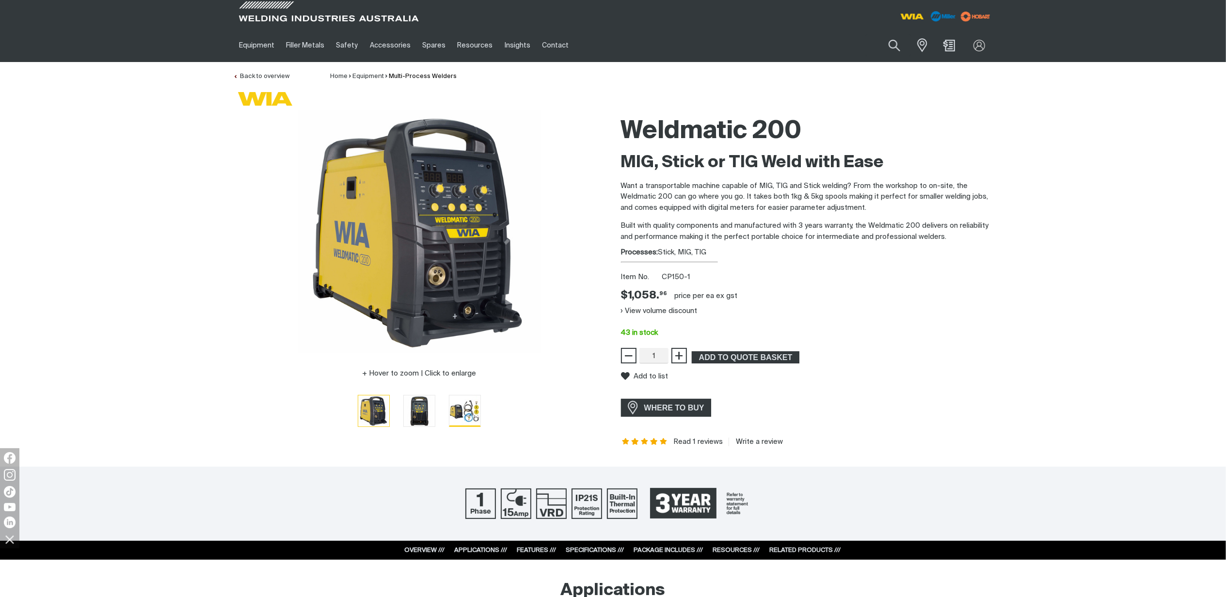
click at [461, 412] on img "Go to slide 3" at bounding box center [464, 411] width 31 height 31
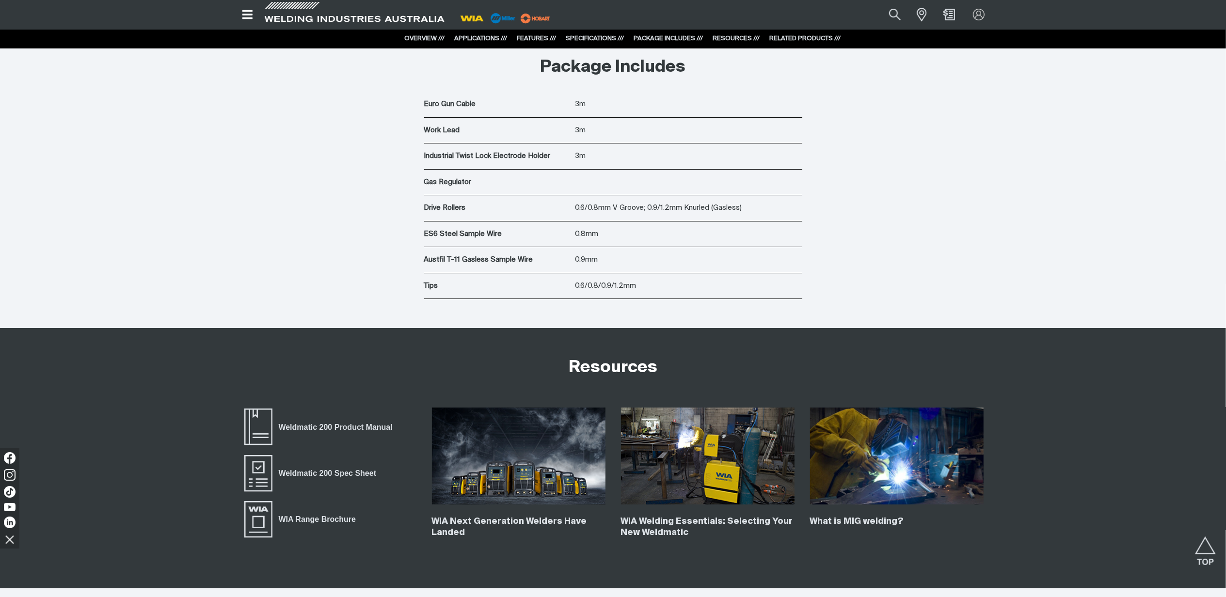
scroll to position [3425, 0]
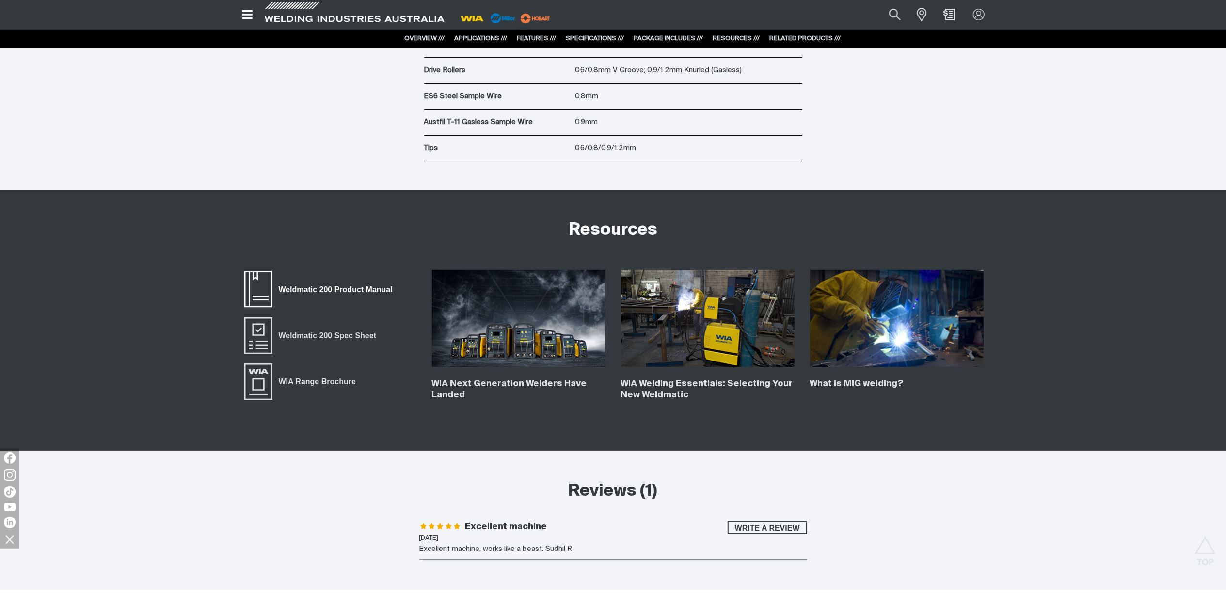
click at [317, 292] on span "Weldmatic 200 Product Manual" at bounding box center [335, 289] width 127 height 13
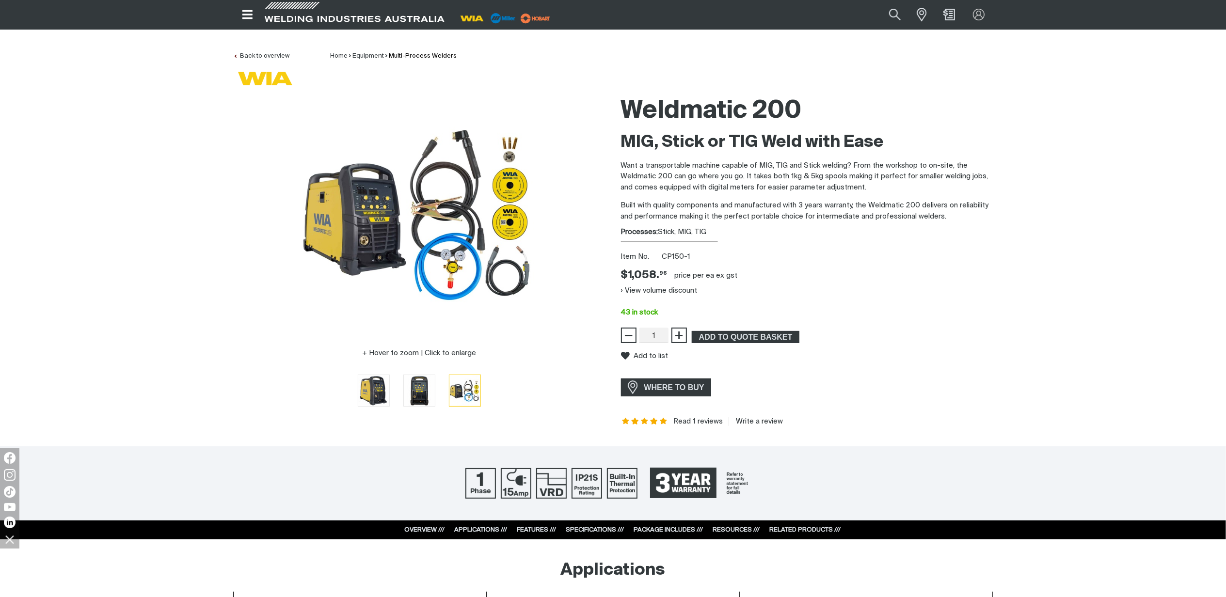
scroll to position [0, 0]
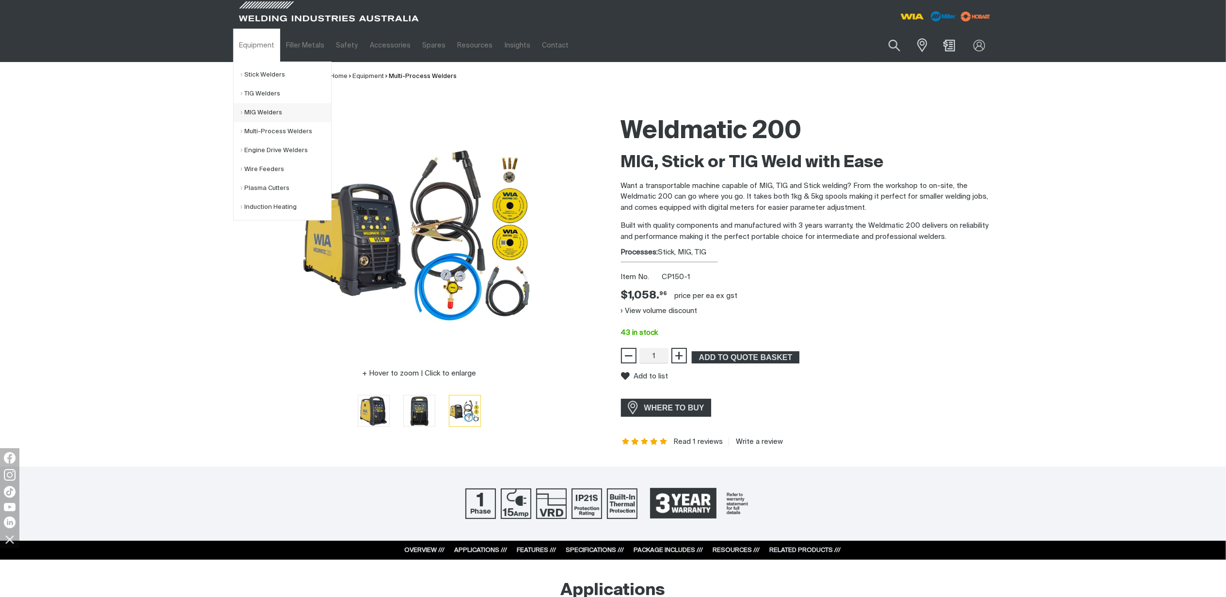
click at [263, 107] on link "MIG Welders" at bounding box center [286, 112] width 90 height 19
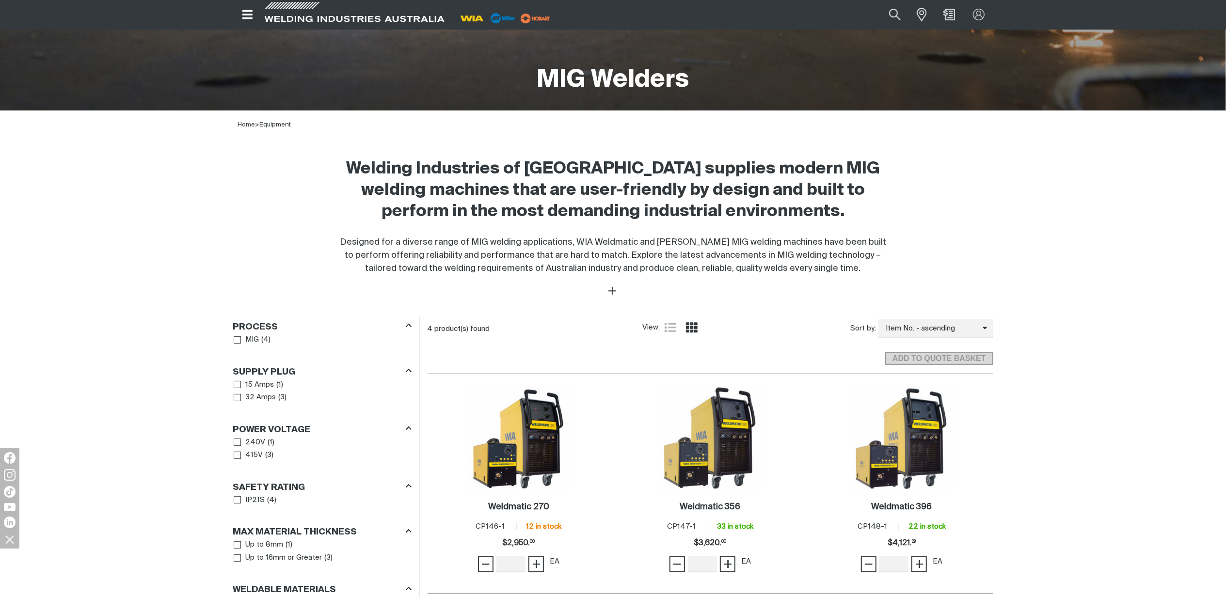
scroll to position [388, 0]
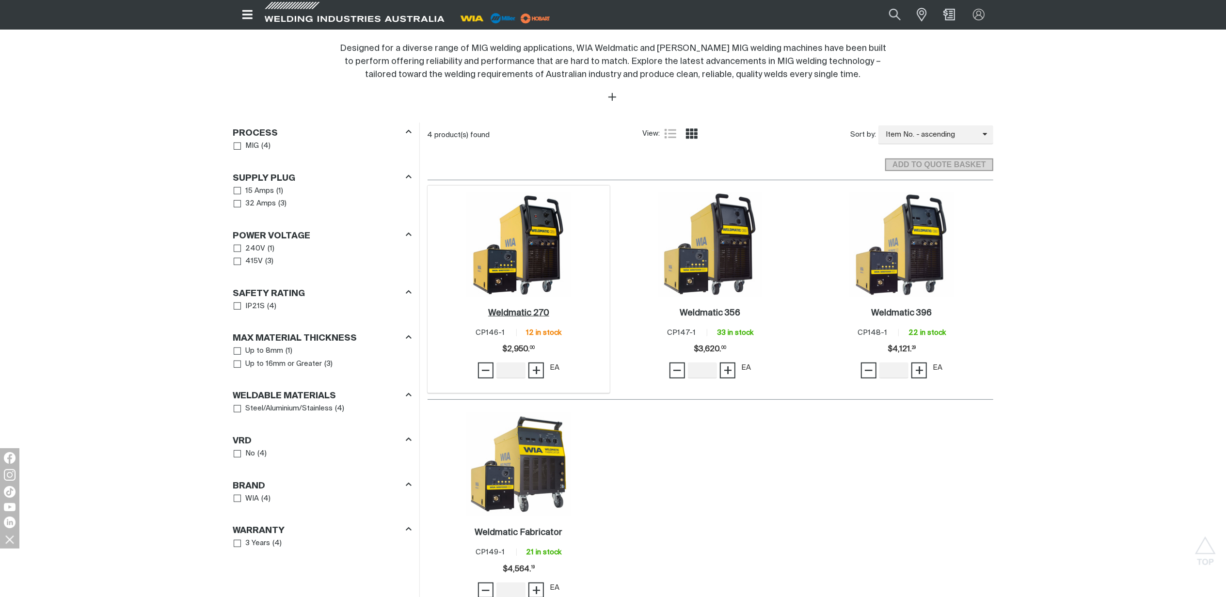
click at [526, 315] on h2 "Weldmatic 270 ." at bounding box center [518, 313] width 61 height 9
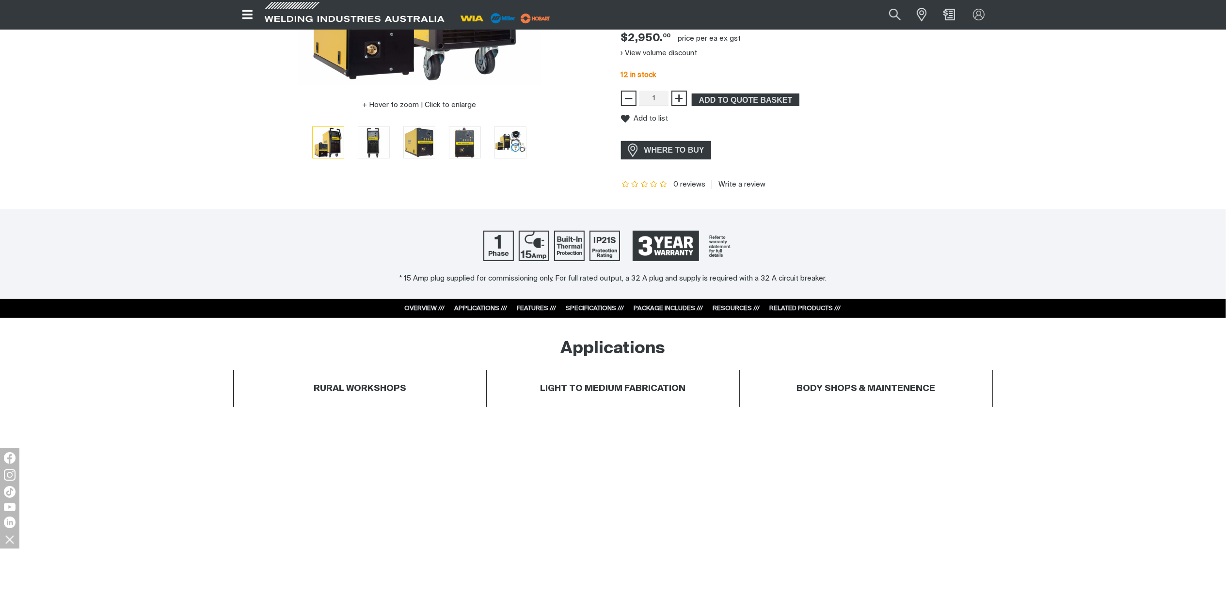
scroll to position [388, 0]
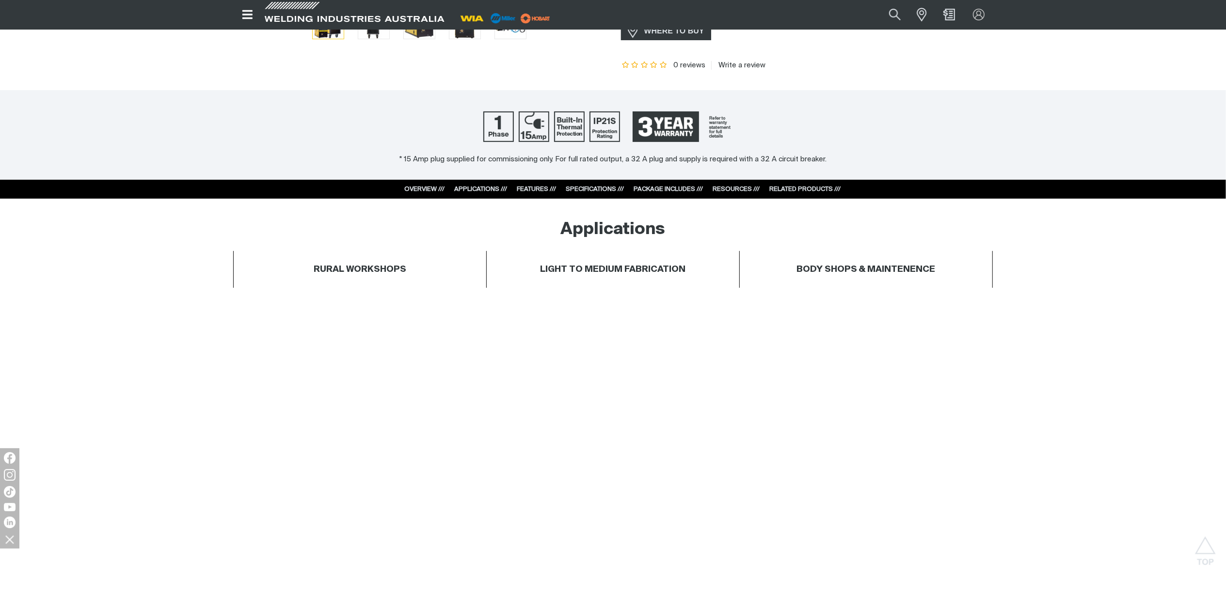
click at [664, 191] on link "PACKAGE INCLUDES ///" at bounding box center [668, 189] width 69 height 6
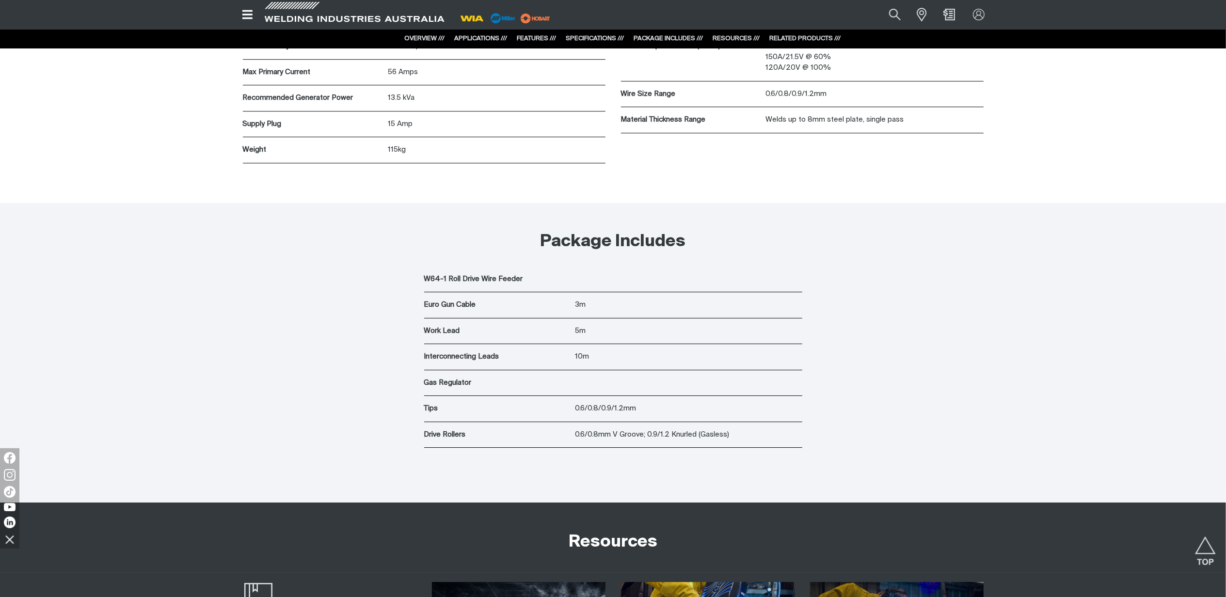
scroll to position [3119, 0]
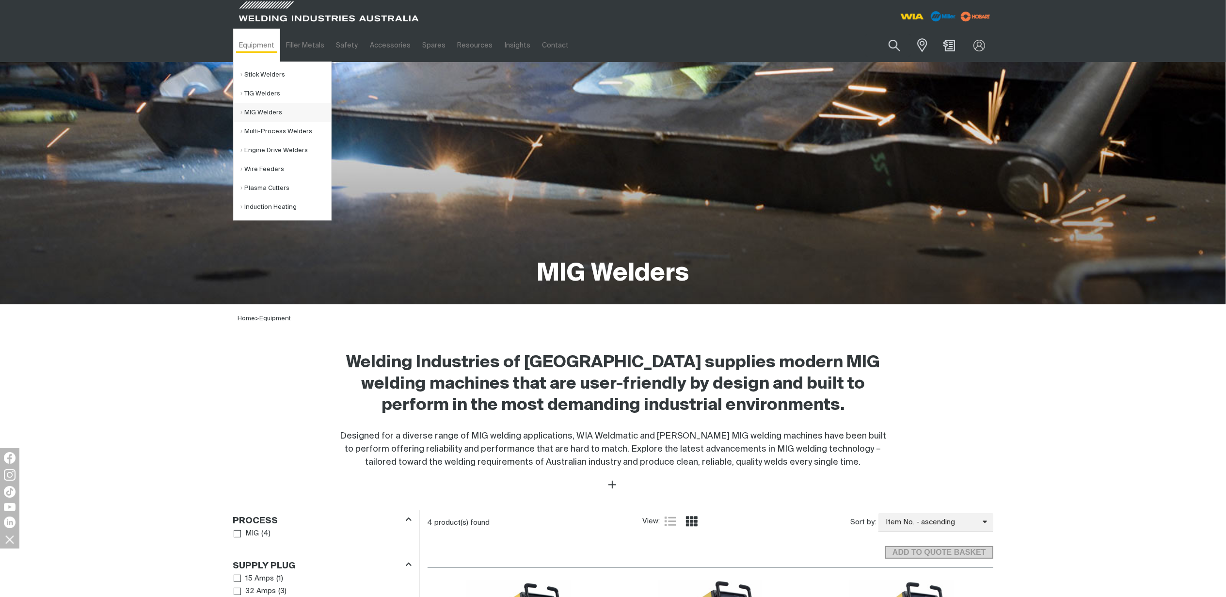
drag, startPoint x: 262, startPoint y: 115, endPoint x: 266, endPoint y: 117, distance: 5.0
click at [262, 115] on link "MIG Welders" at bounding box center [286, 112] width 90 height 19
click at [268, 127] on link "Multi-Process Welders" at bounding box center [286, 131] width 90 height 19
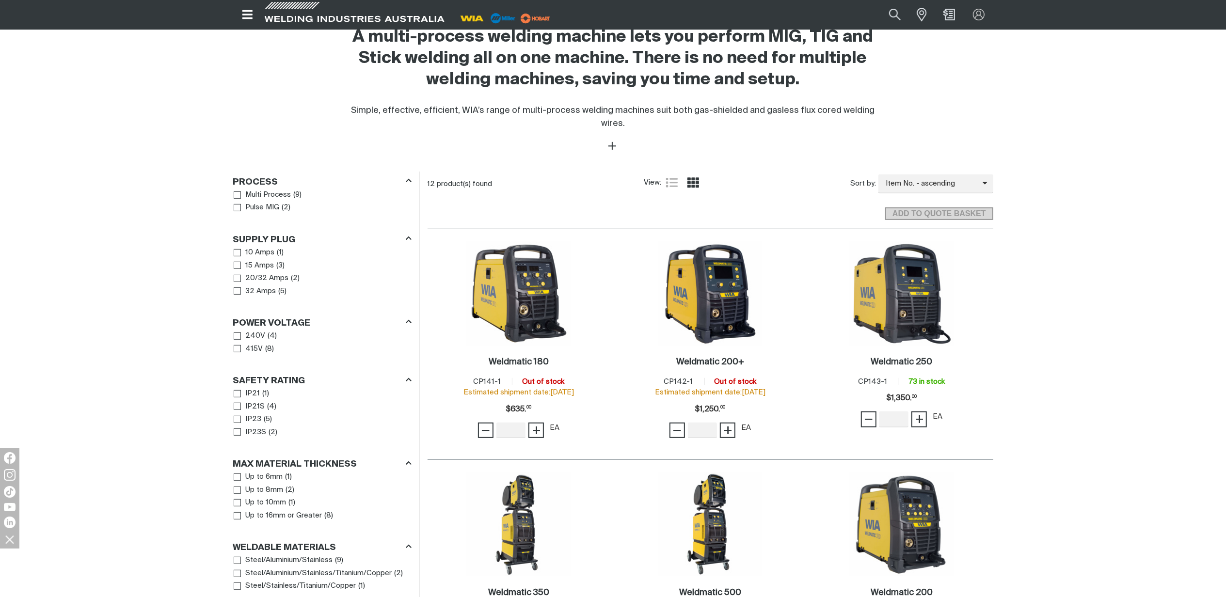
scroll to position [452, 0]
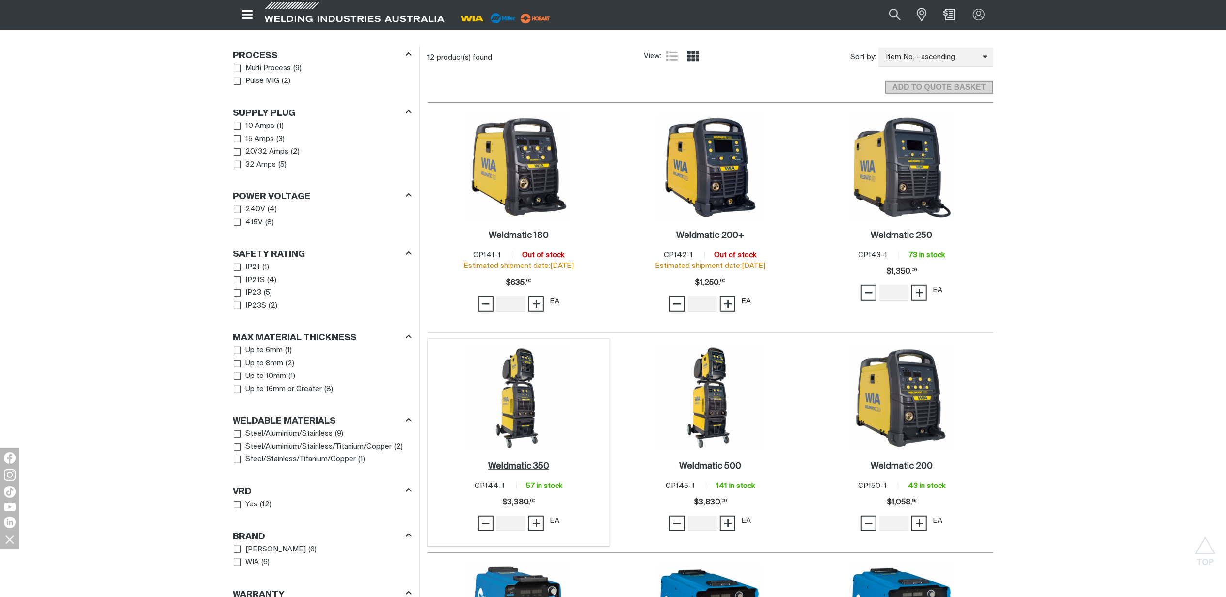
click at [518, 462] on h2 "Weldmatic 350 ." at bounding box center [518, 466] width 61 height 9
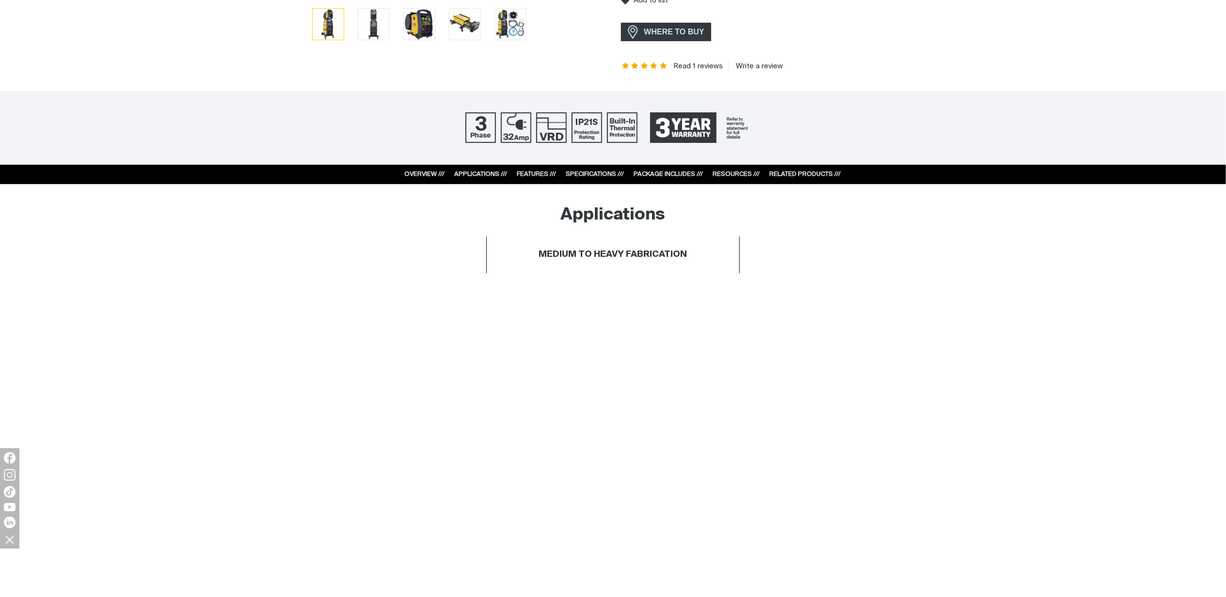
scroll to position [388, 0]
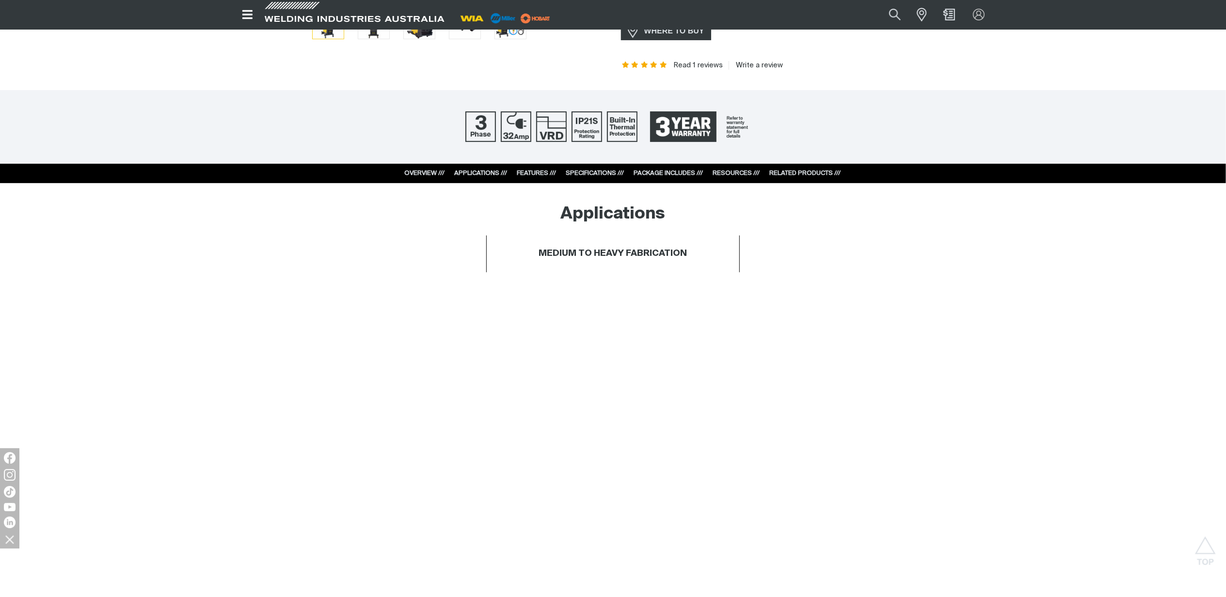
click at [677, 167] on div "OVERVIEW /// APPLICATIONS /// FEATURES /// SPECIFICATIONS /// PACKAGE INCLUDES …" at bounding box center [613, 173] width 456 height 19
click at [677, 174] on link "PACKAGE INCLUDES ///" at bounding box center [668, 173] width 69 height 6
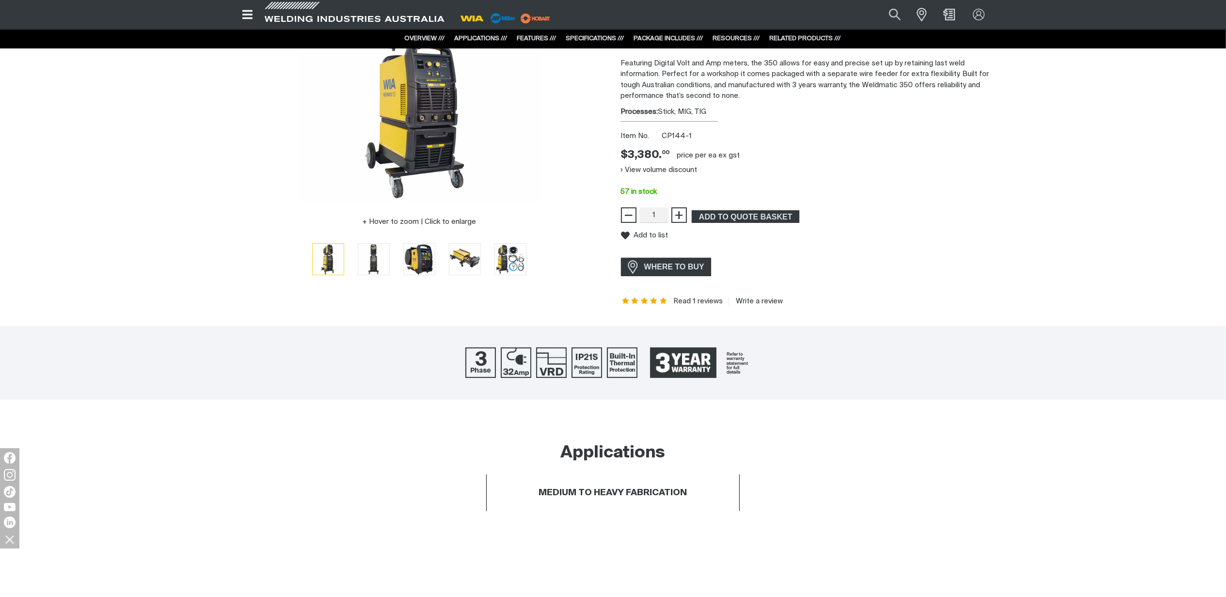
scroll to position [0, 0]
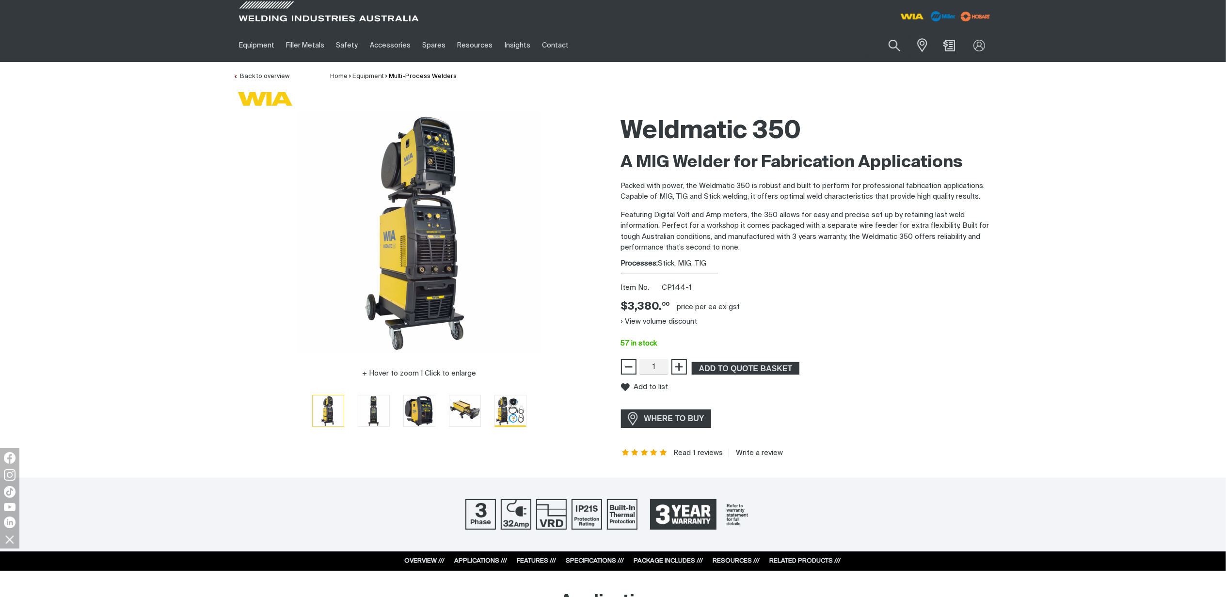
click at [511, 413] on img "Go to slide 5" at bounding box center [510, 411] width 31 height 31
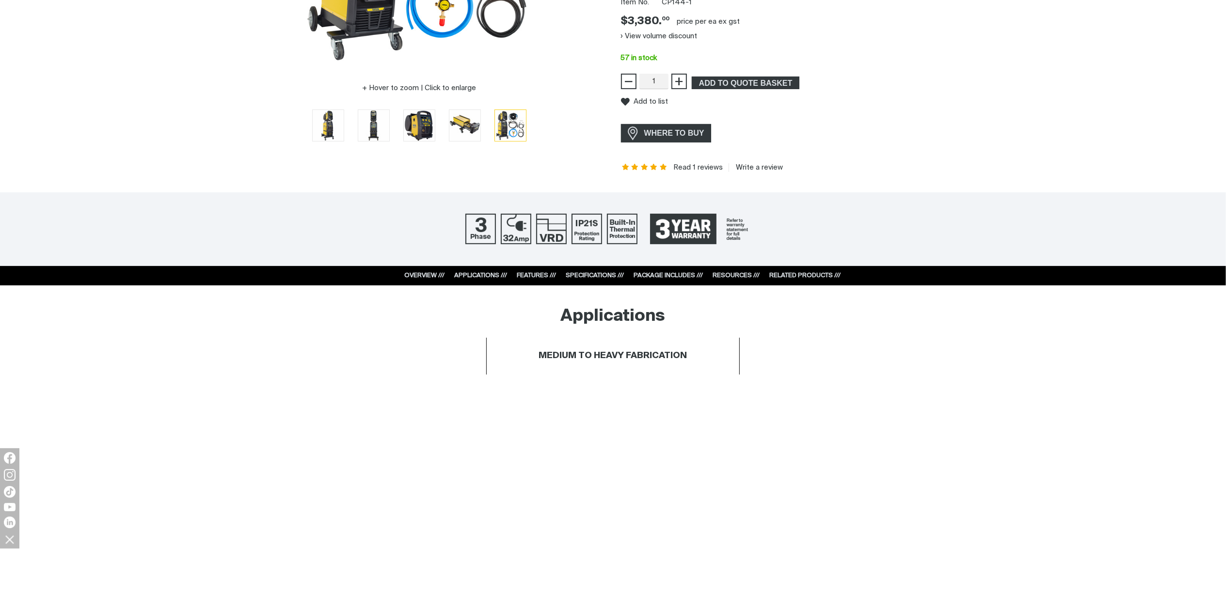
scroll to position [323, 0]
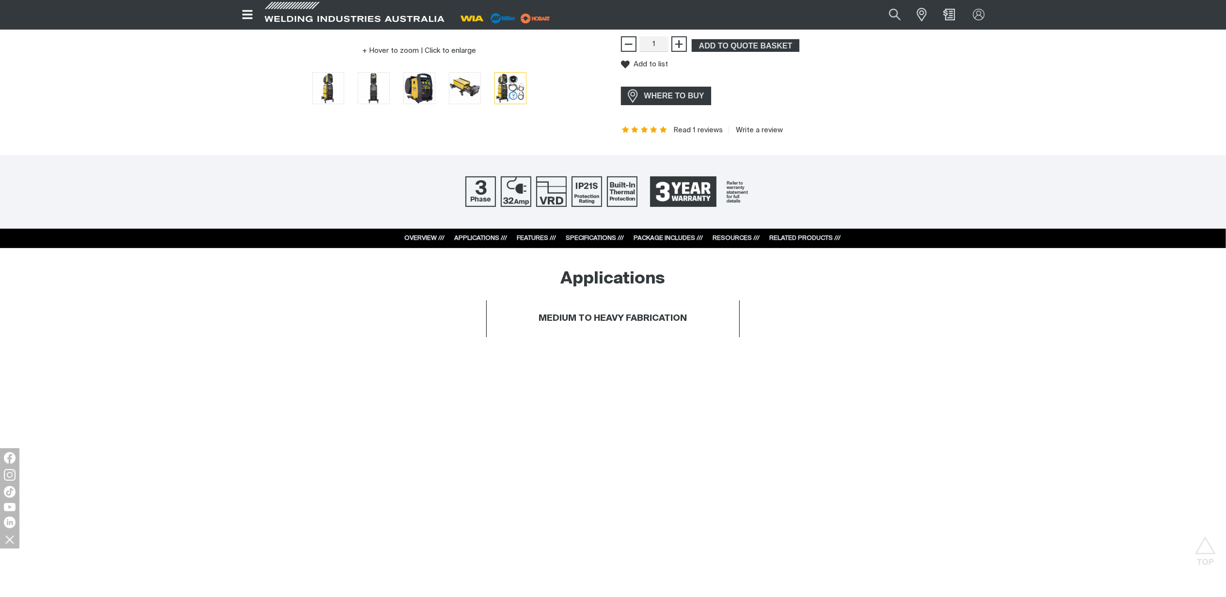
click at [650, 236] on link "PACKAGE INCLUDES ///" at bounding box center [668, 238] width 69 height 6
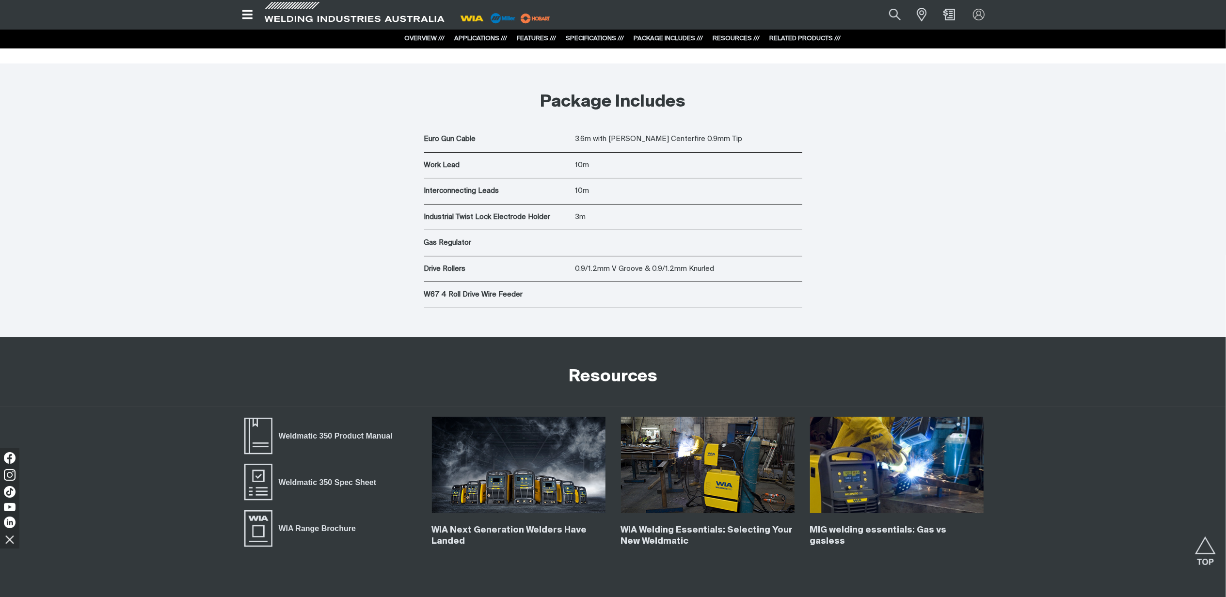
scroll to position [3577, 0]
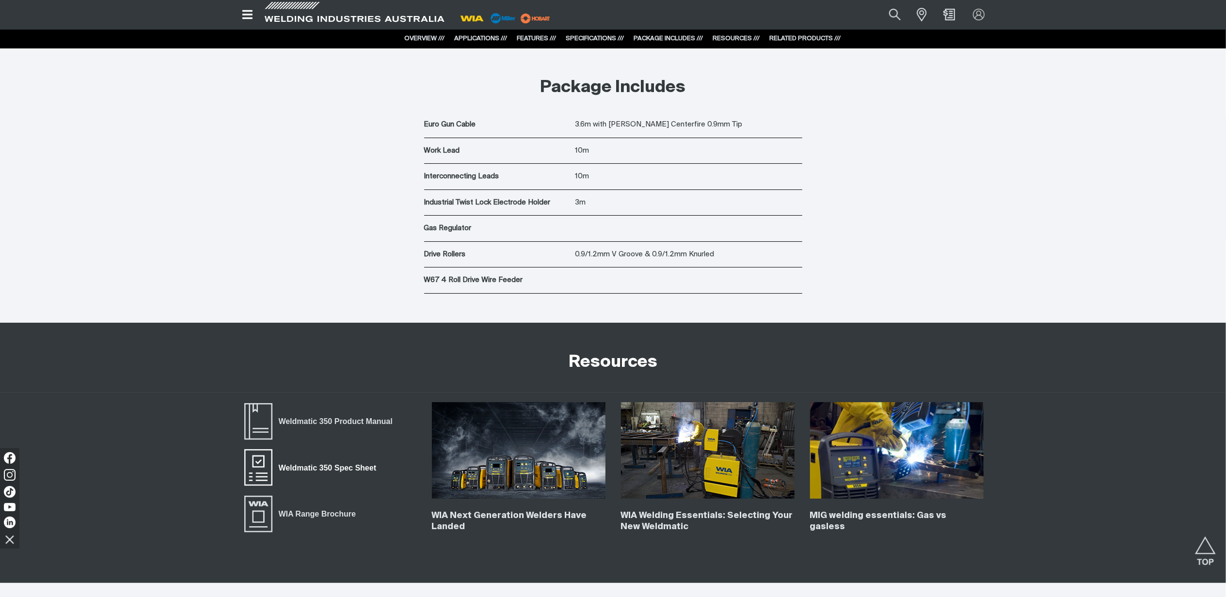
click at [331, 474] on span "Weldmatic 350 Spec Sheet" at bounding box center [327, 467] width 110 height 13
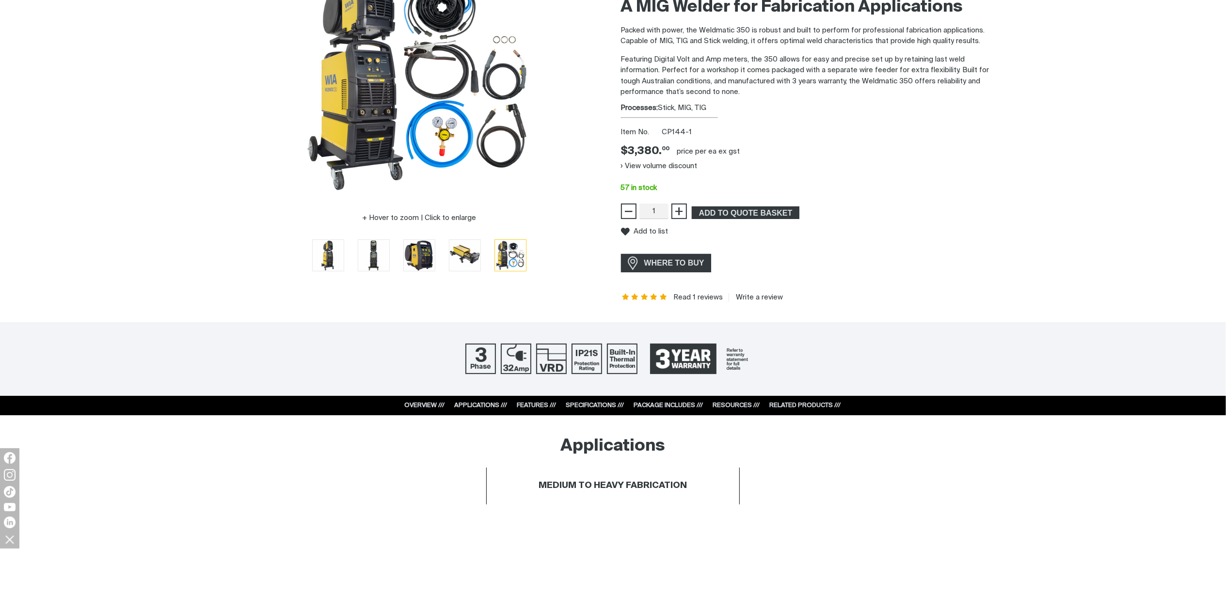
scroll to position [194, 0]
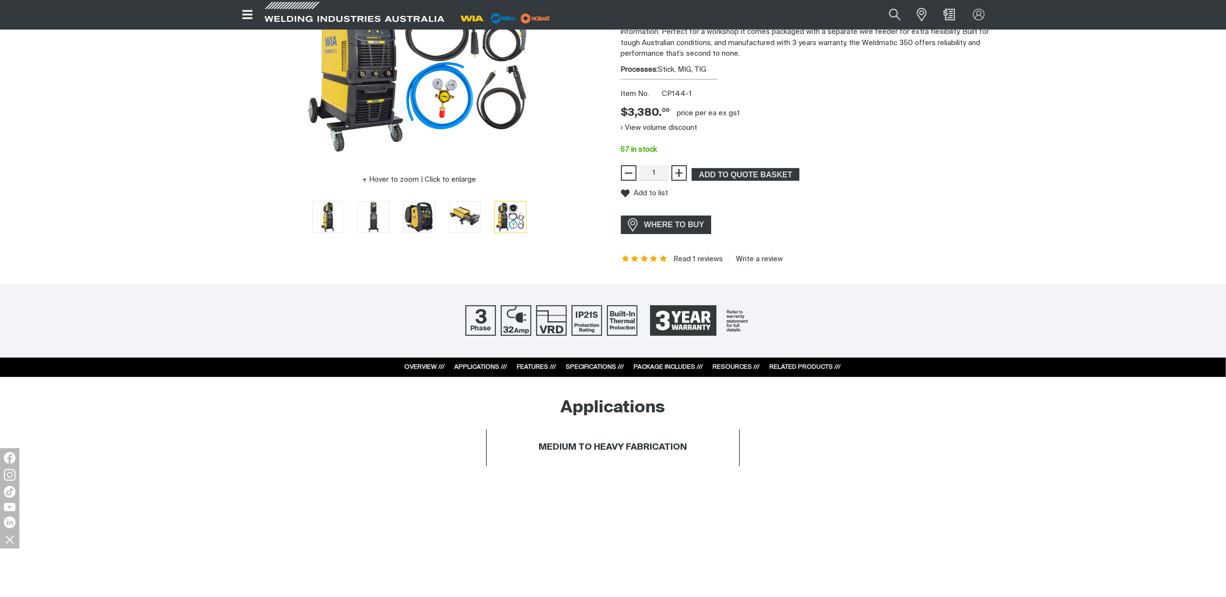
click at [734, 367] on link "RESOURCES ///" at bounding box center [736, 367] width 47 height 6
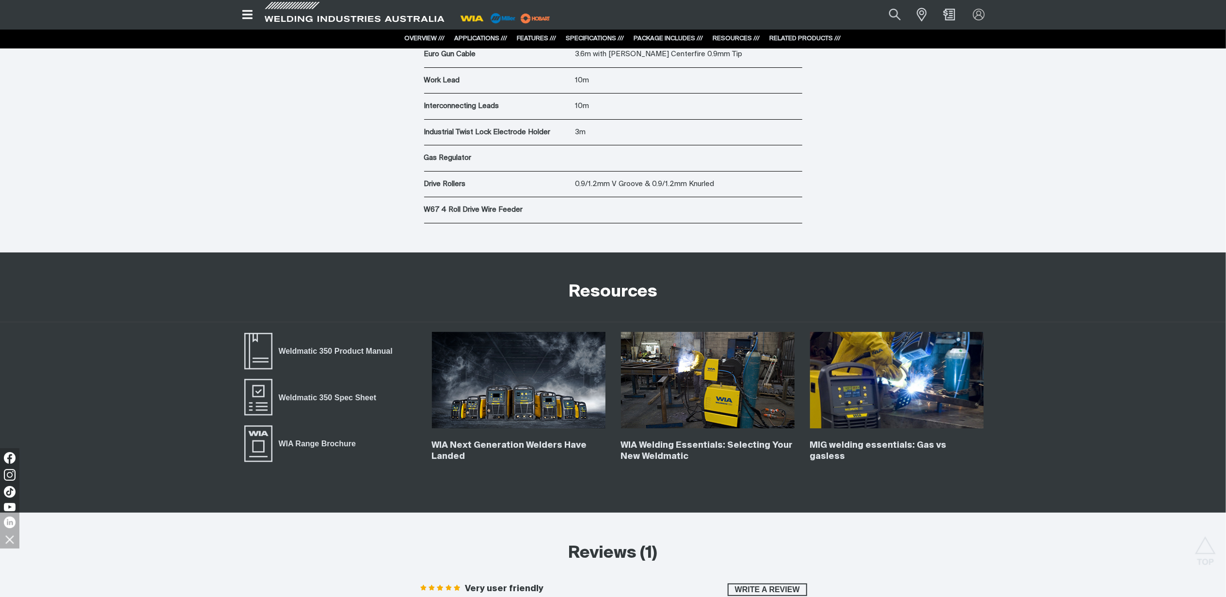
scroll to position [3852, 0]
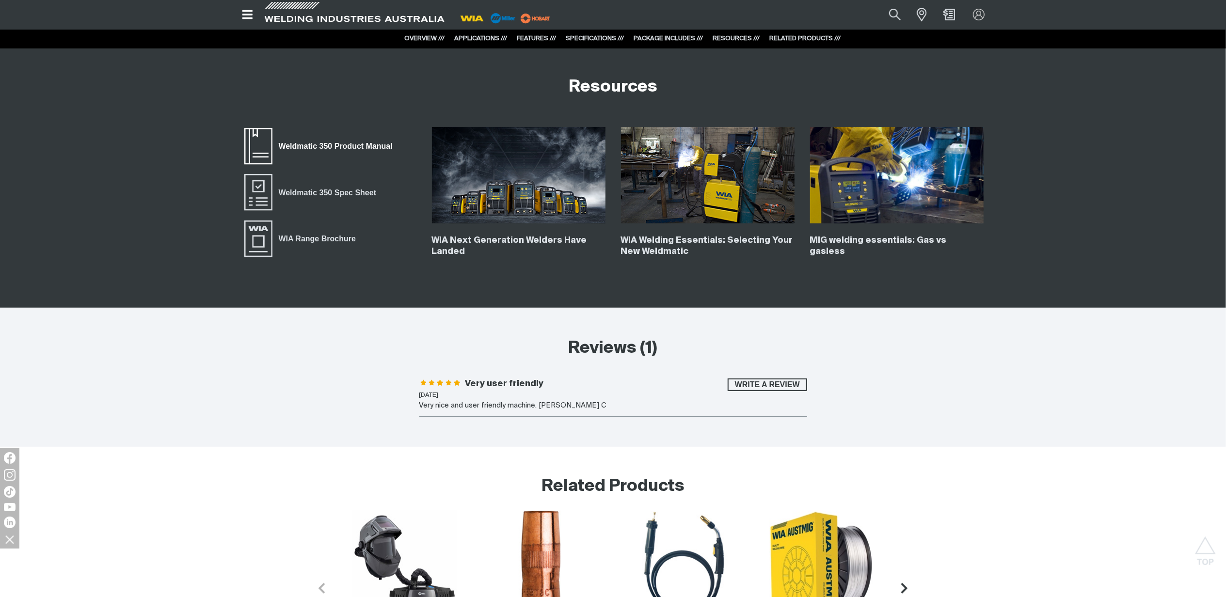
click at [382, 148] on span "Weldmatic 350 Product Manual" at bounding box center [335, 146] width 127 height 13
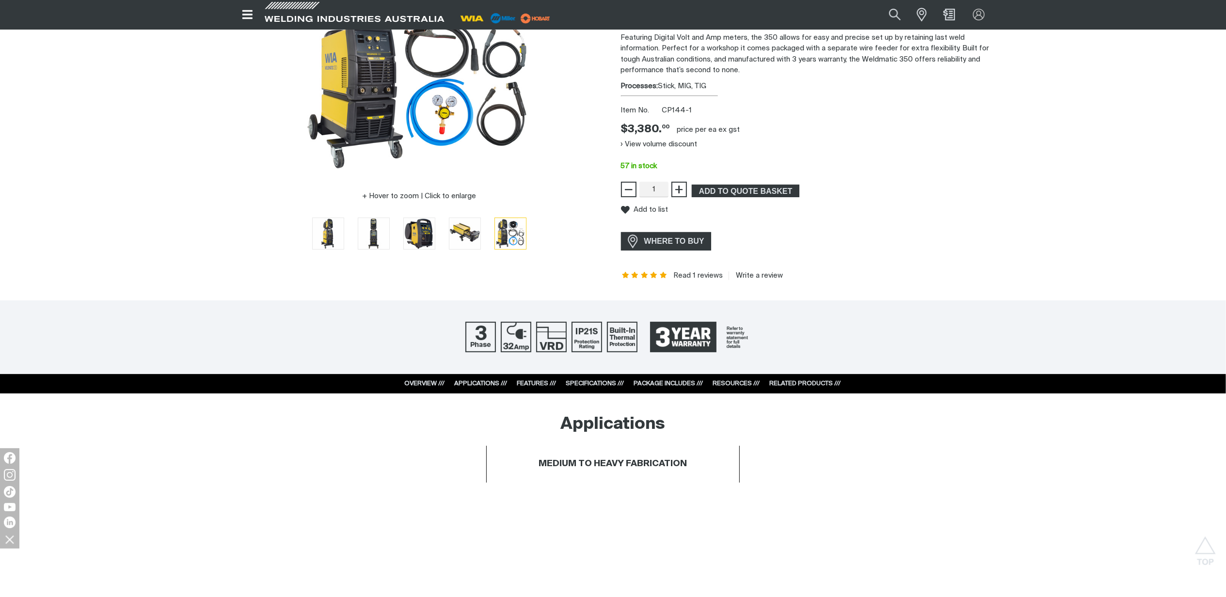
scroll to position [0, 0]
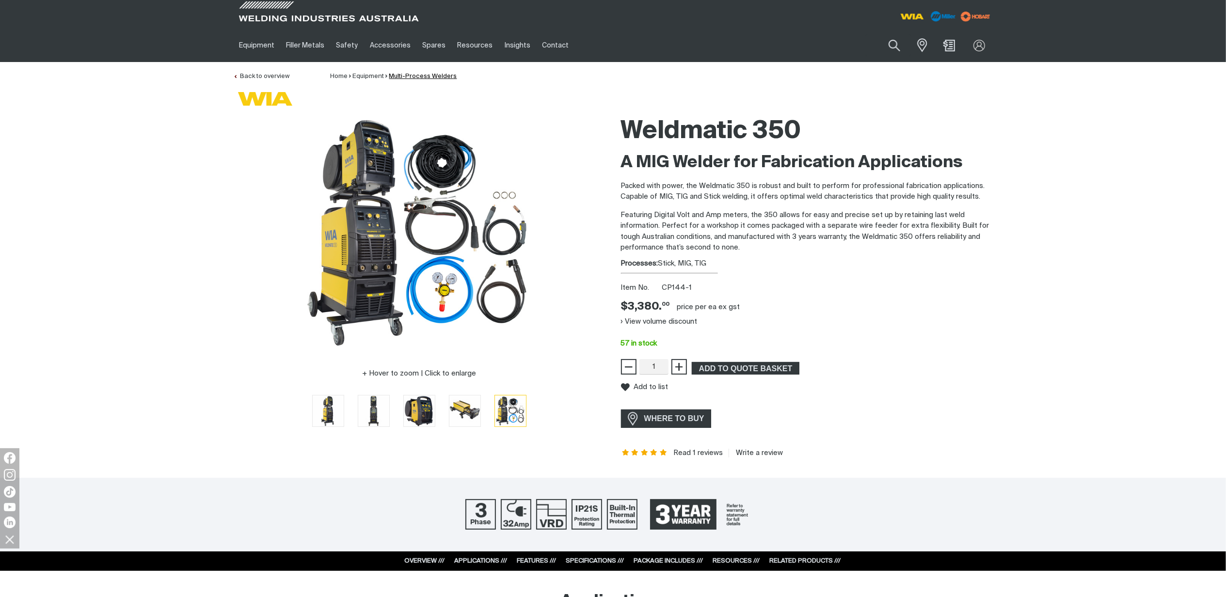
click at [405, 74] on link "Multi-Process Welders" at bounding box center [423, 76] width 68 height 6
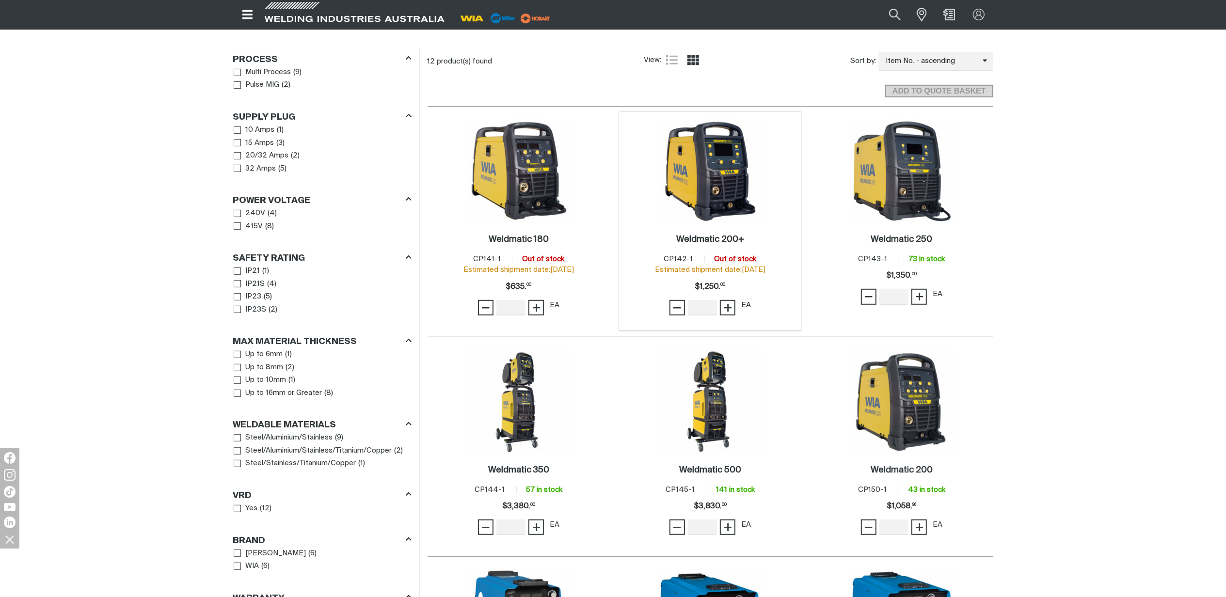
scroll to position [452, 0]
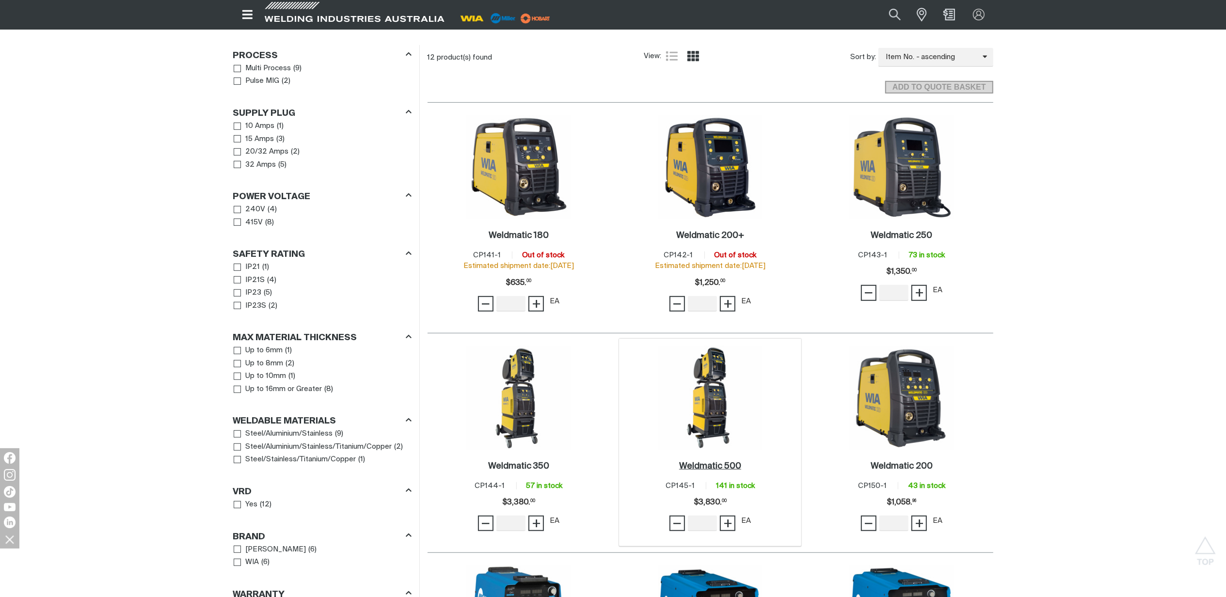
click at [710, 462] on h2 "Weldmatic 500 ." at bounding box center [710, 466] width 62 height 9
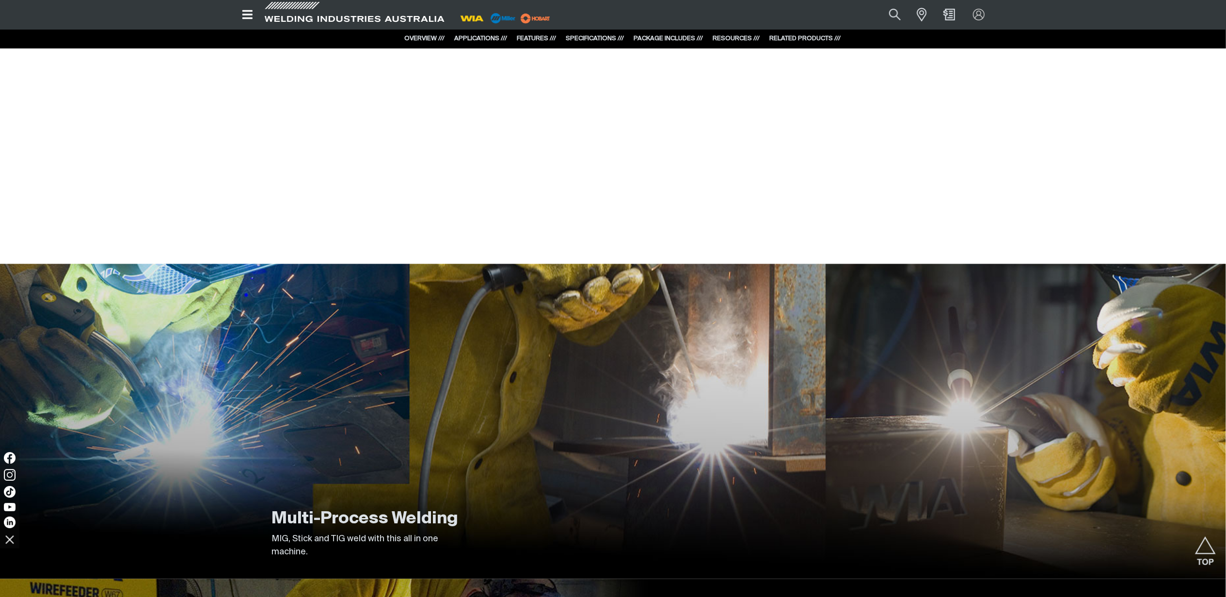
scroll to position [1034, 0]
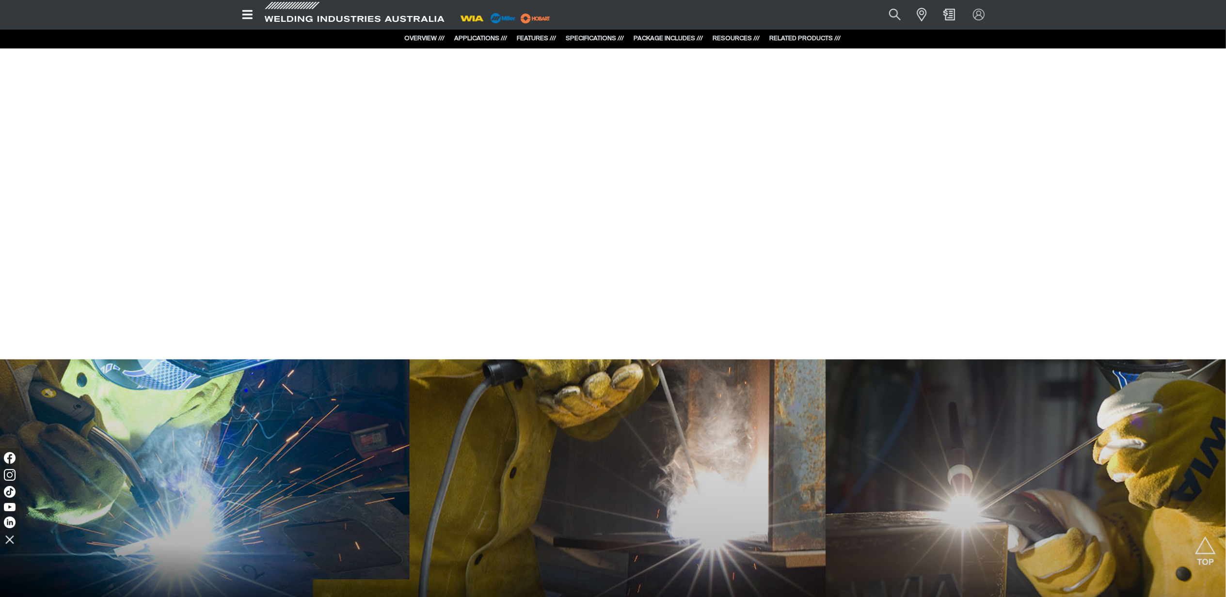
click at [664, 37] on link "PACKAGE INCLUDES ///" at bounding box center [668, 38] width 69 height 6
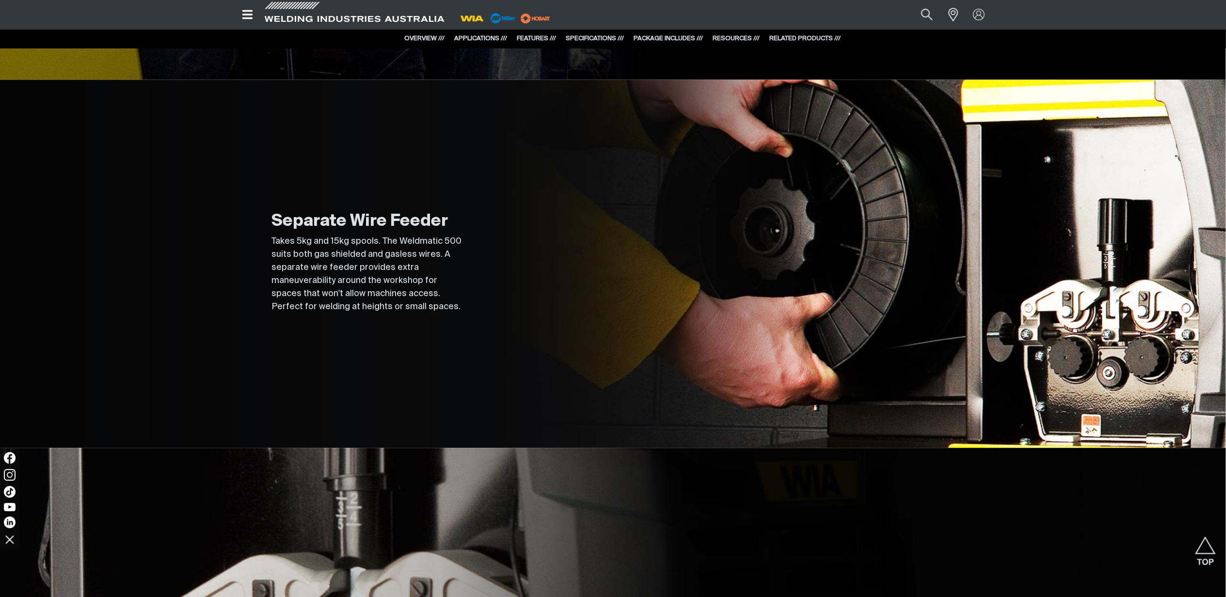
scroll to position [0, 0]
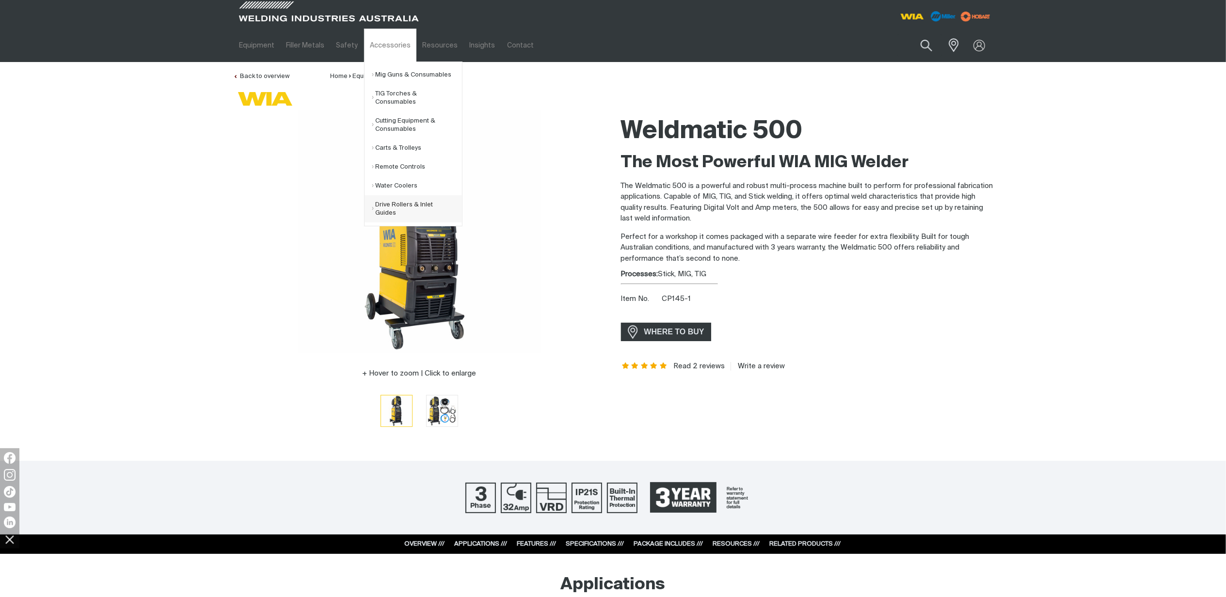
click at [419, 199] on link "Drive Rollers & Inlet Guides" at bounding box center [417, 208] width 90 height 27
